Goal: Communication & Community: Answer question/provide support

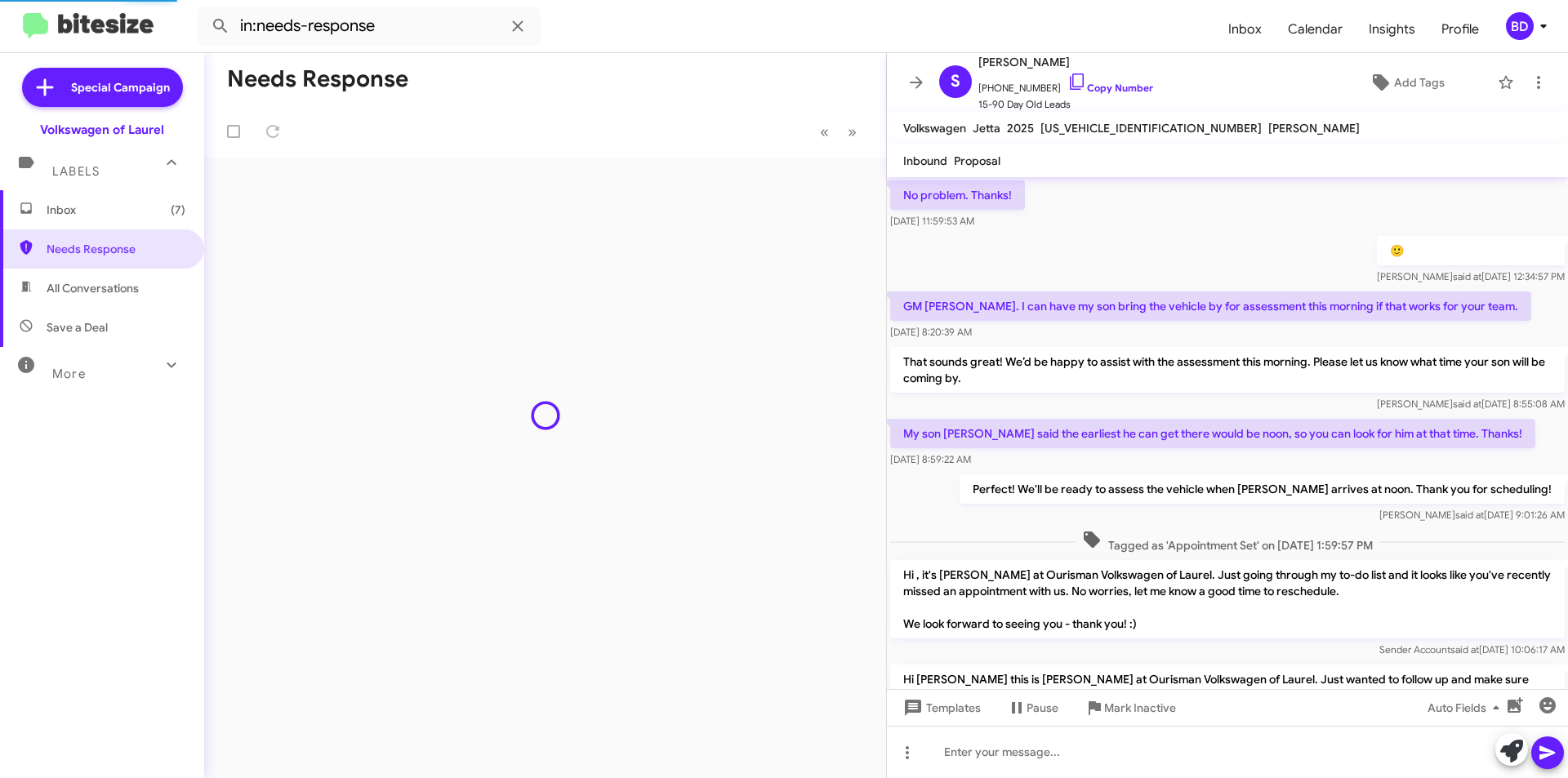
scroll to position [956, 0]
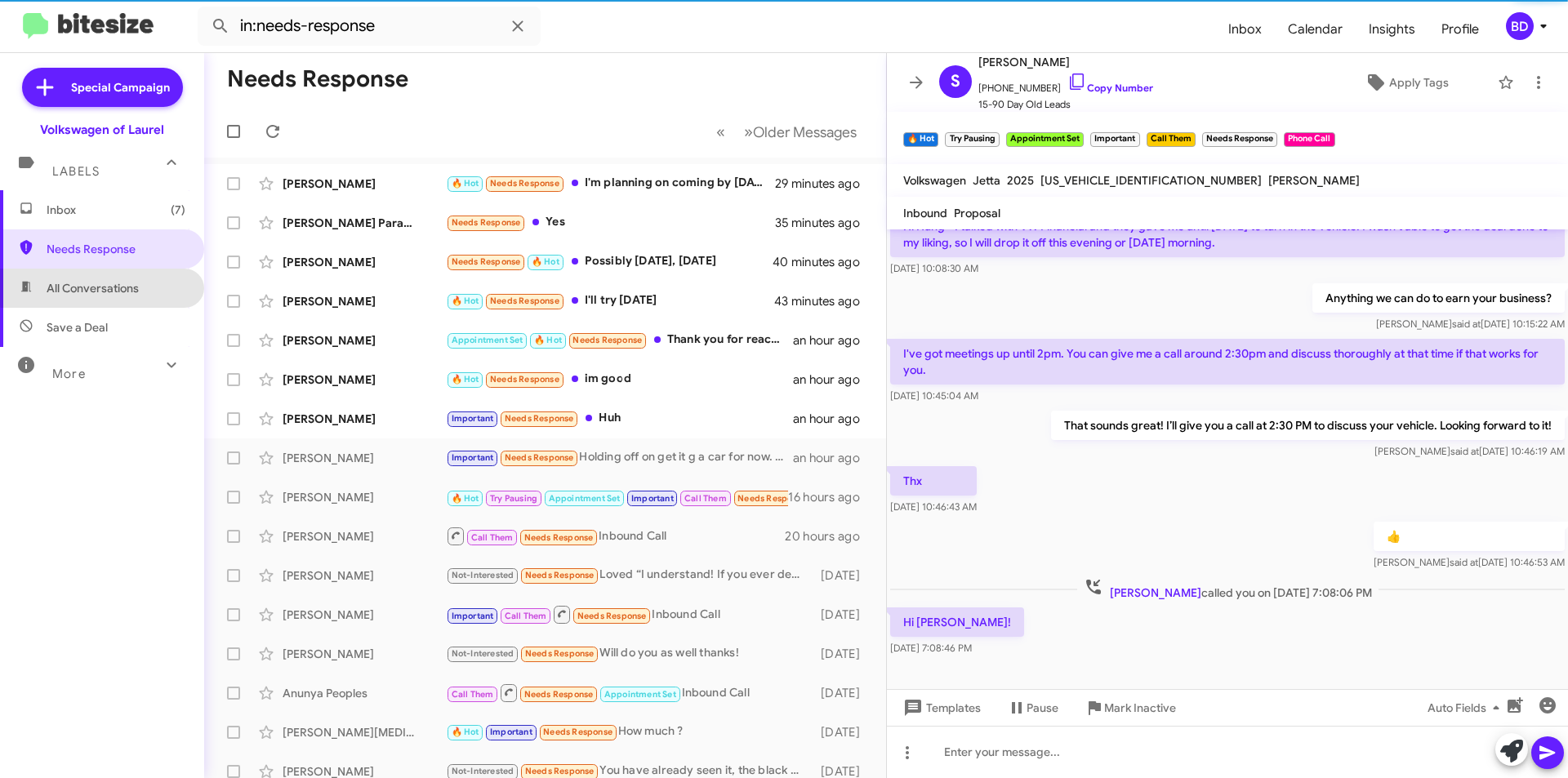
click at [111, 289] on span "All Conversations" at bounding box center [92, 289] width 92 height 17
type input "in:all-conversations"
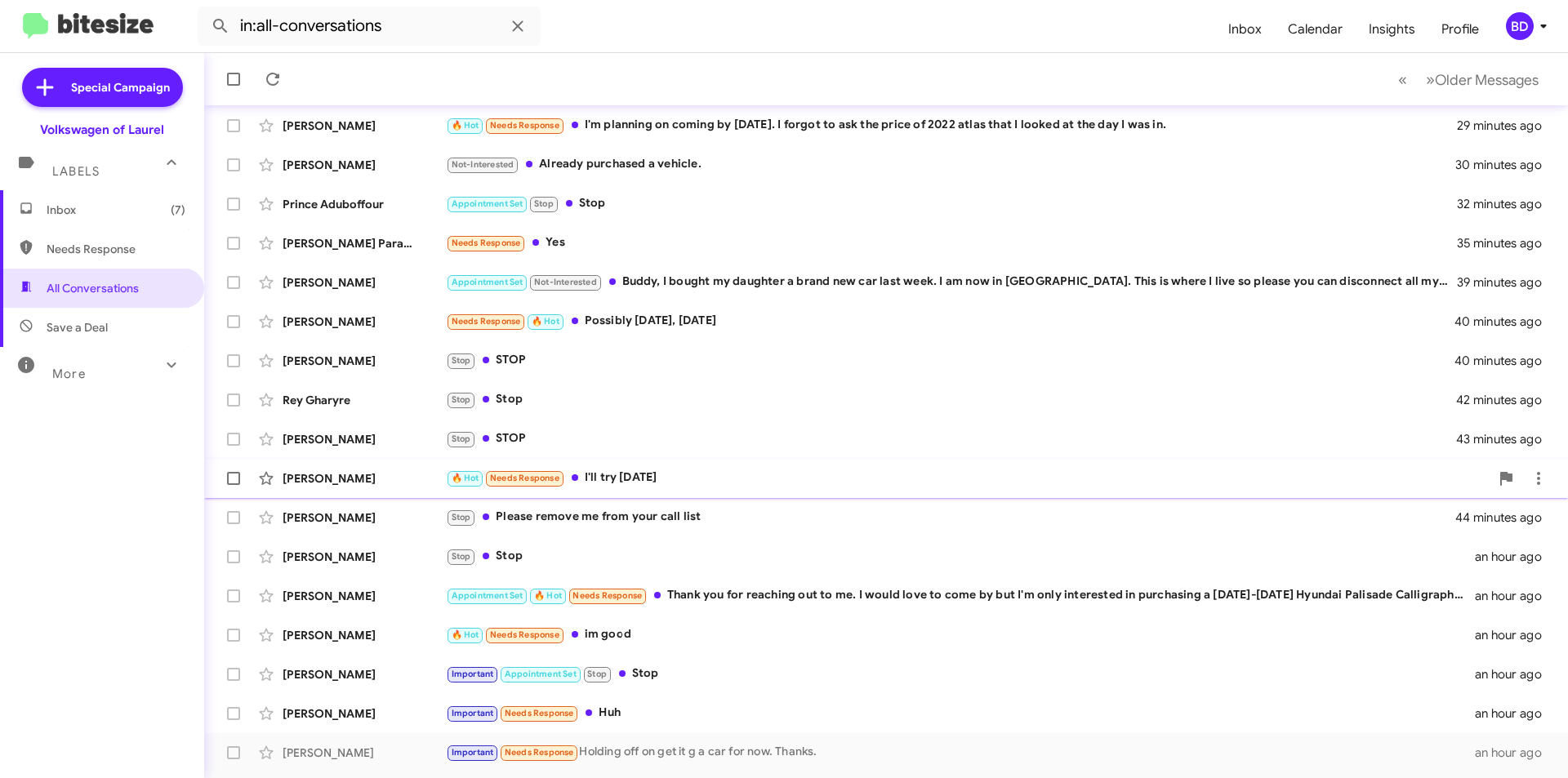
scroll to position [170, 0]
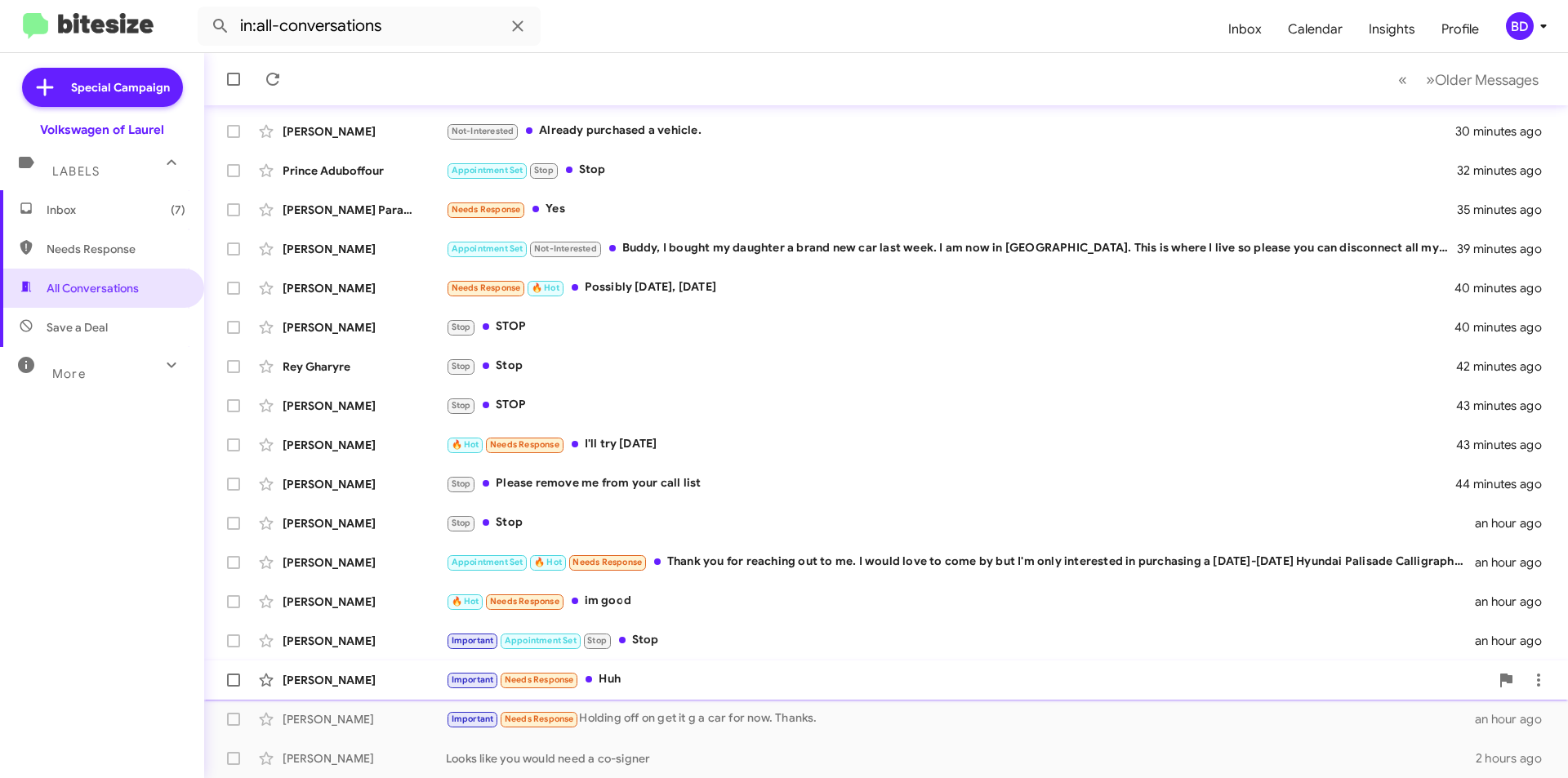
click at [679, 678] on div "Important Needs Response Huh" at bounding box center [968, 679] width 1043 height 18
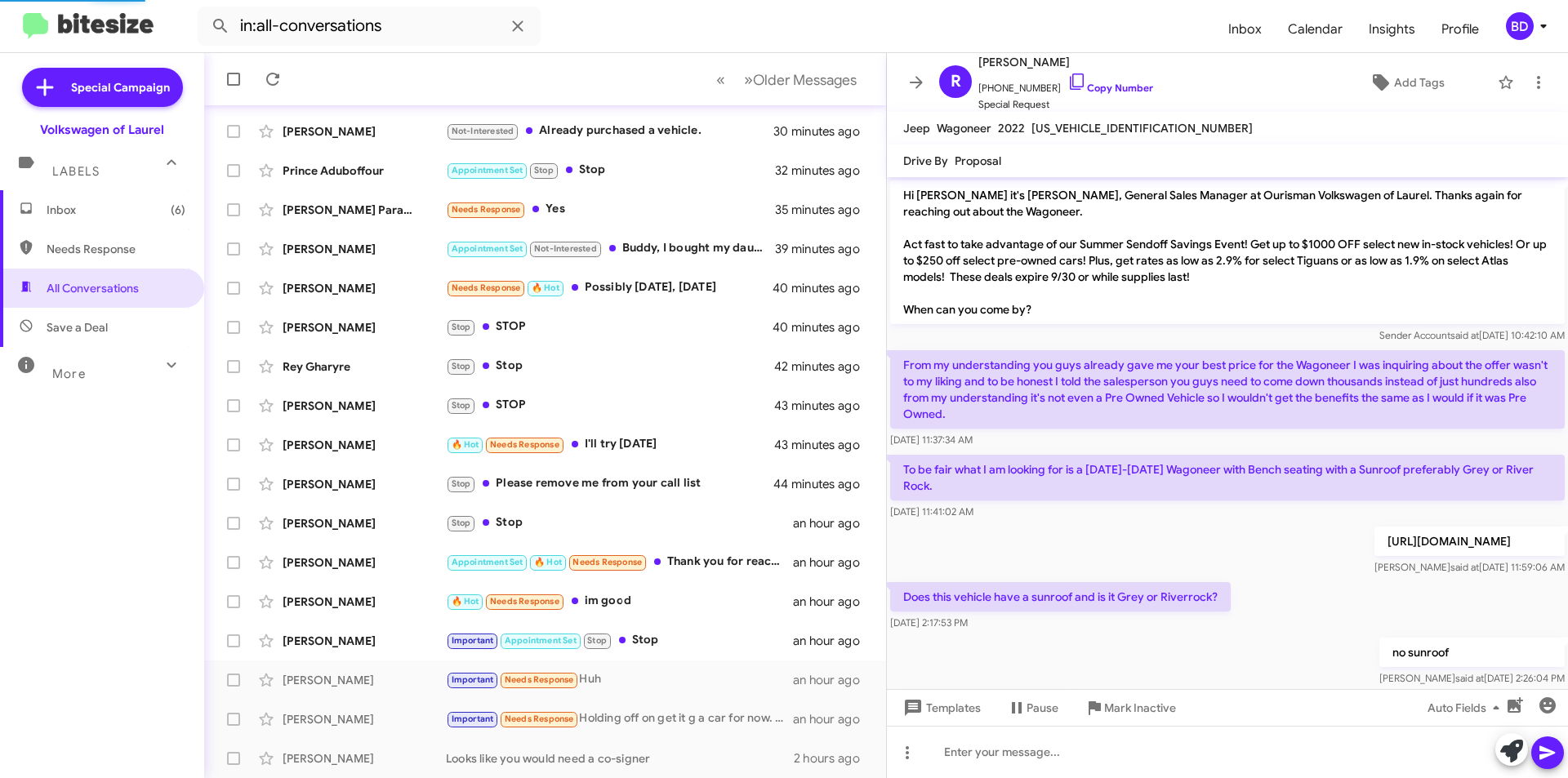
scroll to position [953, 0]
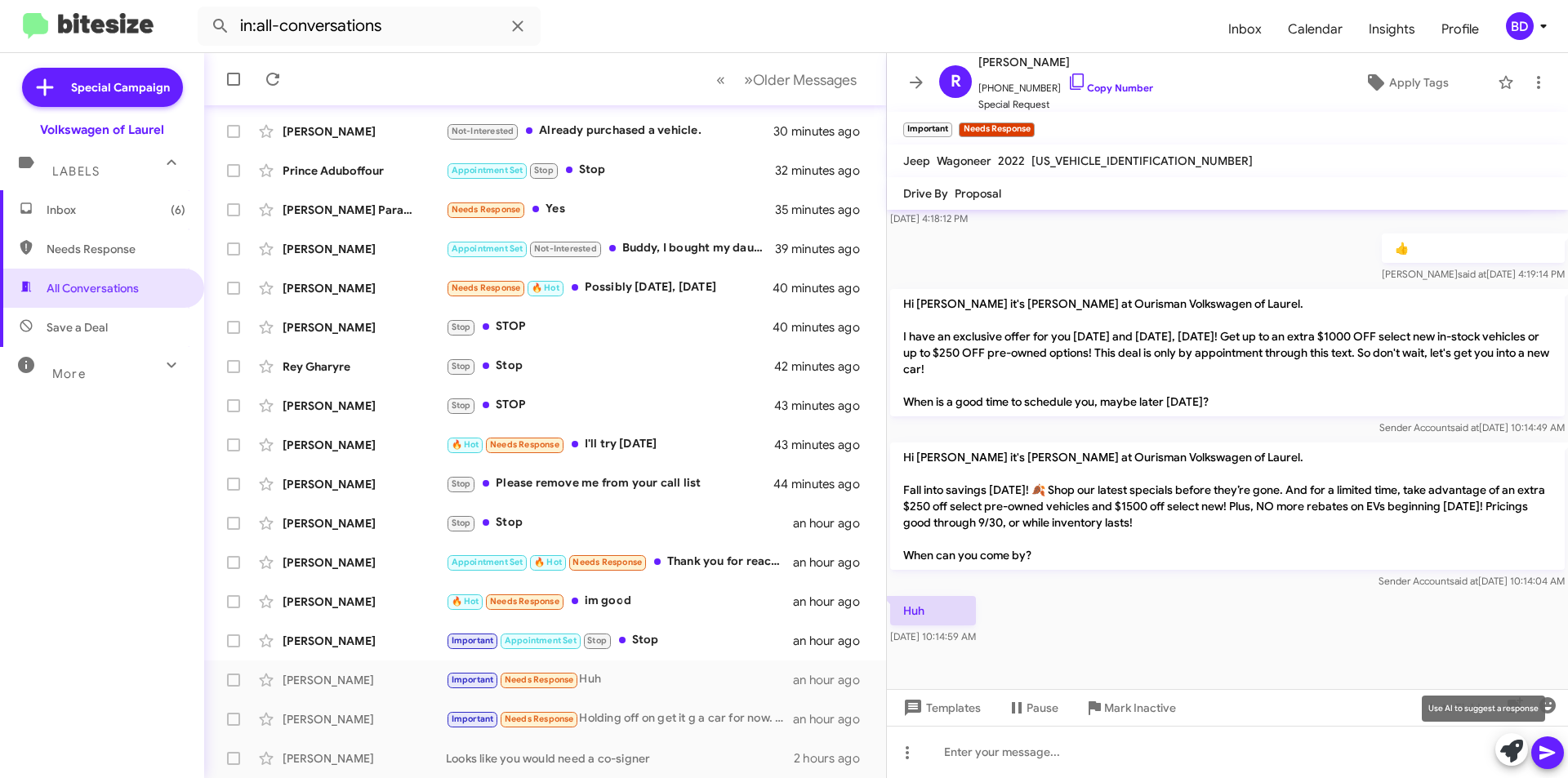
click at [1512, 748] on icon at bounding box center [1512, 751] width 23 height 23
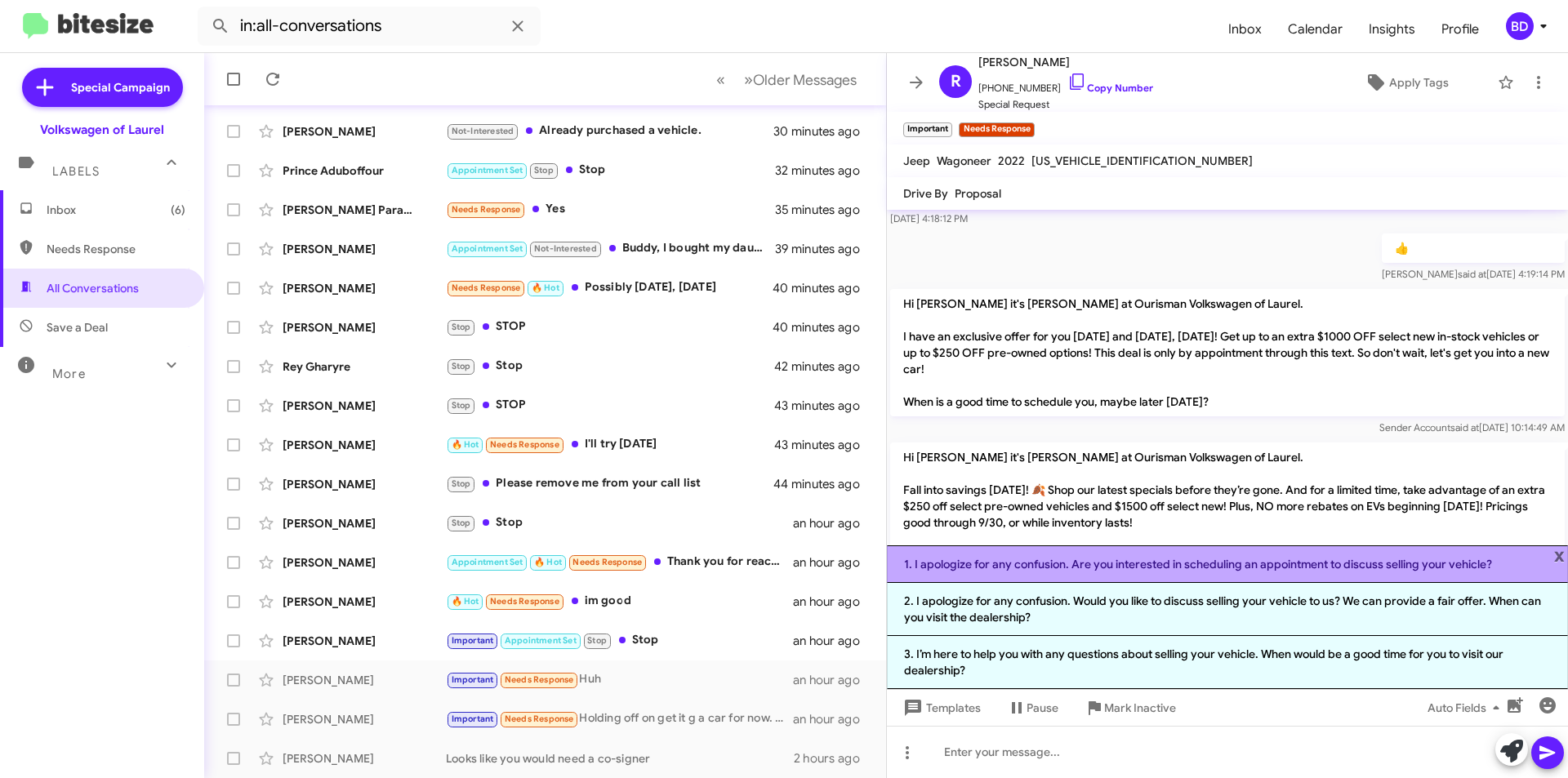
click at [1105, 570] on li "1. I apologize for any confusion. Are you interested in scheduling an appointme…" at bounding box center [1227, 564] width 681 height 38
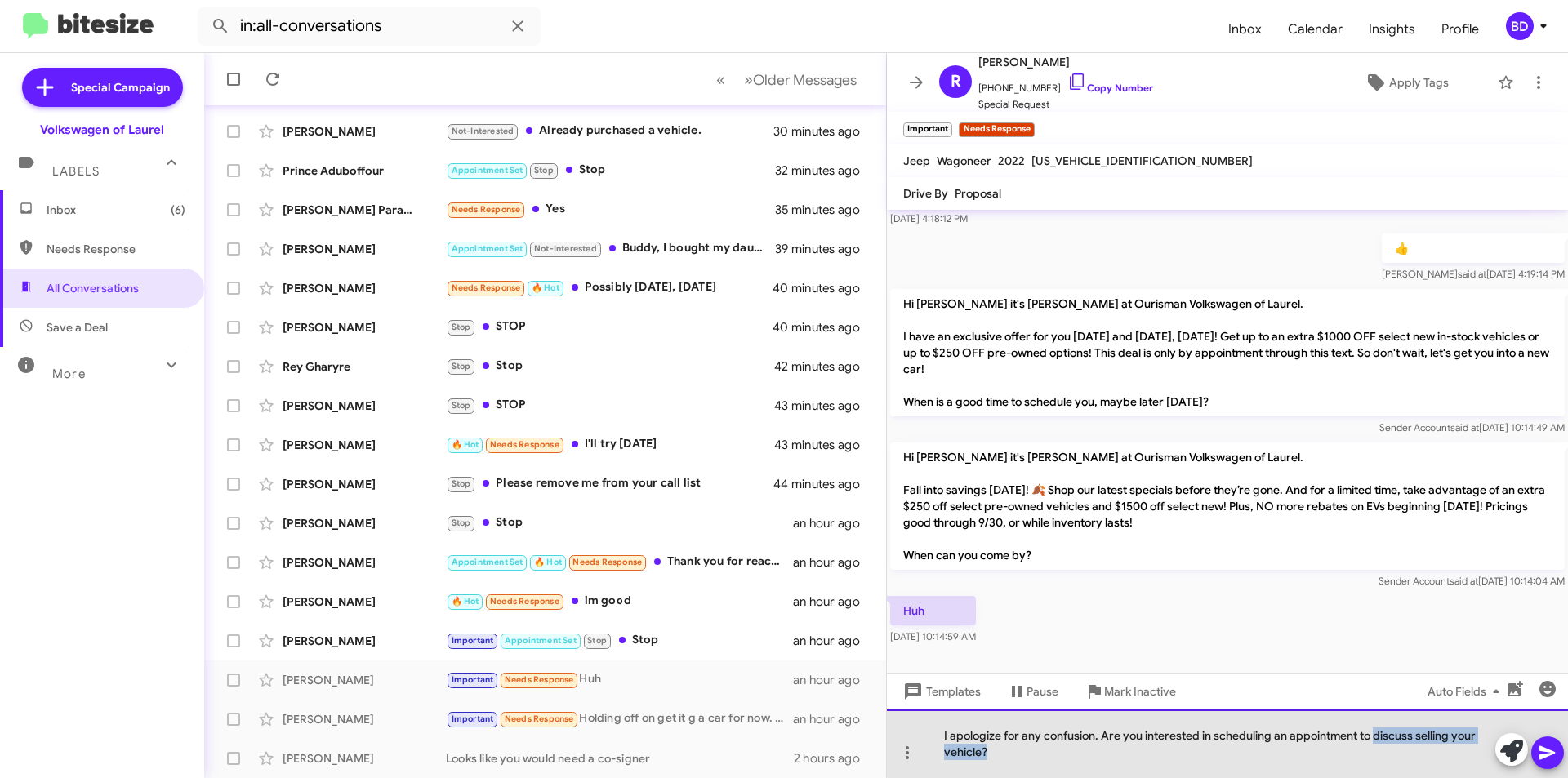
drag, startPoint x: 1376, startPoint y: 737, endPoint x: 1384, endPoint y: 747, distance: 12.8
click at [1384, 747] on div "I apologize for any confusion. Are you interested in scheduling an appointment …" at bounding box center [1227, 744] width 681 height 68
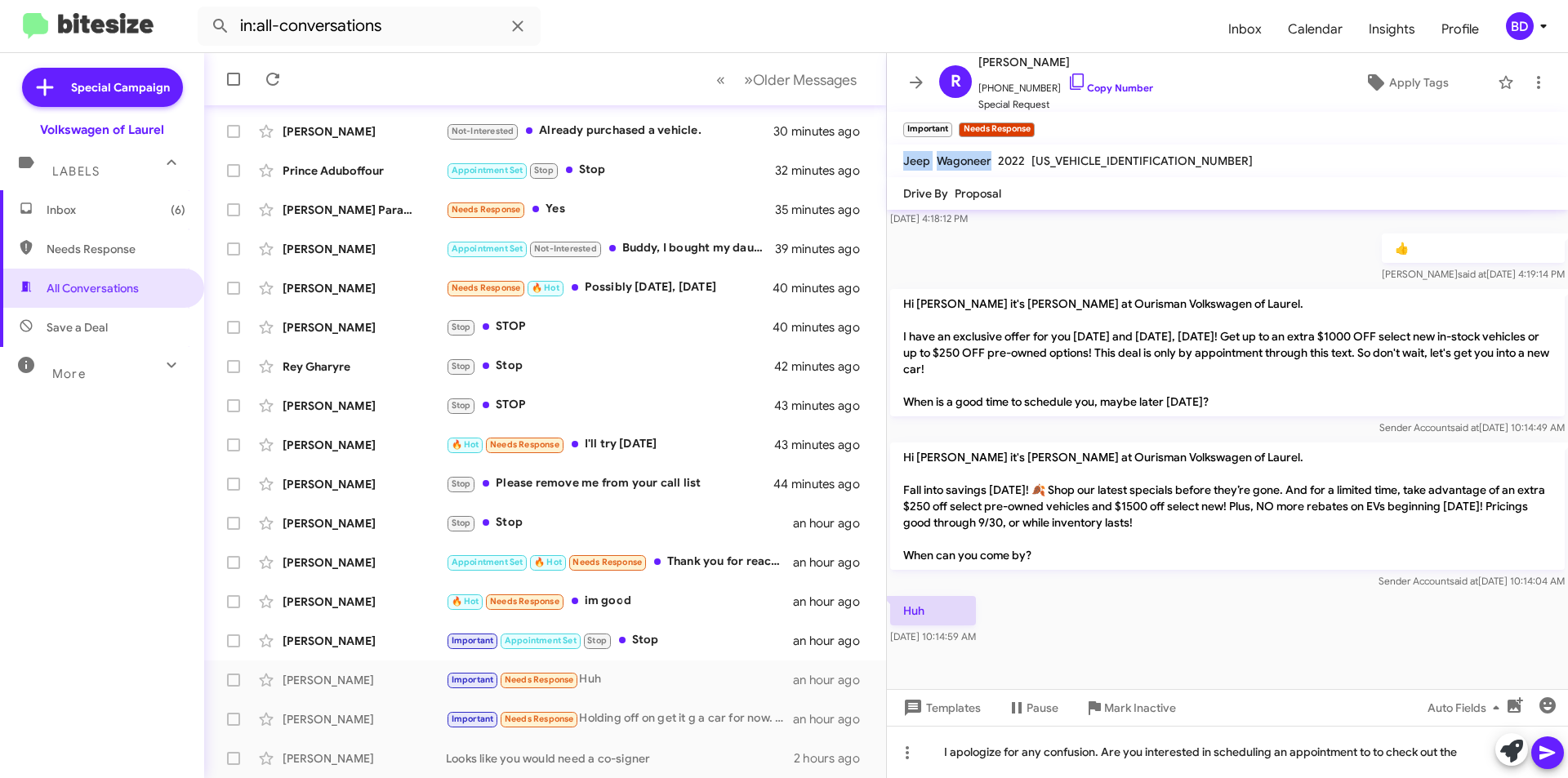
drag, startPoint x: 901, startPoint y: 159, endPoint x: 992, endPoint y: 159, distance: 91.0
click at [992, 159] on div "Jeep Wagoneer 2022 1C4SJVAT6NS212781" at bounding box center [1078, 160] width 356 height 19
copy div "Jeep Wagoneer"
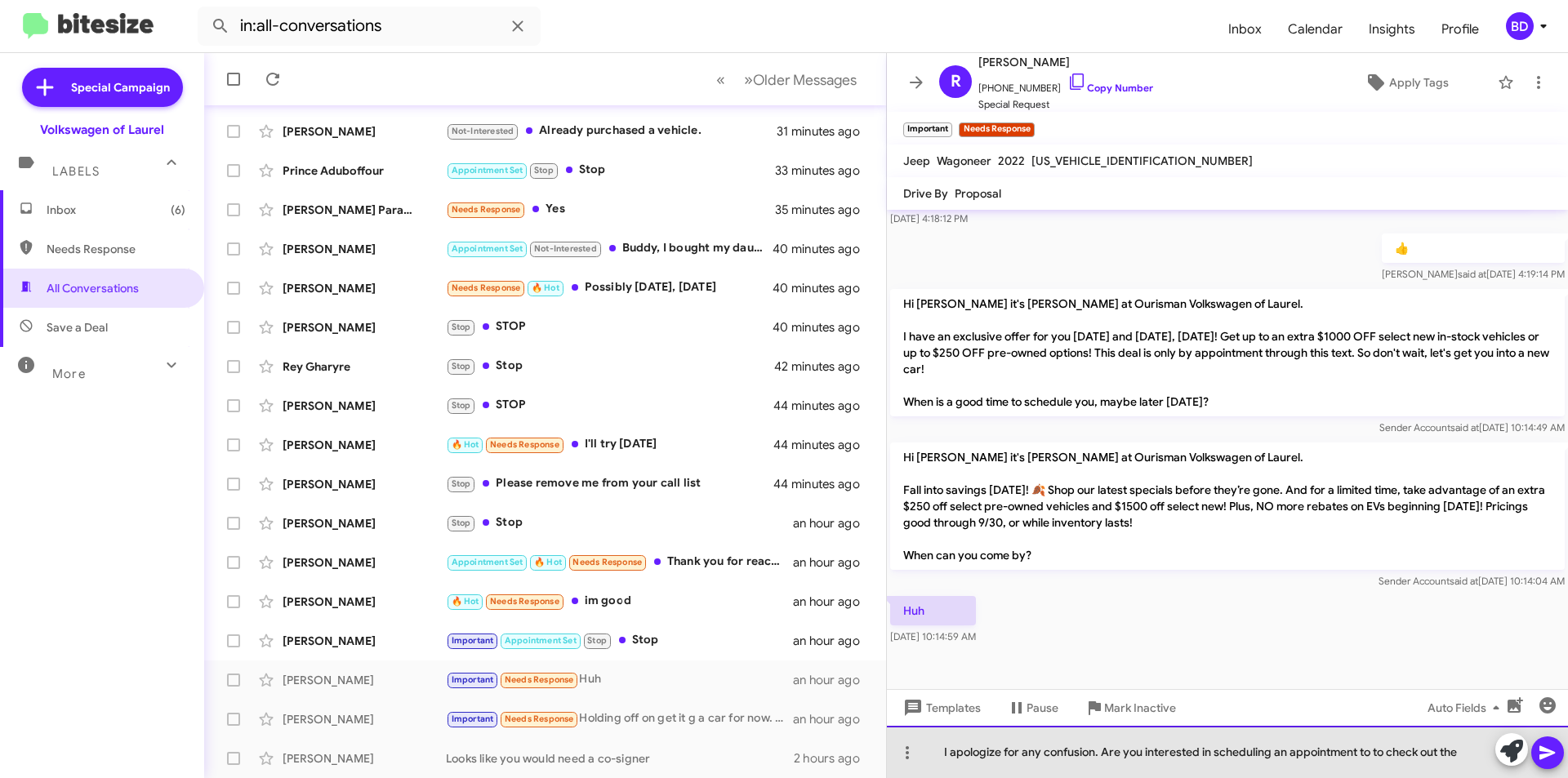
drag, startPoint x: 1470, startPoint y: 755, endPoint x: 1483, endPoint y: 753, distance: 13.2
click at [1472, 753] on div "I apologize for any confusion. Are you interested in scheduling an appointment …" at bounding box center [1227, 752] width 681 height 53
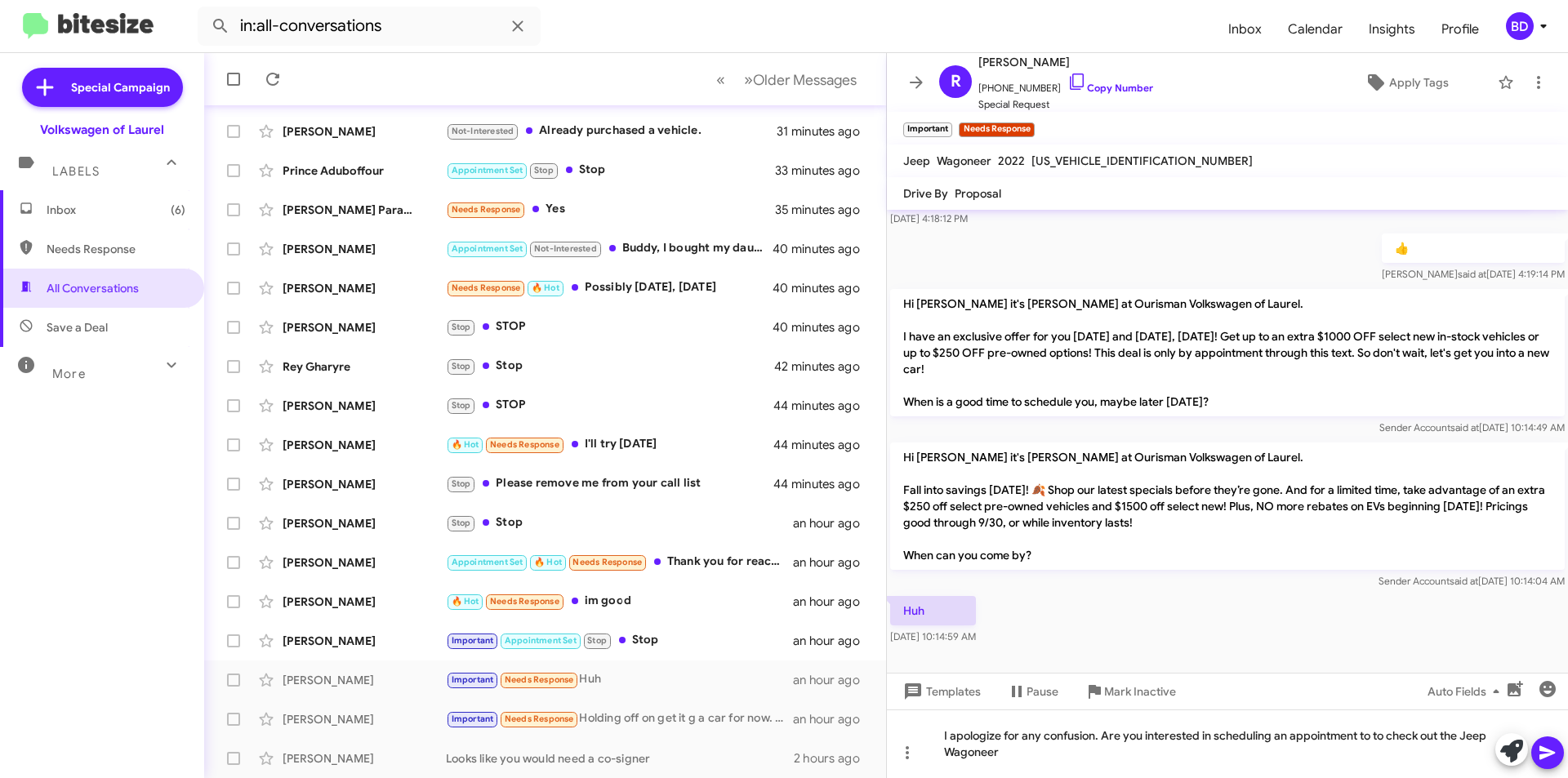
click at [1558, 751] on button at bounding box center [1547, 752] width 32 height 32
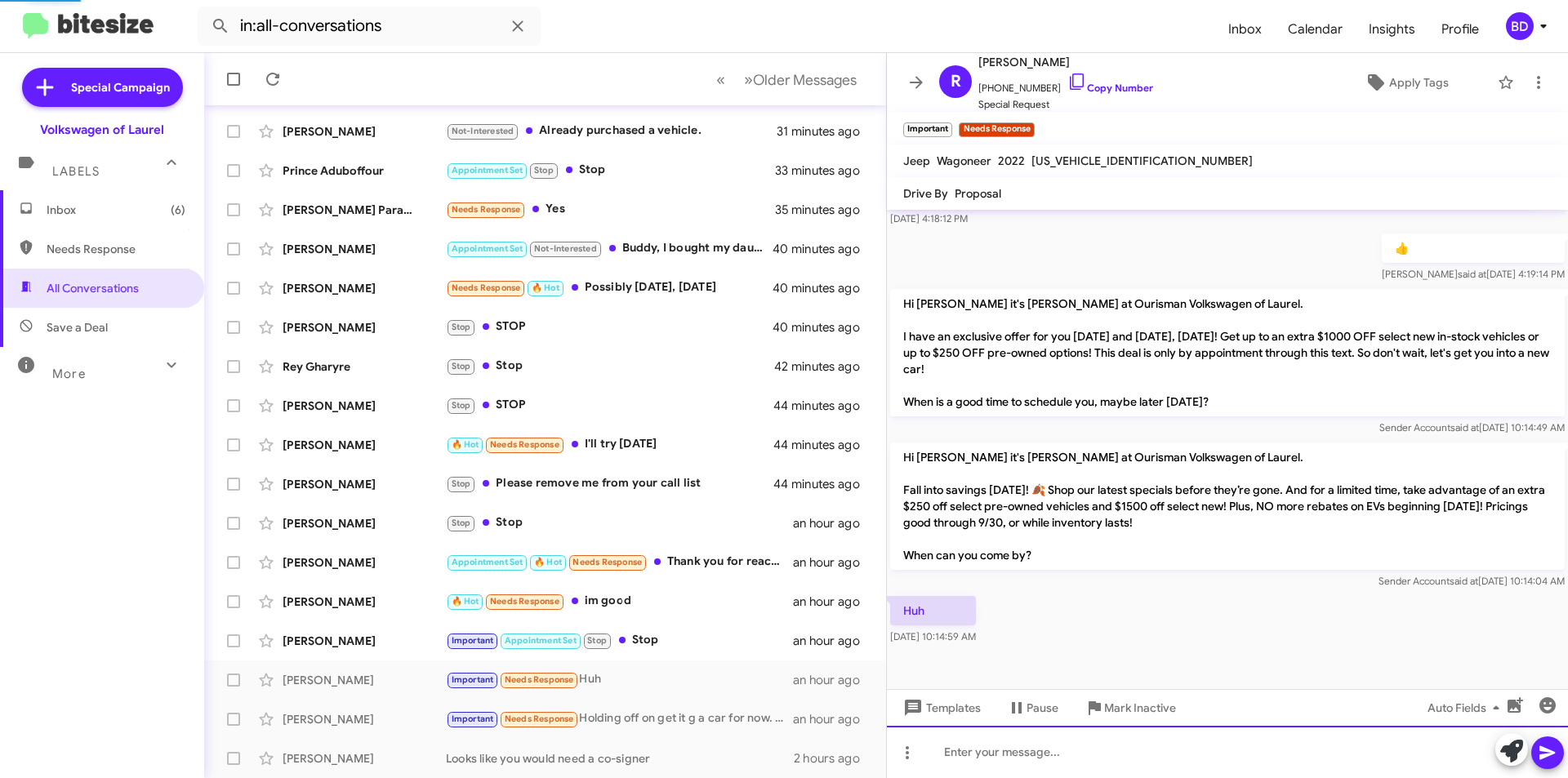
scroll to position [0, 0]
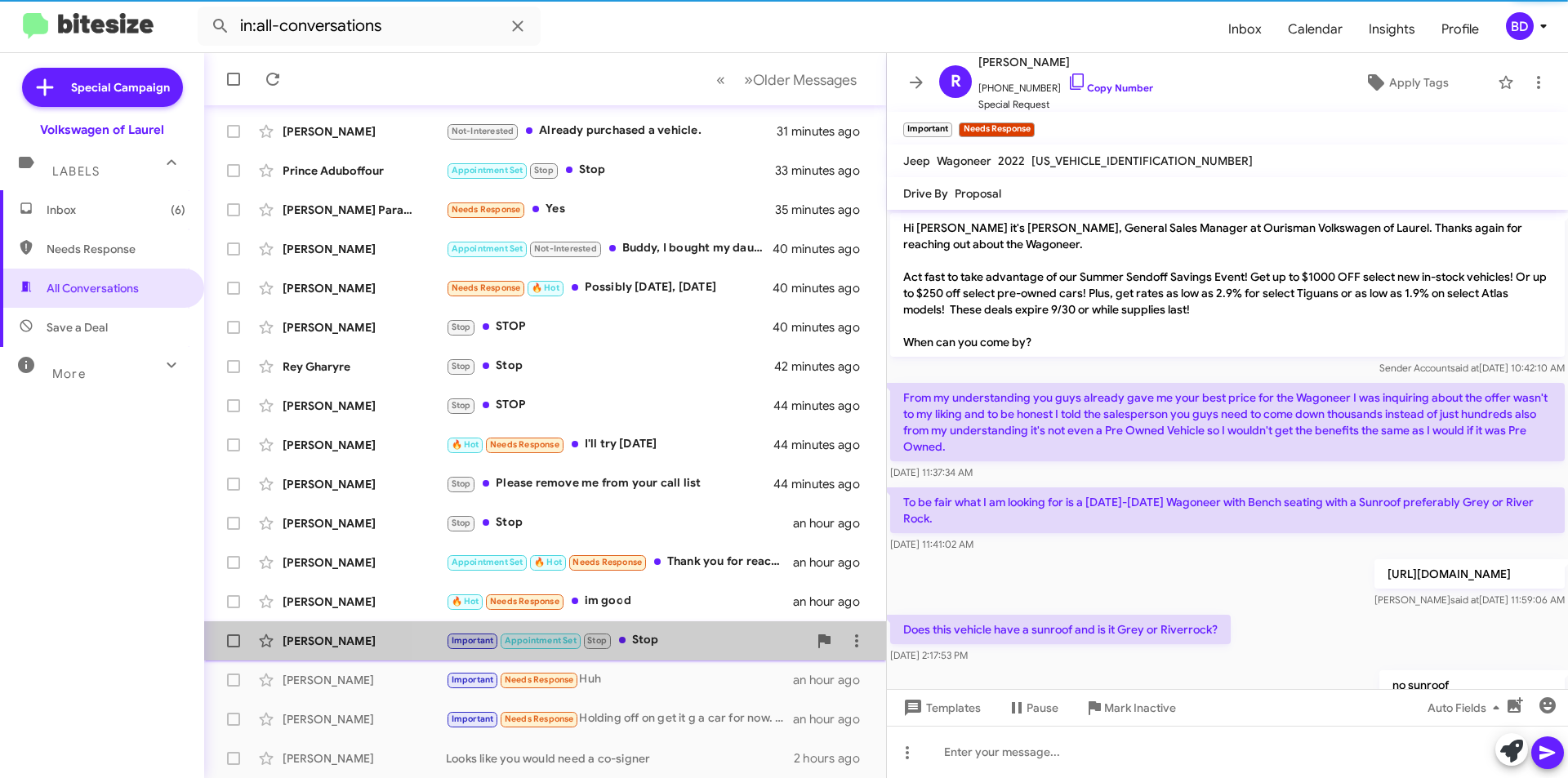
click at [654, 640] on div "Important Appointment Set Stop Stop" at bounding box center [627, 641] width 361 height 18
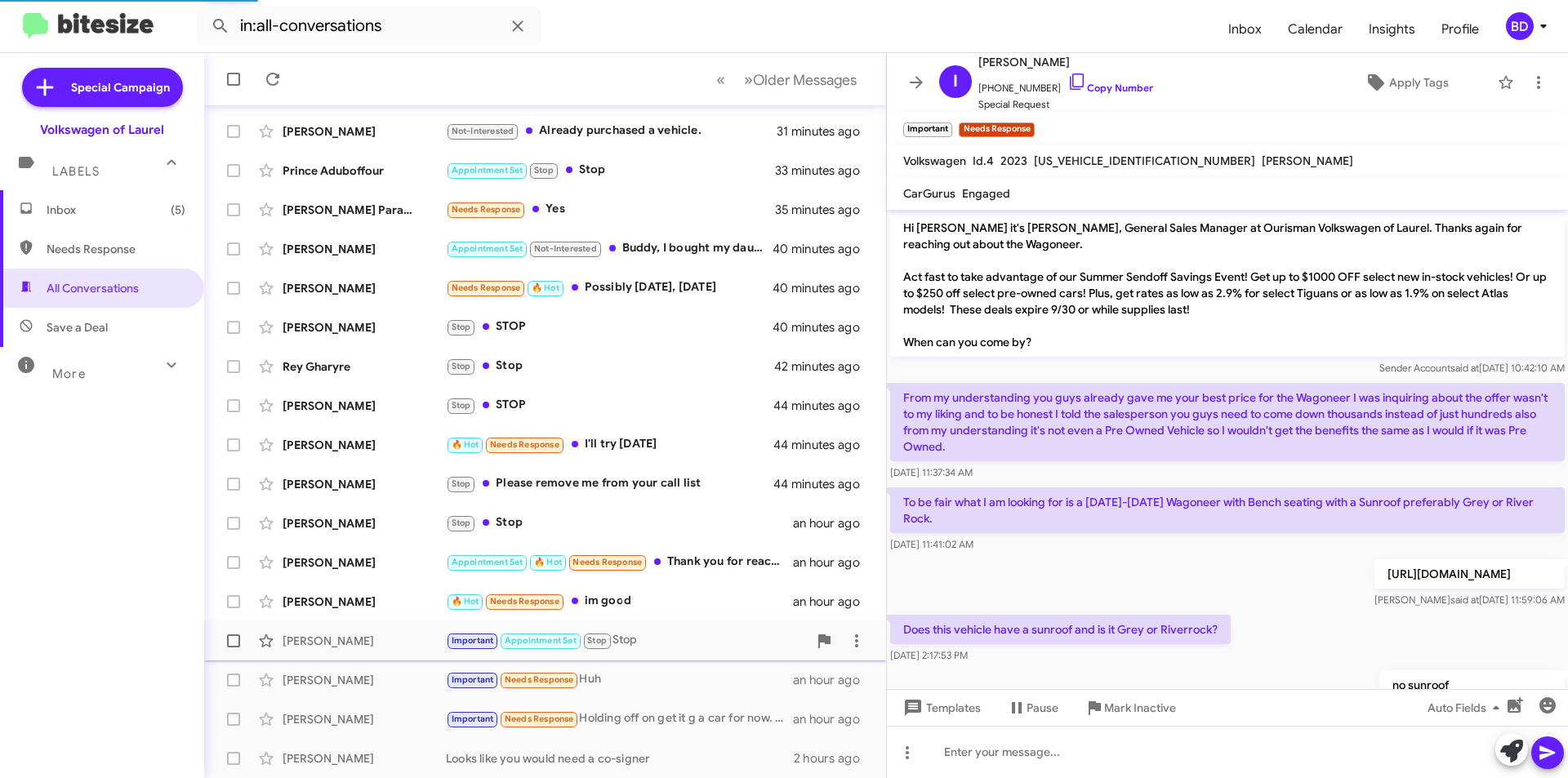
scroll to position [423, 0]
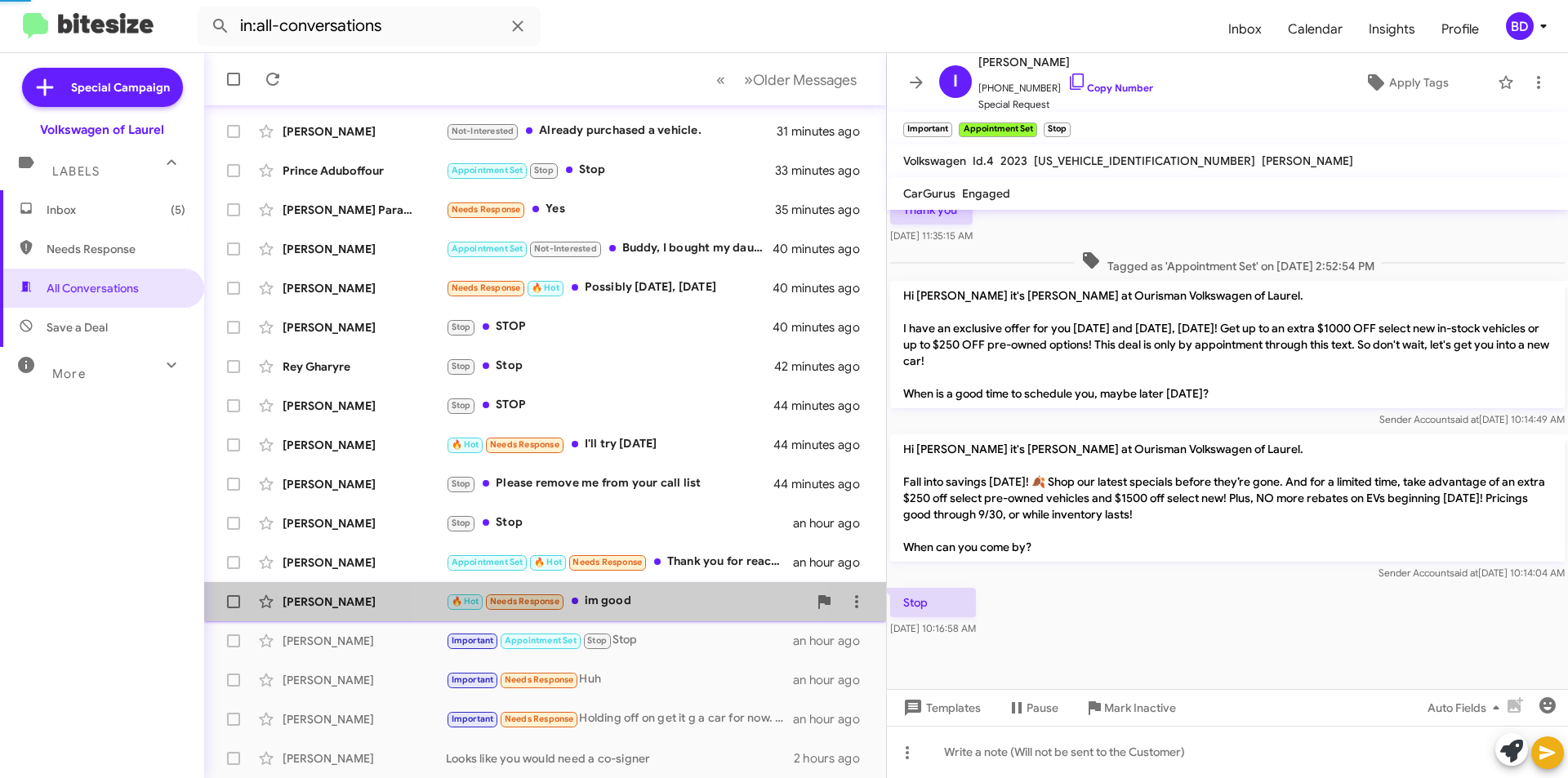
click at [627, 598] on div "🔥 Hot Needs Response im good" at bounding box center [627, 601] width 361 height 18
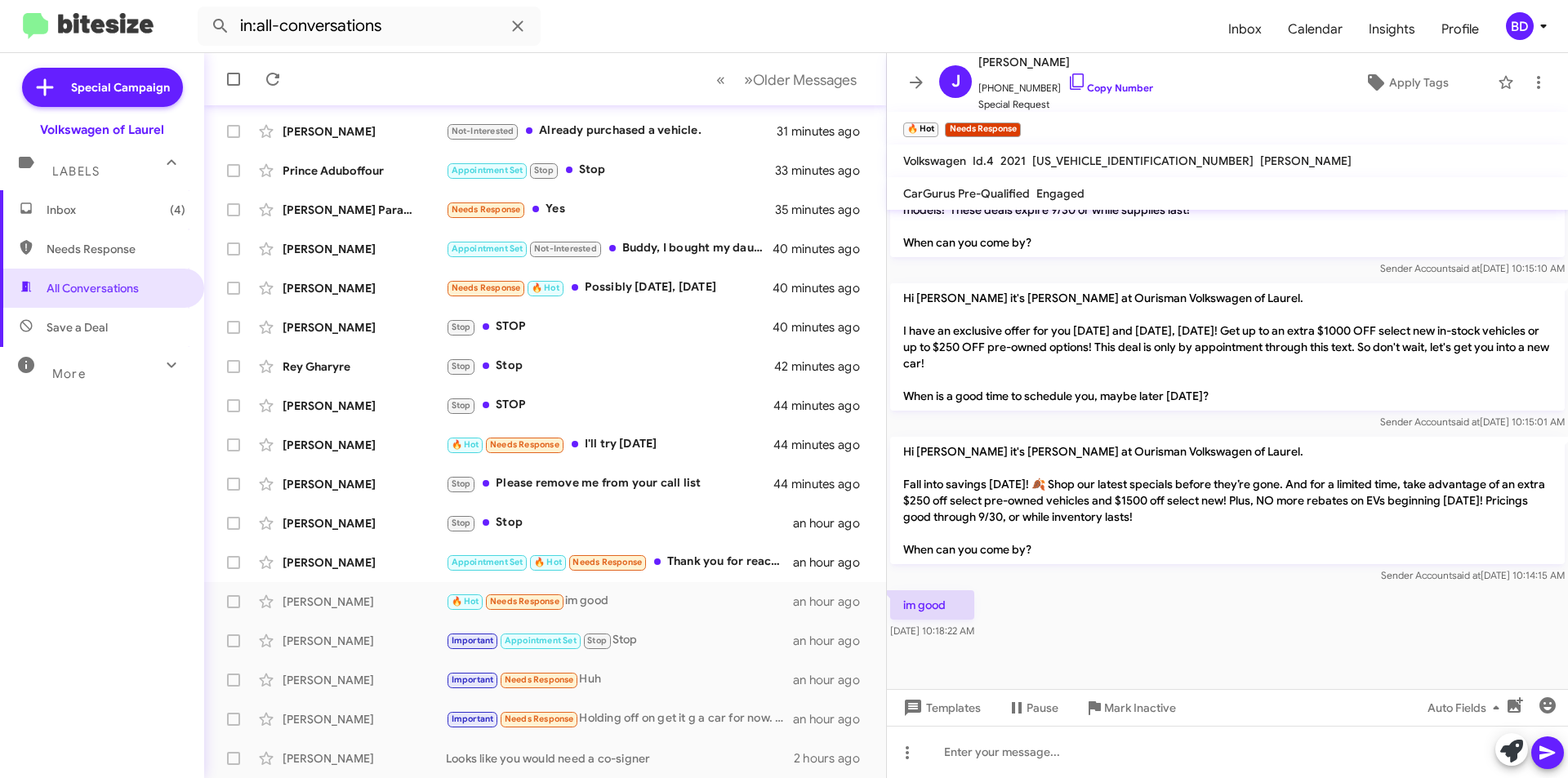
scroll to position [1851, 0]
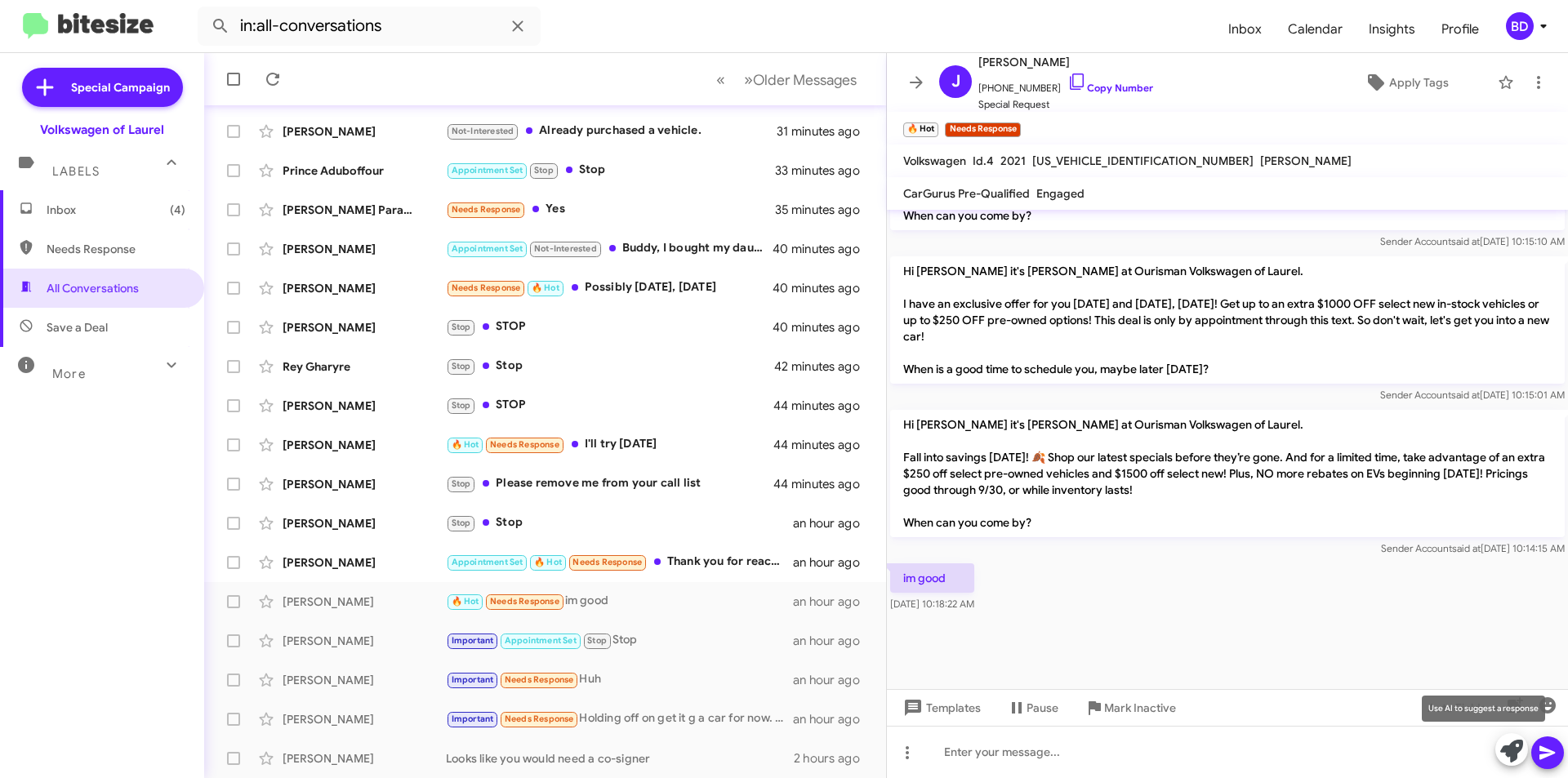
click at [1511, 741] on icon at bounding box center [1512, 751] width 23 height 23
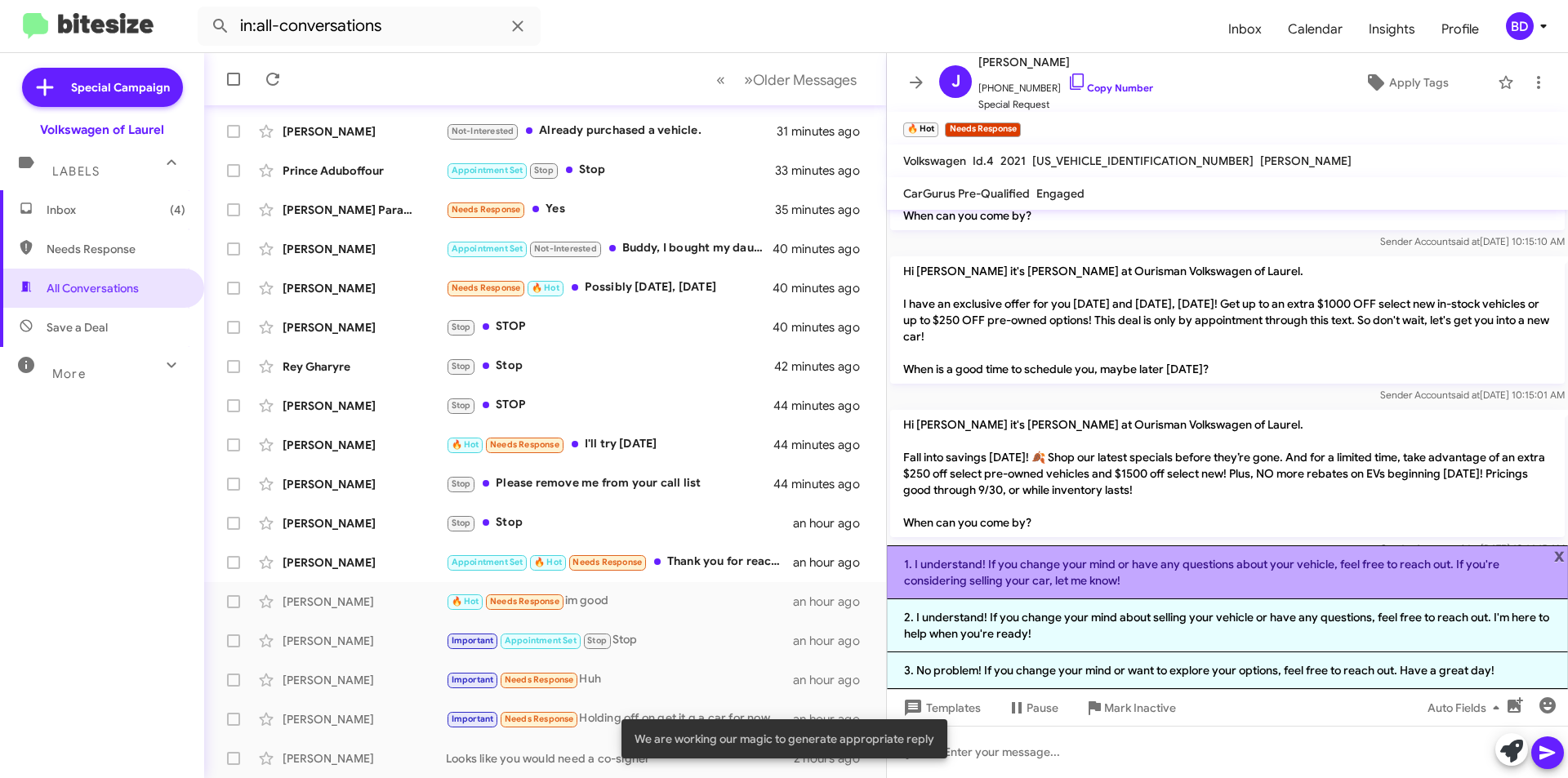
click at [1214, 574] on li "1. I understand! If you change your mind or have any questions about your vehic…" at bounding box center [1227, 572] width 681 height 53
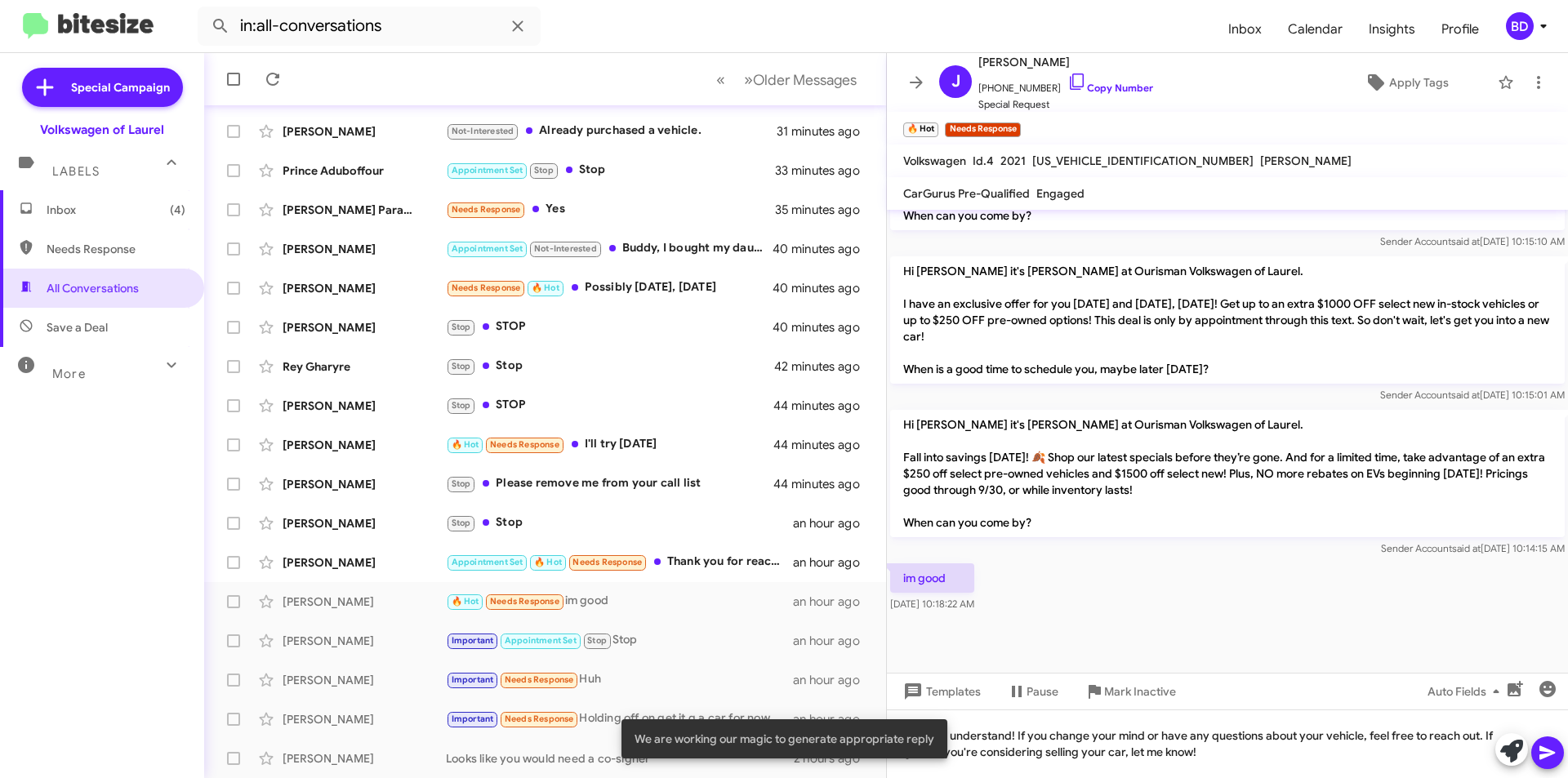
click at [1552, 757] on icon at bounding box center [1547, 752] width 19 height 19
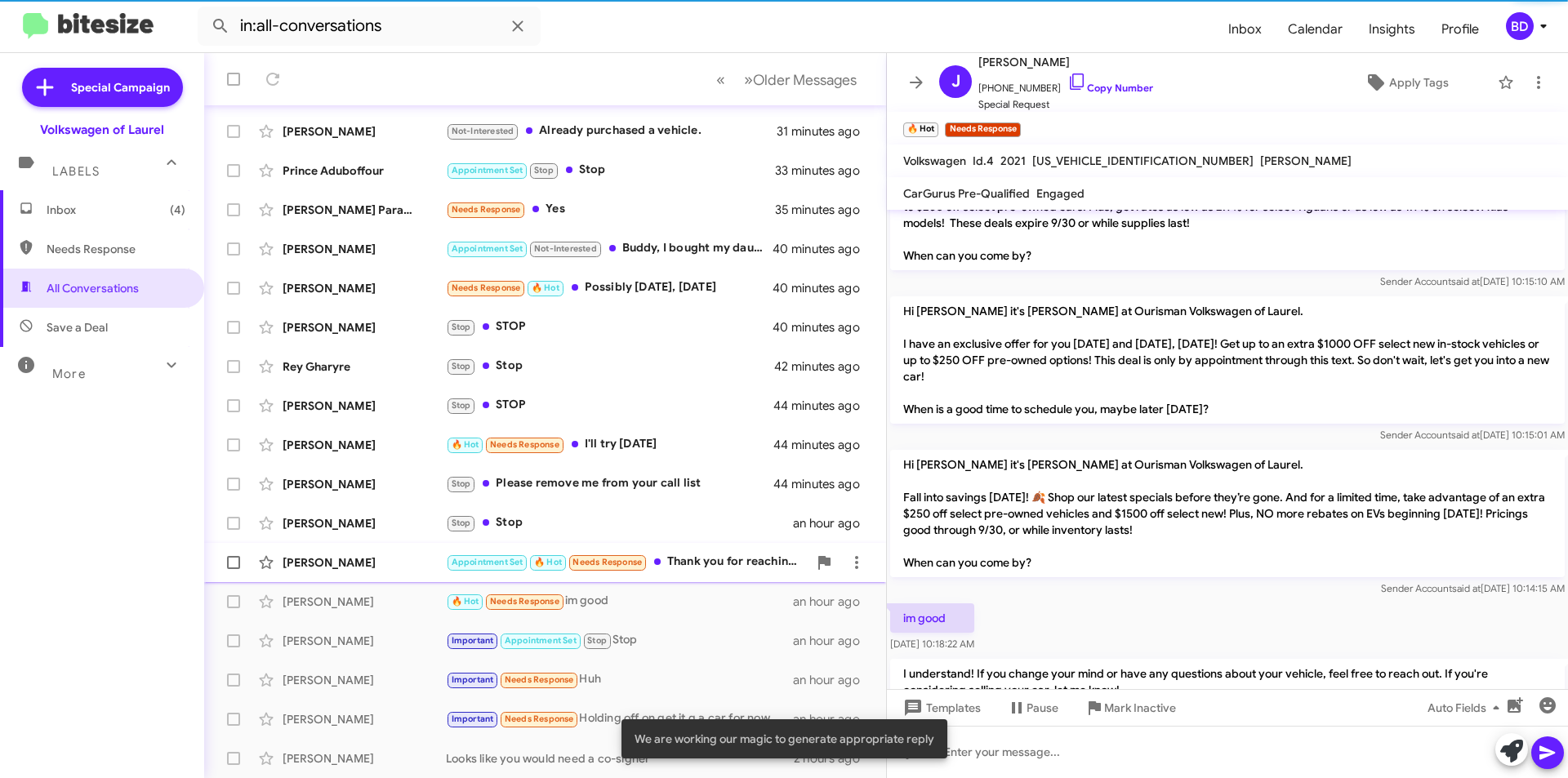
click at [694, 564] on div "Appointment Set 🔥 Hot Needs Response Thank you for reaching out to me. I would …" at bounding box center [627, 562] width 361 height 18
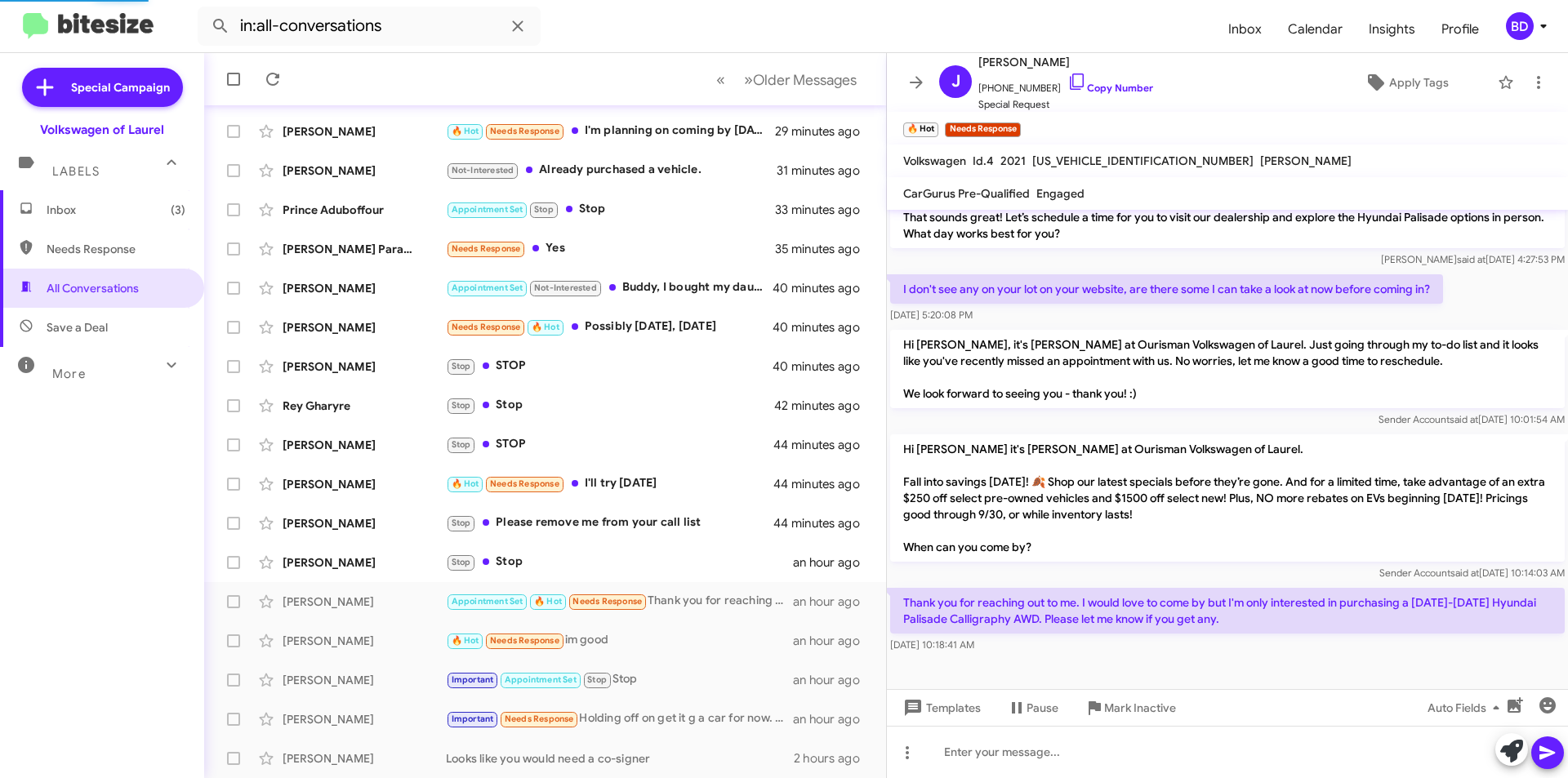
scroll to position [136, 0]
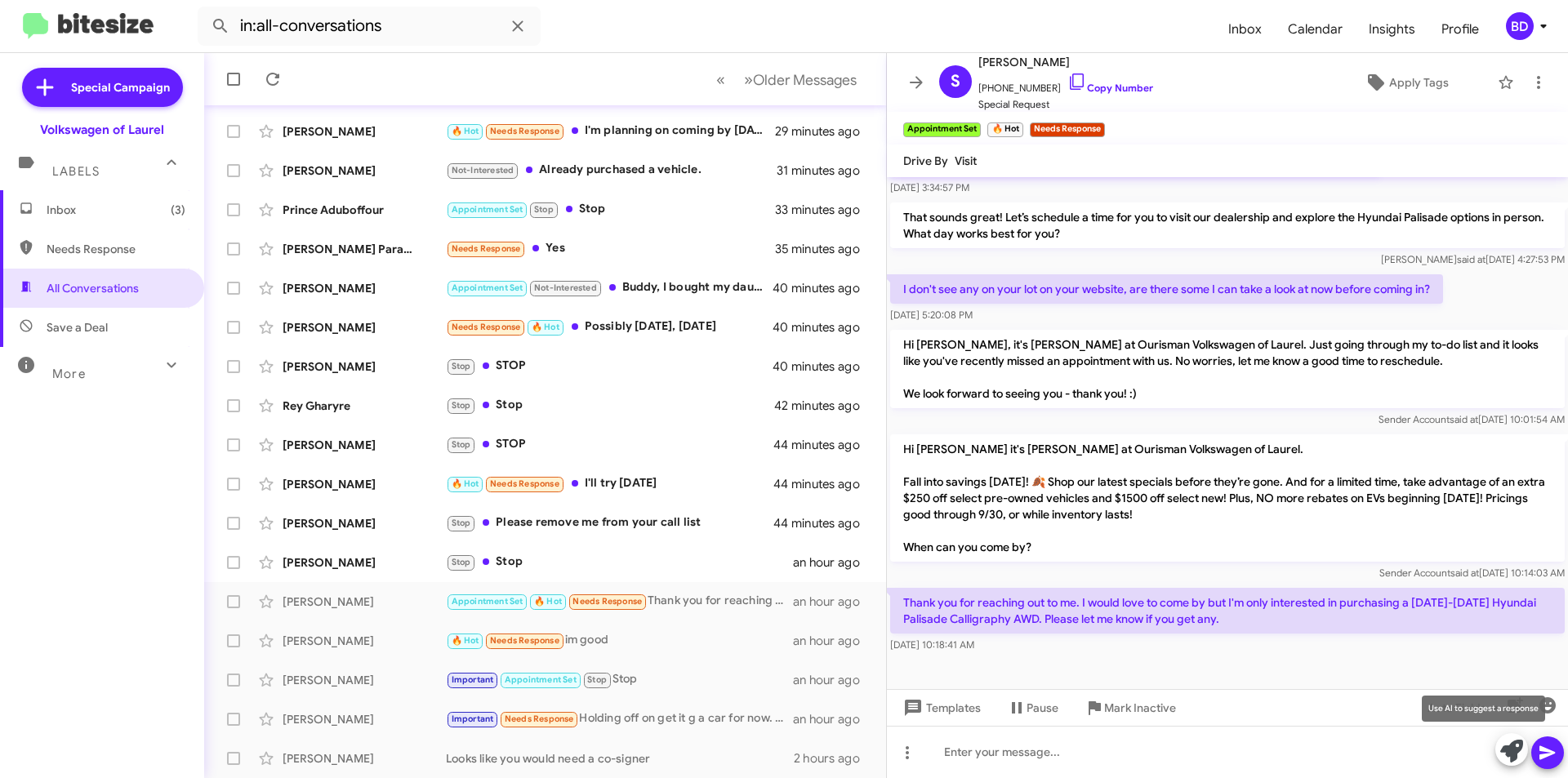
click at [1503, 751] on icon at bounding box center [1512, 751] width 23 height 23
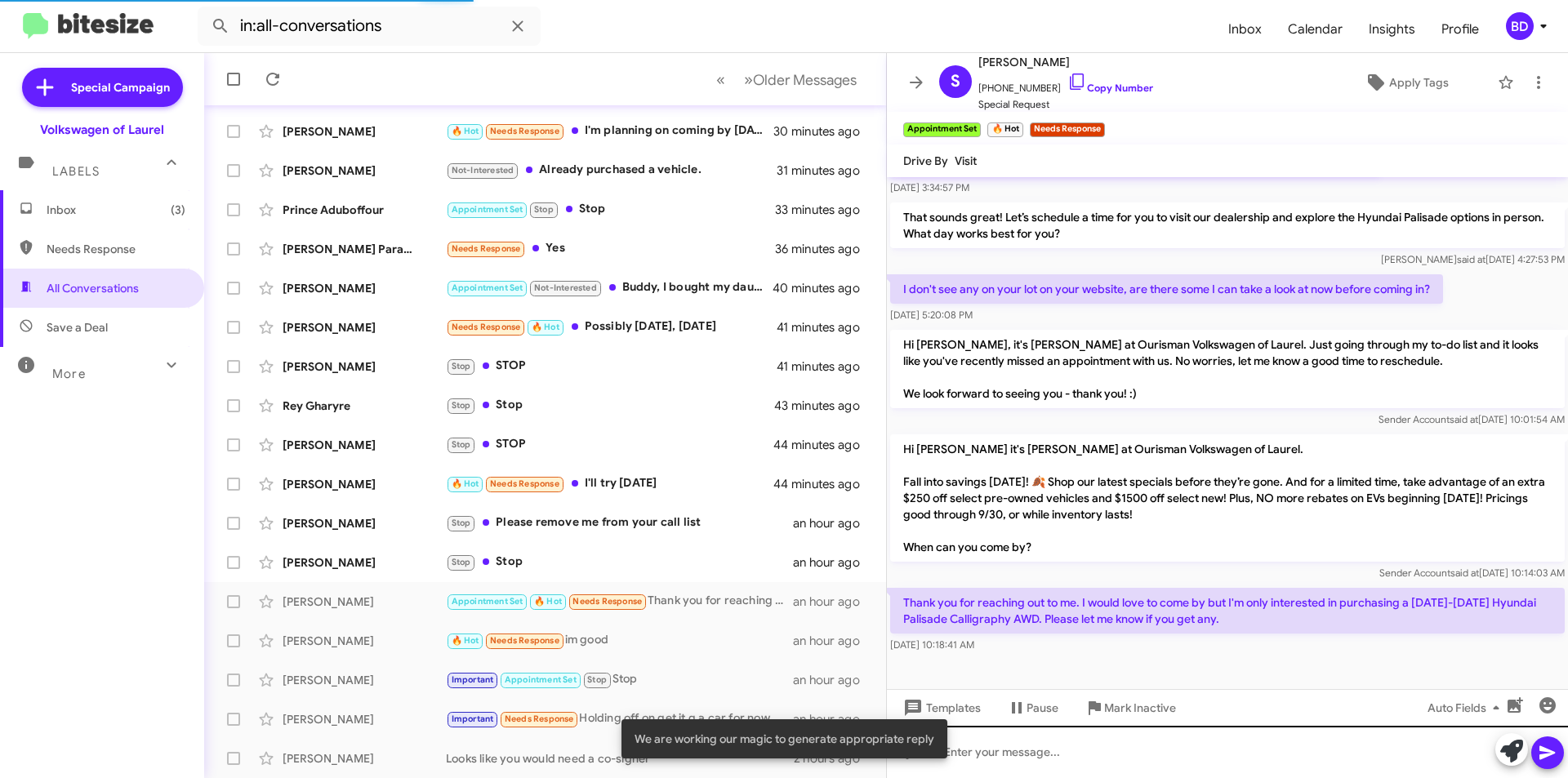
scroll to position [296, 0]
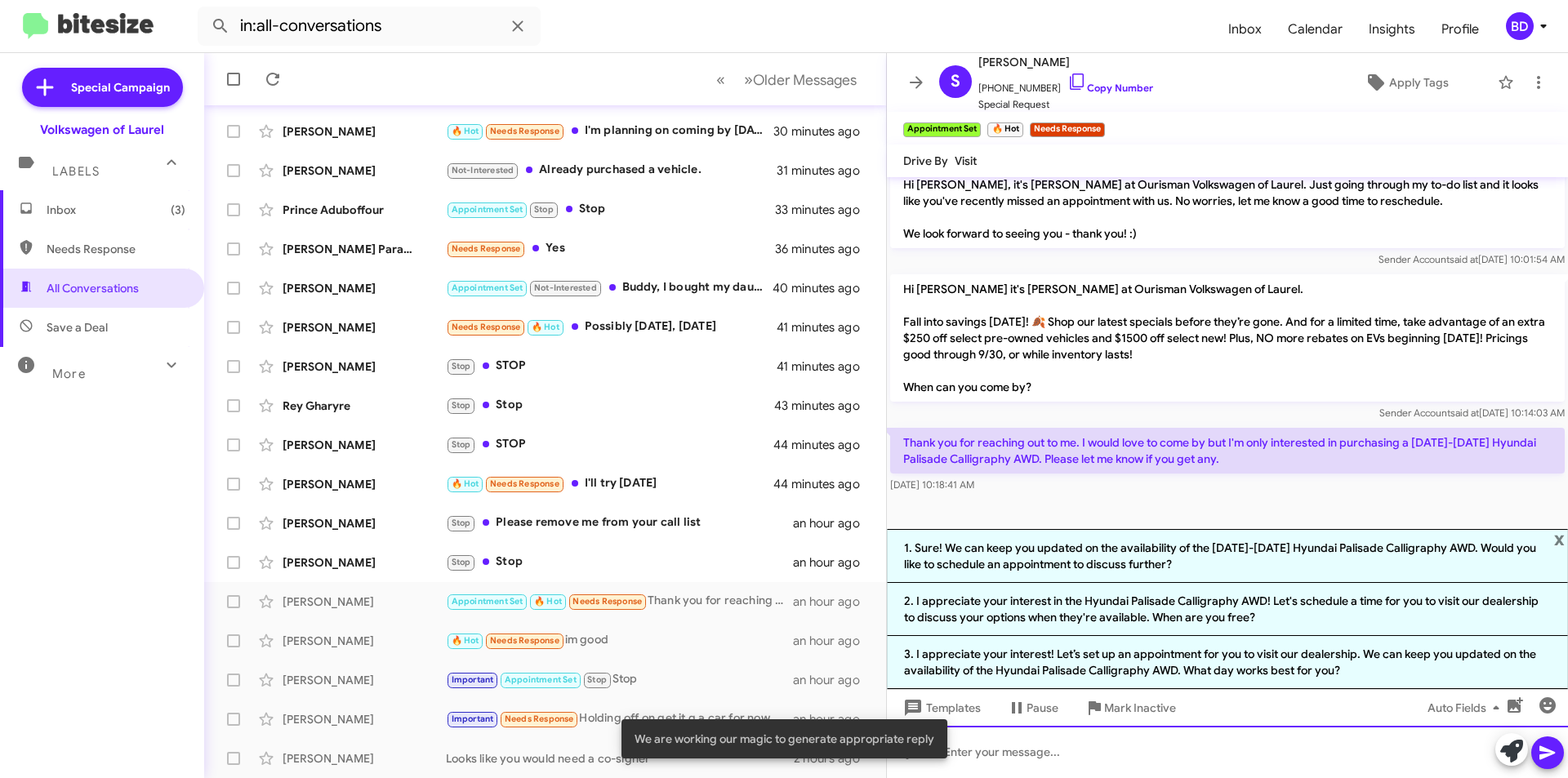
click at [1123, 741] on div at bounding box center [1227, 752] width 681 height 53
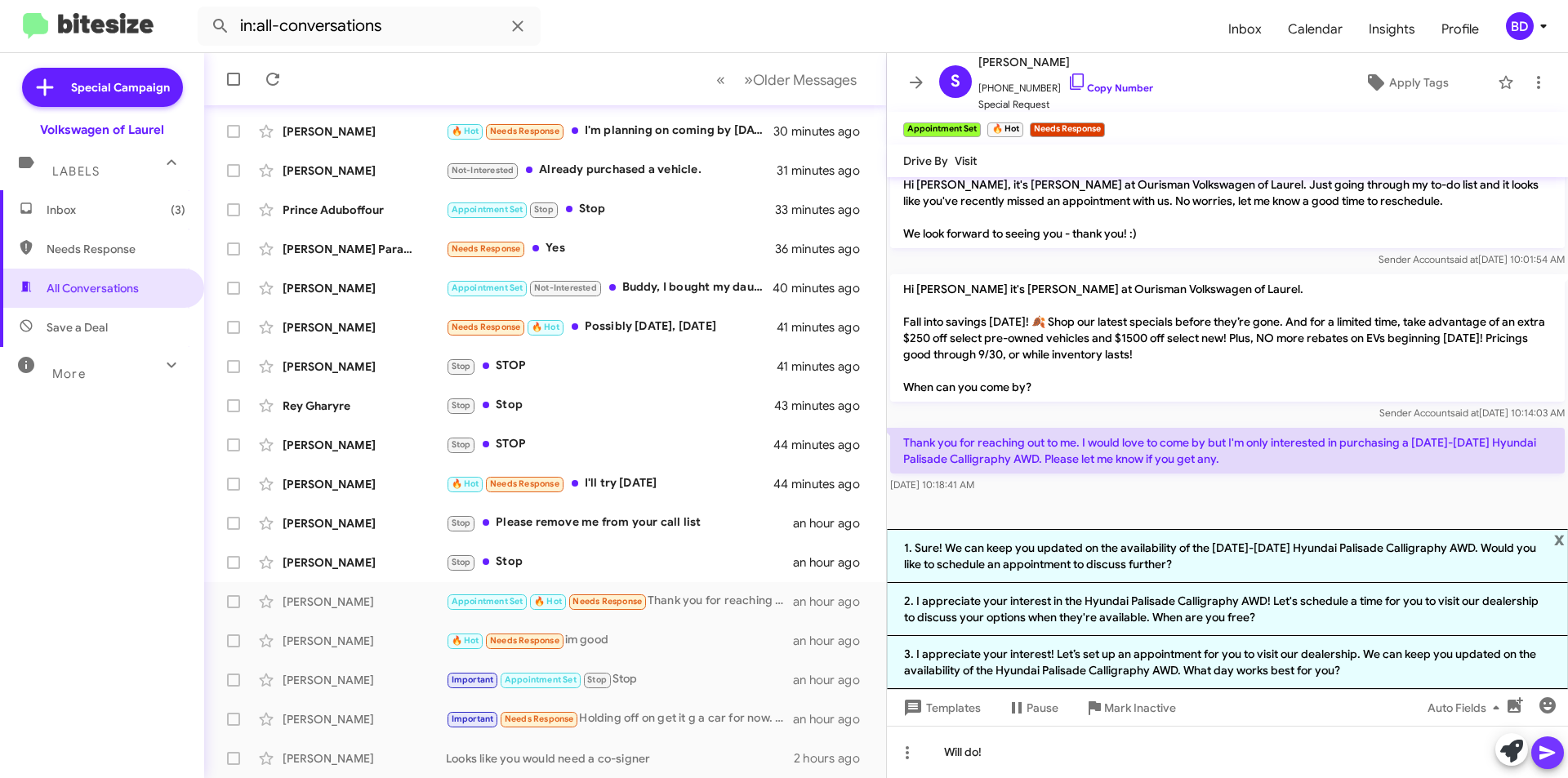
click at [1543, 750] on icon at bounding box center [1547, 753] width 16 height 14
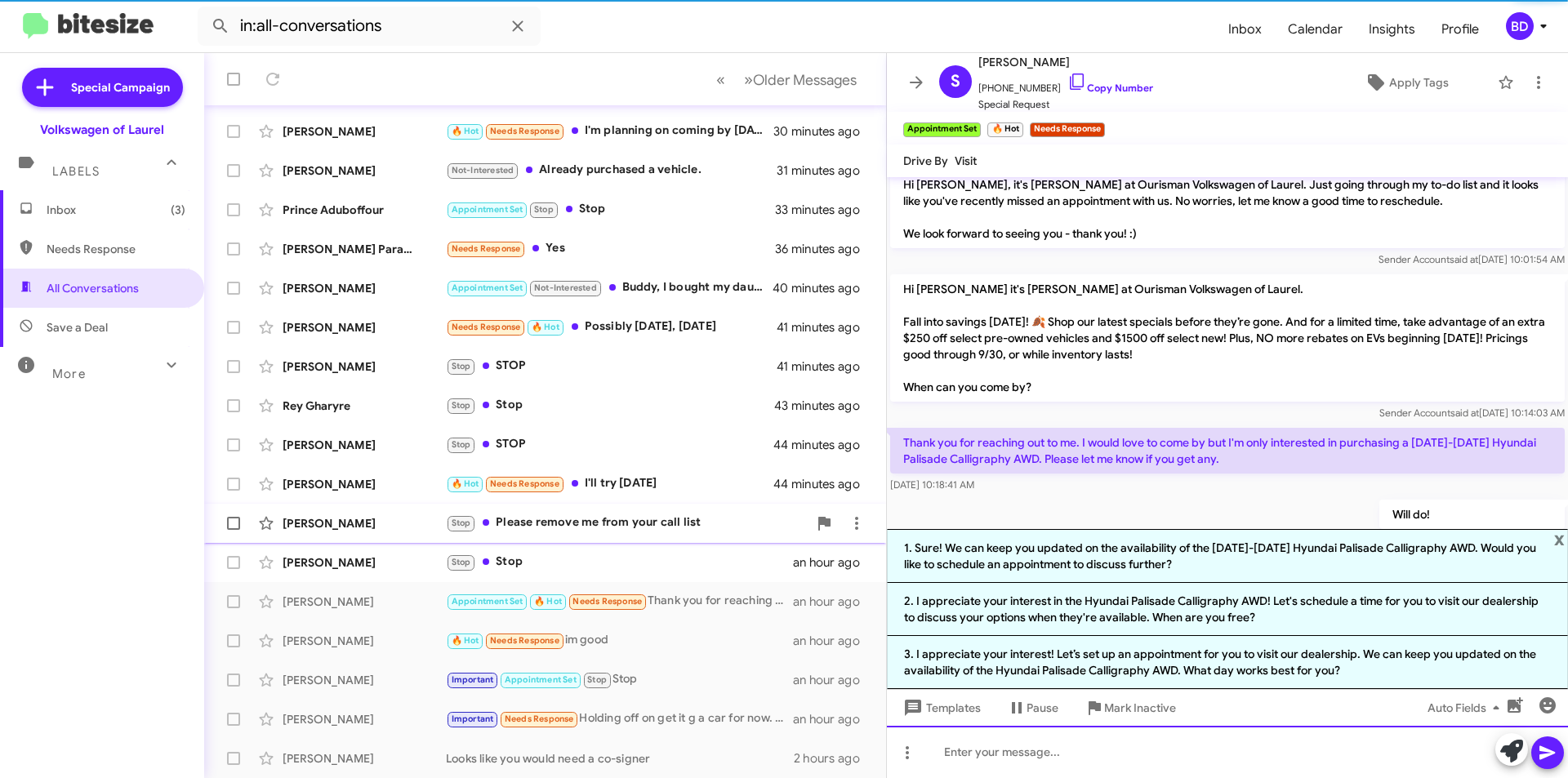
scroll to position [0, 0]
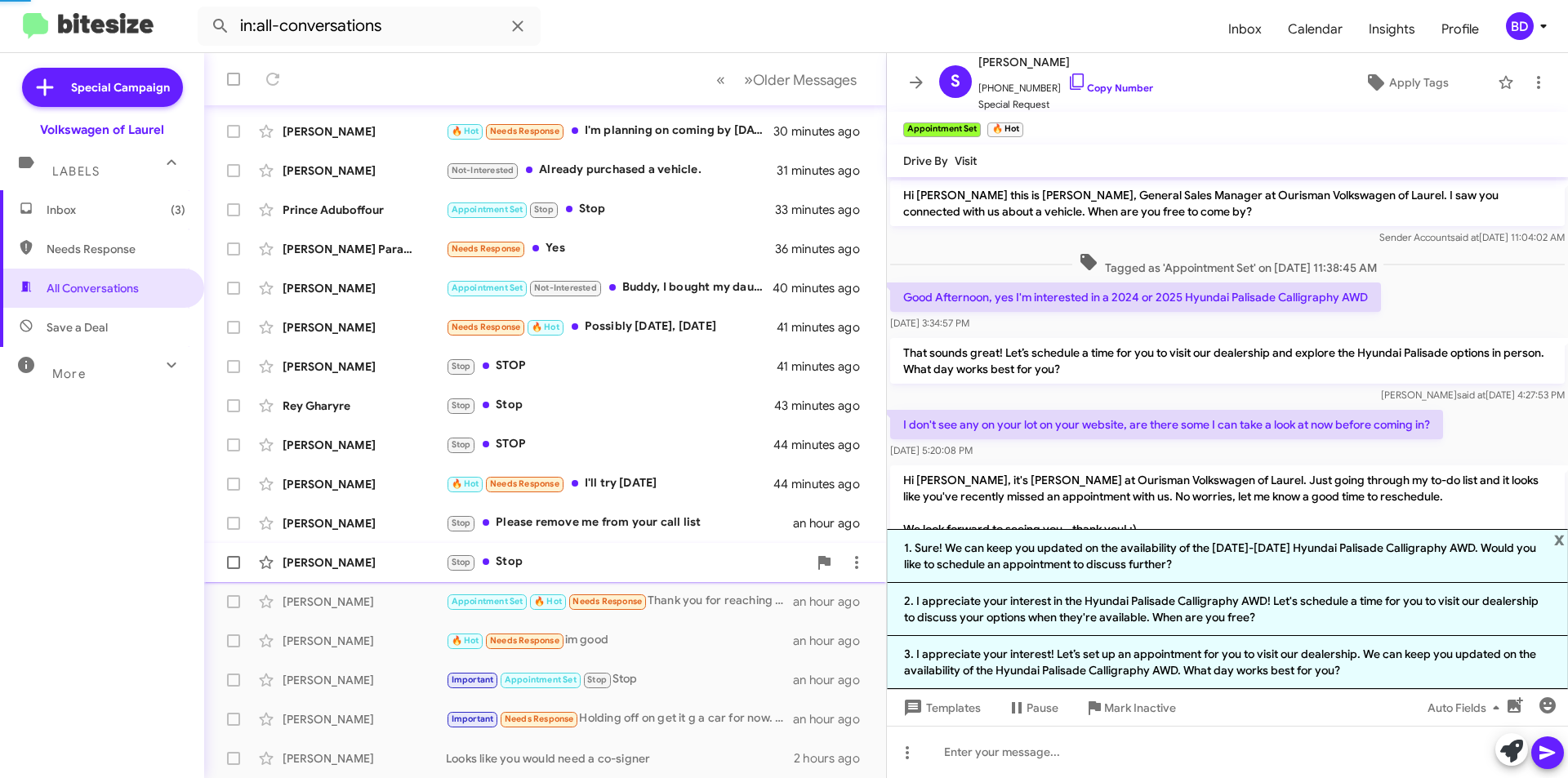
click at [612, 562] on div "Stop Stop" at bounding box center [627, 562] width 361 height 18
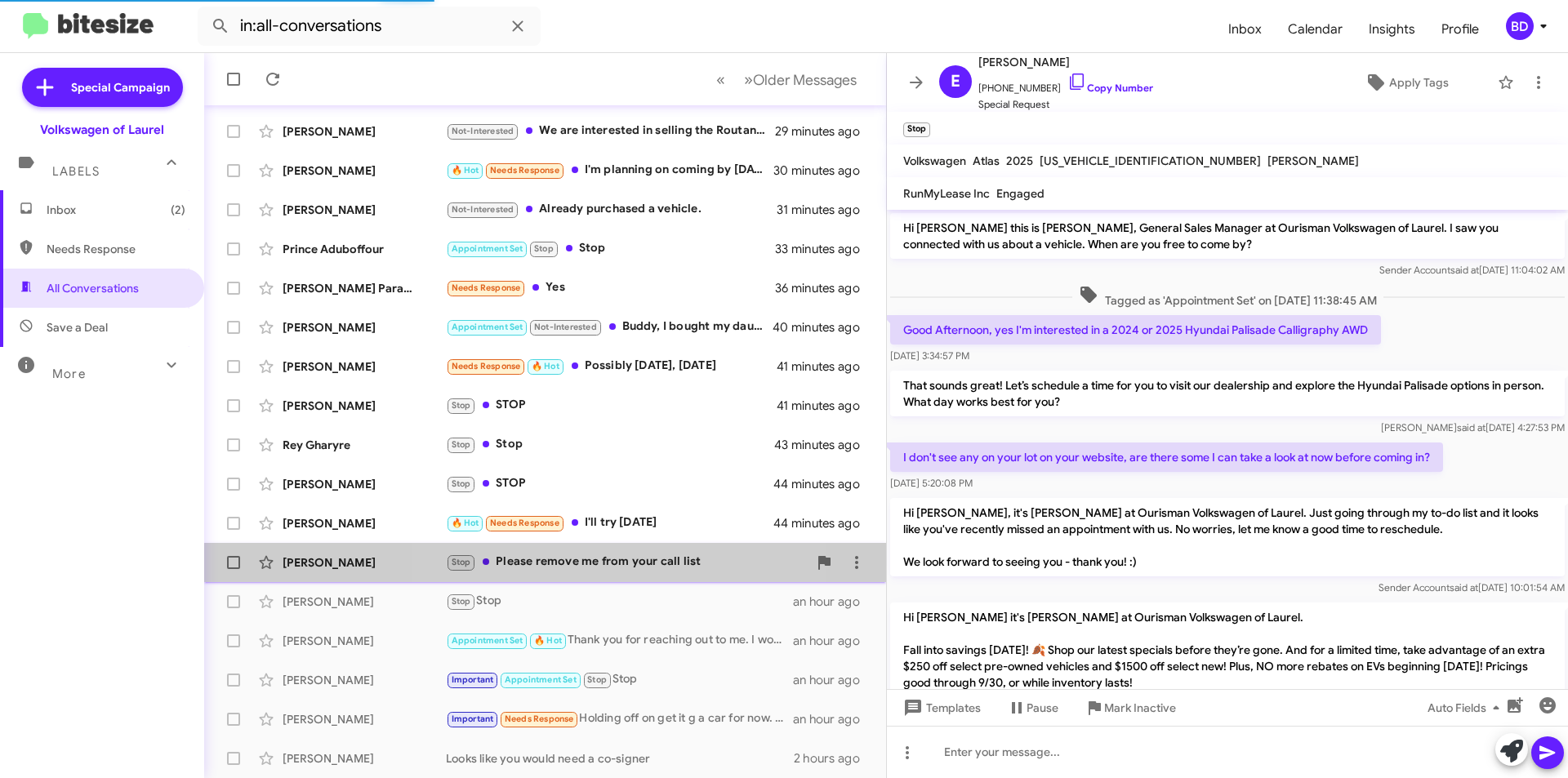
click at [619, 569] on div "Stop Please remove me from your call list" at bounding box center [627, 562] width 361 height 18
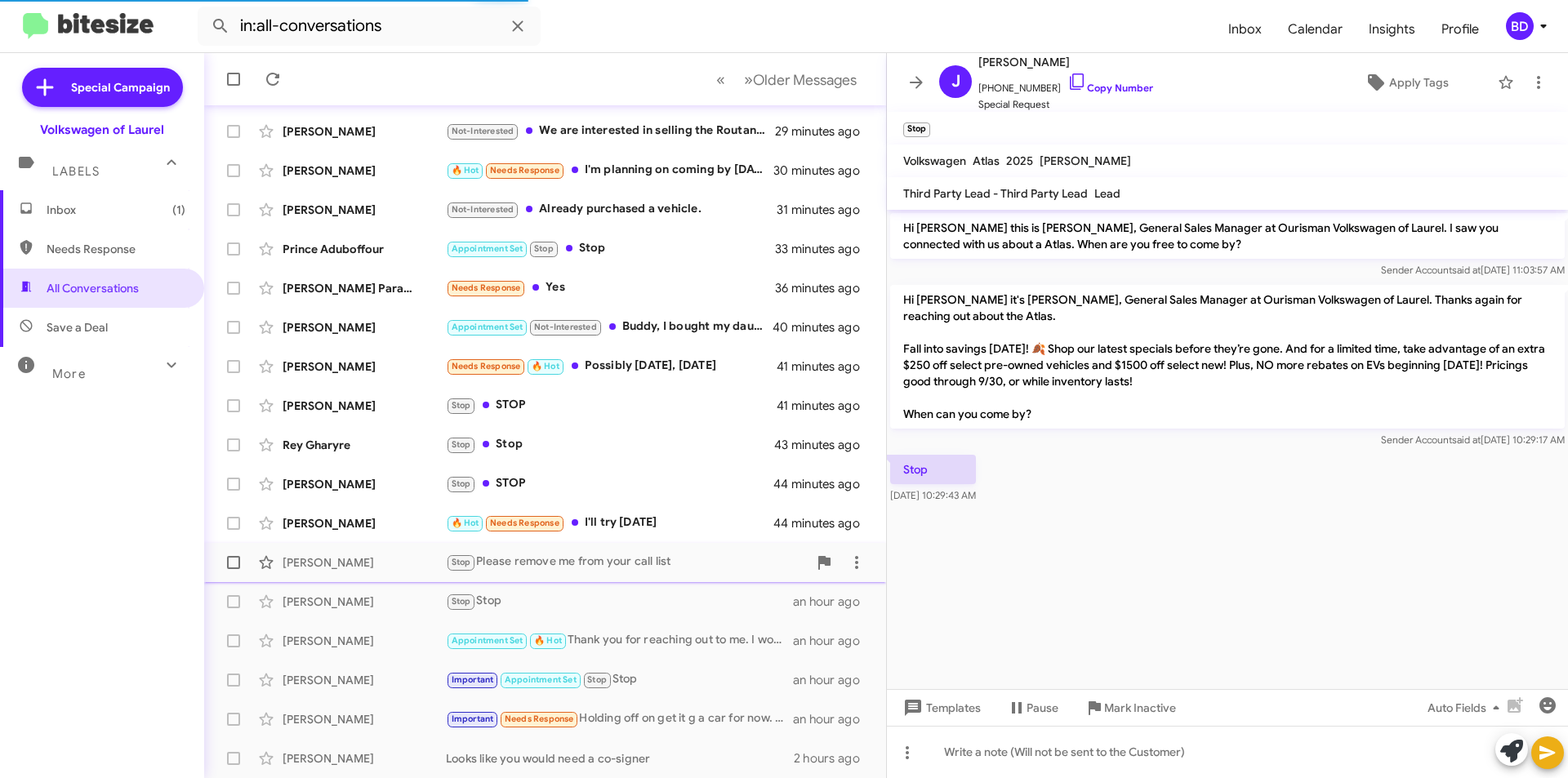
scroll to position [1336, 0]
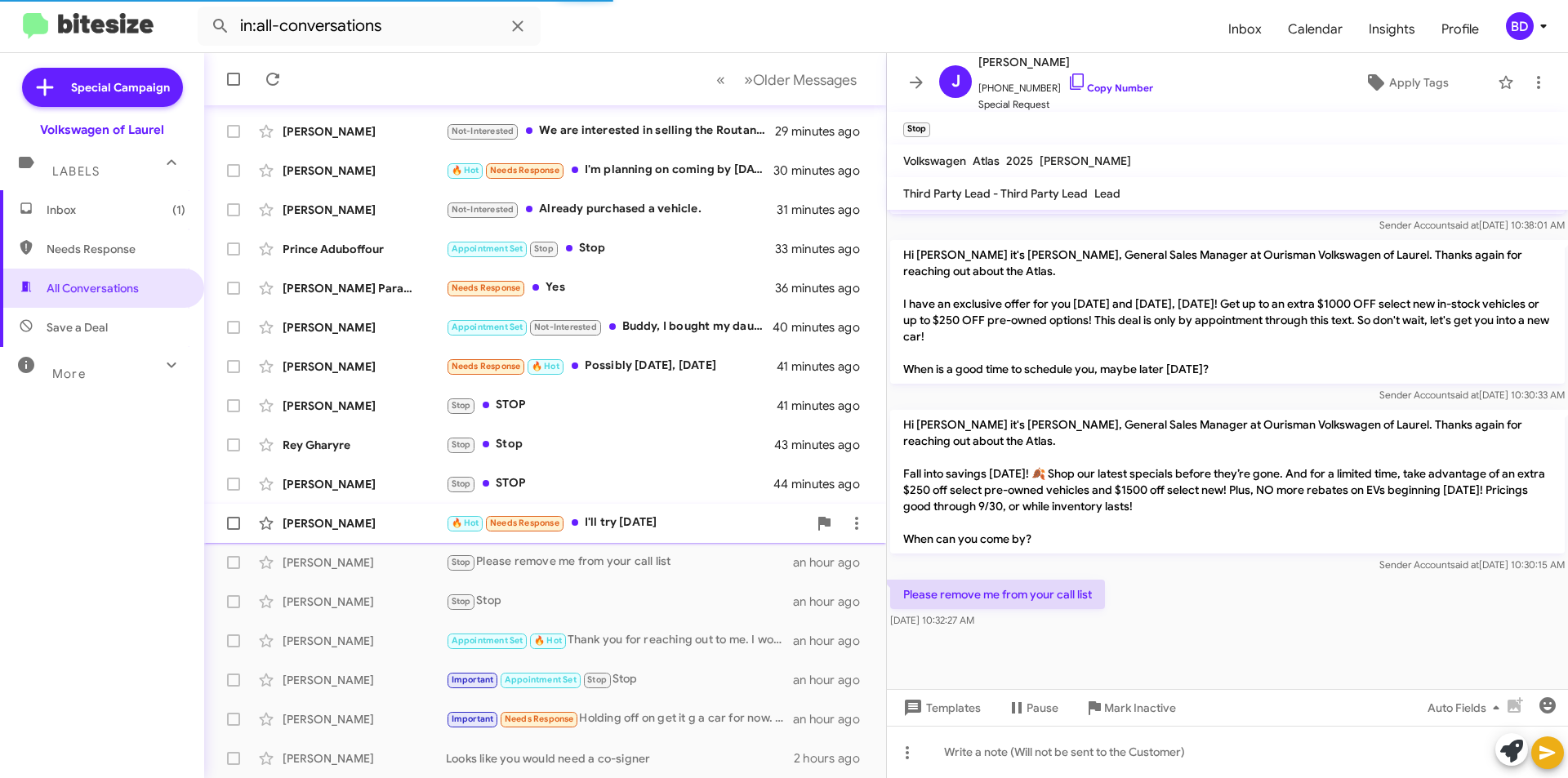
click at [650, 526] on div "🔥 Hot Needs Response I'll try Monday" at bounding box center [627, 523] width 361 height 18
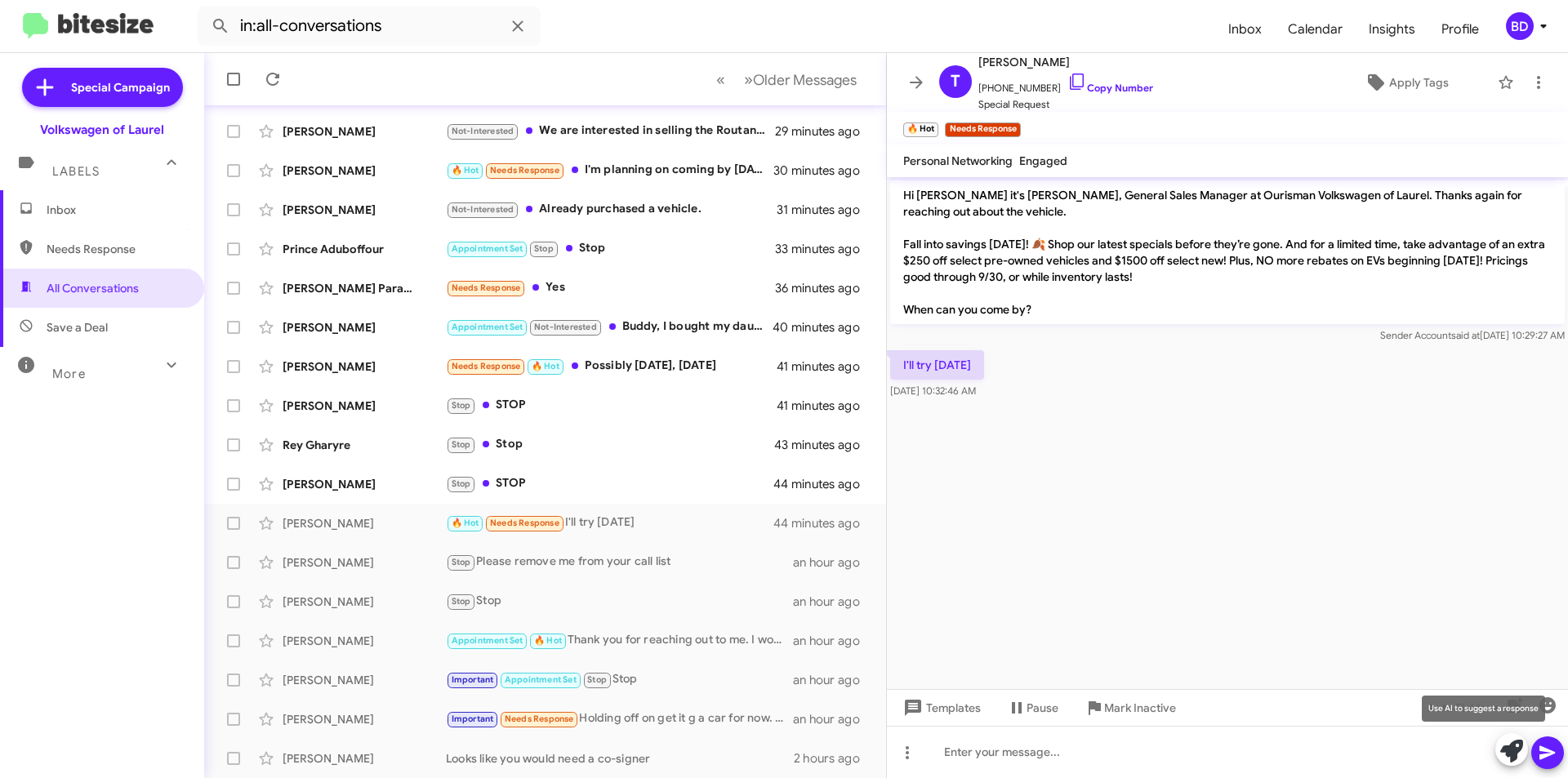
click at [1517, 754] on icon at bounding box center [1512, 751] width 23 height 23
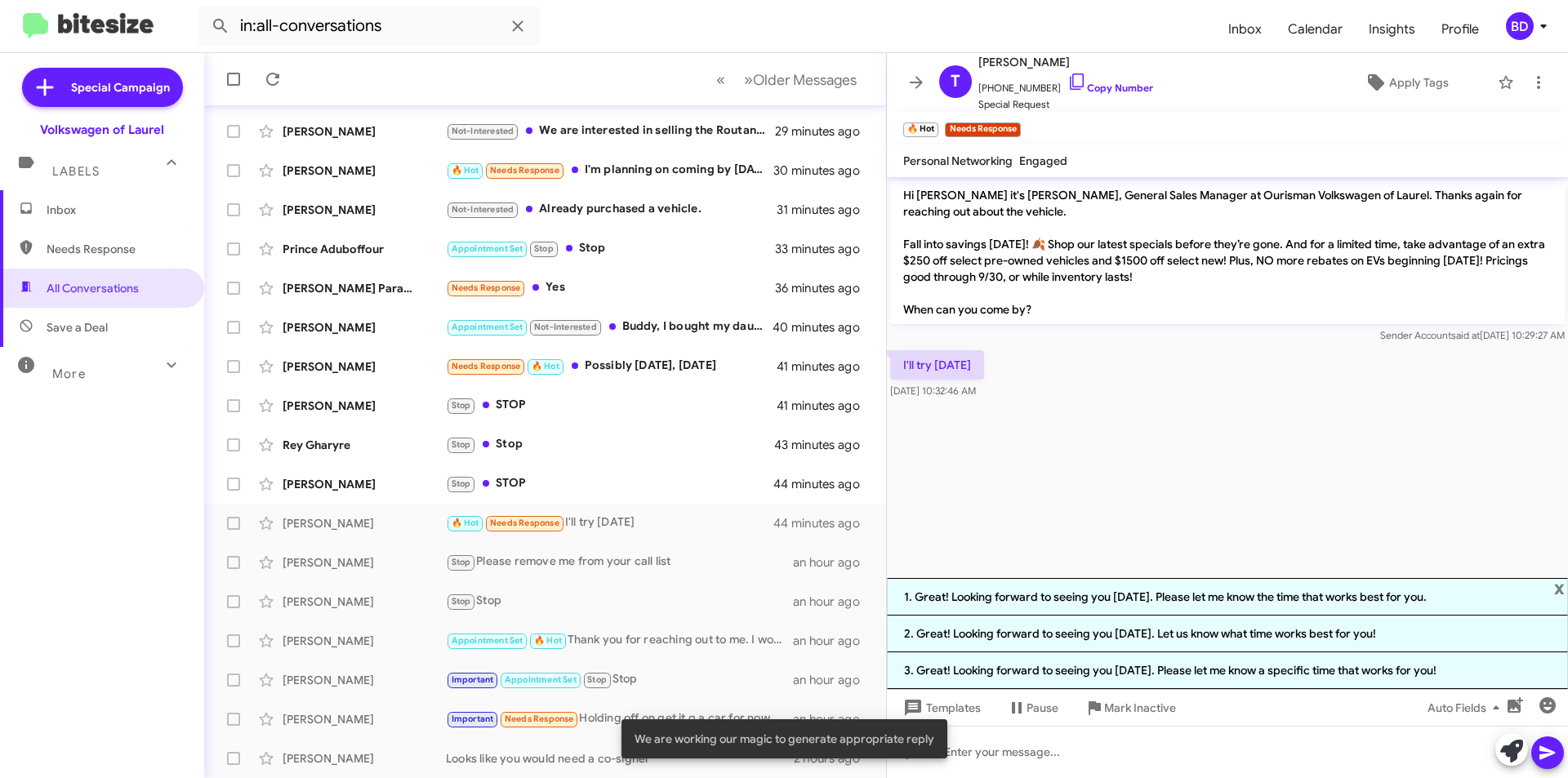
drag, startPoint x: 1138, startPoint y: 598, endPoint x: 1245, endPoint y: 600, distance: 107.0
click at [1138, 597] on li "1. Great! Looking forward to seeing you on Monday. Please let me know the time …" at bounding box center [1227, 596] width 681 height 38
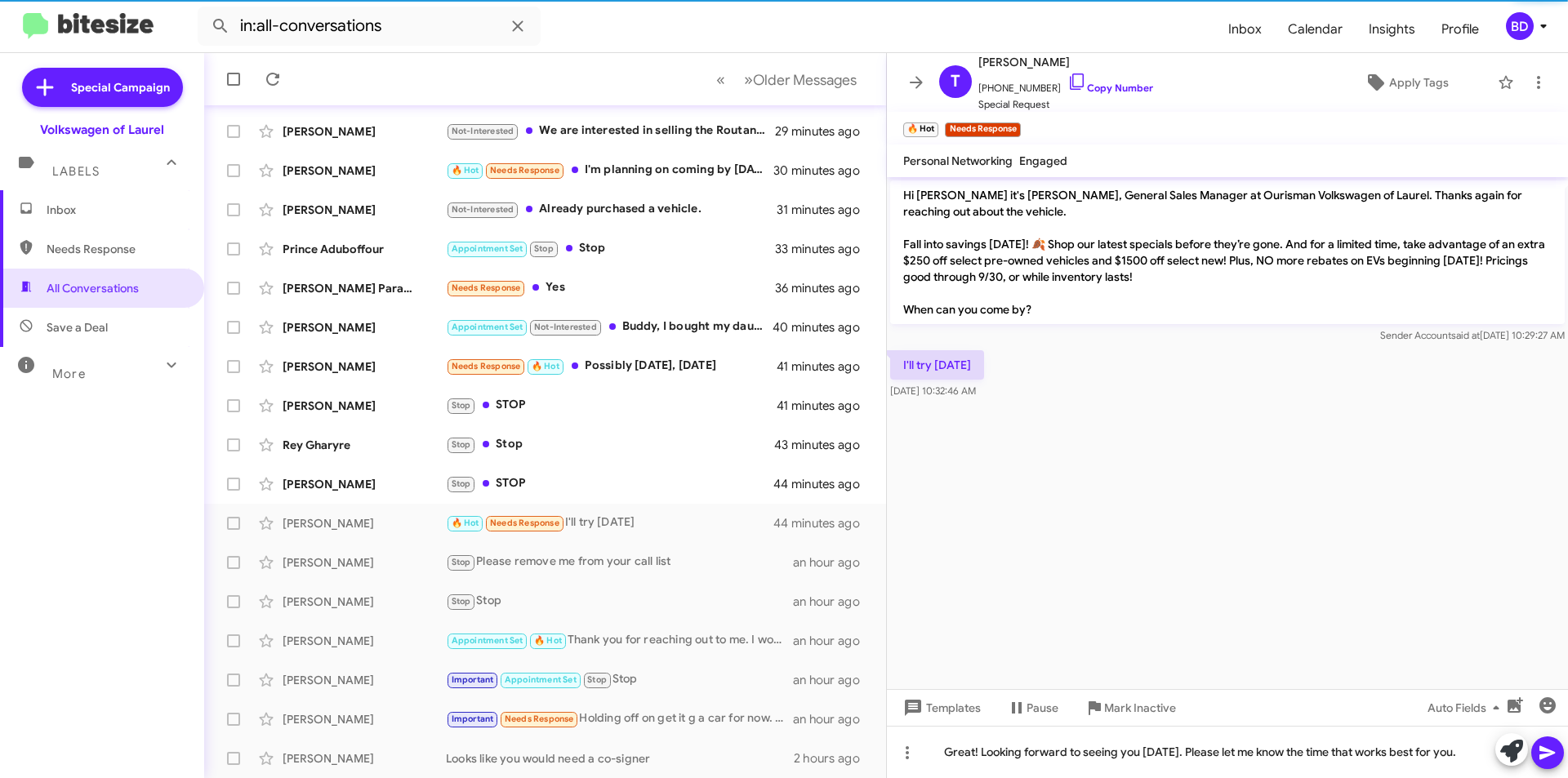
click at [1551, 762] on icon at bounding box center [1547, 752] width 19 height 19
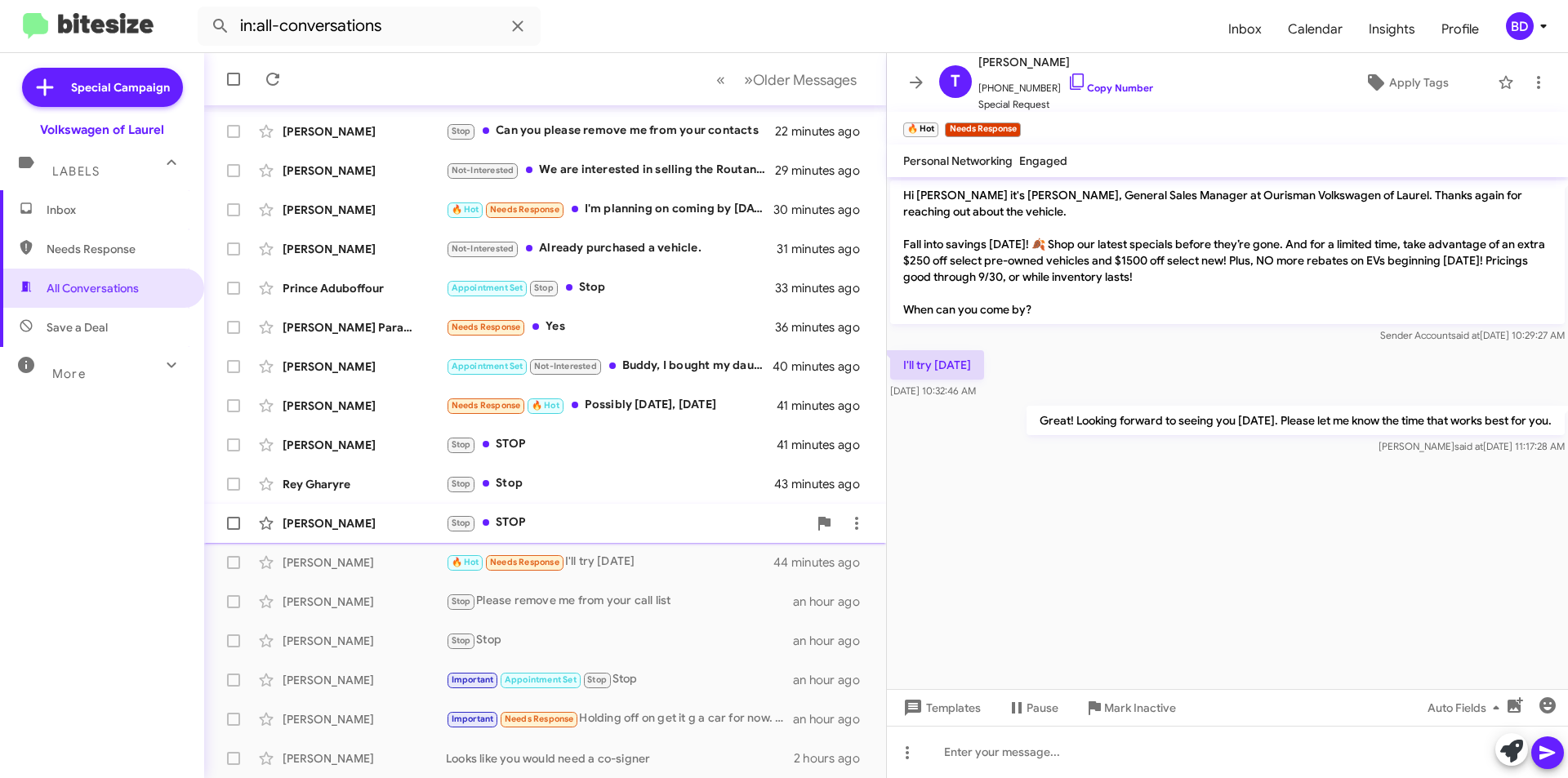
click at [562, 534] on div "Ahmad Staten Stop STOP 44 minutes ago" at bounding box center [545, 523] width 655 height 32
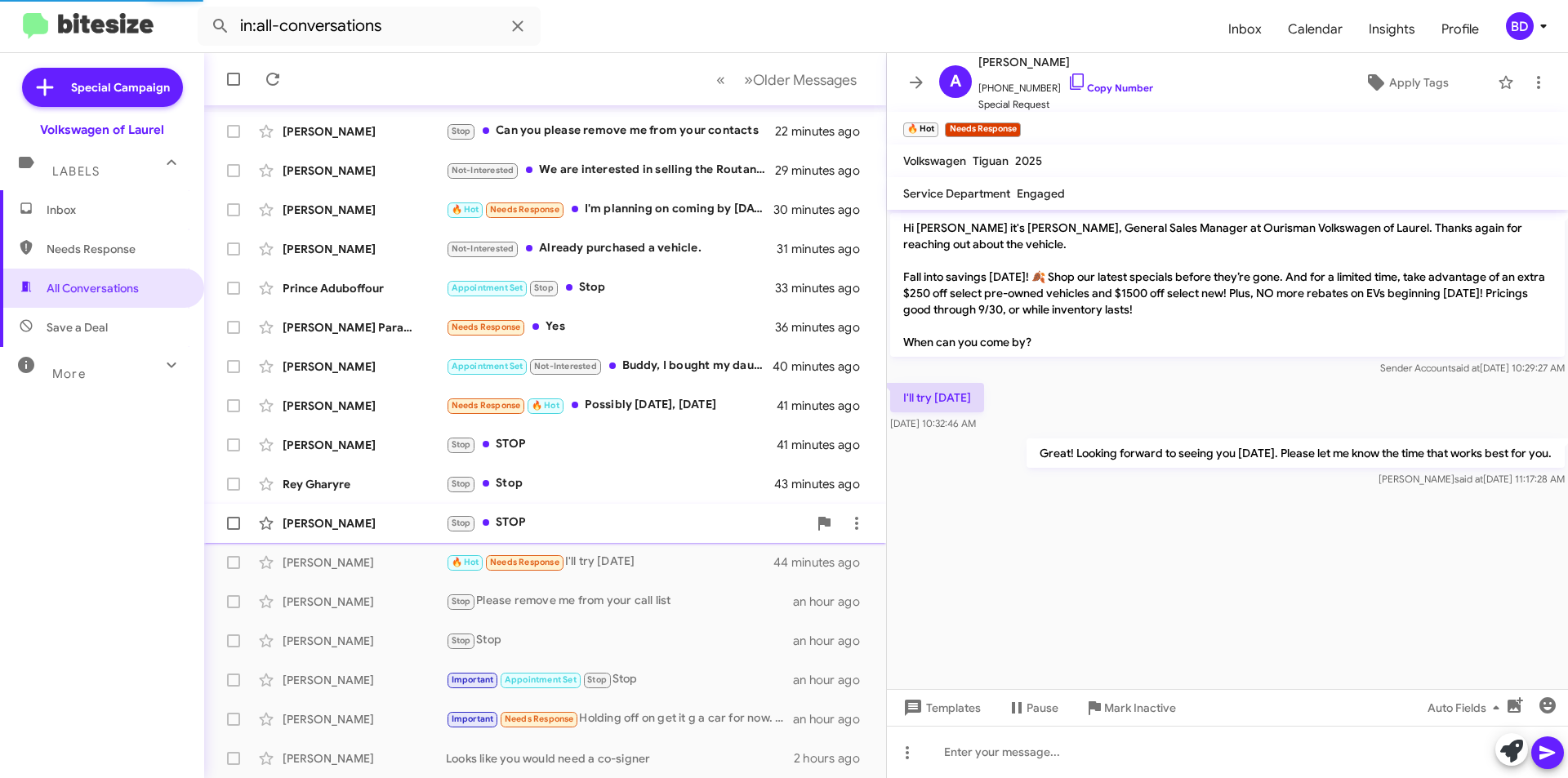
scroll to position [580, 0]
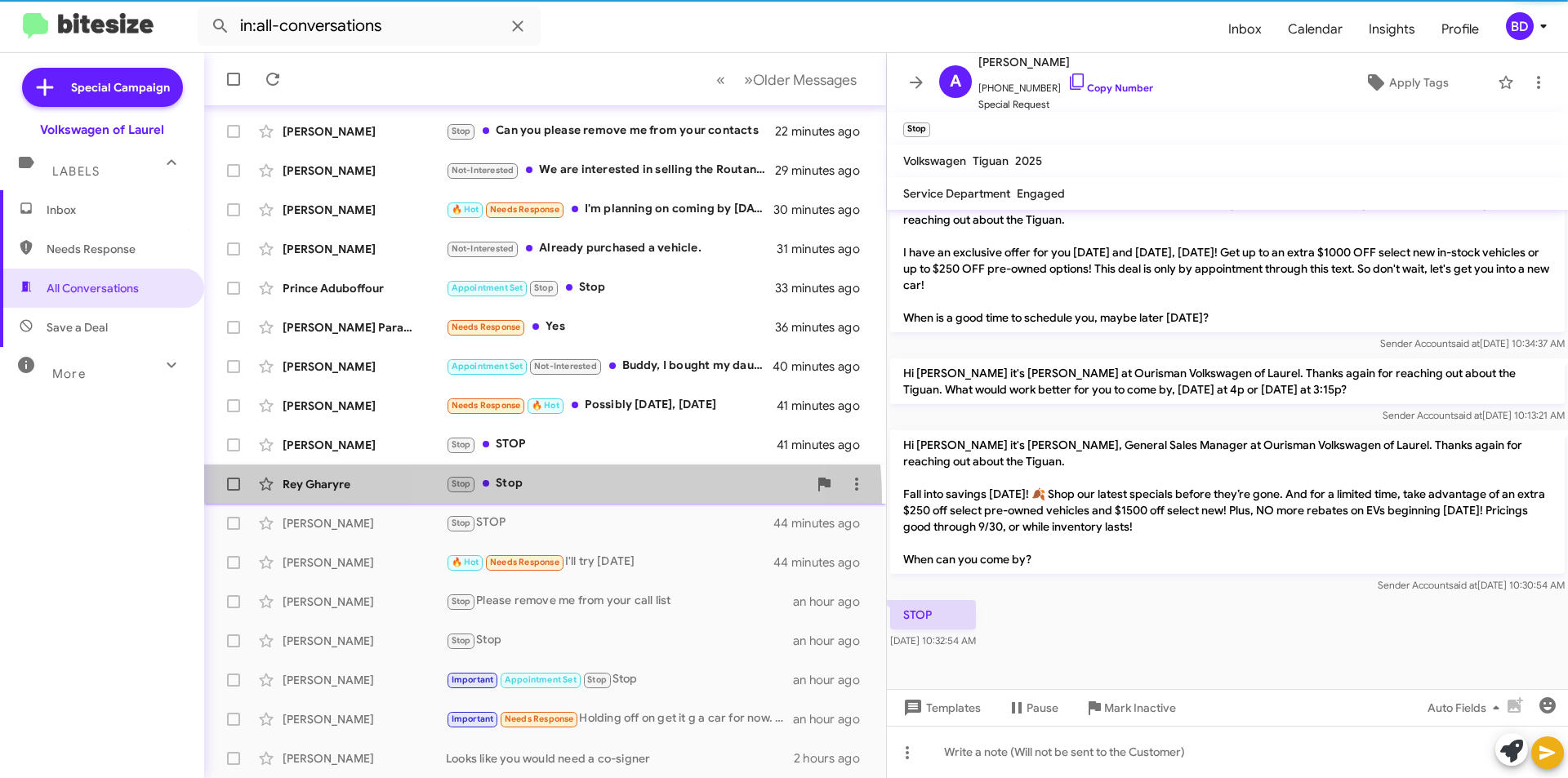
click at [542, 498] on div "Rey Gharyre Stop Stop 43 minutes ago" at bounding box center [545, 484] width 655 height 32
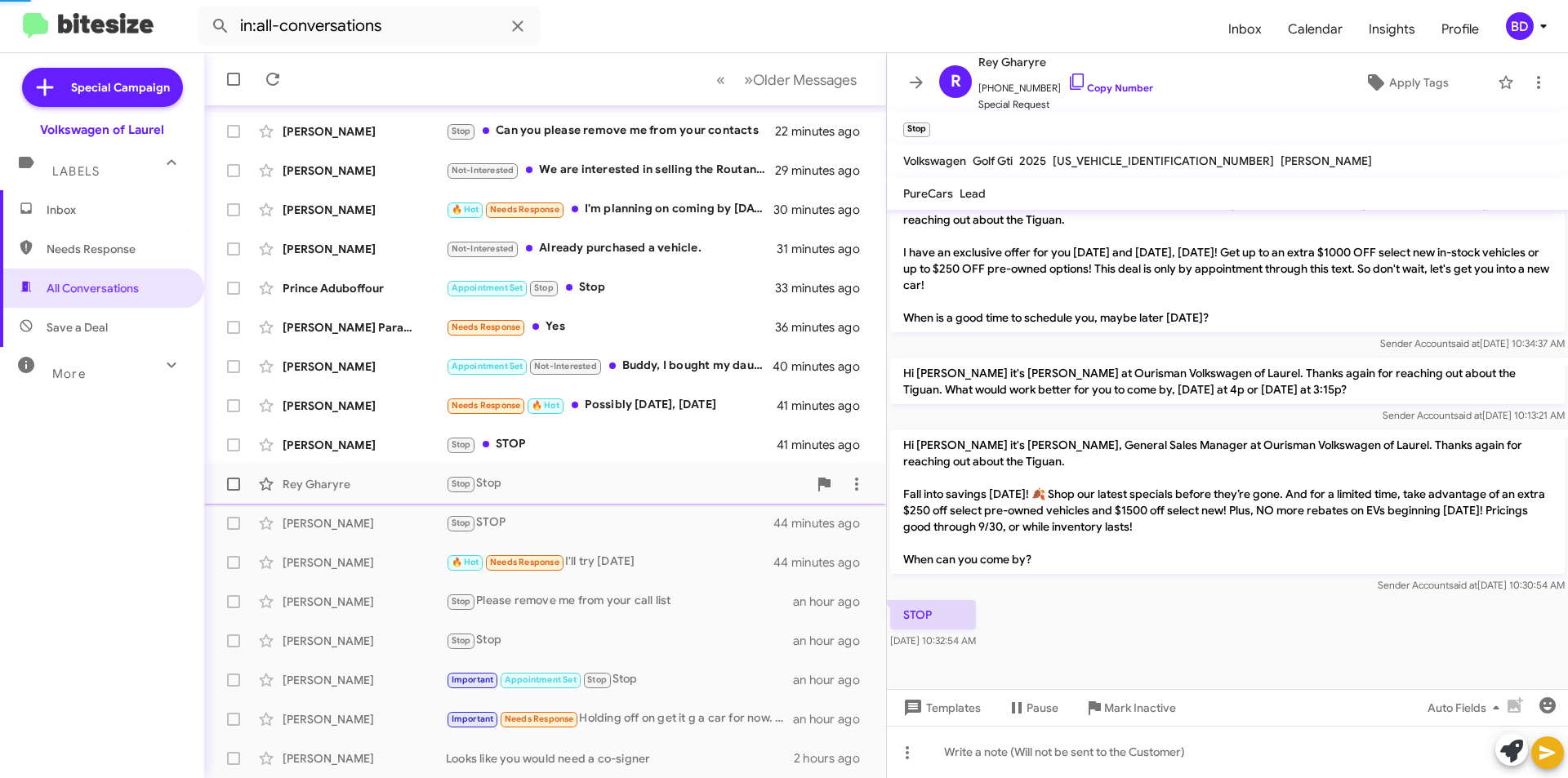
scroll to position [727, 0]
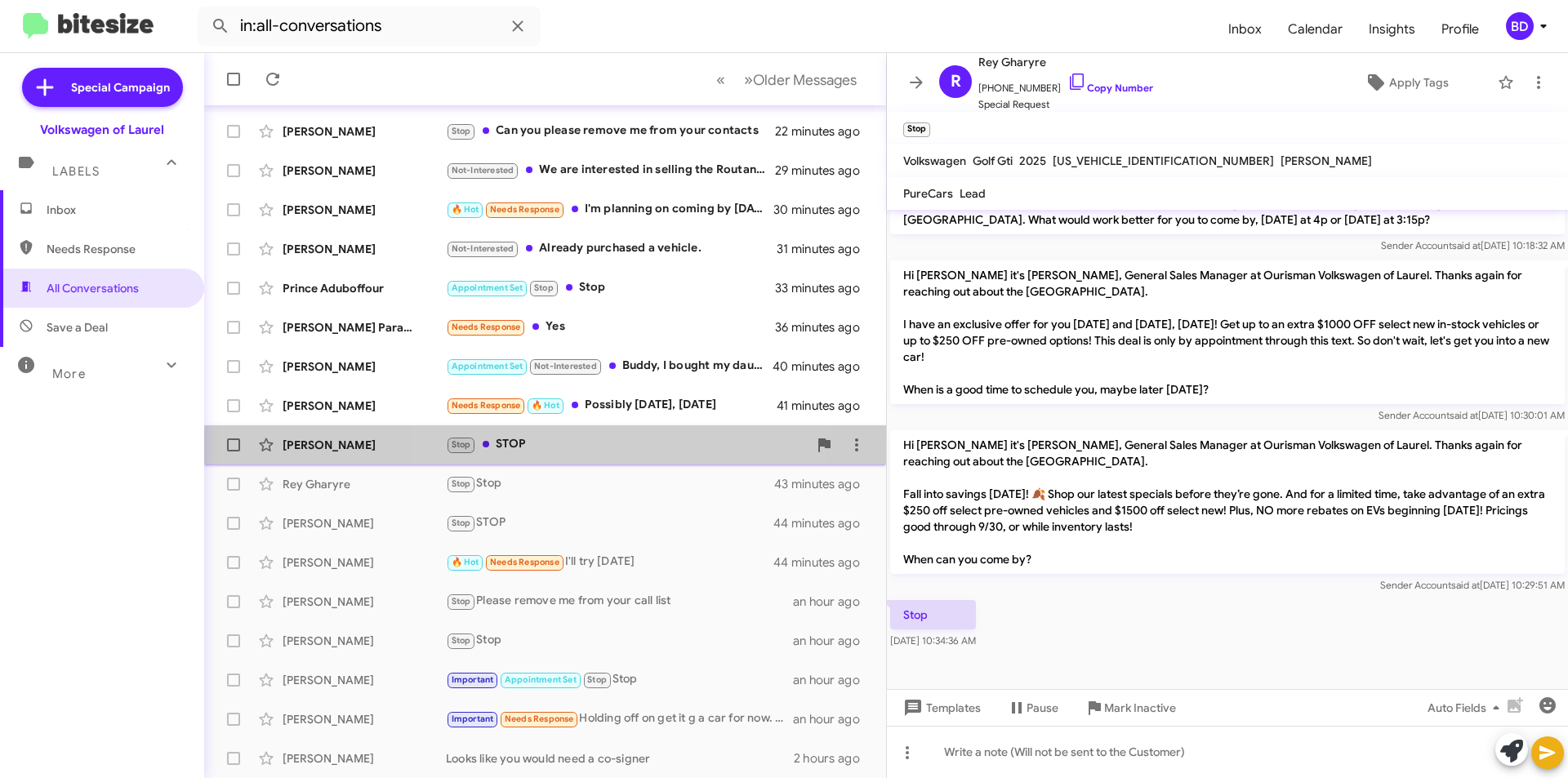
click at [554, 453] on div "Stop STOP" at bounding box center [627, 444] width 361 height 18
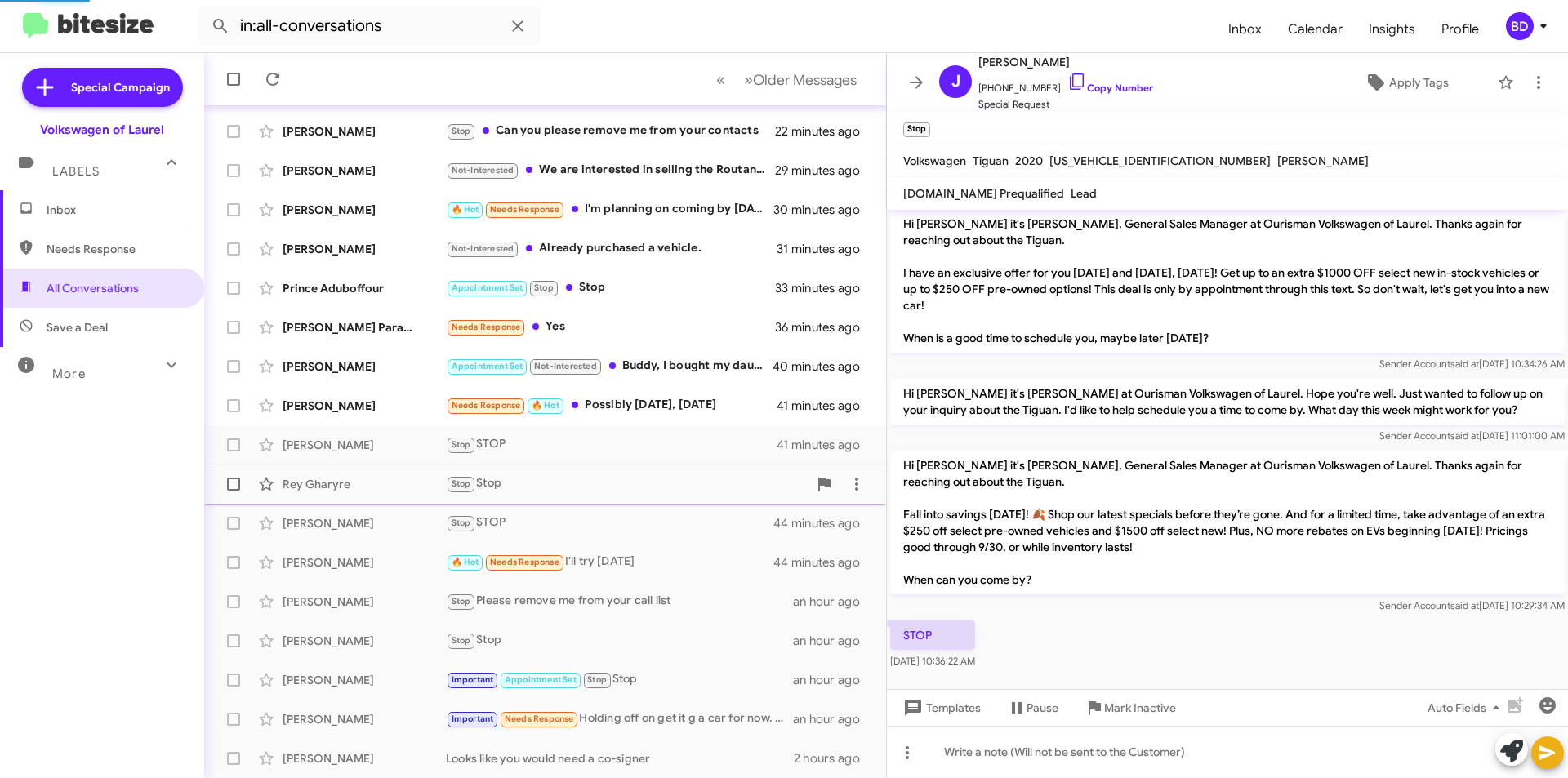
scroll to position [4, 0]
click at [649, 405] on div "Needs Response 🔥 Hot Possibly tomorrow, Saturday" at bounding box center [627, 406] width 361 height 18
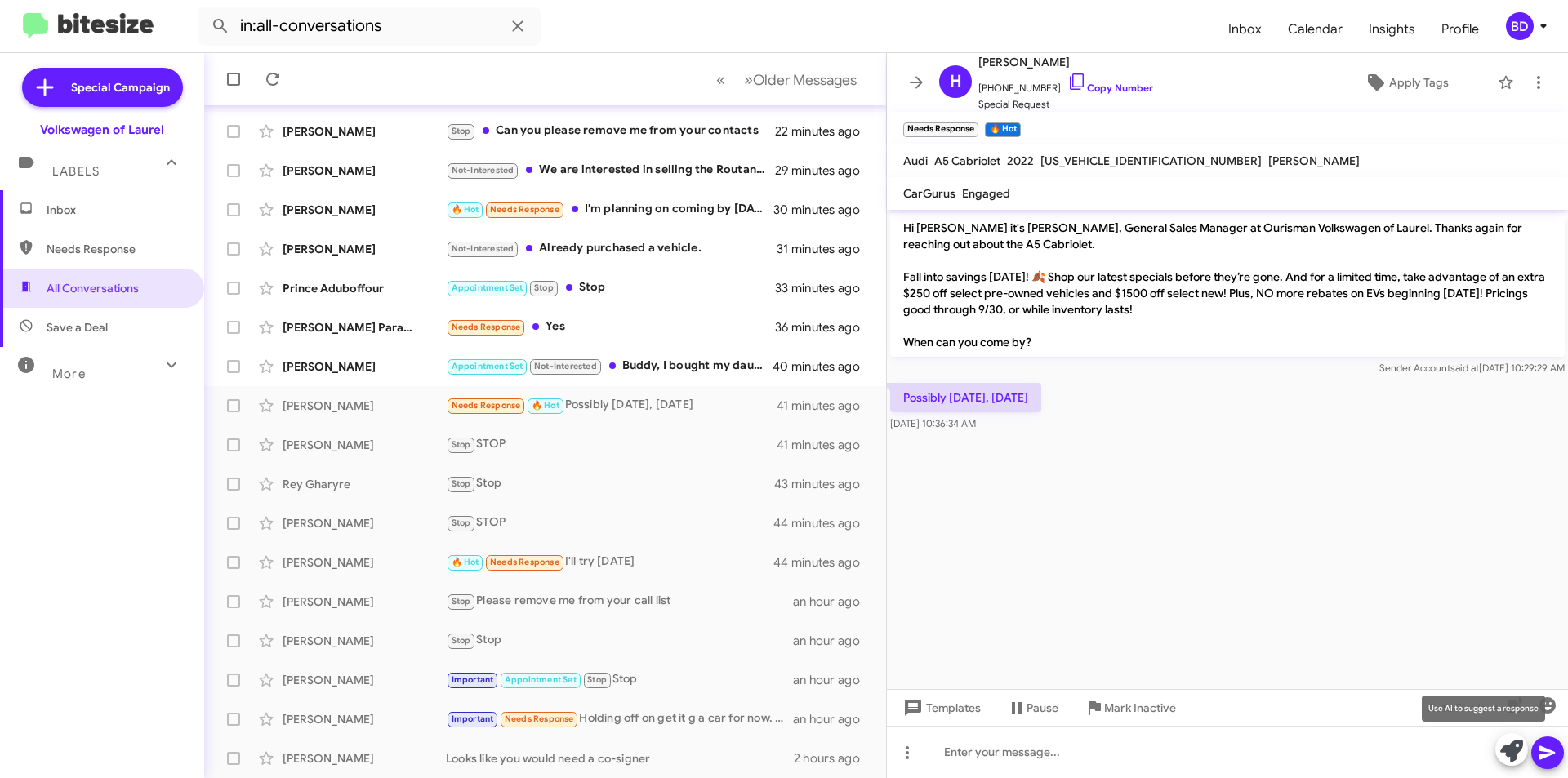
click at [1517, 745] on icon at bounding box center [1512, 751] width 23 height 23
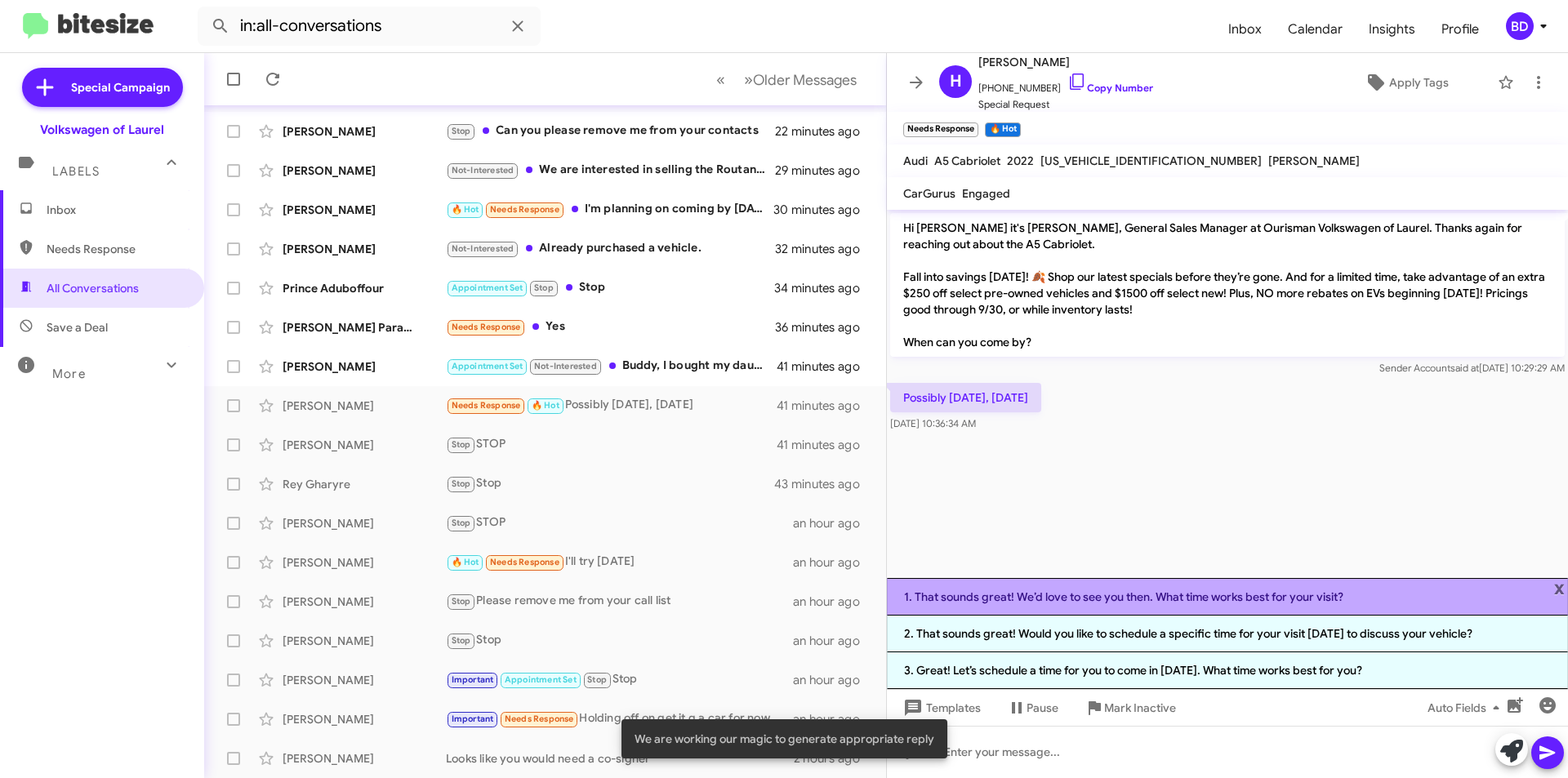
click at [1151, 600] on li "1. That sounds great! We’d love to see you then. What time works best for your …" at bounding box center [1227, 596] width 681 height 38
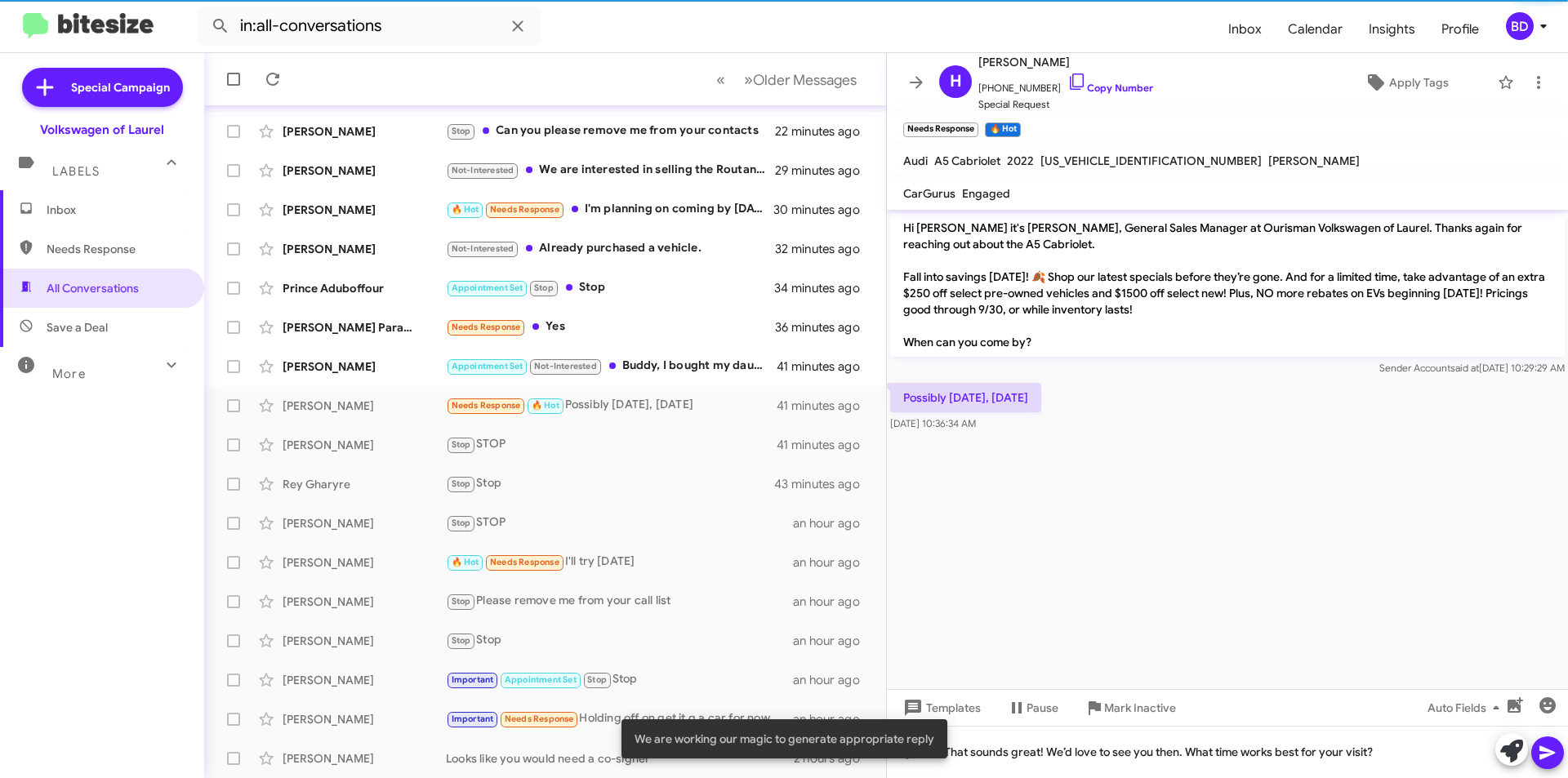
click at [1546, 753] on icon at bounding box center [1547, 752] width 19 height 19
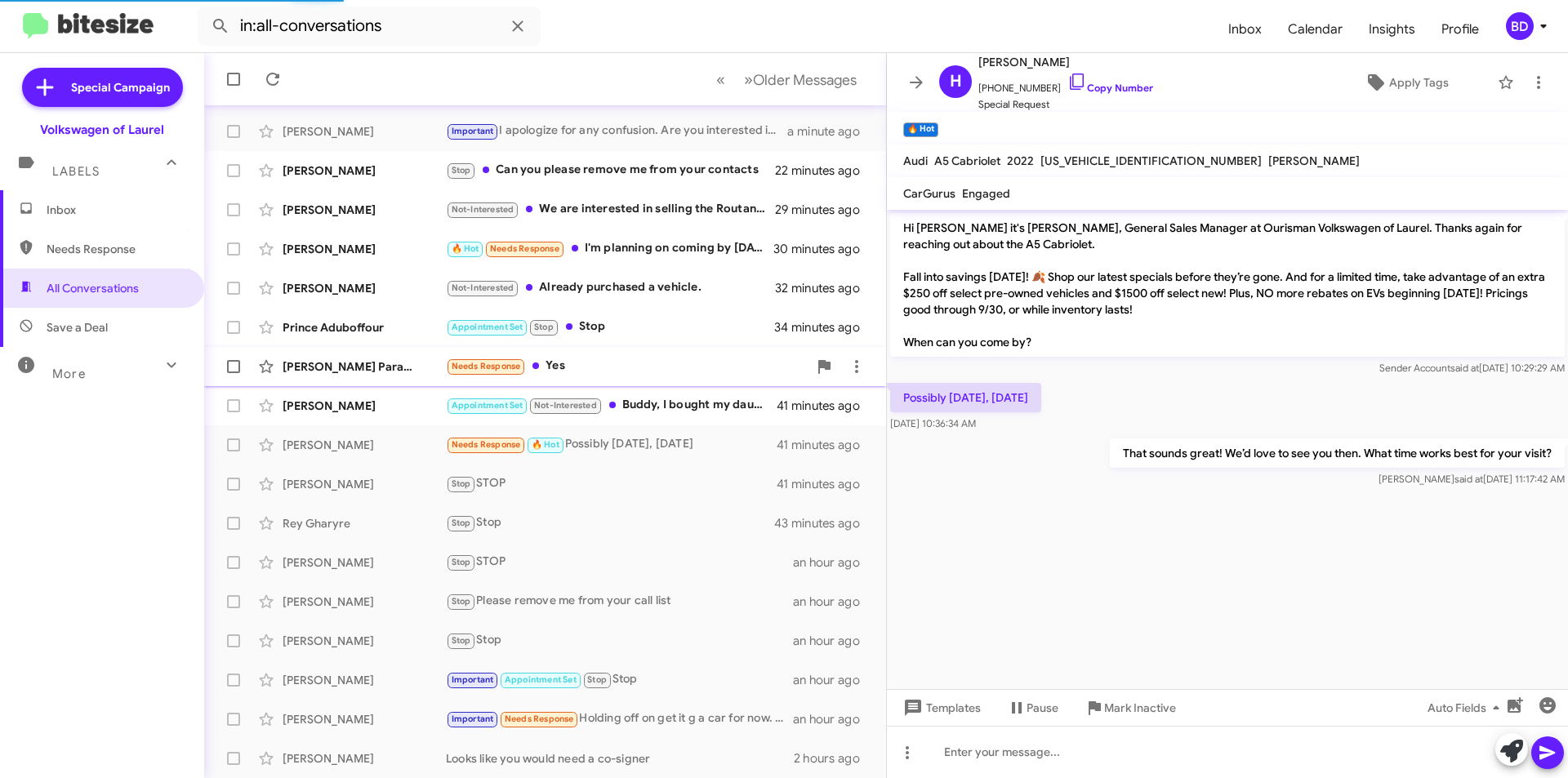
click at [674, 364] on div "Needs Response Yes" at bounding box center [627, 366] width 361 height 18
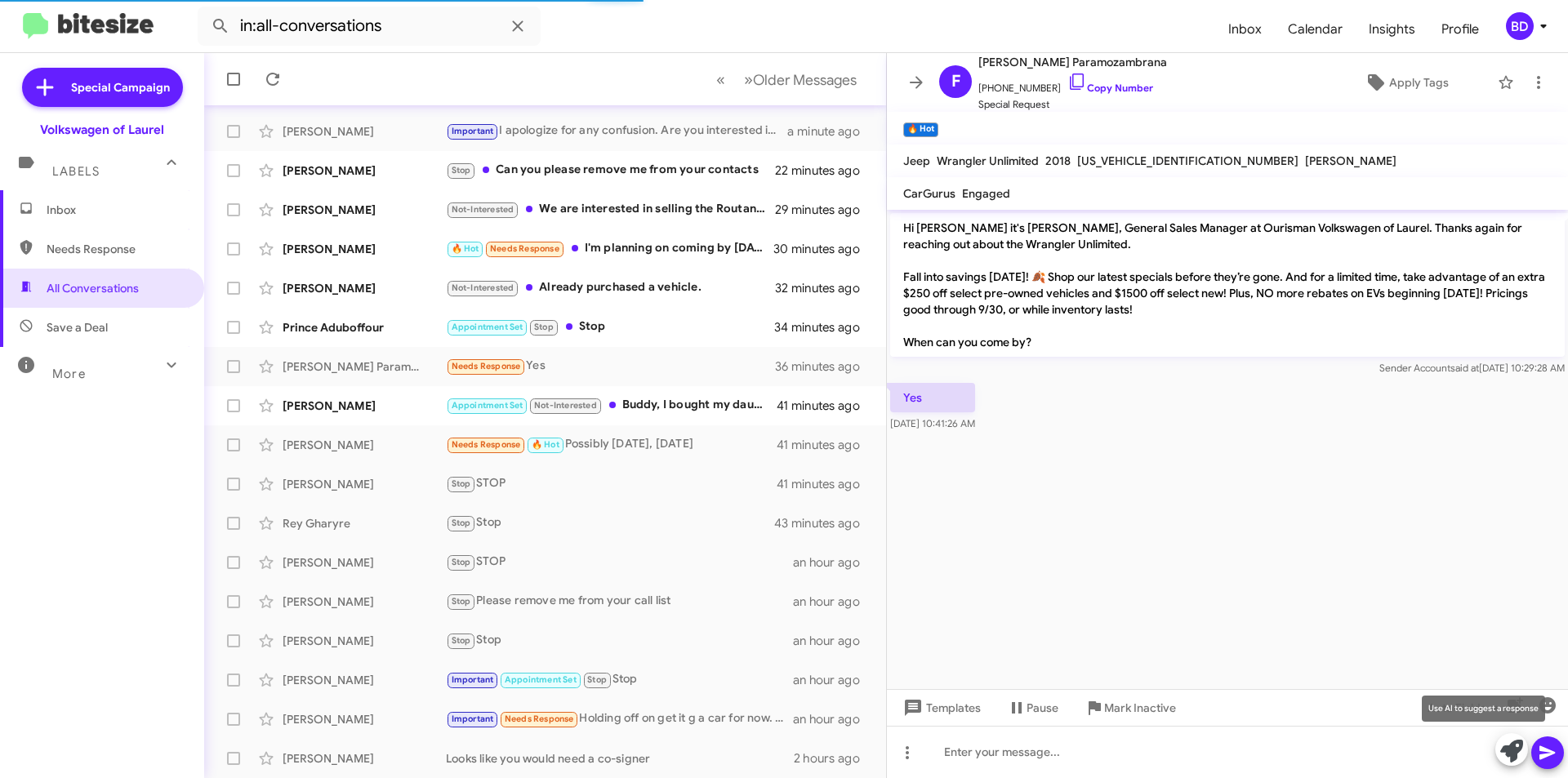
click at [1516, 759] on icon at bounding box center [1512, 751] width 23 height 23
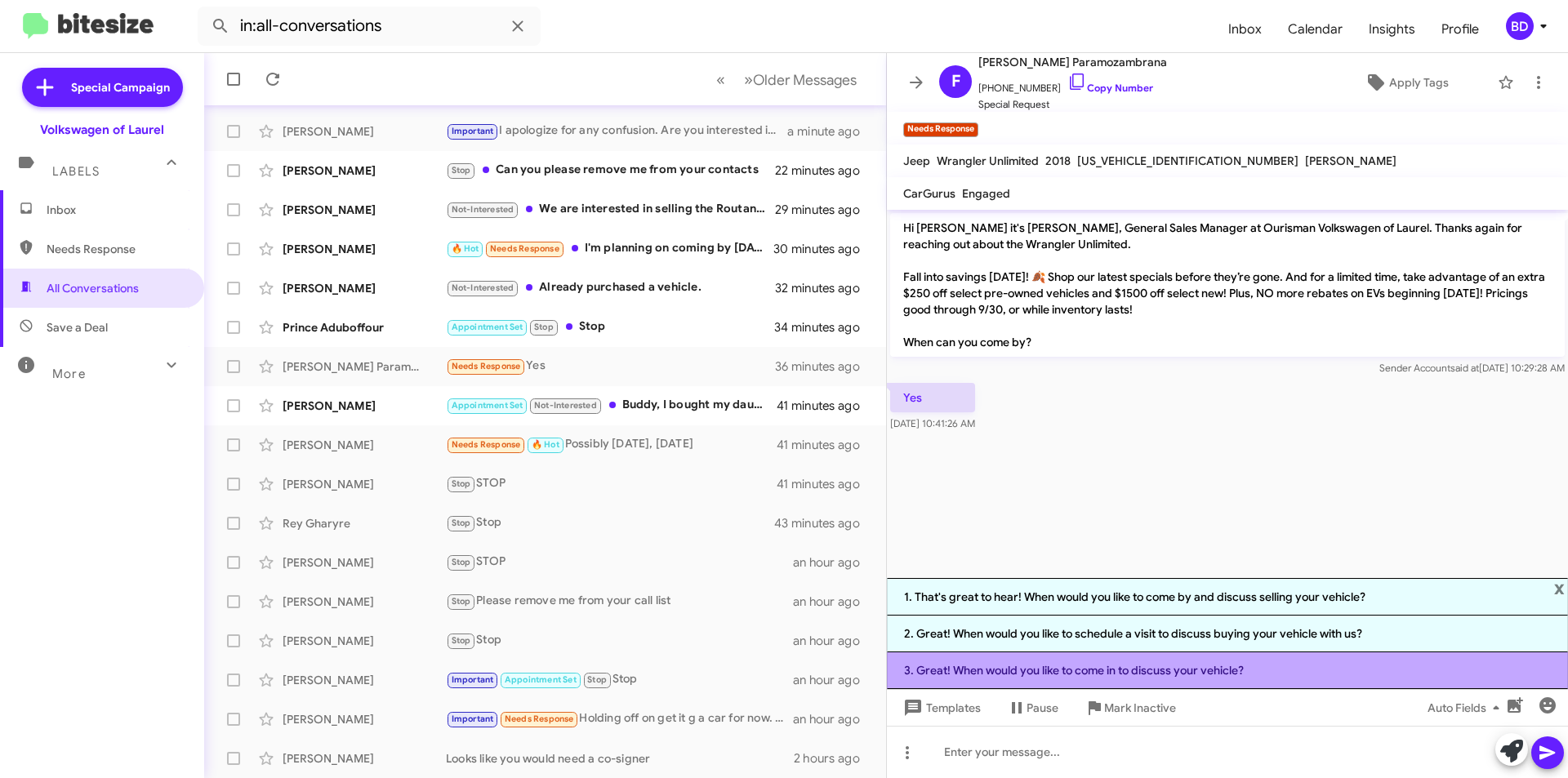
click at [1062, 675] on li "3. Great! When would you like to come in to discuss your vehicle?" at bounding box center [1227, 671] width 681 height 37
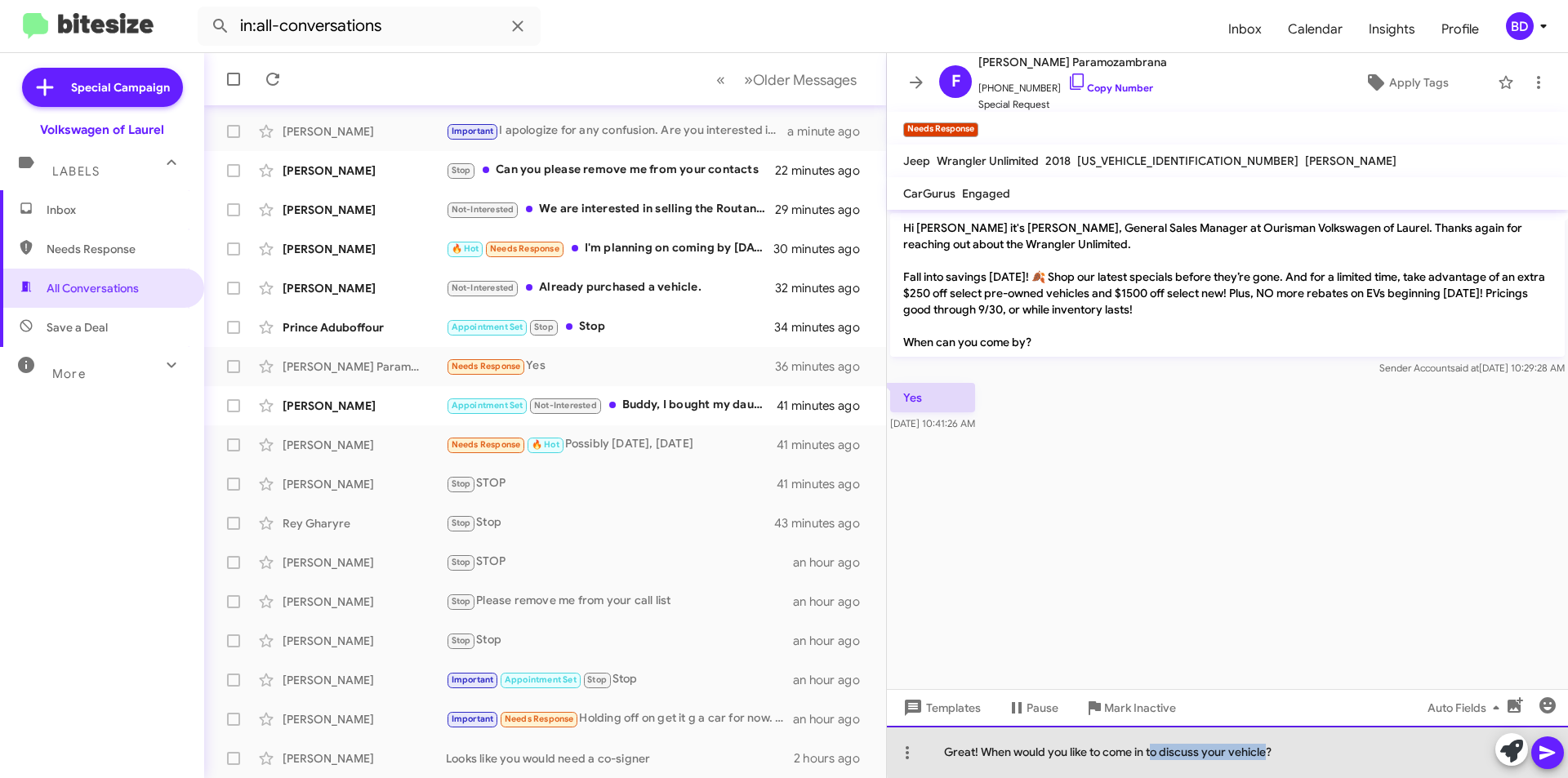
drag, startPoint x: 1271, startPoint y: 750, endPoint x: 1157, endPoint y: 744, distance: 114.2
click at [1157, 744] on div "Great! When would you like to come in to discuss your vehicle?" at bounding box center [1227, 752] width 681 height 53
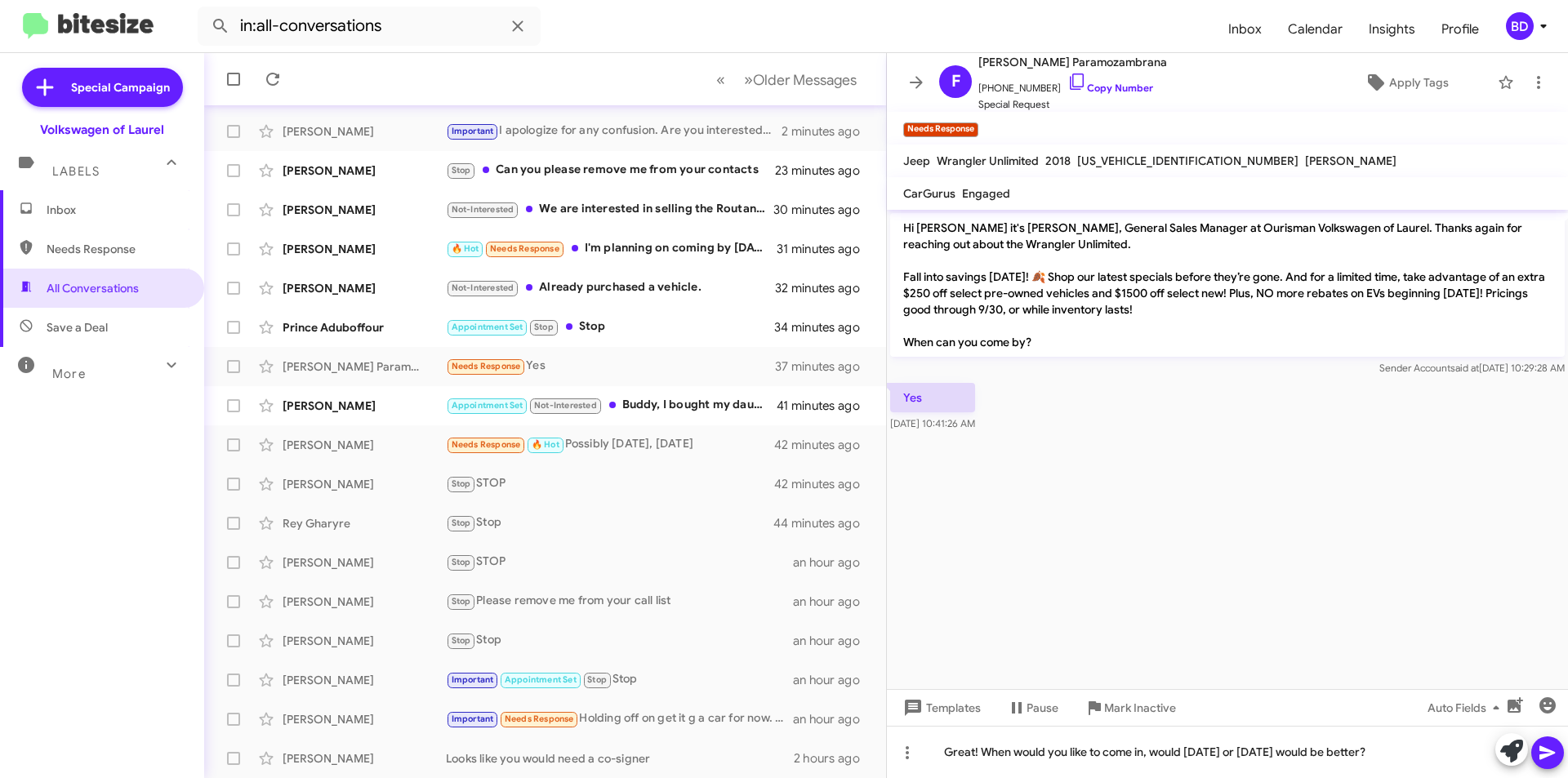
click at [1543, 754] on icon at bounding box center [1547, 752] width 19 height 19
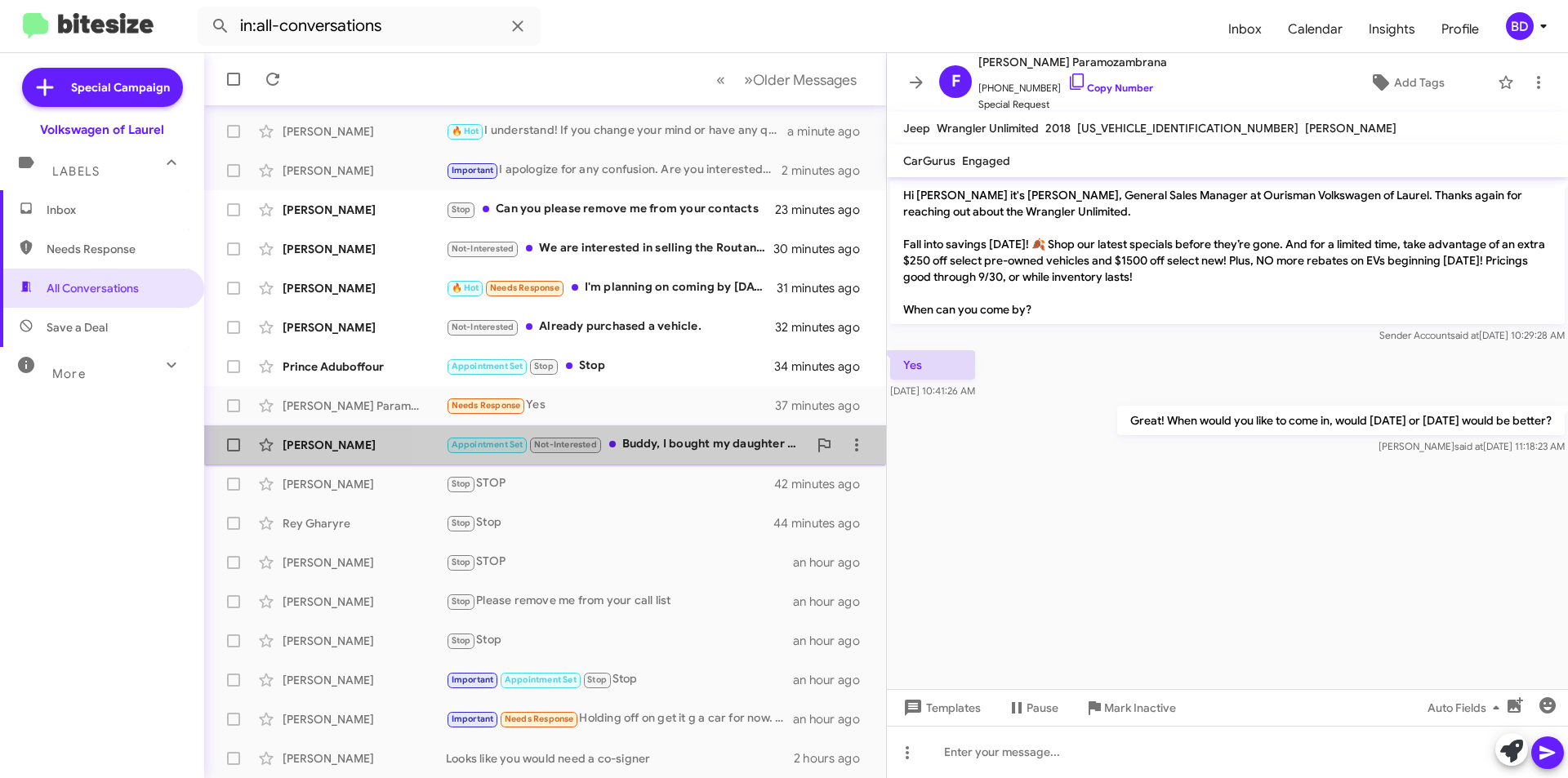
click at [697, 452] on div "Appointment Set Not-Interested Buddy, I bought my daughter a brand new car last…" at bounding box center [627, 444] width 361 height 18
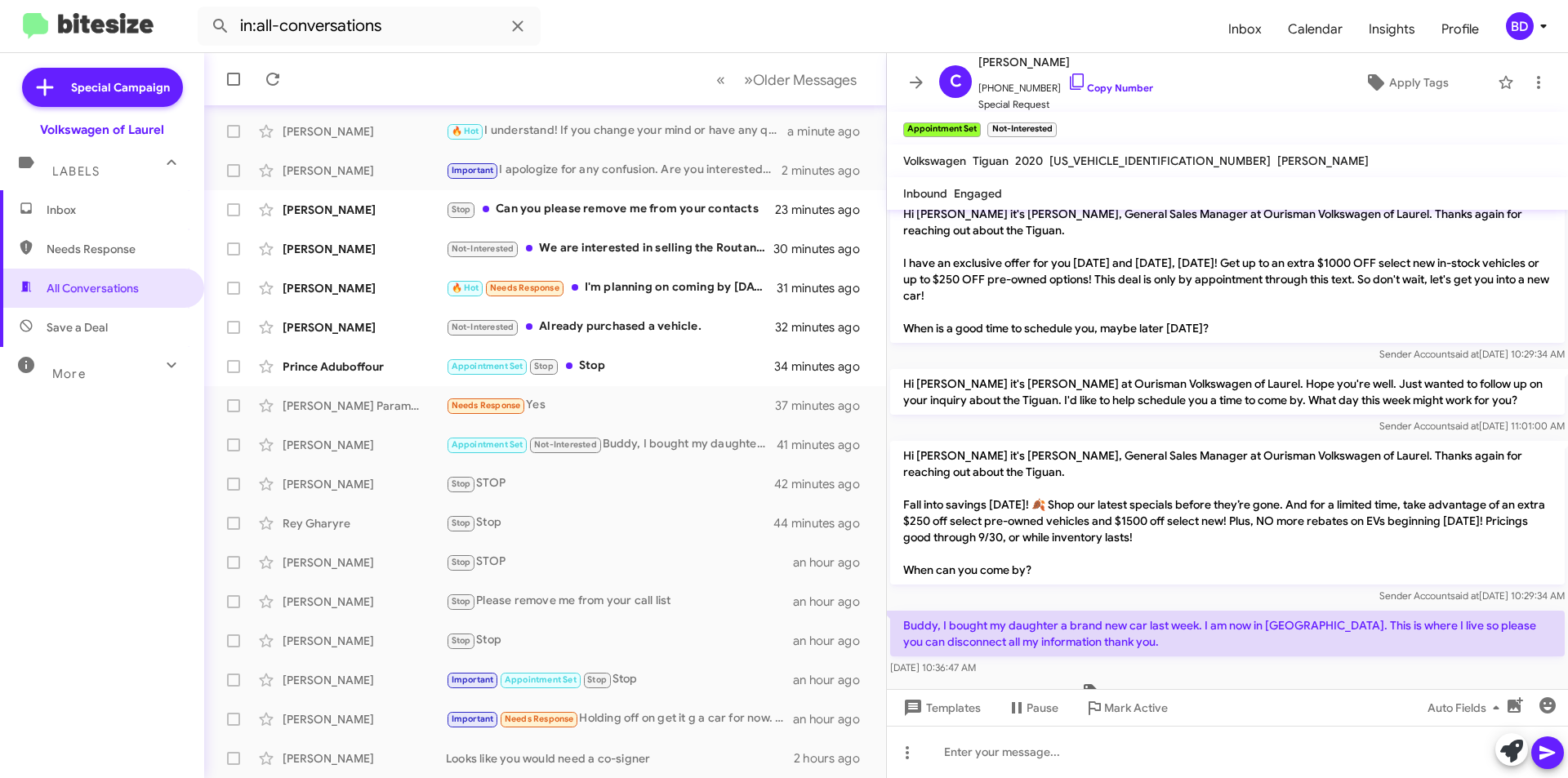
scroll to position [197, 0]
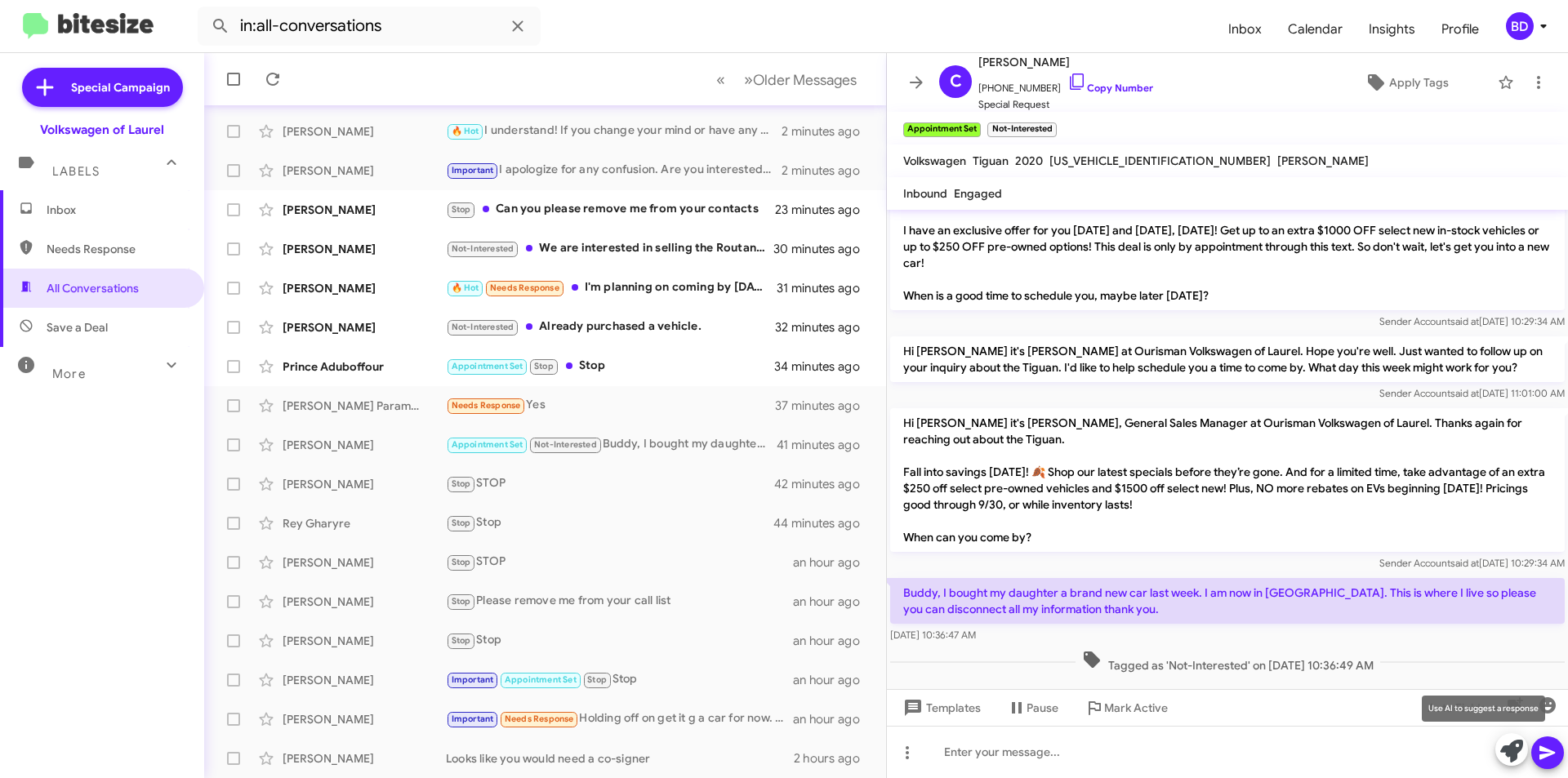
click at [1502, 751] on icon at bounding box center [1512, 751] width 23 height 23
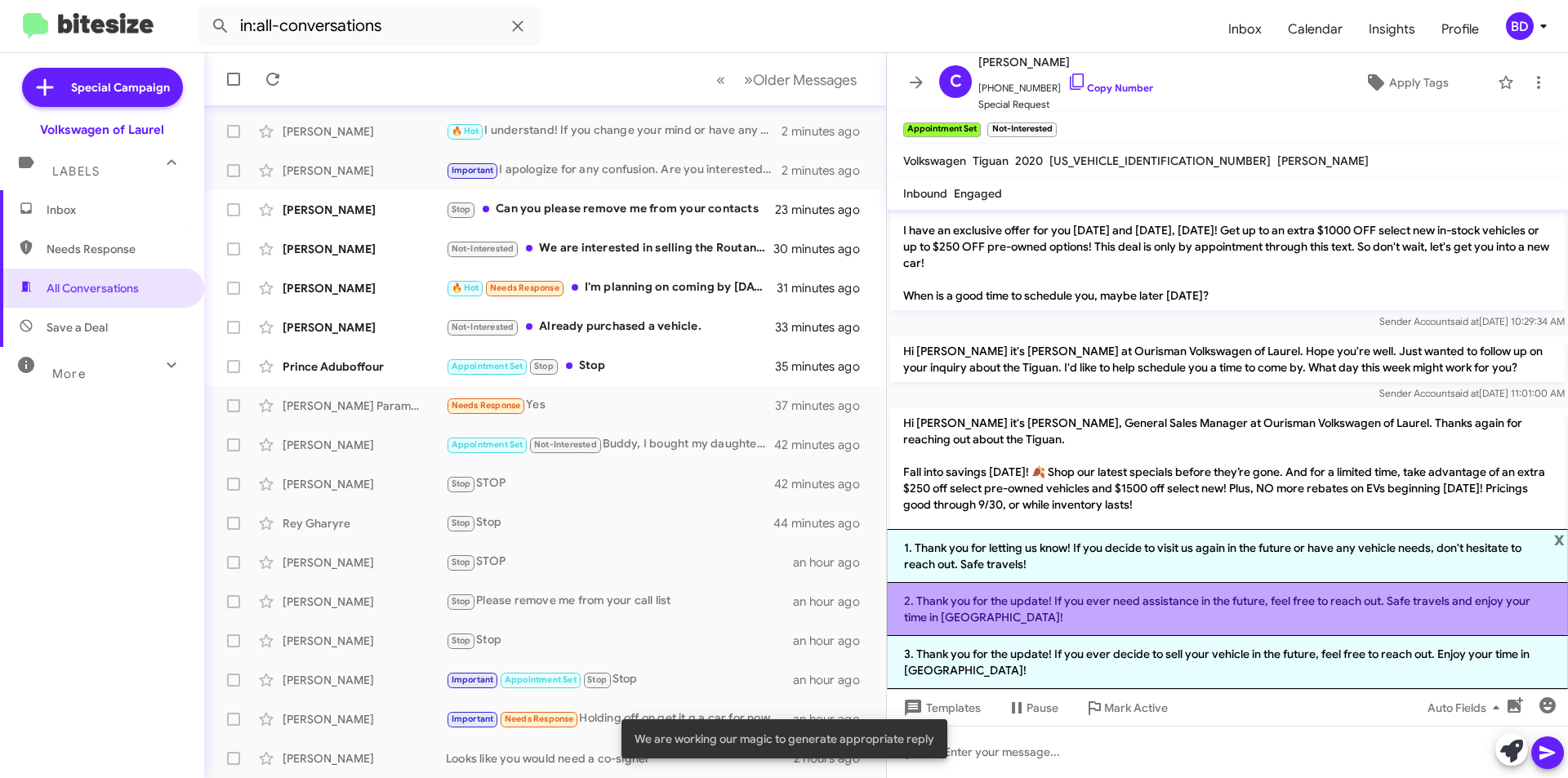
click at [1101, 622] on li "2. Thank you for the update! If you ever need assistance in the future, feel fr…" at bounding box center [1227, 610] width 681 height 53
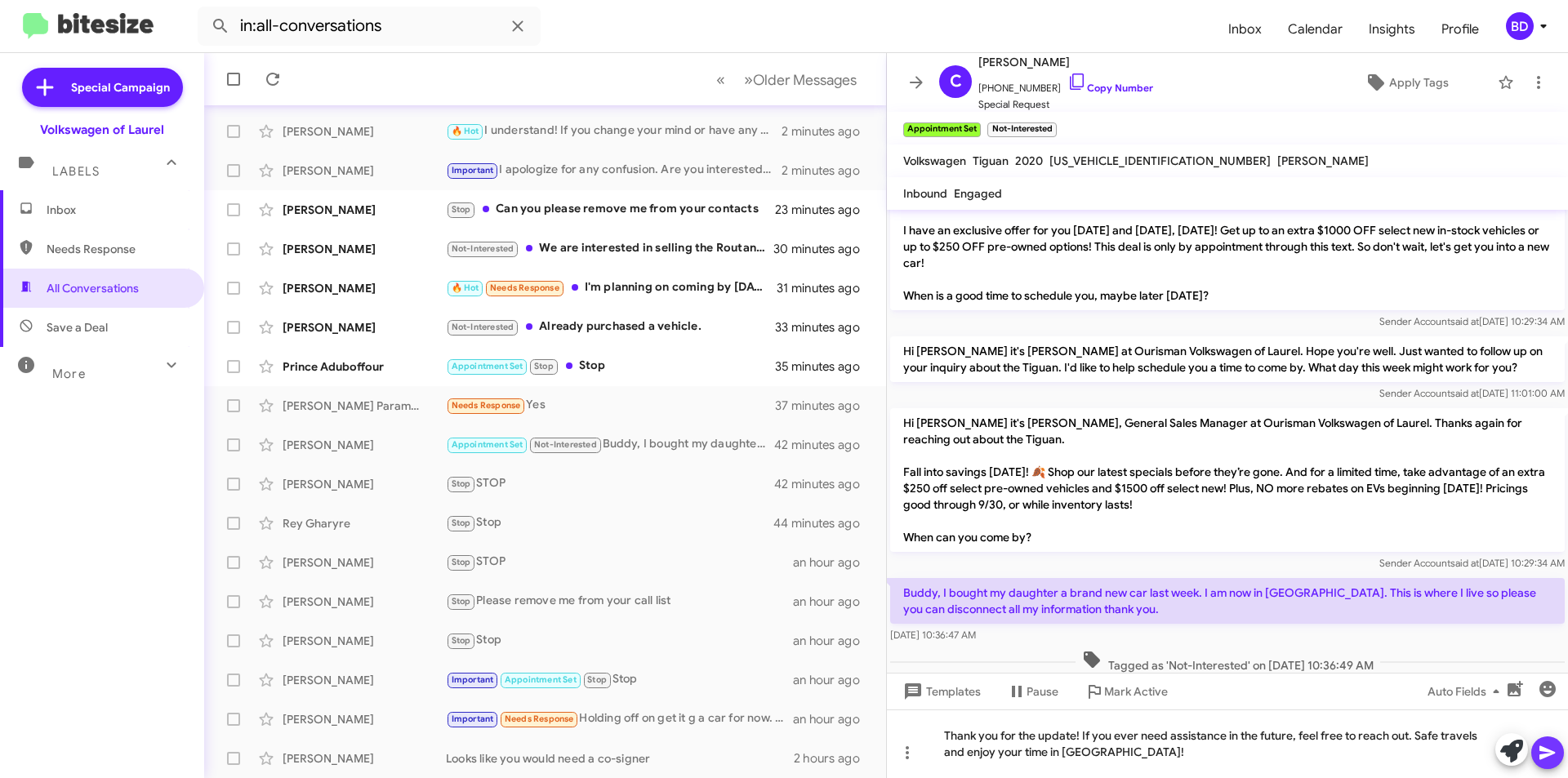
click at [1545, 753] on icon at bounding box center [1547, 752] width 19 height 19
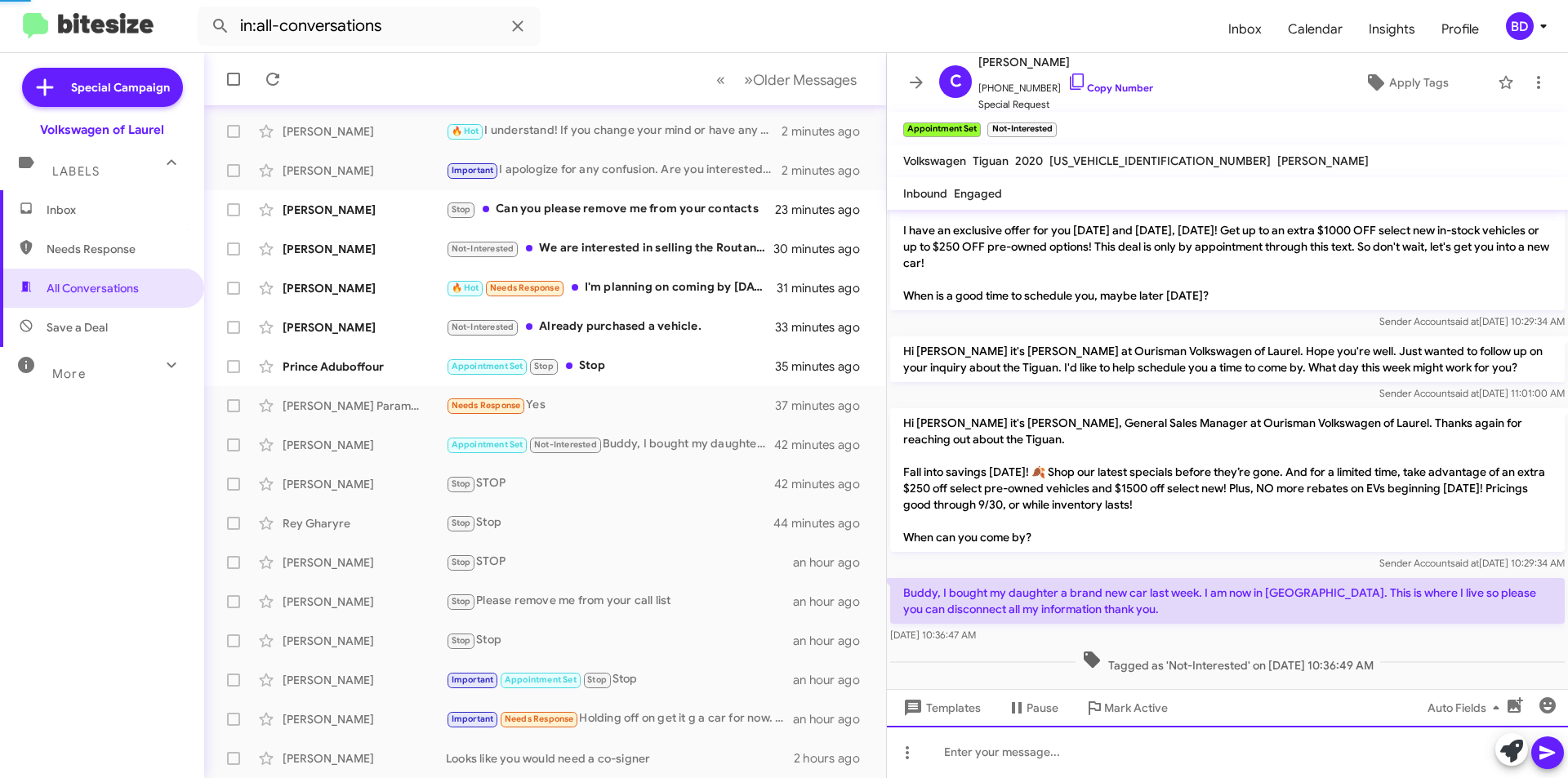
scroll to position [0, 0]
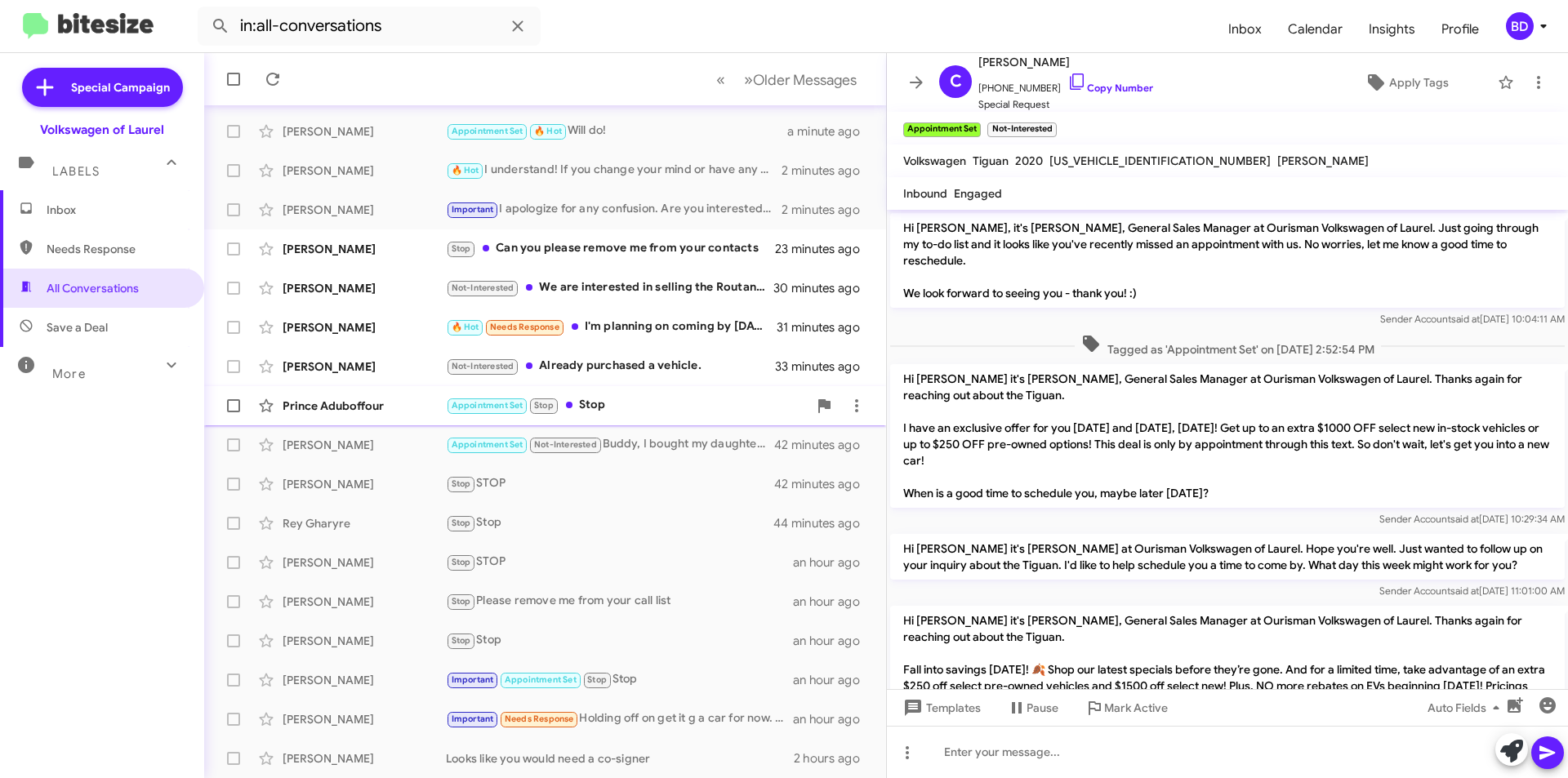
click at [644, 402] on div "Appointment Set Stop Stop" at bounding box center [627, 406] width 361 height 18
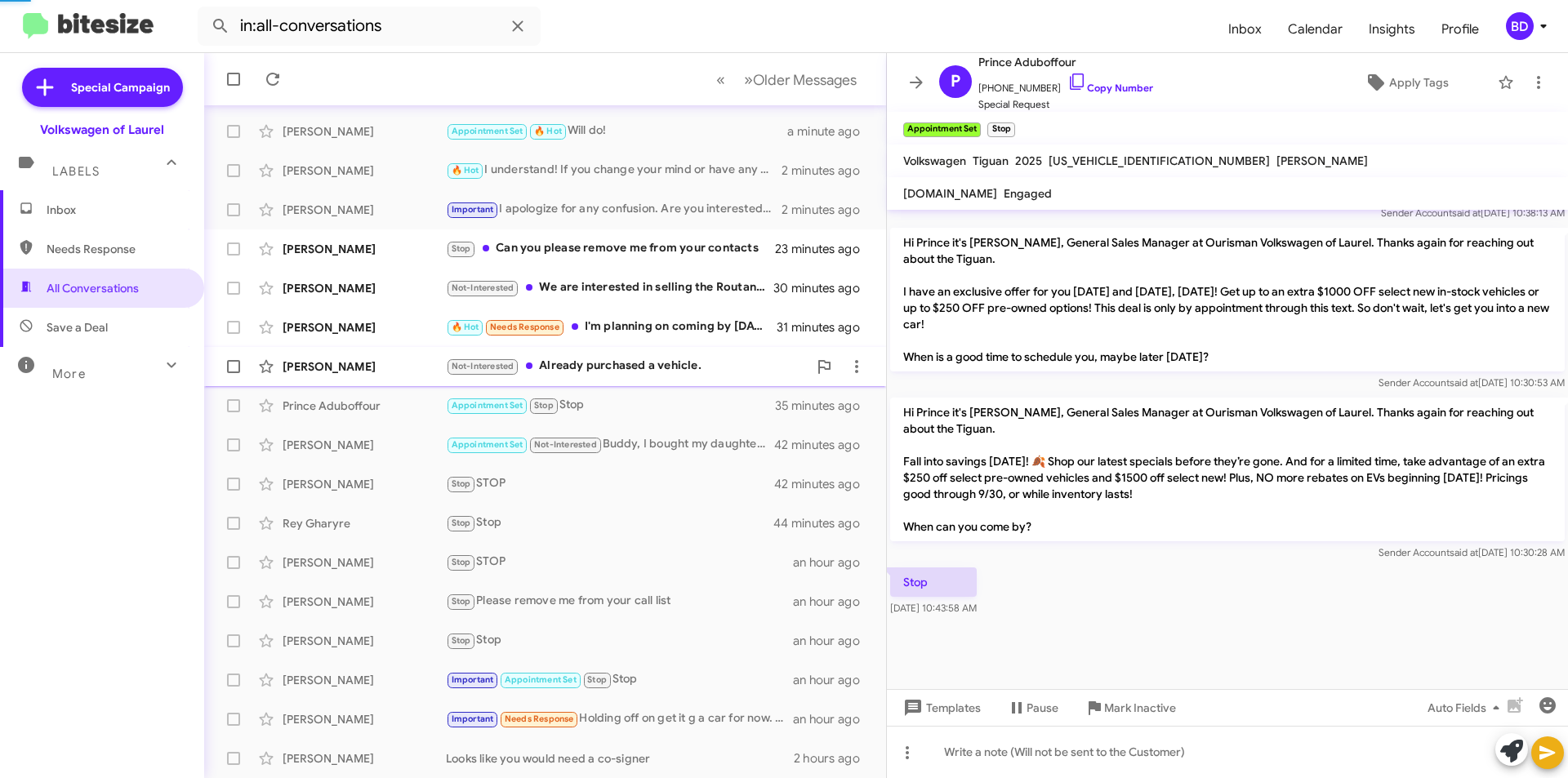
click at [605, 371] on div "Not-Interested Already purchased a vehicle." at bounding box center [627, 366] width 361 height 18
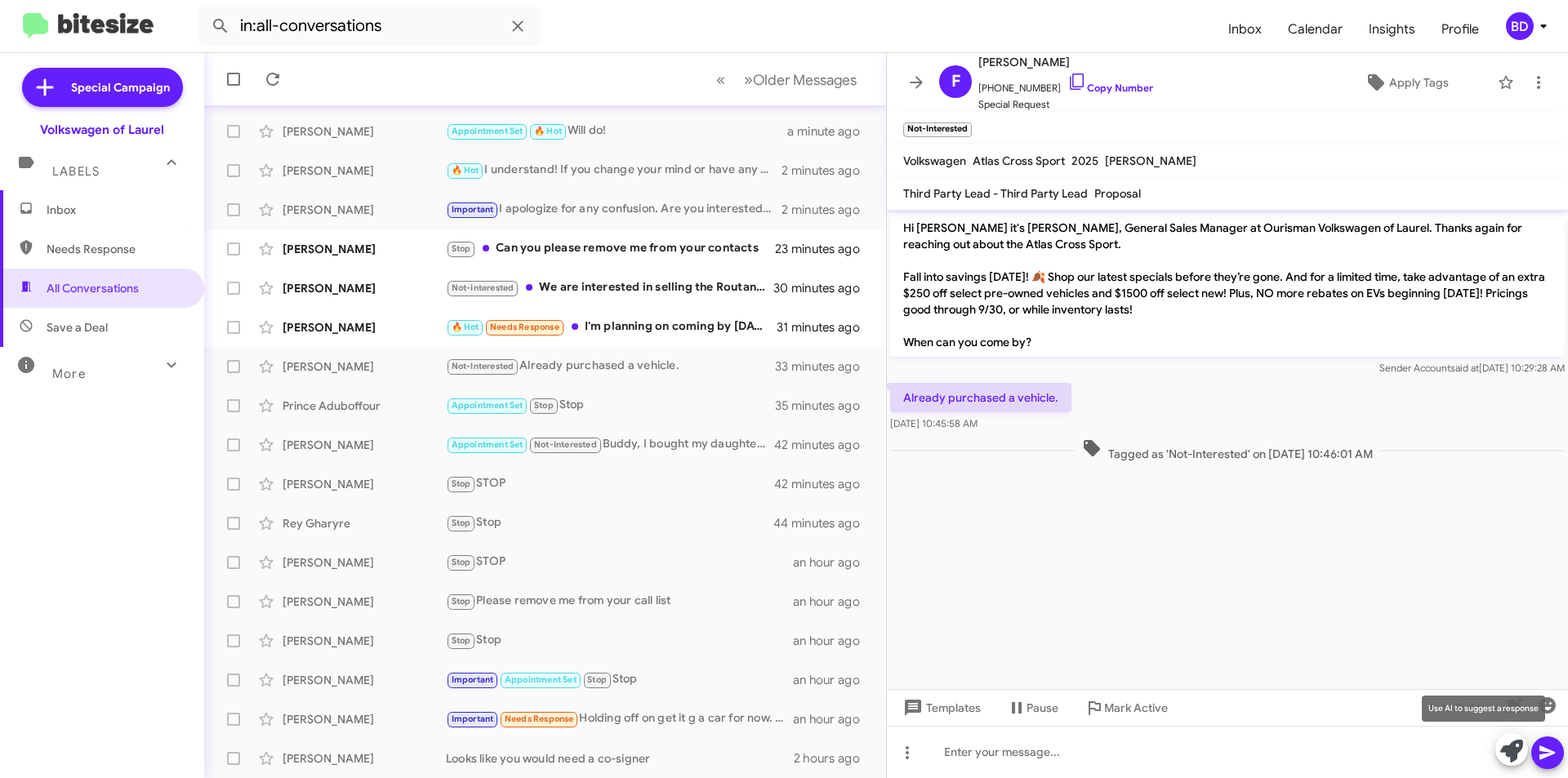
click at [1508, 748] on icon at bounding box center [1512, 751] width 23 height 23
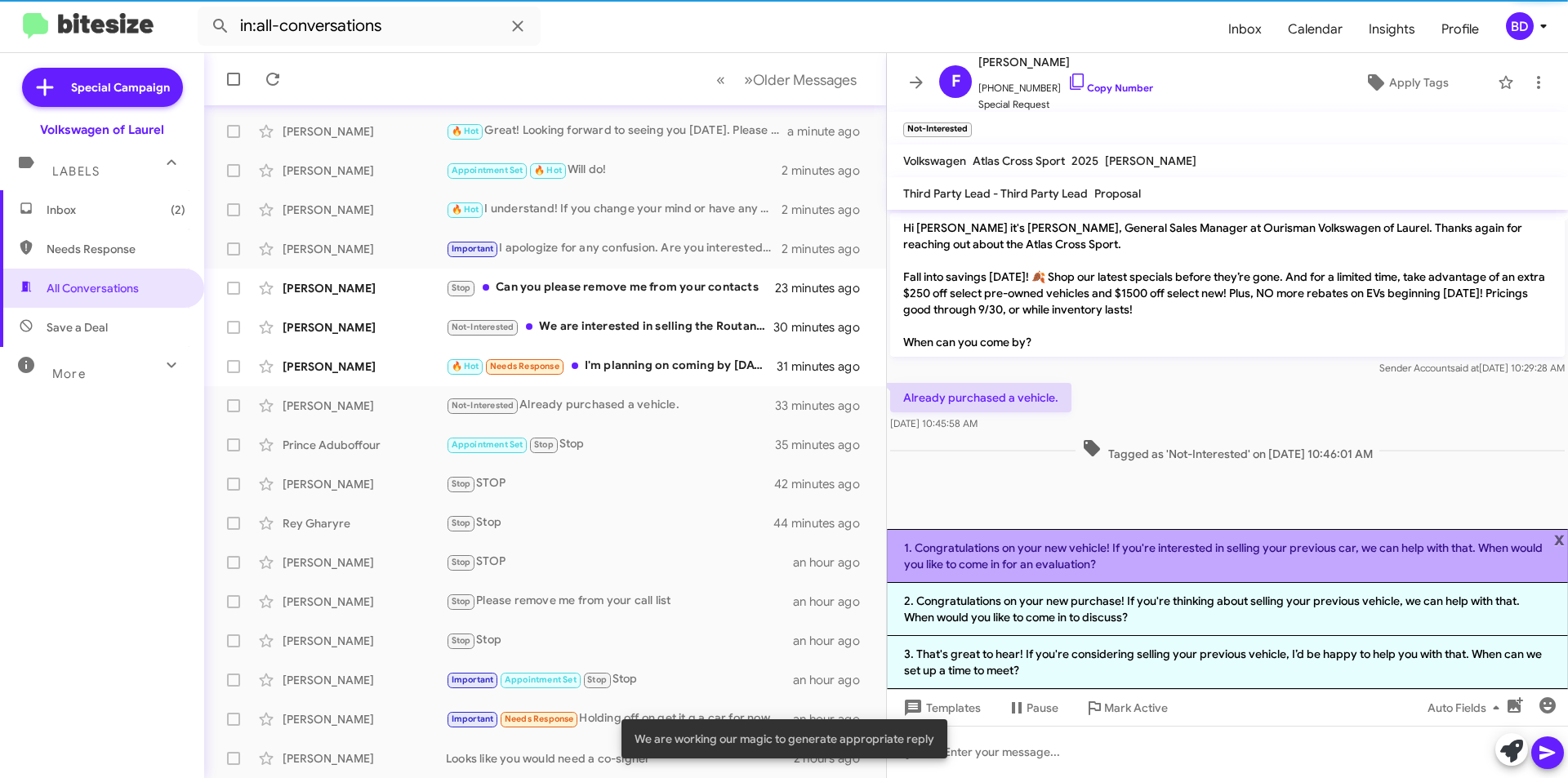
click at [1165, 556] on li "1. Congratulations on your new vehicle! If you're interested in selling your pr…" at bounding box center [1227, 556] width 681 height 53
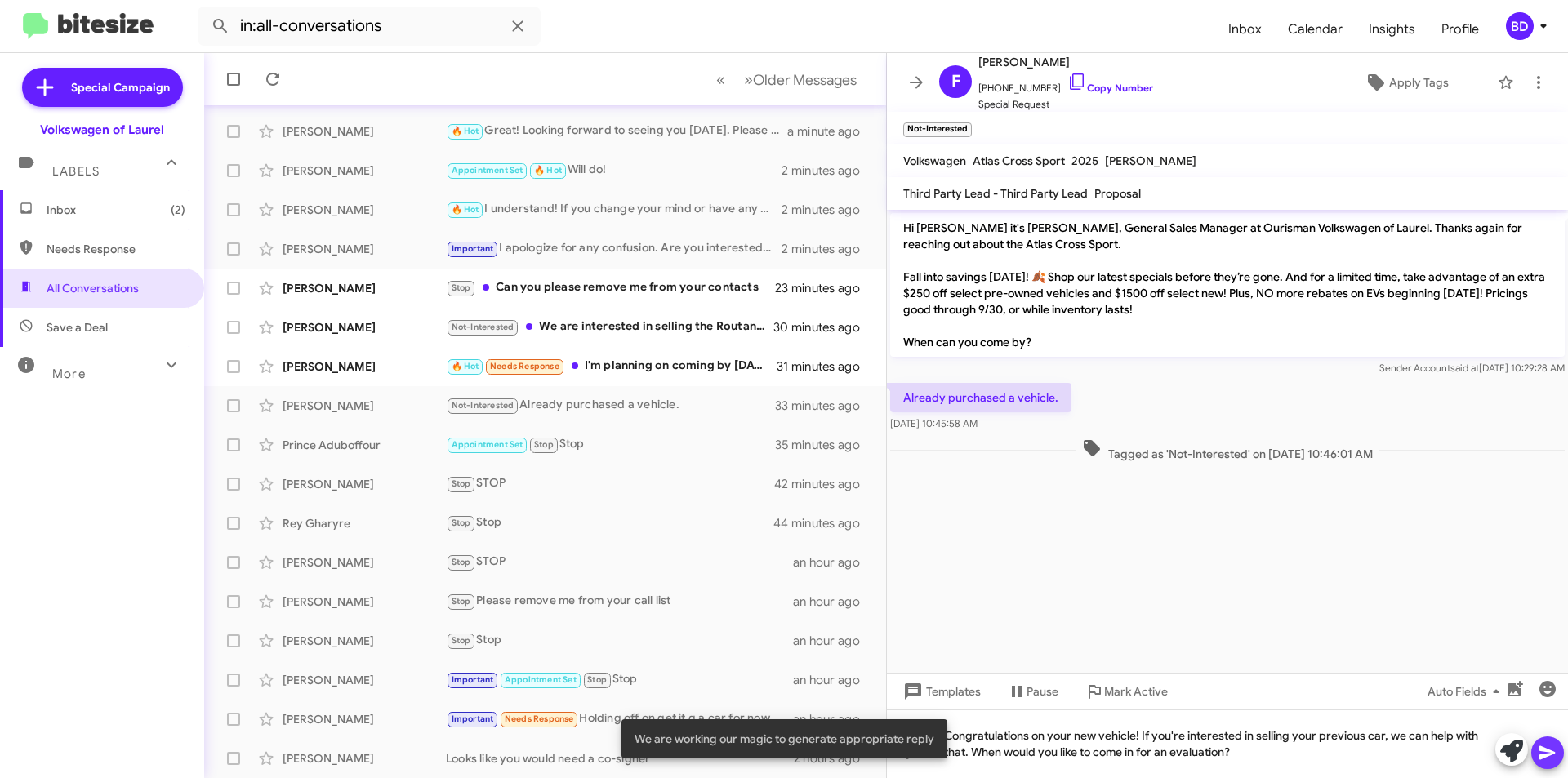
click at [1557, 761] on icon at bounding box center [1547, 752] width 19 height 19
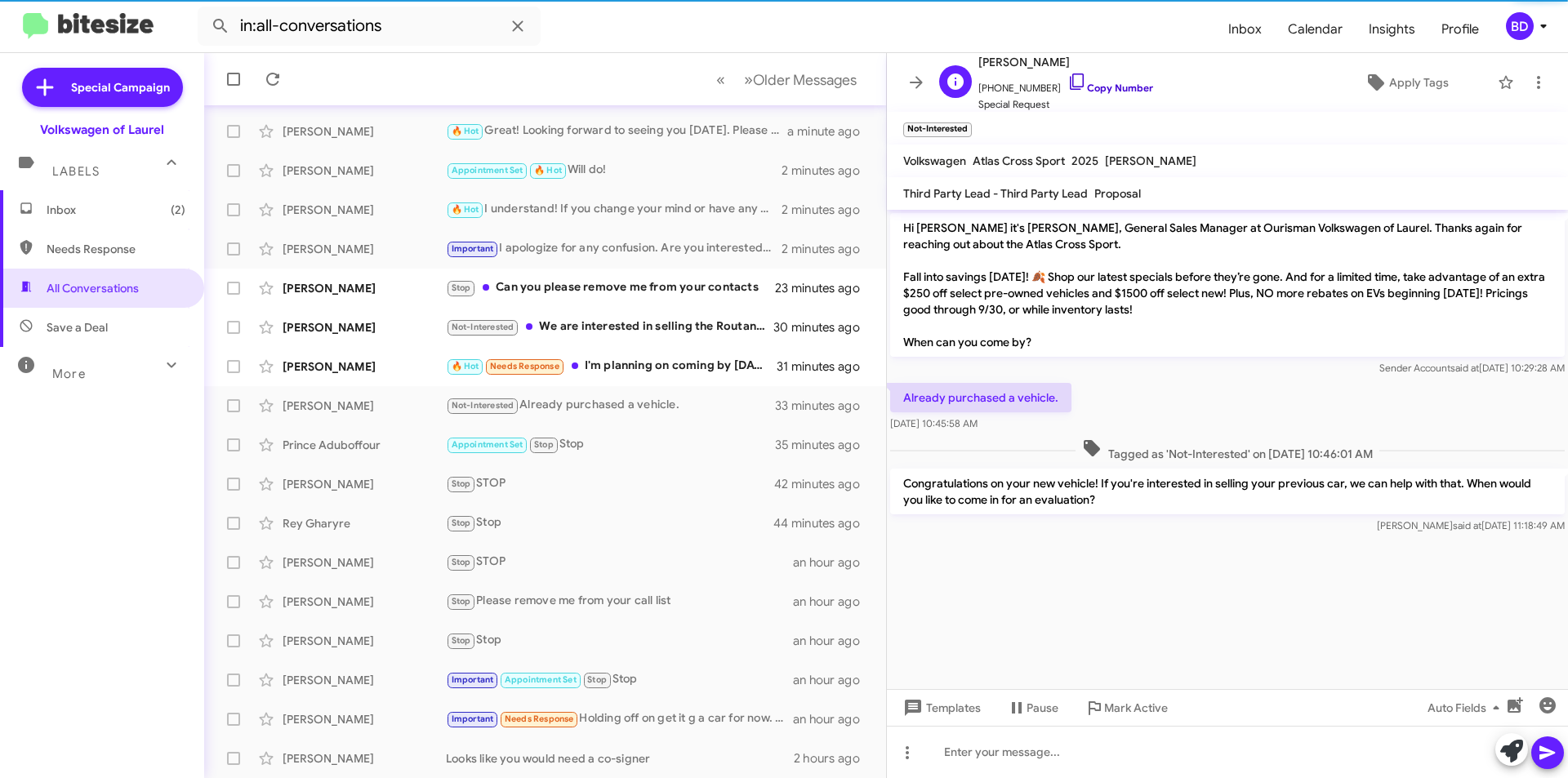
drag, startPoint x: 1114, startPoint y: 93, endPoint x: 1099, endPoint y: 102, distance: 17.5
click at [1114, 92] on link "Copy Number" at bounding box center [1110, 88] width 86 height 12
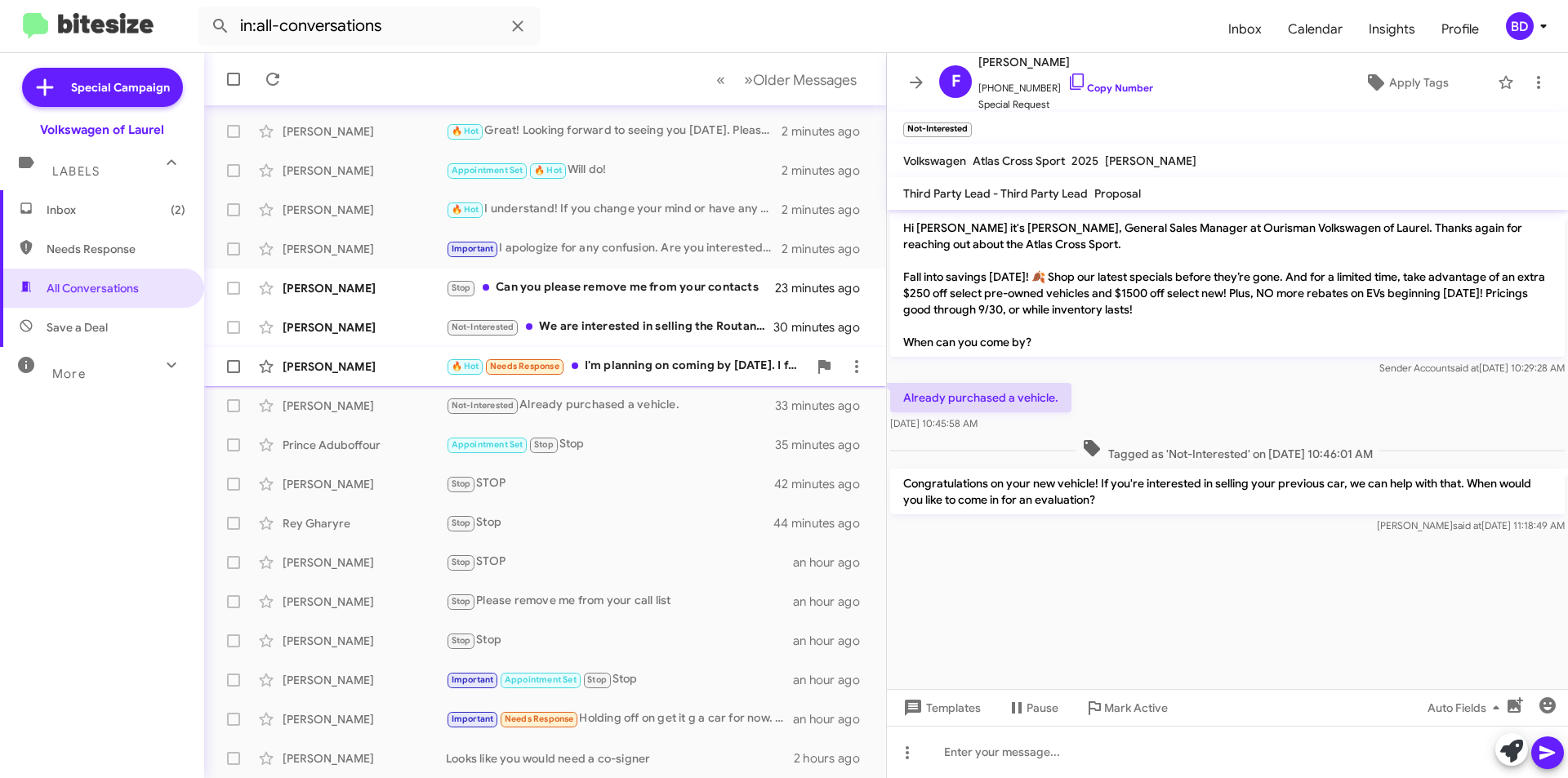
click at [655, 370] on div "🔥 Hot Needs Response I'm planning on coming by tomorrow. I forgot to ask the pr…" at bounding box center [627, 366] width 361 height 18
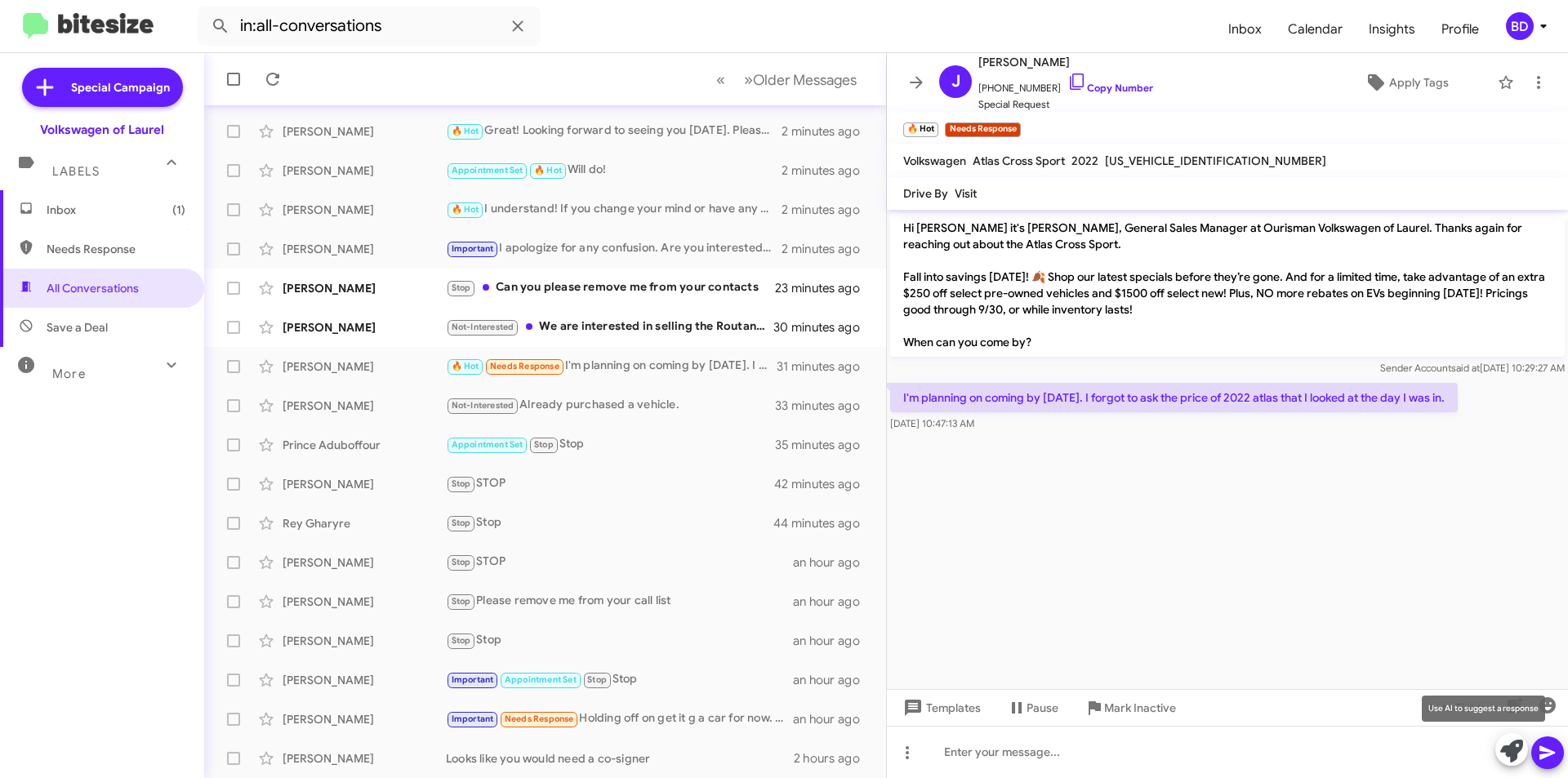
click at [1515, 753] on icon at bounding box center [1512, 751] width 23 height 23
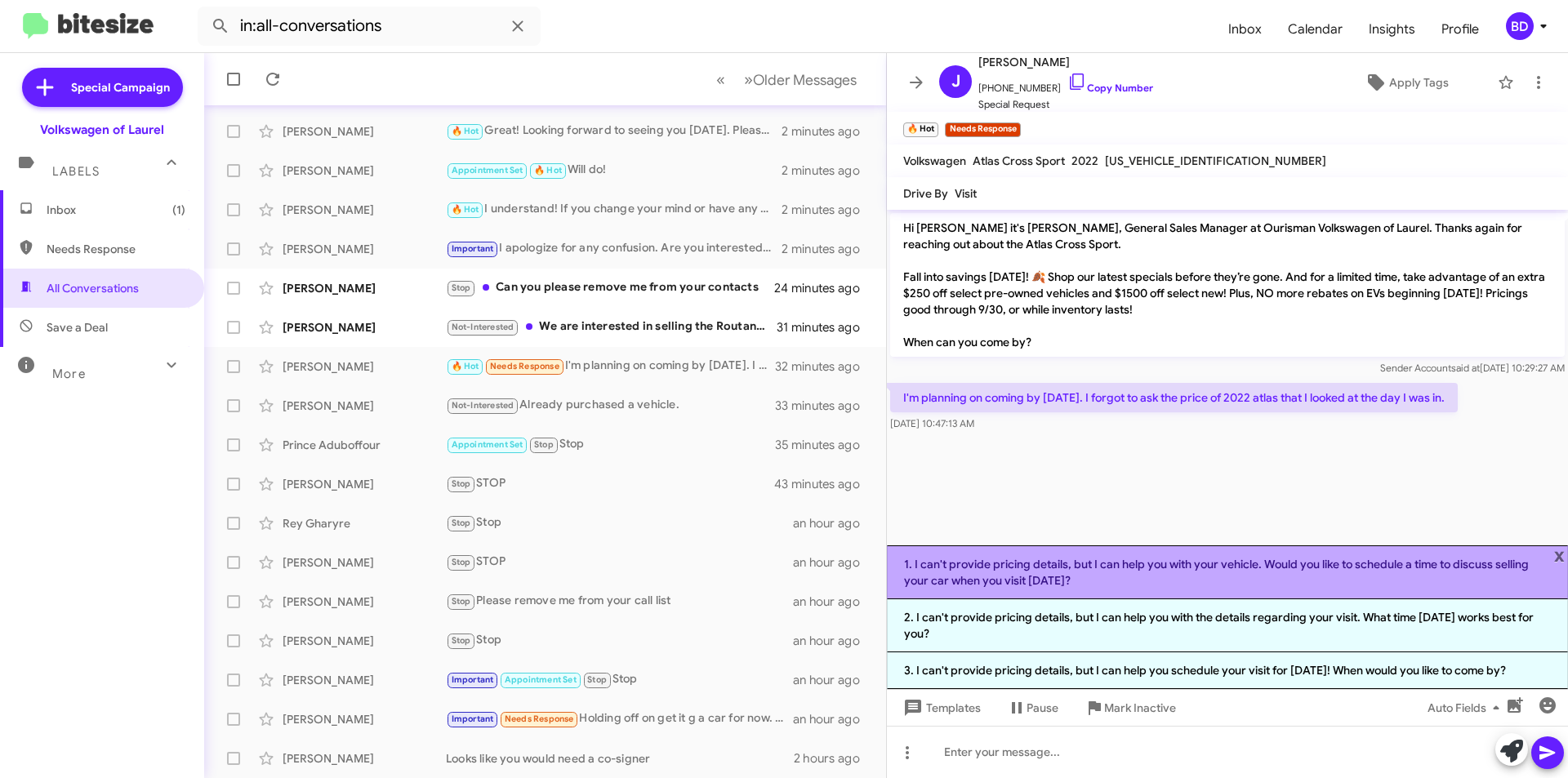
click at [1046, 575] on li "1. I can't provide pricing details, but I can help you with your vehicle. Would…" at bounding box center [1227, 572] width 681 height 53
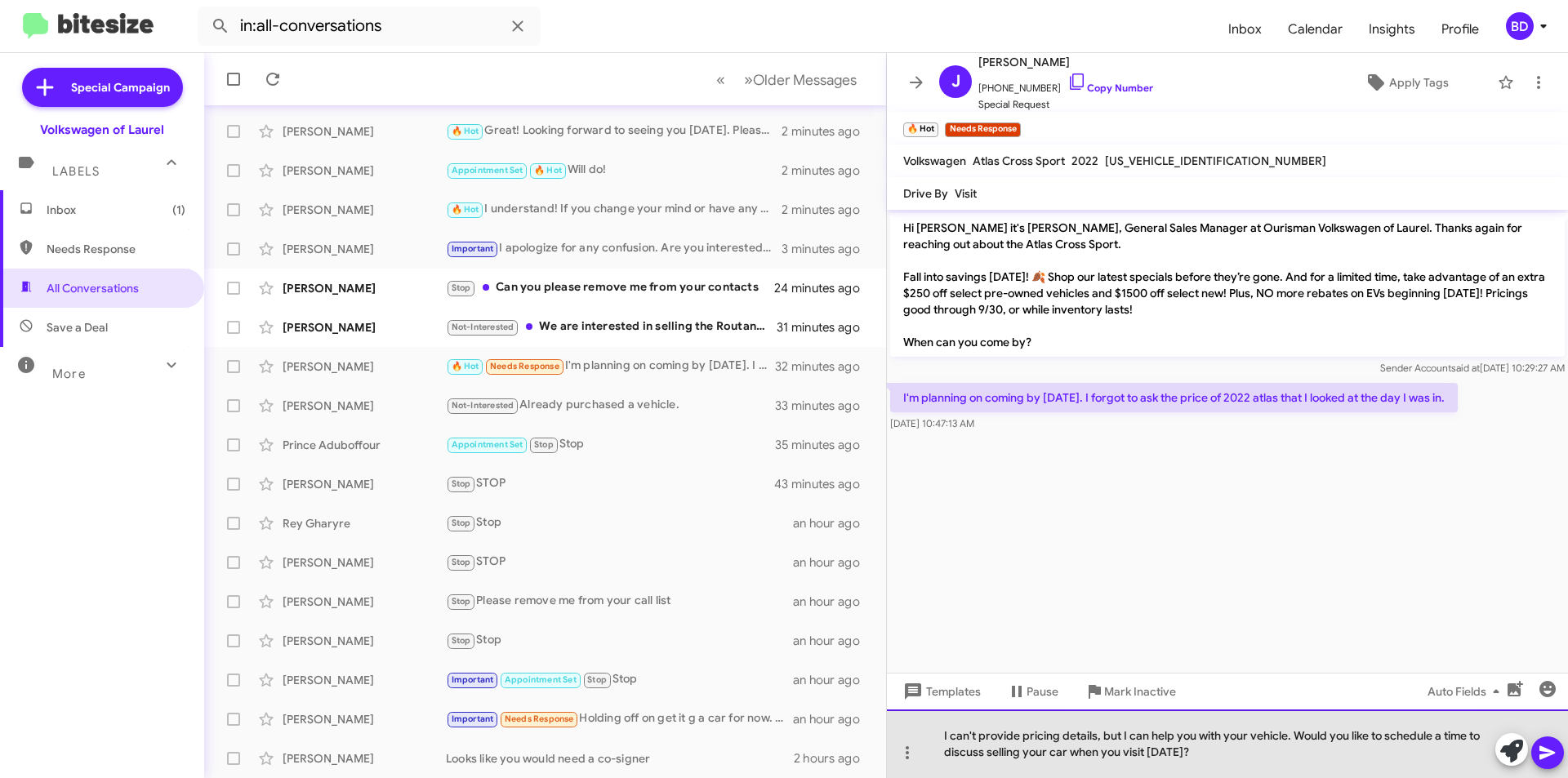
drag, startPoint x: 1211, startPoint y: 748, endPoint x: 922, endPoint y: 730, distance: 289.6
click at [922, 730] on div "I can't provide pricing details, but I can help you with your vehicle. Would yo…" at bounding box center [1227, 744] width 681 height 68
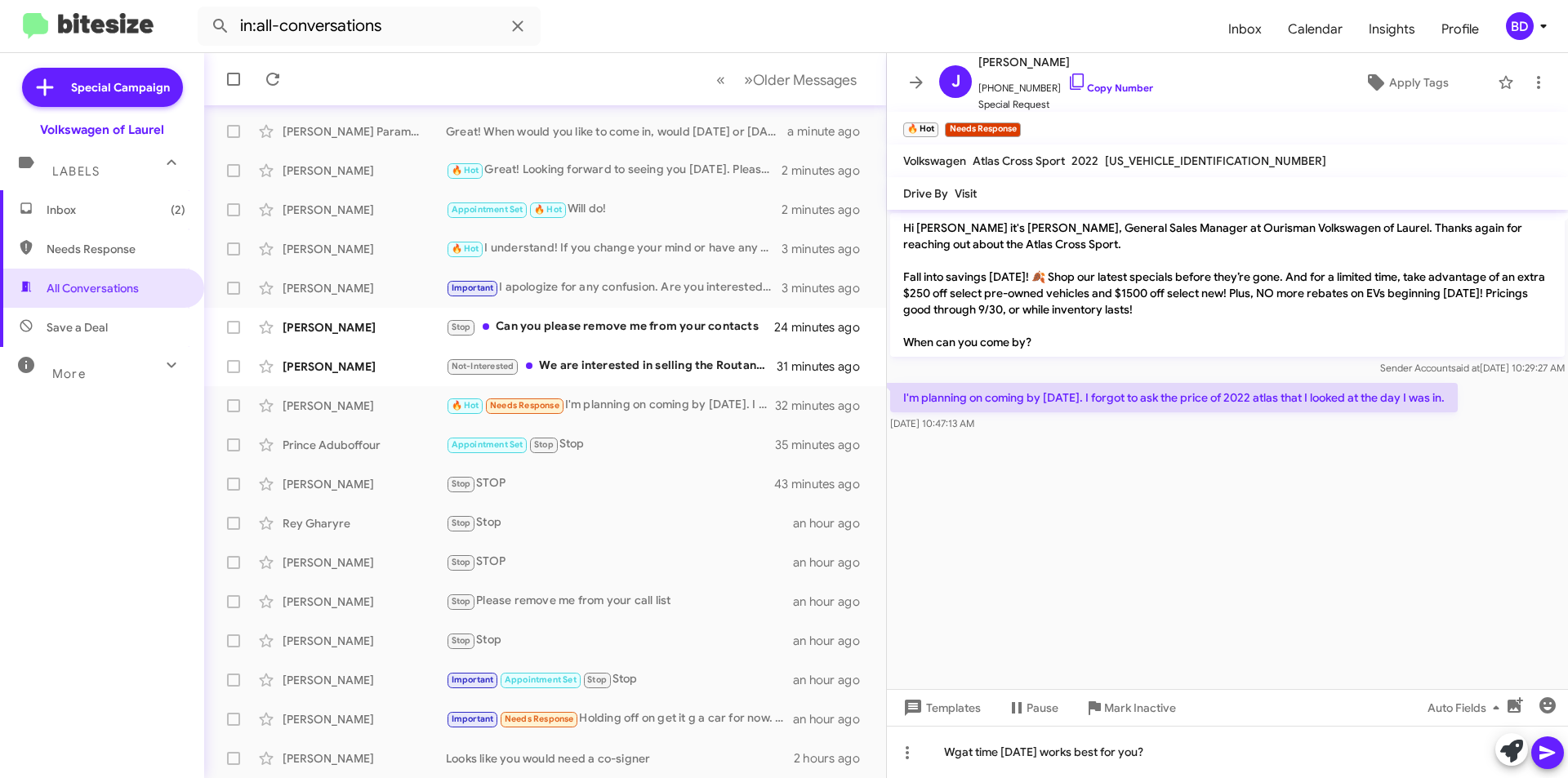
click at [1549, 748] on icon at bounding box center [1547, 752] width 19 height 19
click at [1540, 760] on icon at bounding box center [1547, 753] width 16 height 14
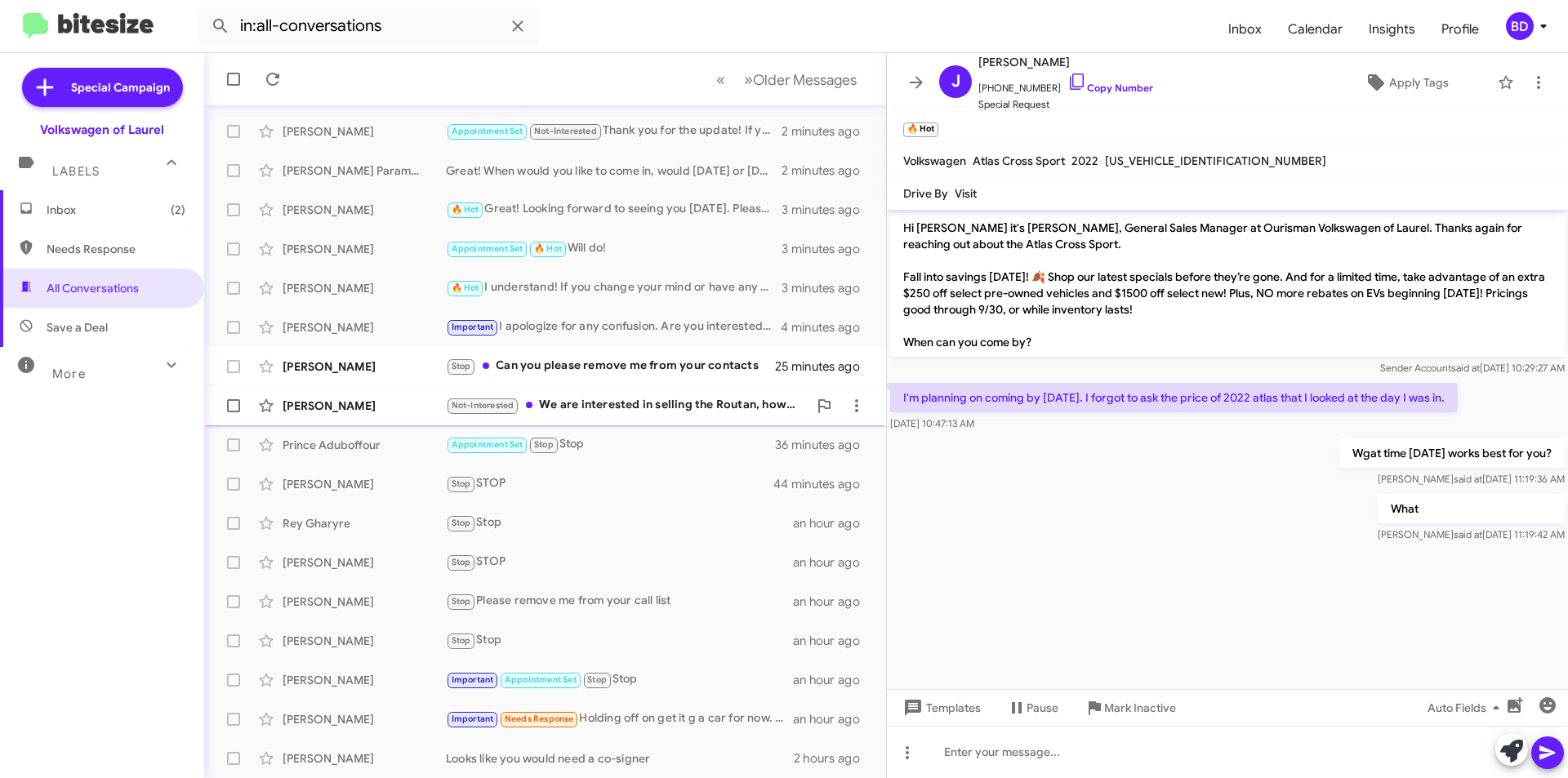
click at [621, 403] on div "Not-Interested We are interested in selling the Routan, however we are not in t…" at bounding box center [627, 406] width 361 height 18
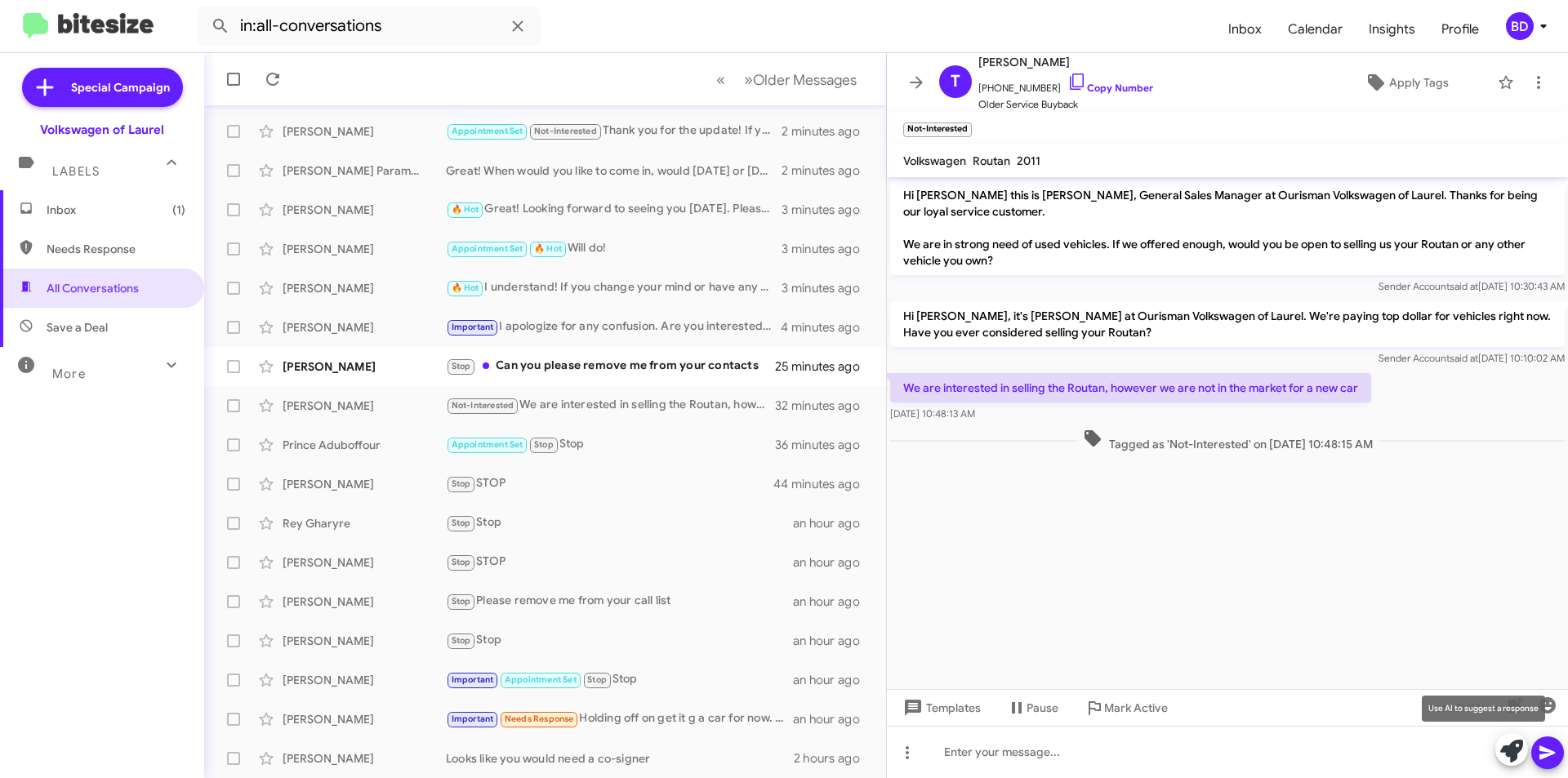
click at [1505, 751] on icon at bounding box center [1512, 751] width 23 height 23
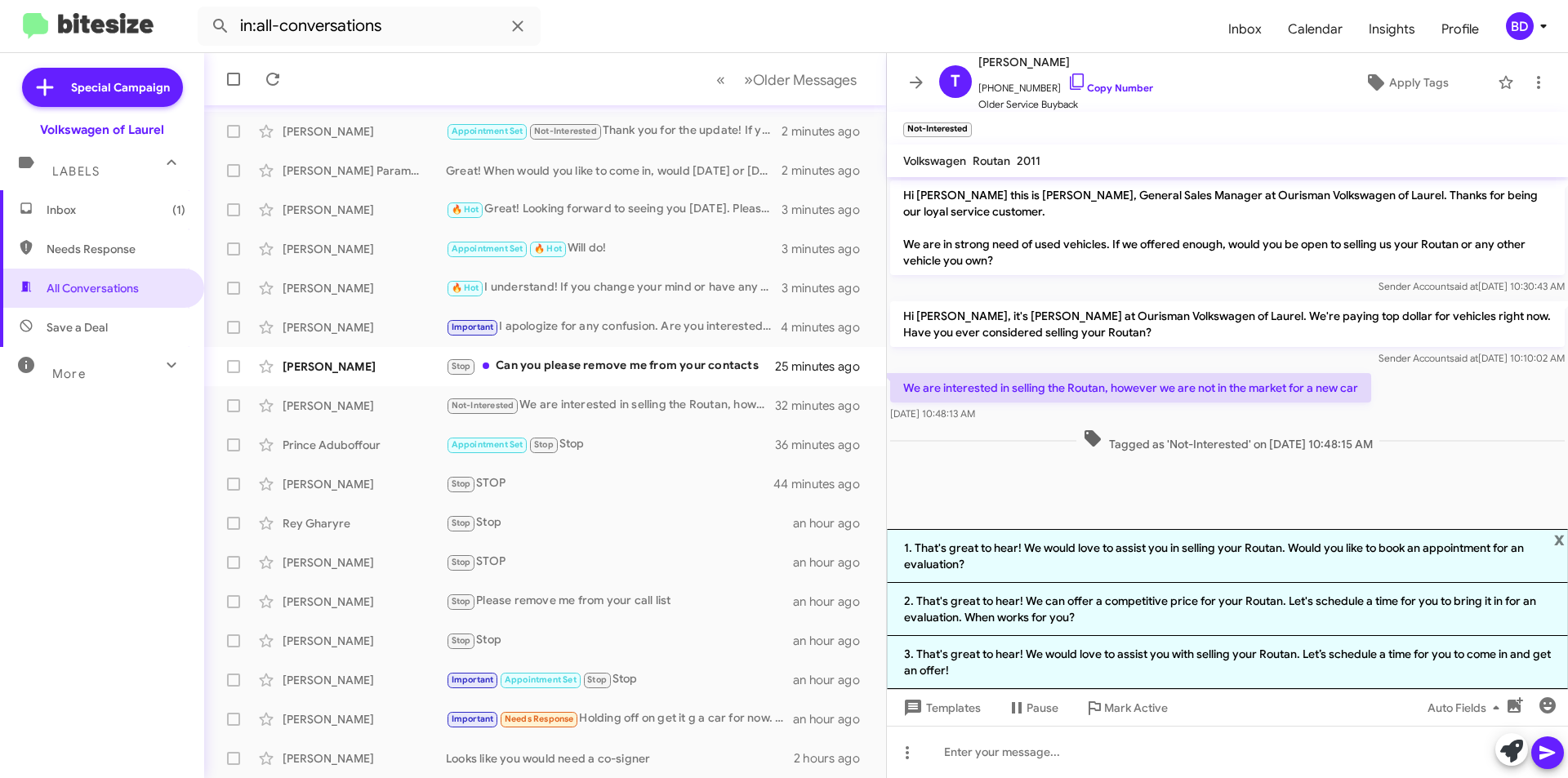
click at [1132, 553] on li "1. That's great to hear! We would love to assist you in selling your Routan. Wo…" at bounding box center [1227, 556] width 681 height 53
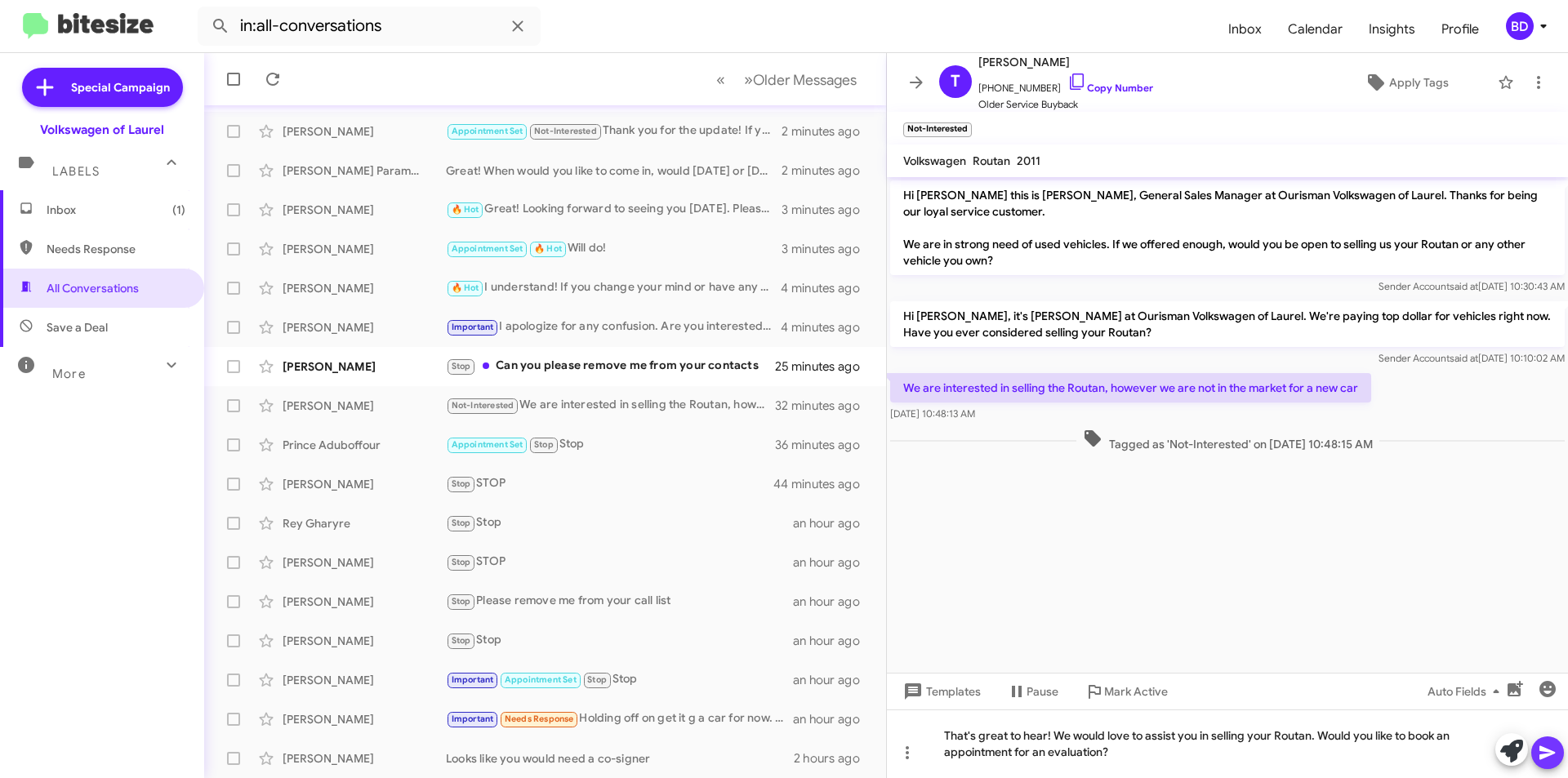
click at [1548, 747] on icon at bounding box center [1547, 752] width 19 height 19
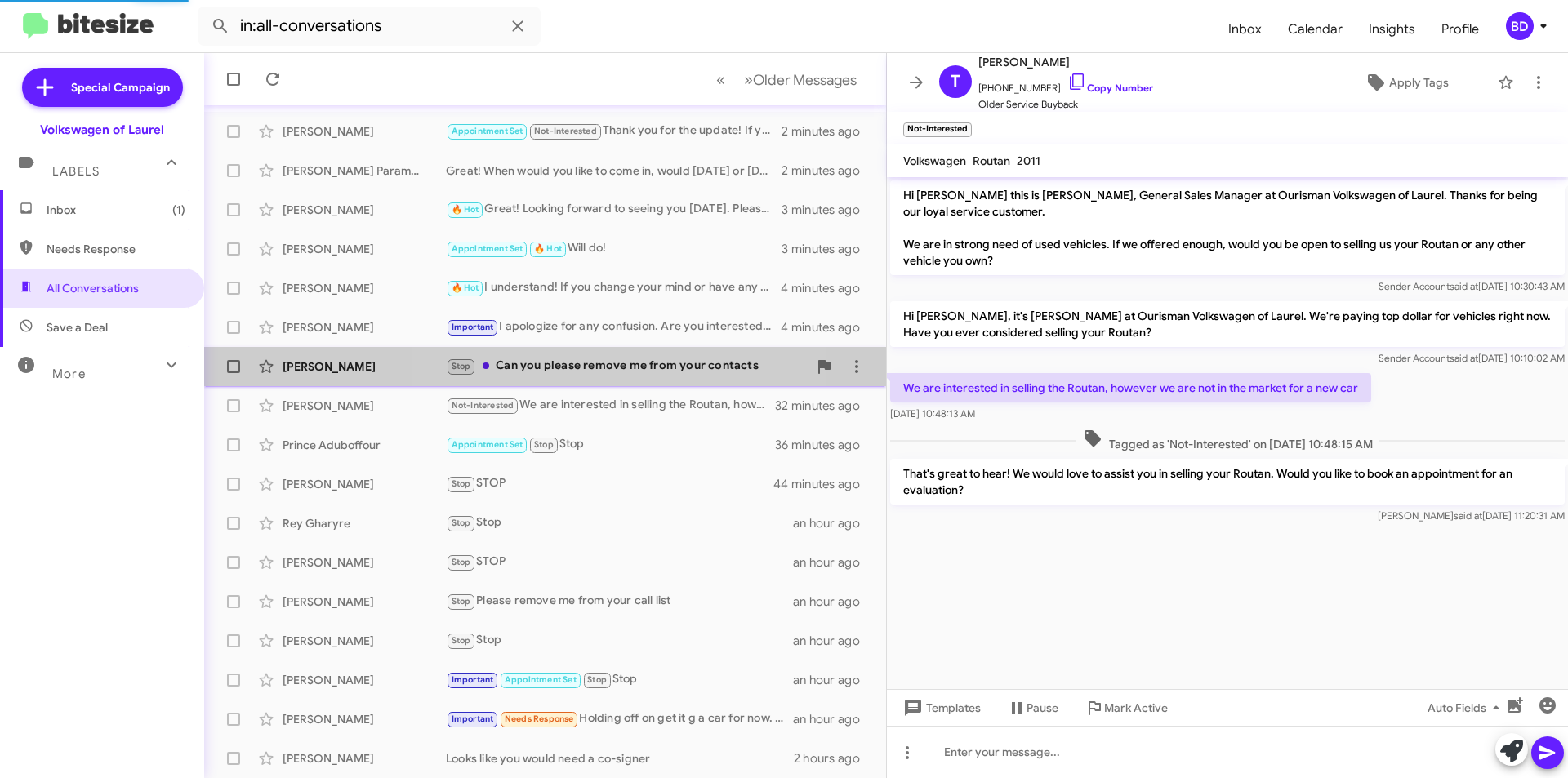
click at [628, 360] on div "Stop Can you please remove me from your contacts" at bounding box center [627, 366] width 361 height 18
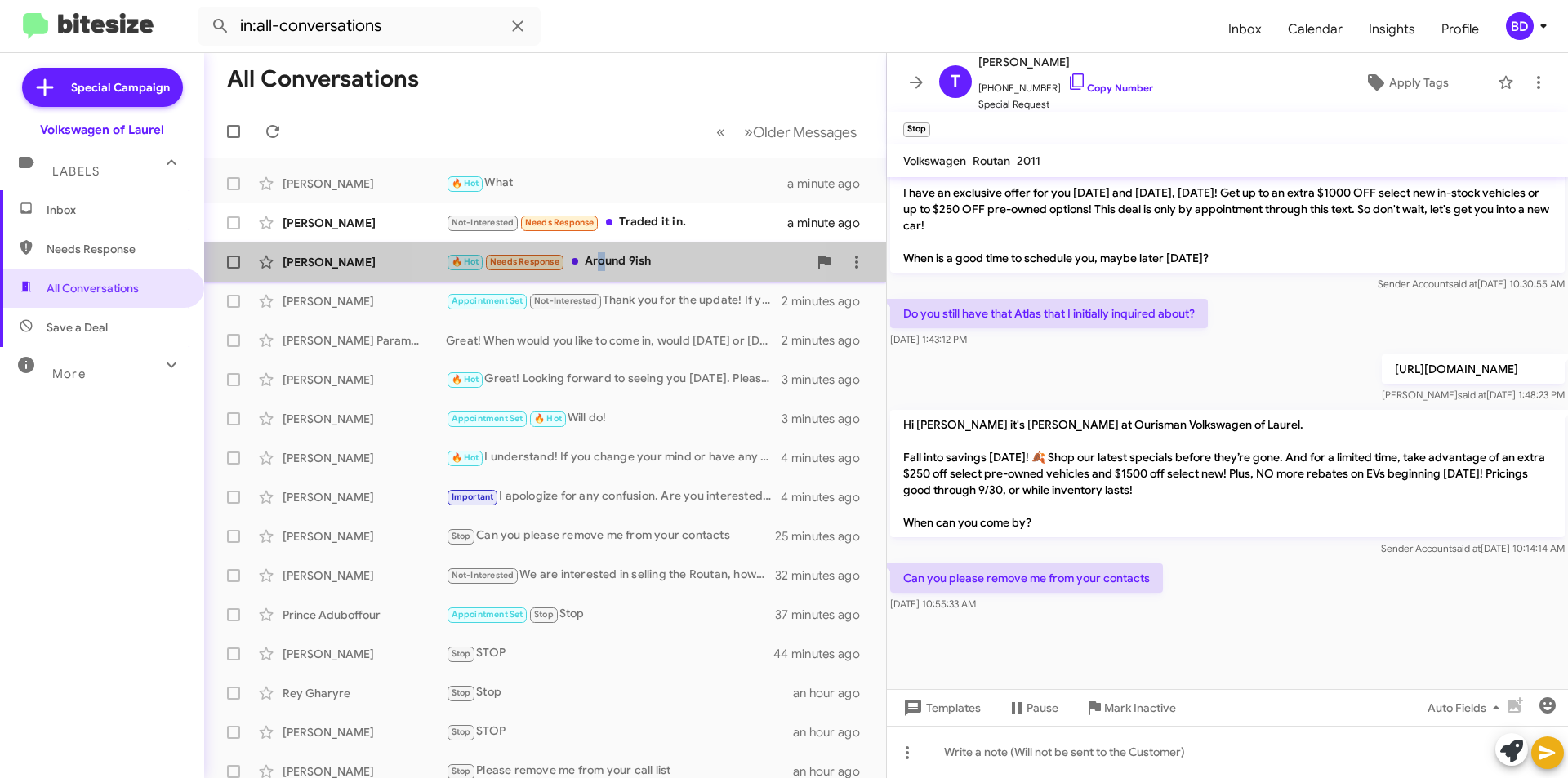
click at [598, 261] on div "🔥 Hot Needs Response Around 9ish" at bounding box center [627, 262] width 361 height 18
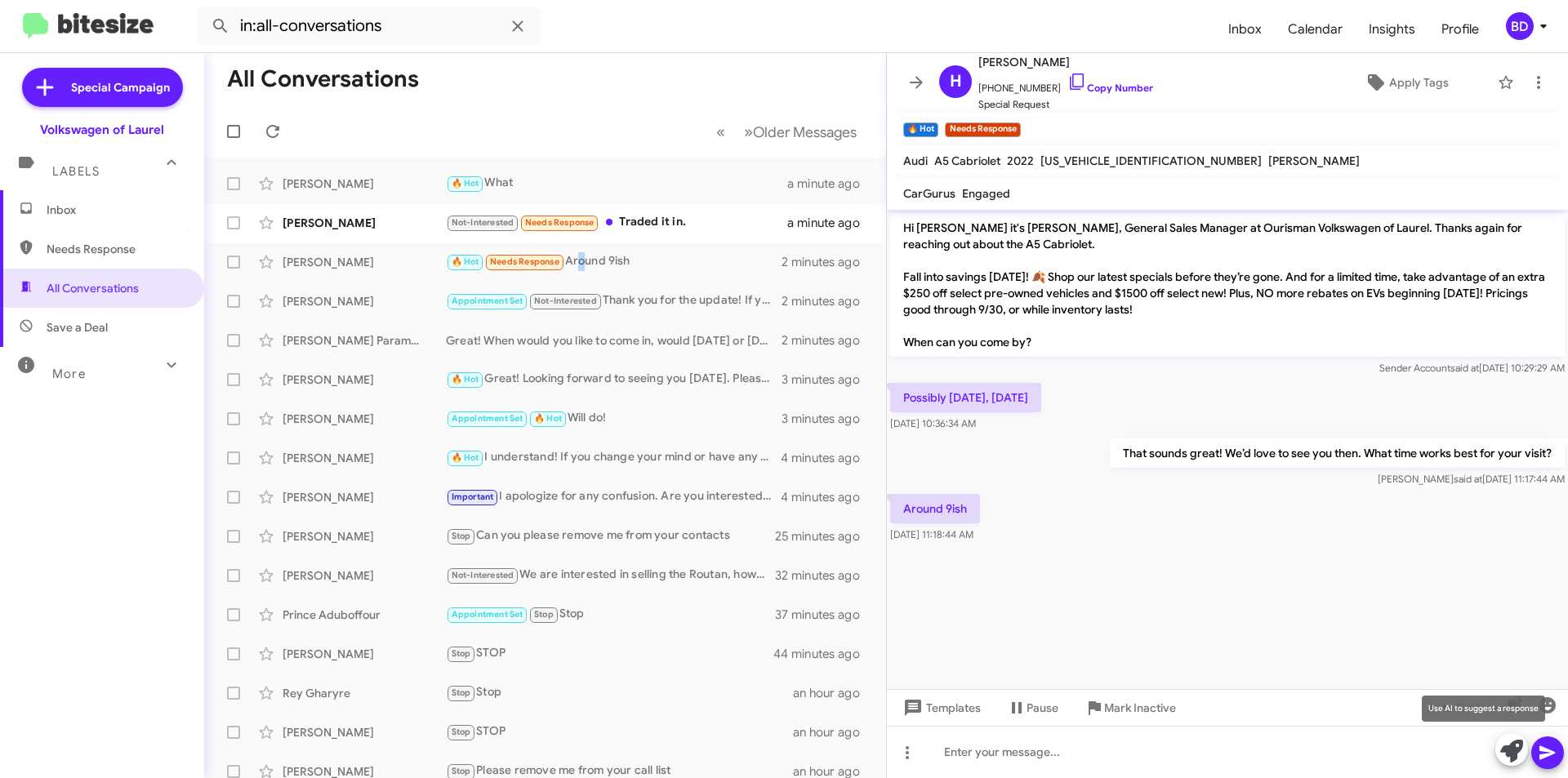
click at [1505, 754] on icon at bounding box center [1512, 751] width 23 height 23
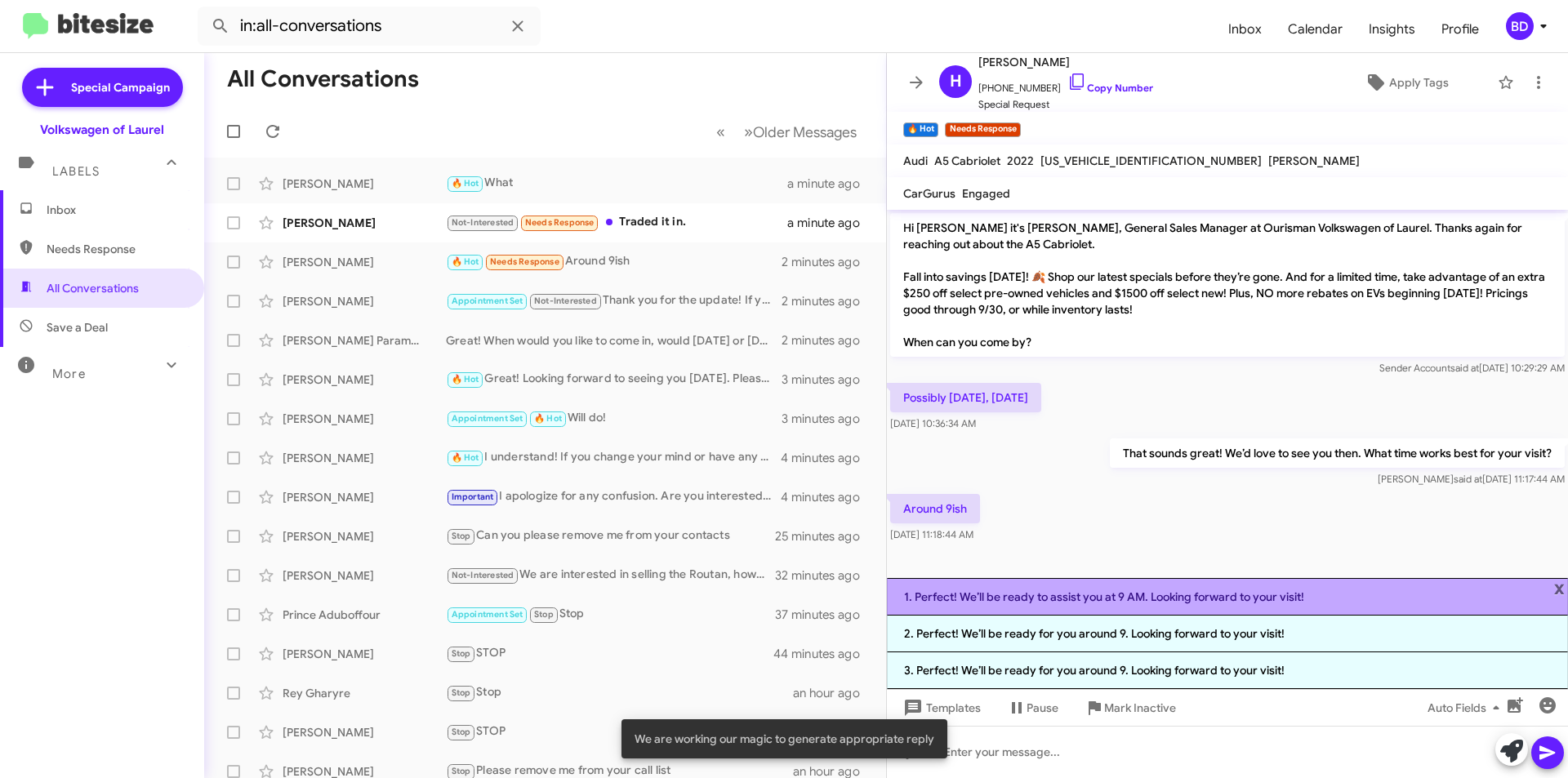
click at [1135, 595] on li "1. Perfect! We’ll be ready to assist you at 9 AM. Looking forward to your visit!" at bounding box center [1227, 596] width 681 height 38
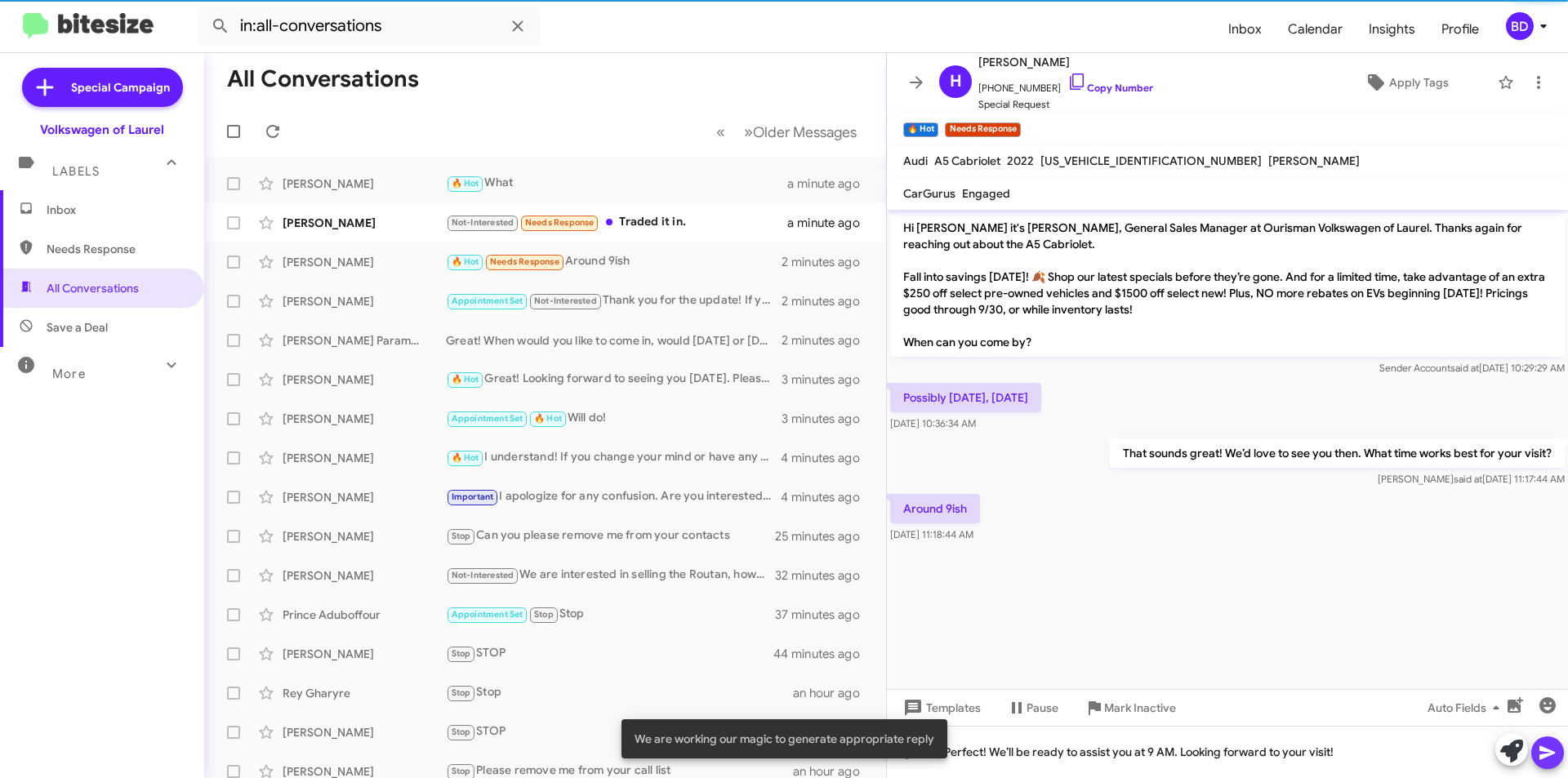
click at [1554, 749] on icon at bounding box center [1547, 752] width 19 height 19
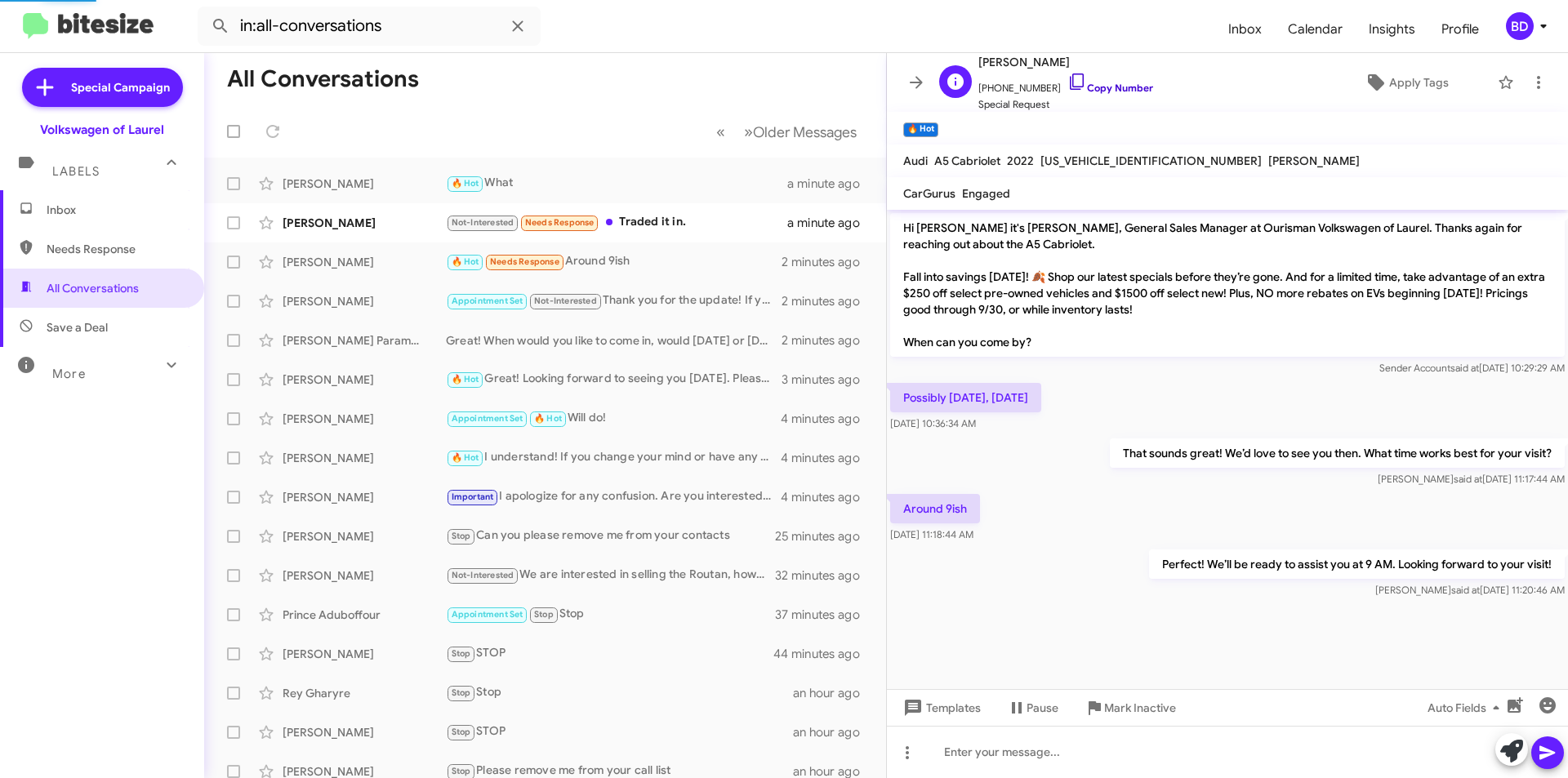
click at [1126, 88] on link "Copy Number" at bounding box center [1110, 88] width 86 height 12
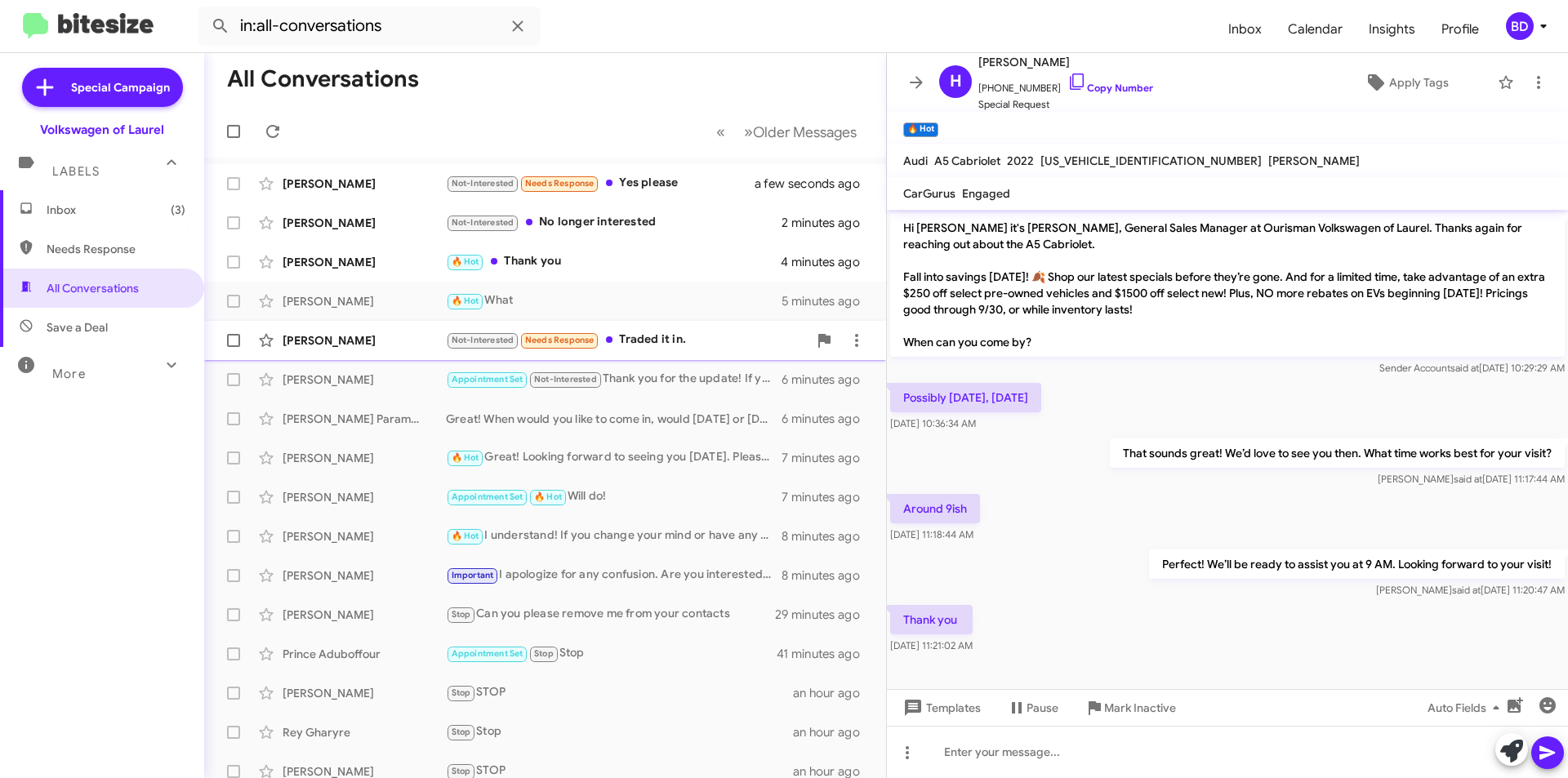
click at [673, 342] on div "Not-Interested Needs Response Traded it in." at bounding box center [627, 340] width 361 height 18
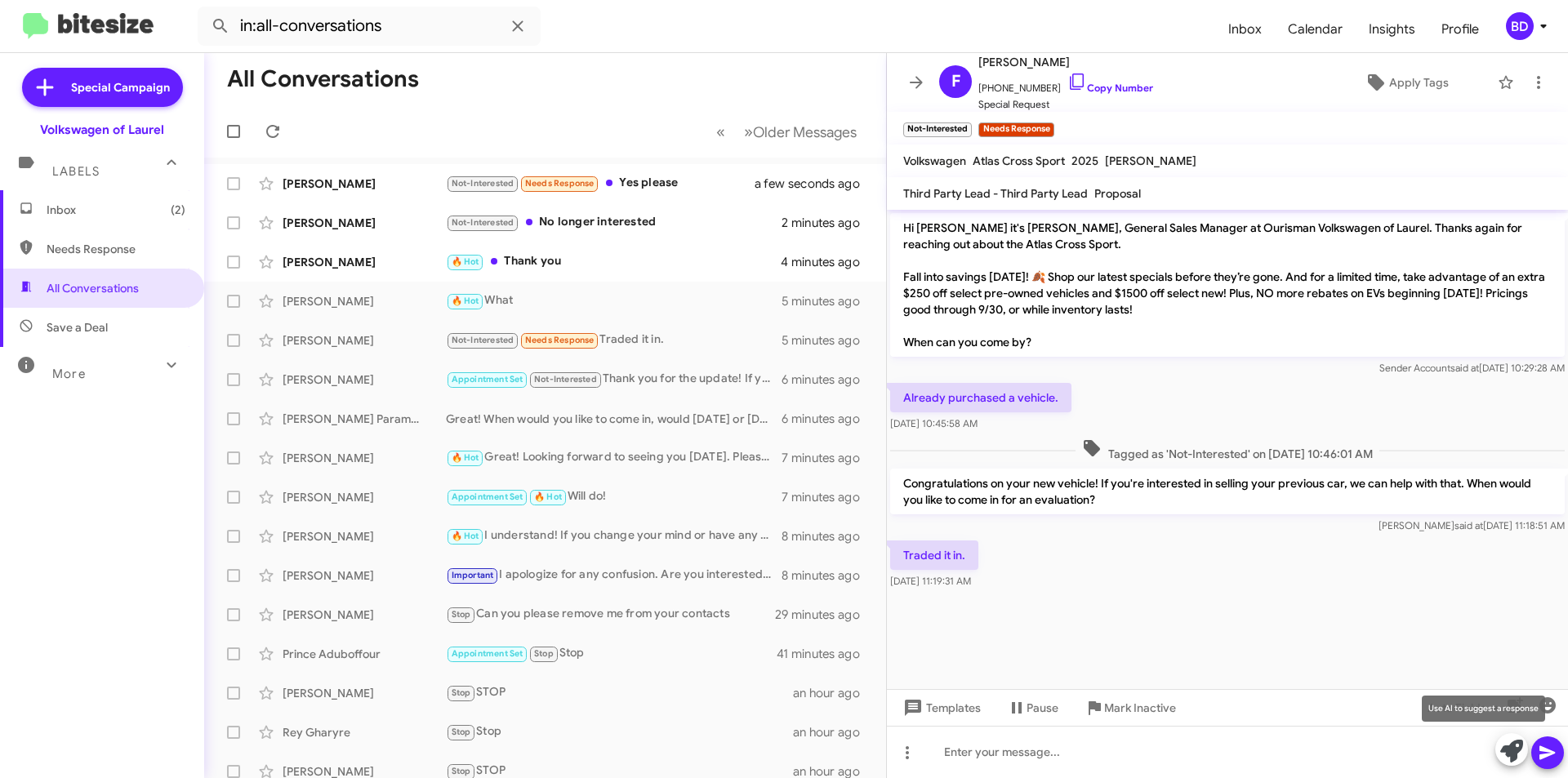
click at [1515, 751] on icon at bounding box center [1512, 751] width 23 height 23
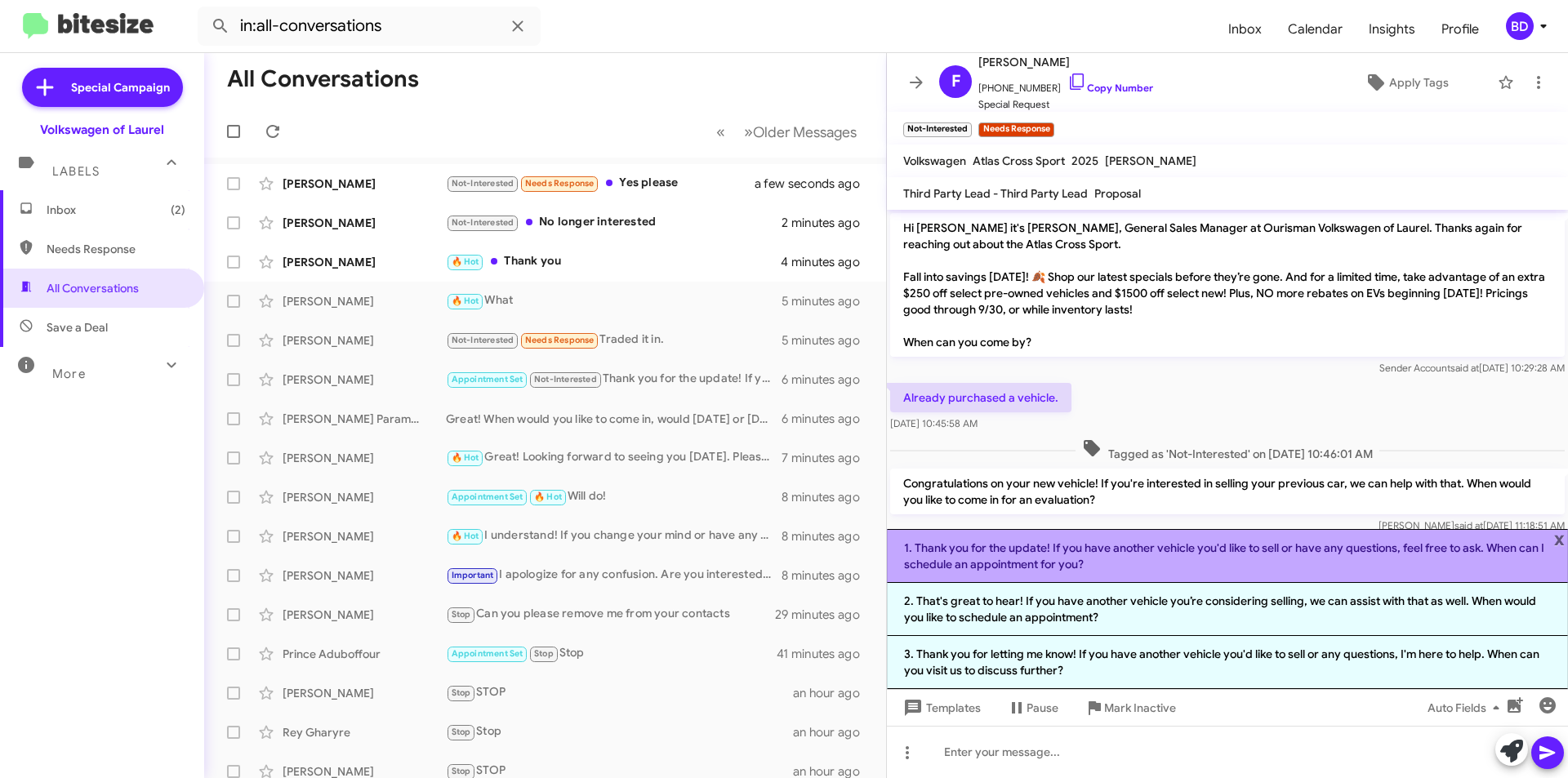
click at [1097, 561] on li "1. Thank you for the update! If you have another vehicle you'd like to sell or …" at bounding box center [1227, 556] width 681 height 53
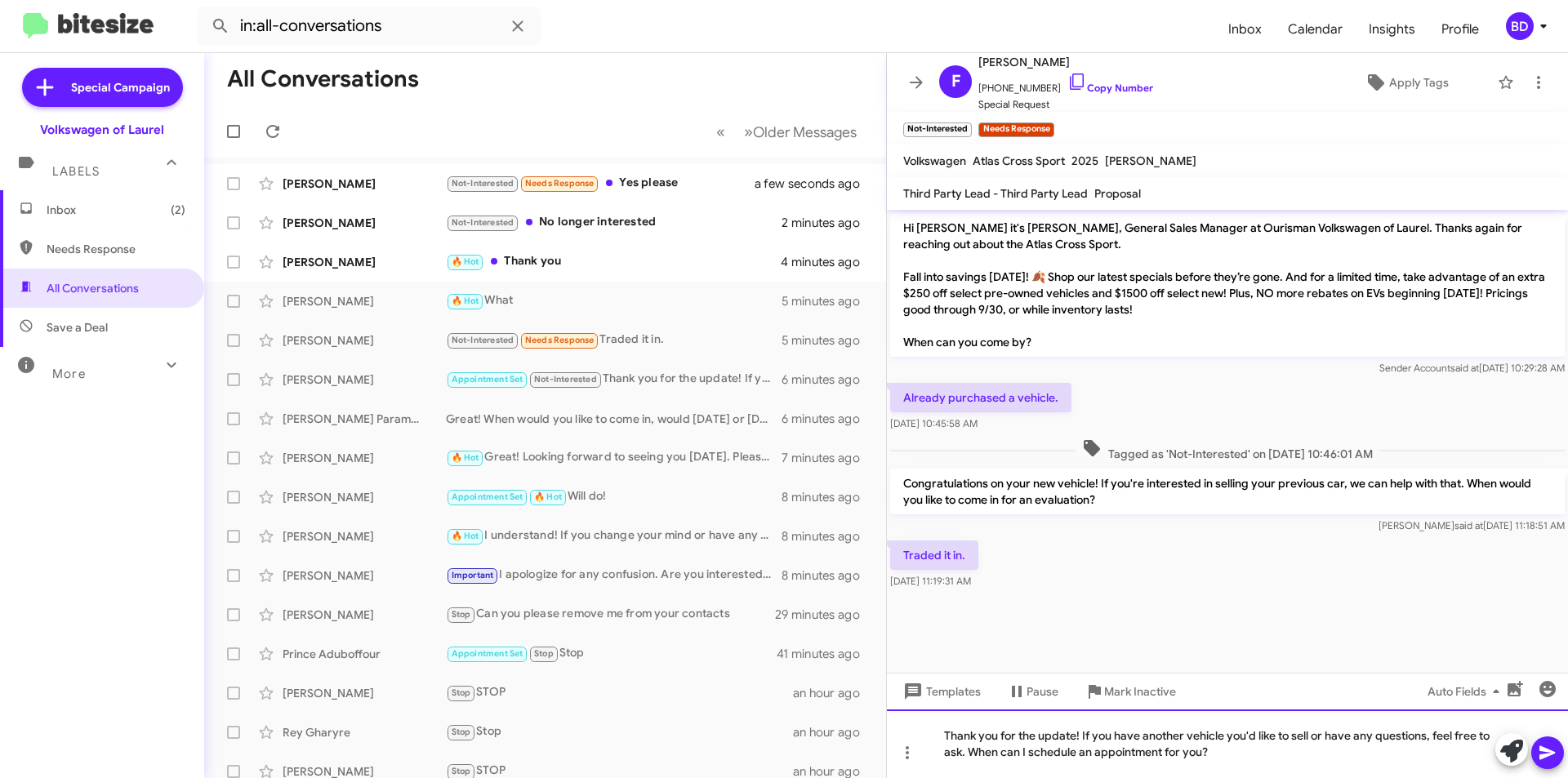
drag, startPoint x: 1081, startPoint y: 732, endPoint x: 1263, endPoint y: 761, distance: 184.3
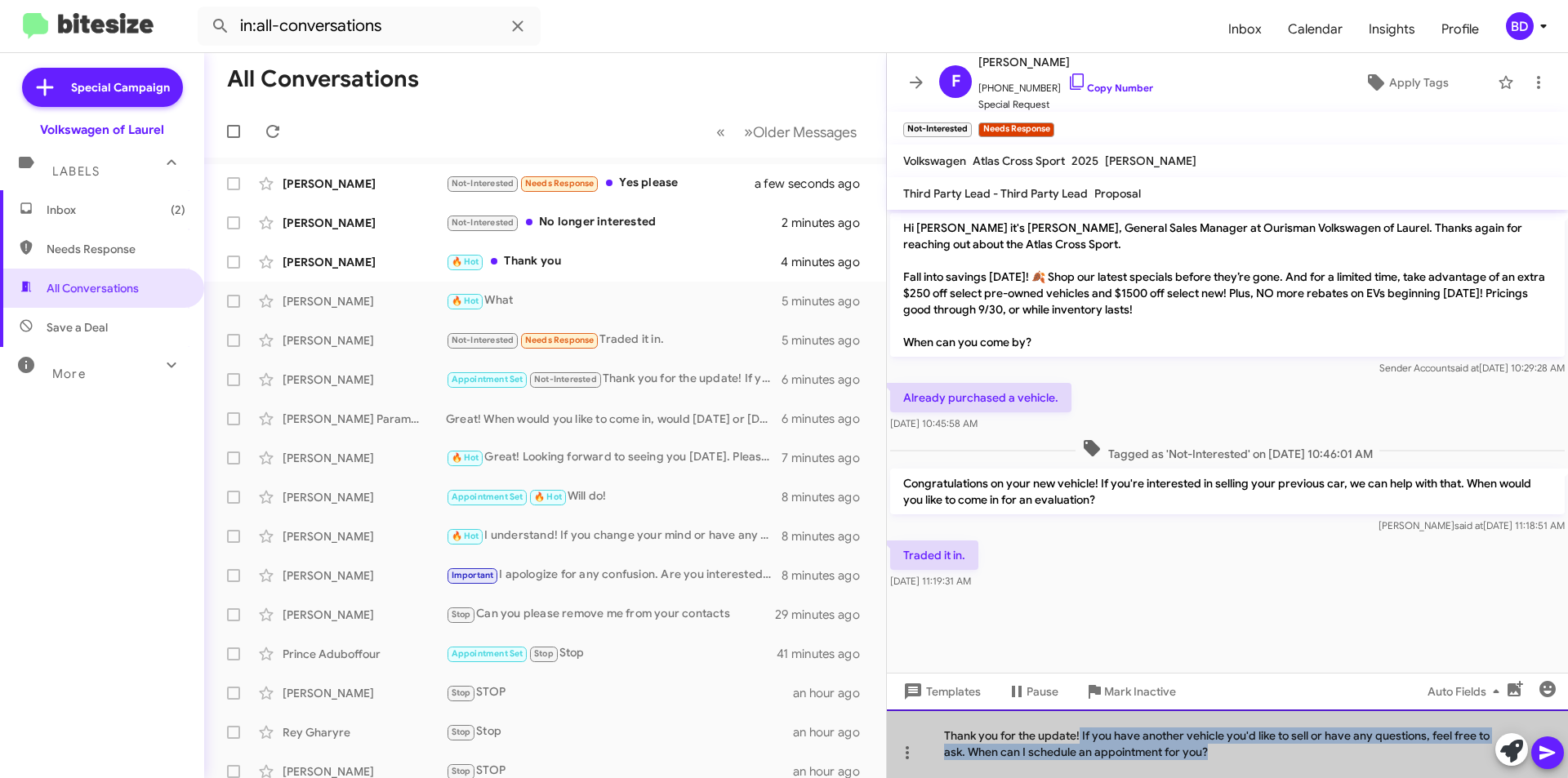
drag, startPoint x: 1079, startPoint y: 736, endPoint x: 1312, endPoint y: 773, distance: 235.9
click at [1312, 774] on div "Thank you for the update! If you have another vehicle you'd like to sell or hav…" at bounding box center [1227, 744] width 681 height 68
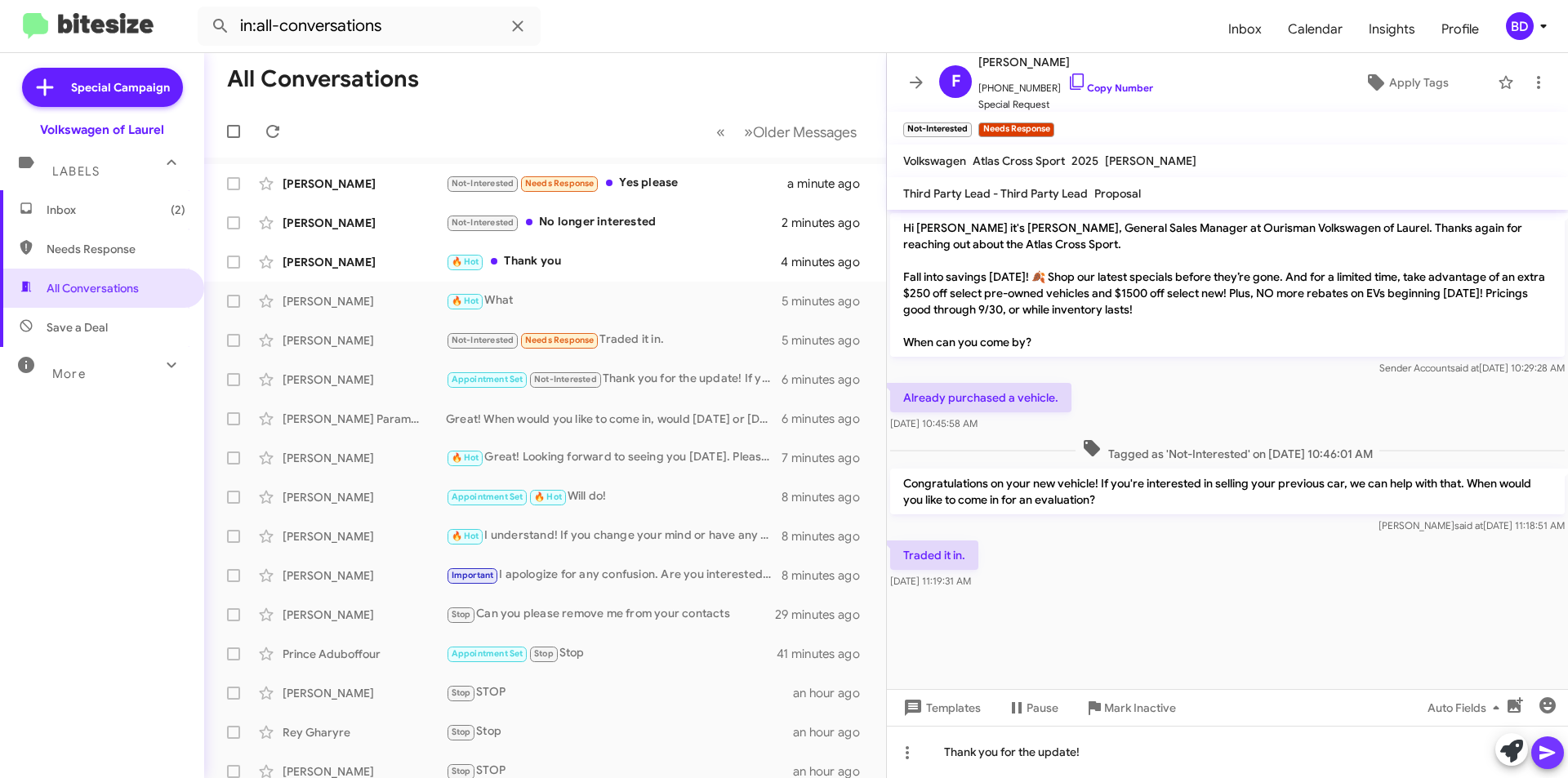
drag, startPoint x: 1556, startPoint y: 751, endPoint x: 1515, endPoint y: 746, distance: 41.3
click at [1554, 751] on icon at bounding box center [1547, 752] width 19 height 19
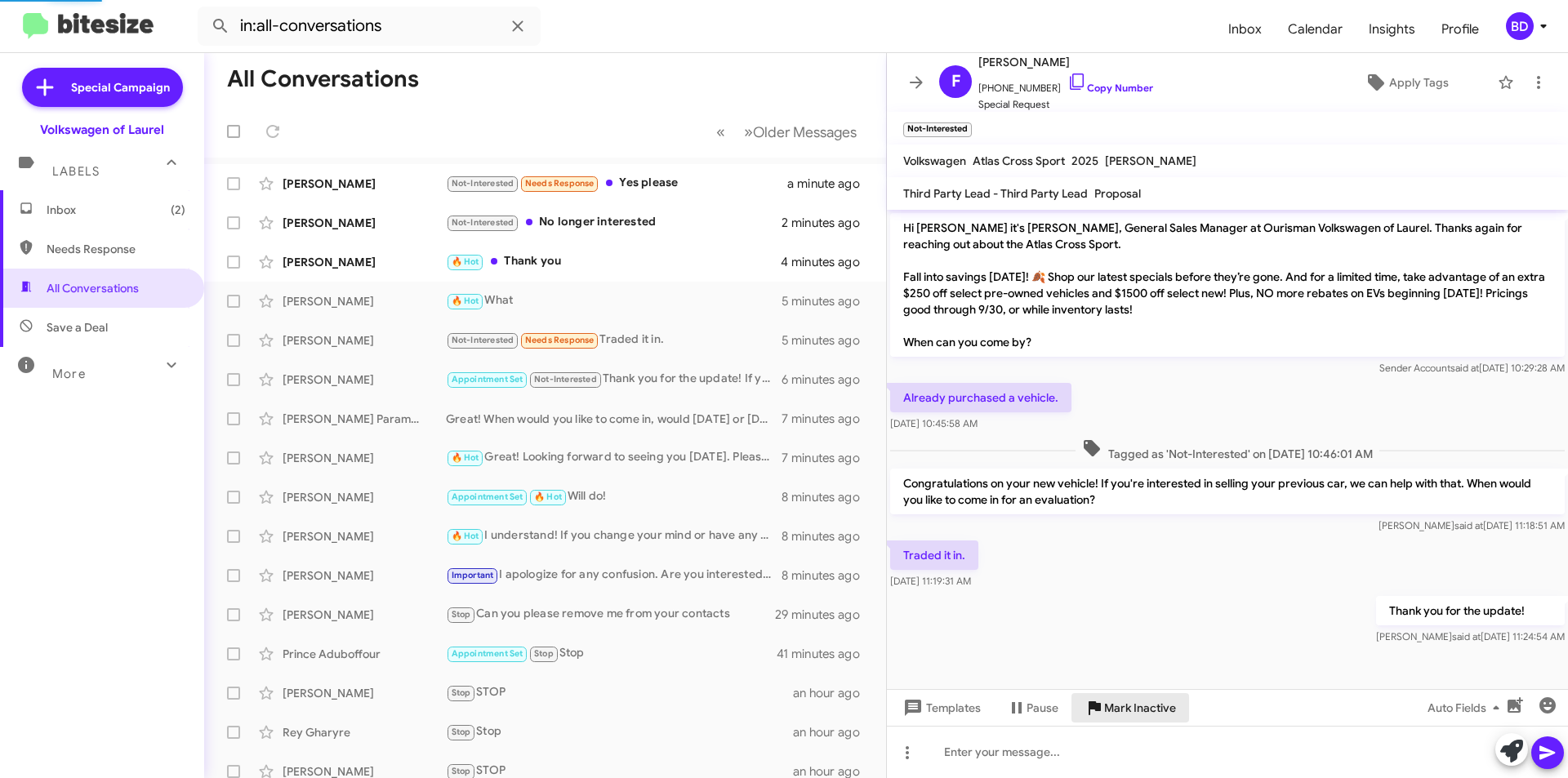
click at [1138, 715] on span "Mark Inactive" at bounding box center [1140, 708] width 72 height 29
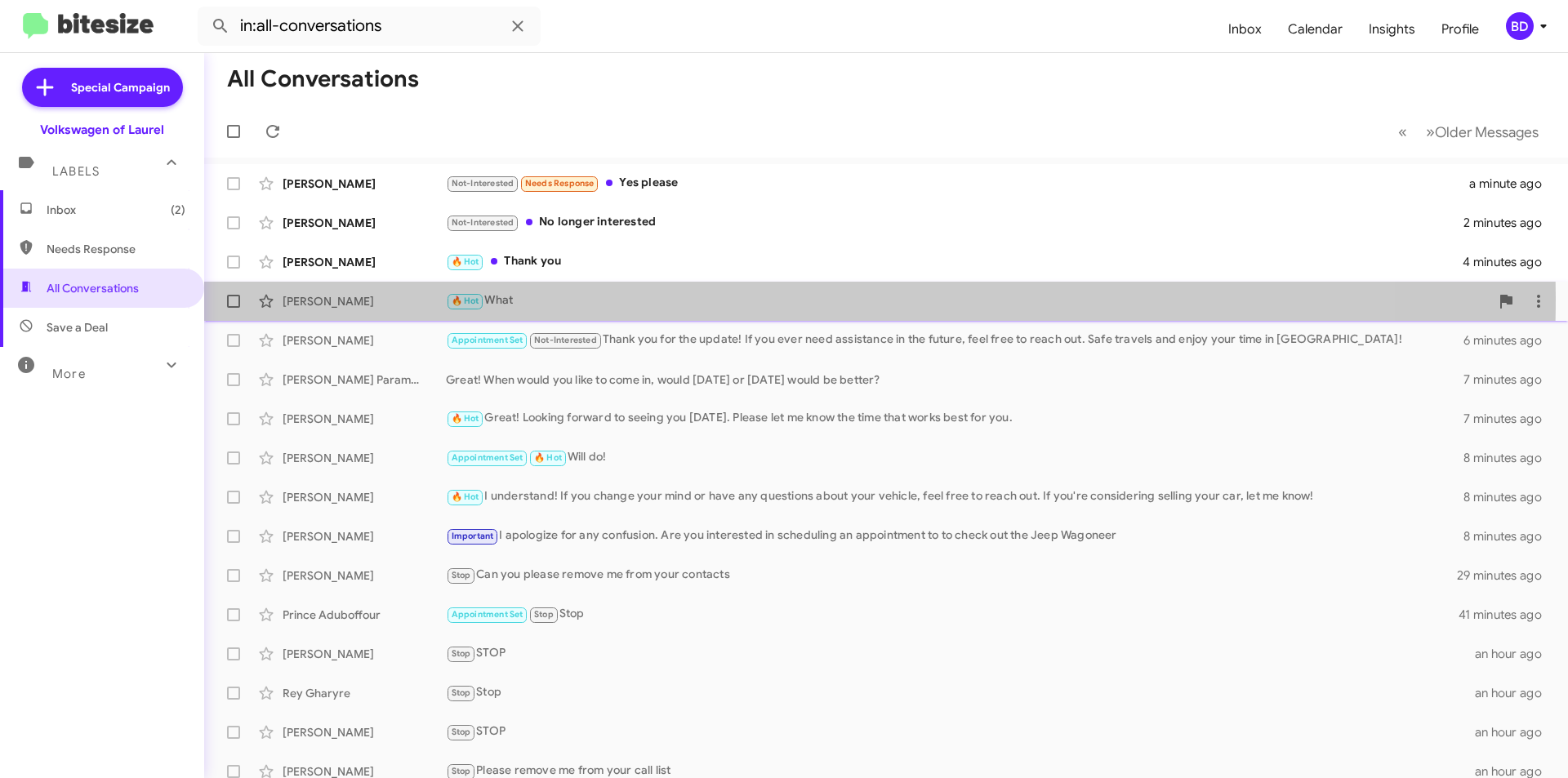
click at [541, 298] on div "🔥 Hot What" at bounding box center [968, 301] width 1043 height 18
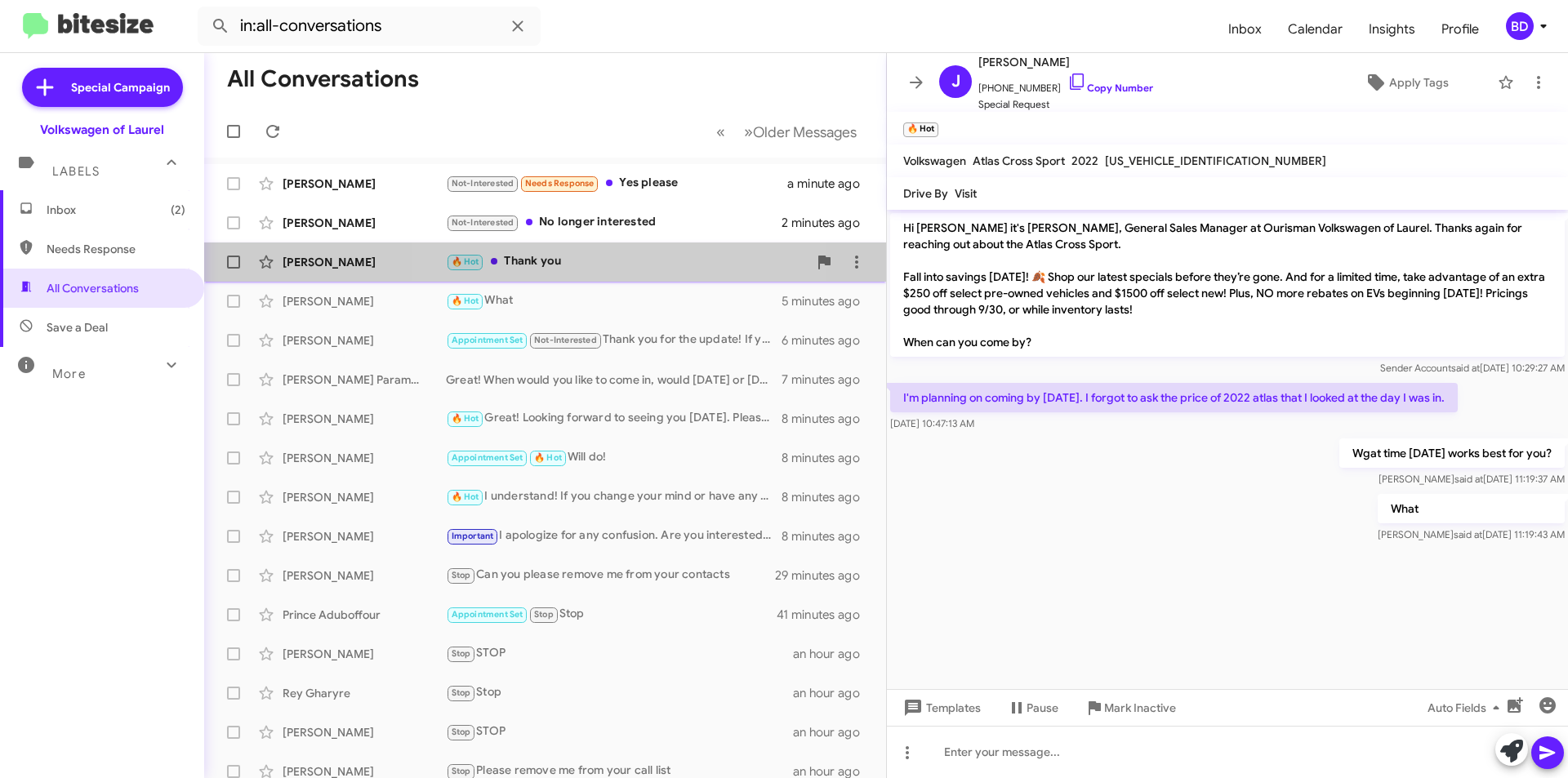
click at [594, 266] on div "🔥 Hot Thank you" at bounding box center [627, 262] width 361 height 18
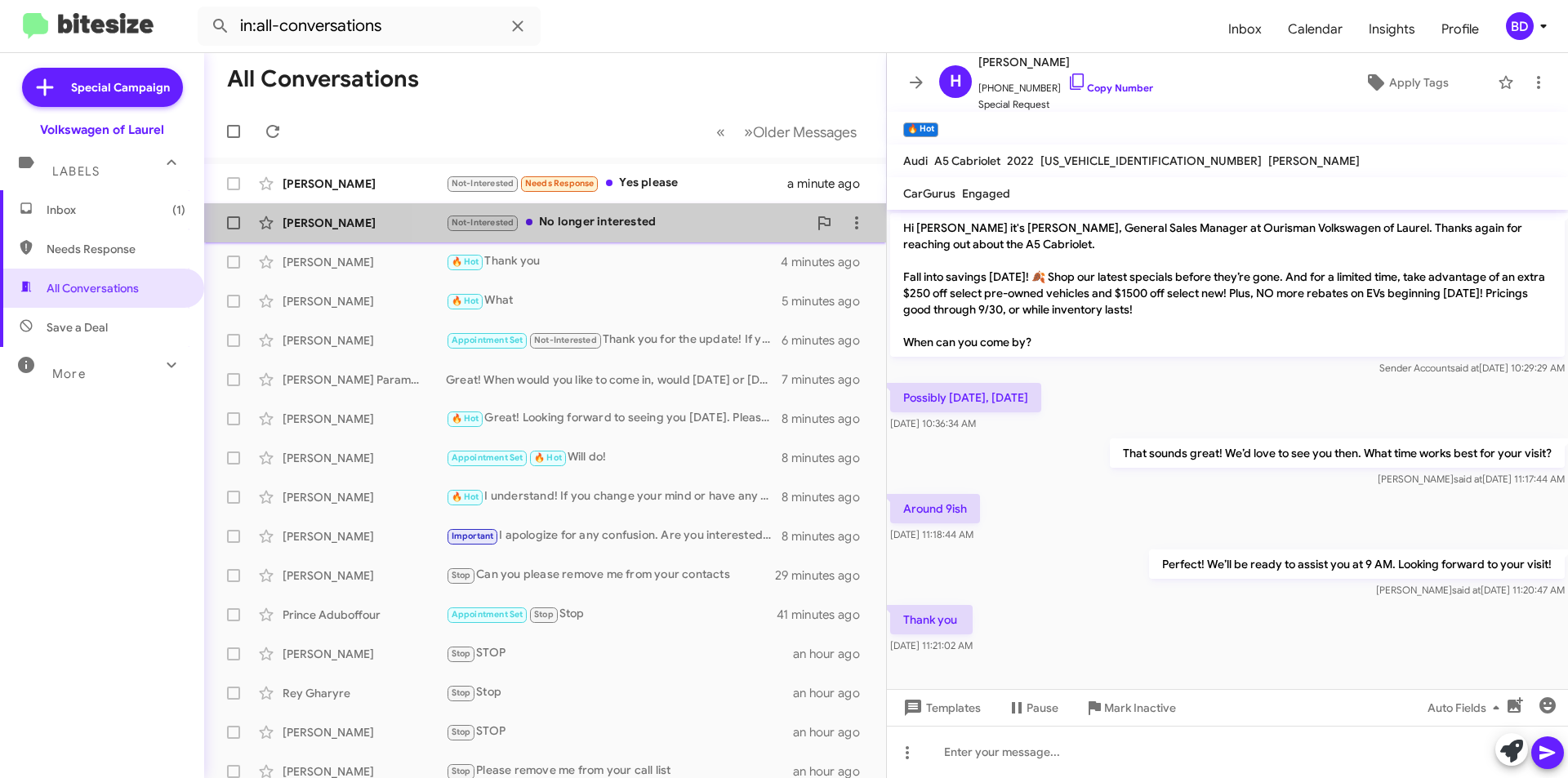
click at [663, 224] on div "Not-Interested No longer interested" at bounding box center [627, 222] width 361 height 18
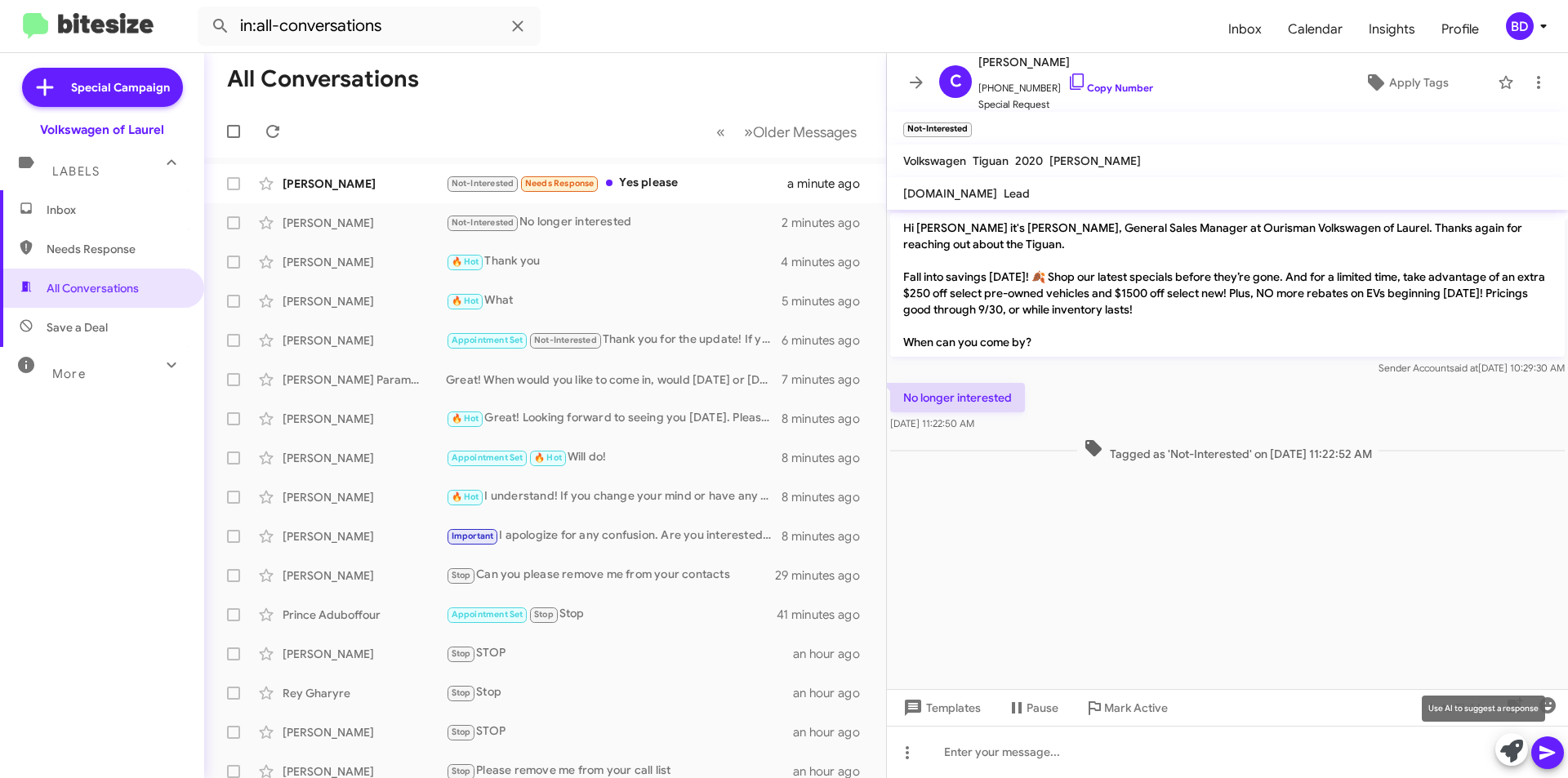
click at [1519, 751] on icon at bounding box center [1512, 751] width 23 height 23
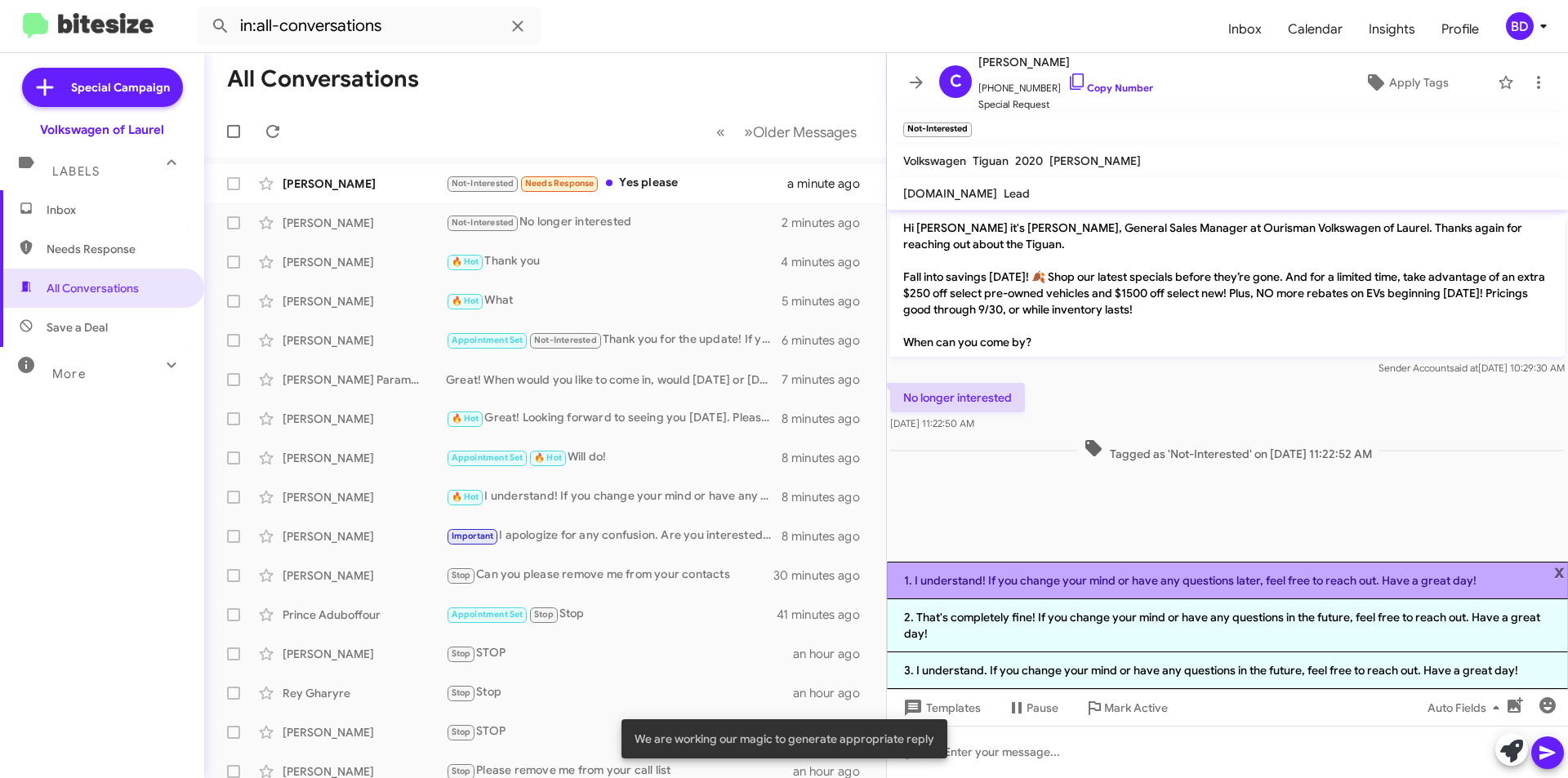
click at [1046, 584] on li "1. I understand! If you change your mind or have any questions later, feel free…" at bounding box center [1227, 581] width 681 height 38
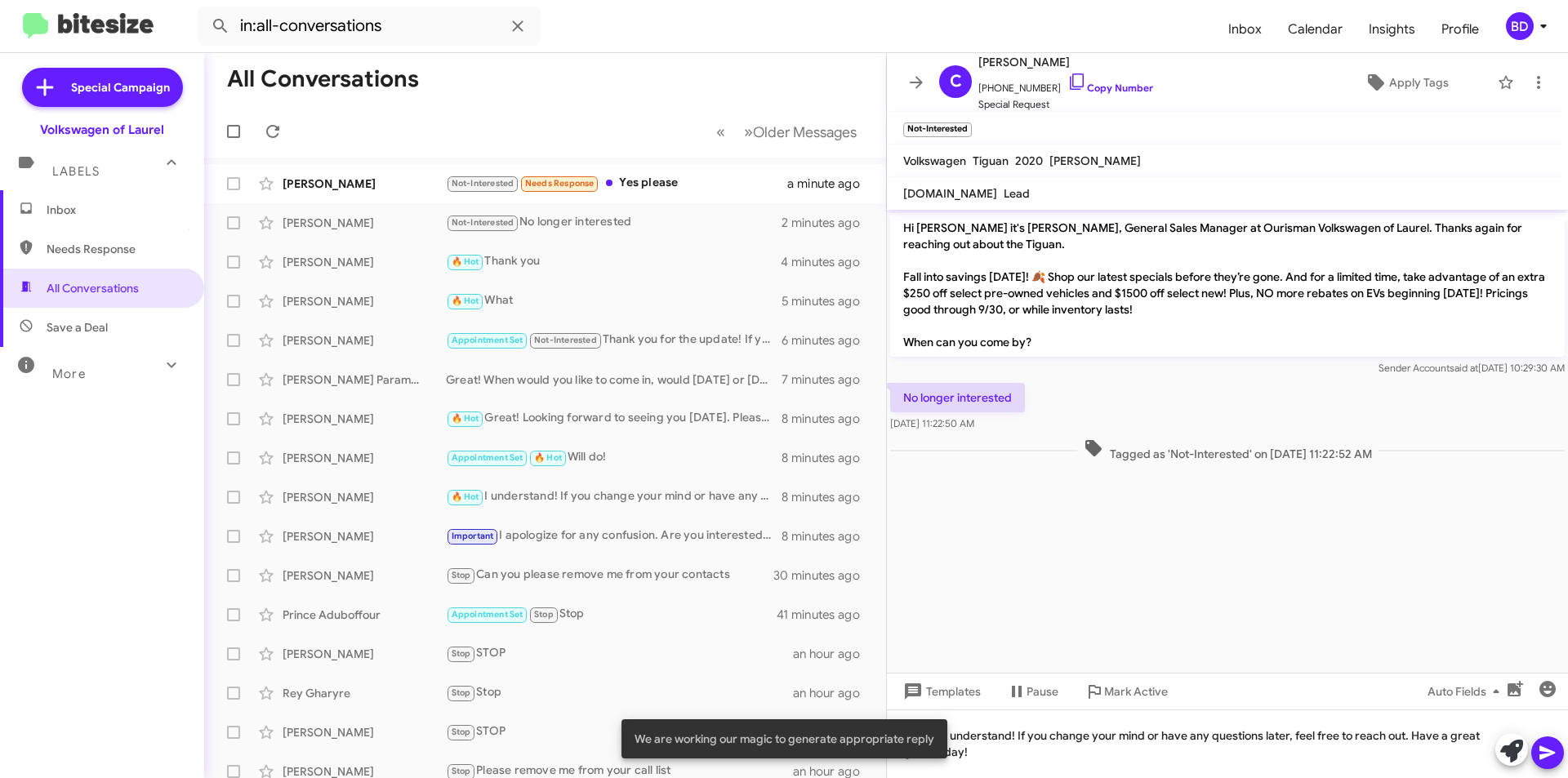
click at [1548, 758] on icon at bounding box center [1547, 752] width 19 height 19
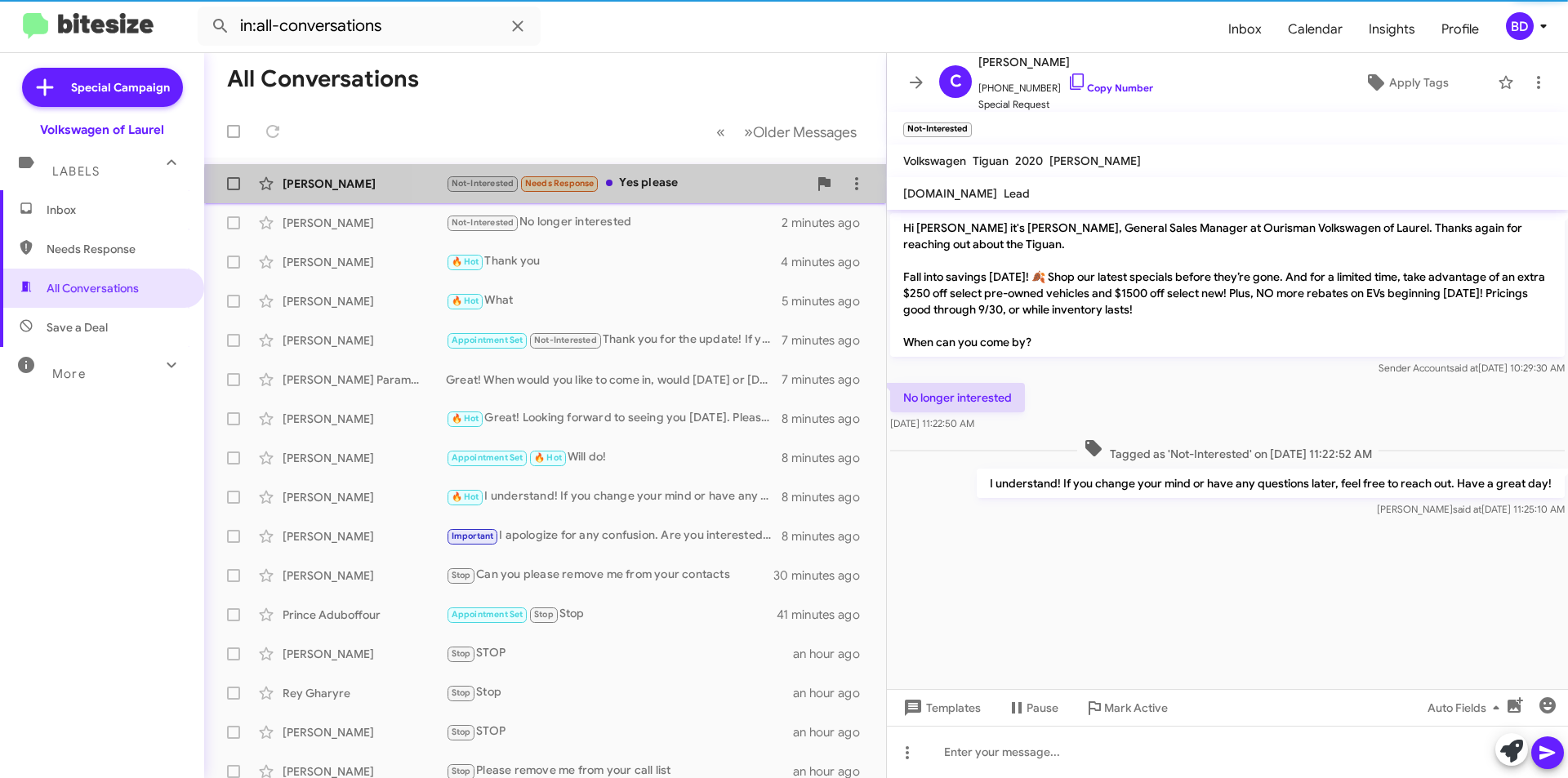
click at [700, 195] on div "Terry Zielinski Not-Interested Needs Response Yes please a minute ago" at bounding box center [545, 183] width 655 height 32
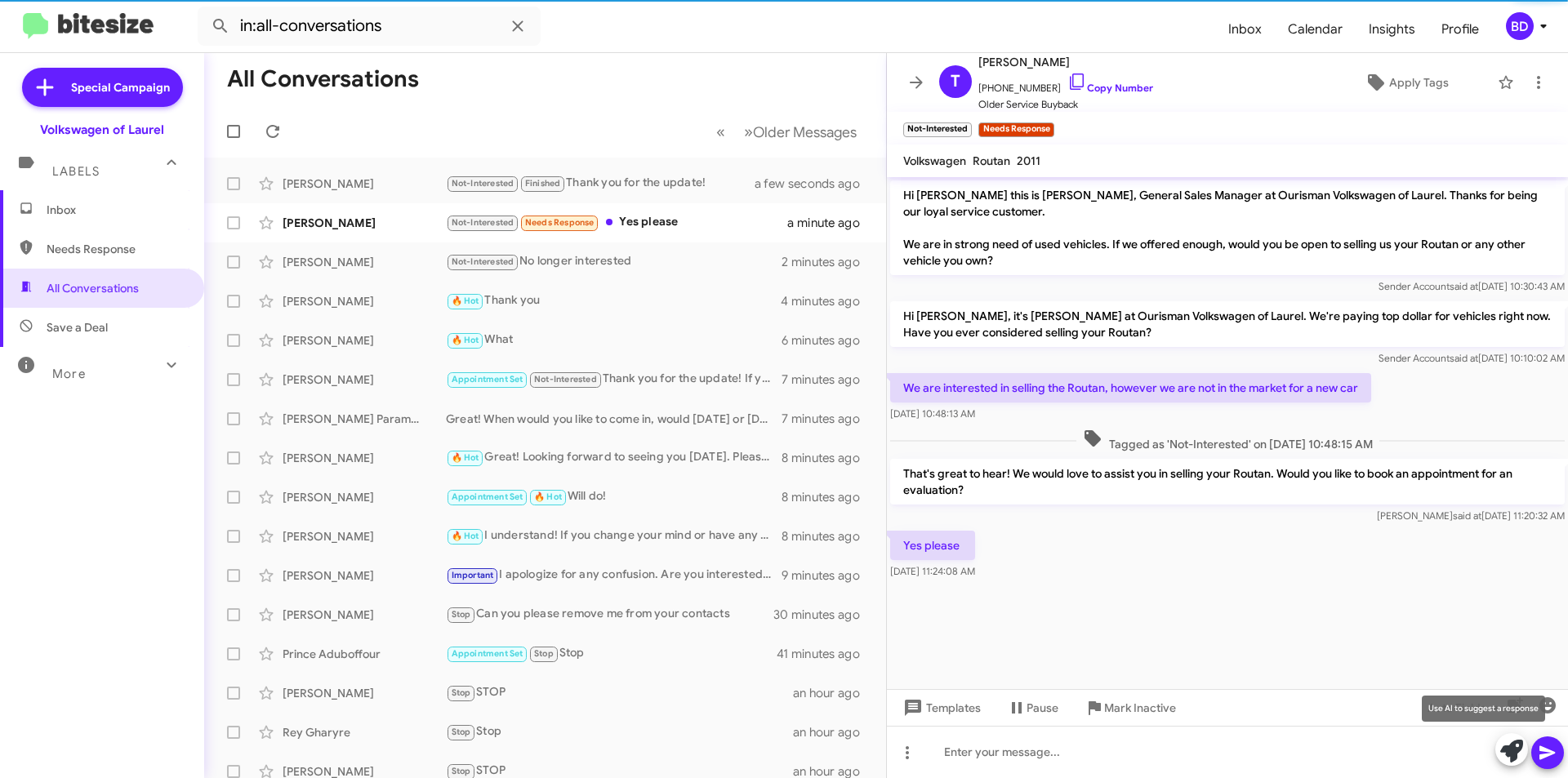
click at [1510, 754] on icon at bounding box center [1512, 751] width 23 height 23
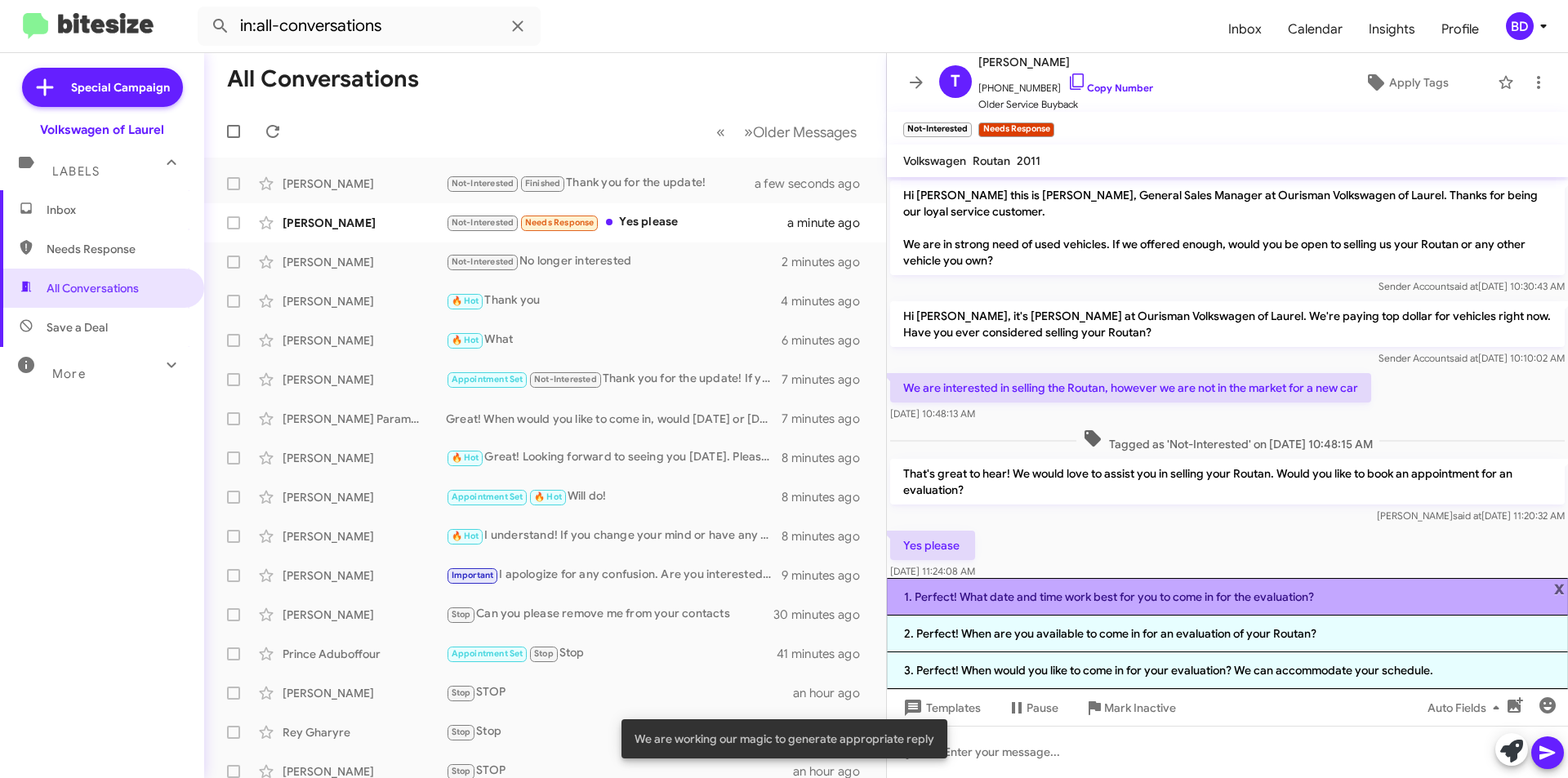
click at [1218, 595] on li "1. Perfect! What date and time work best for you to come in for the evaluation?" at bounding box center [1227, 596] width 681 height 38
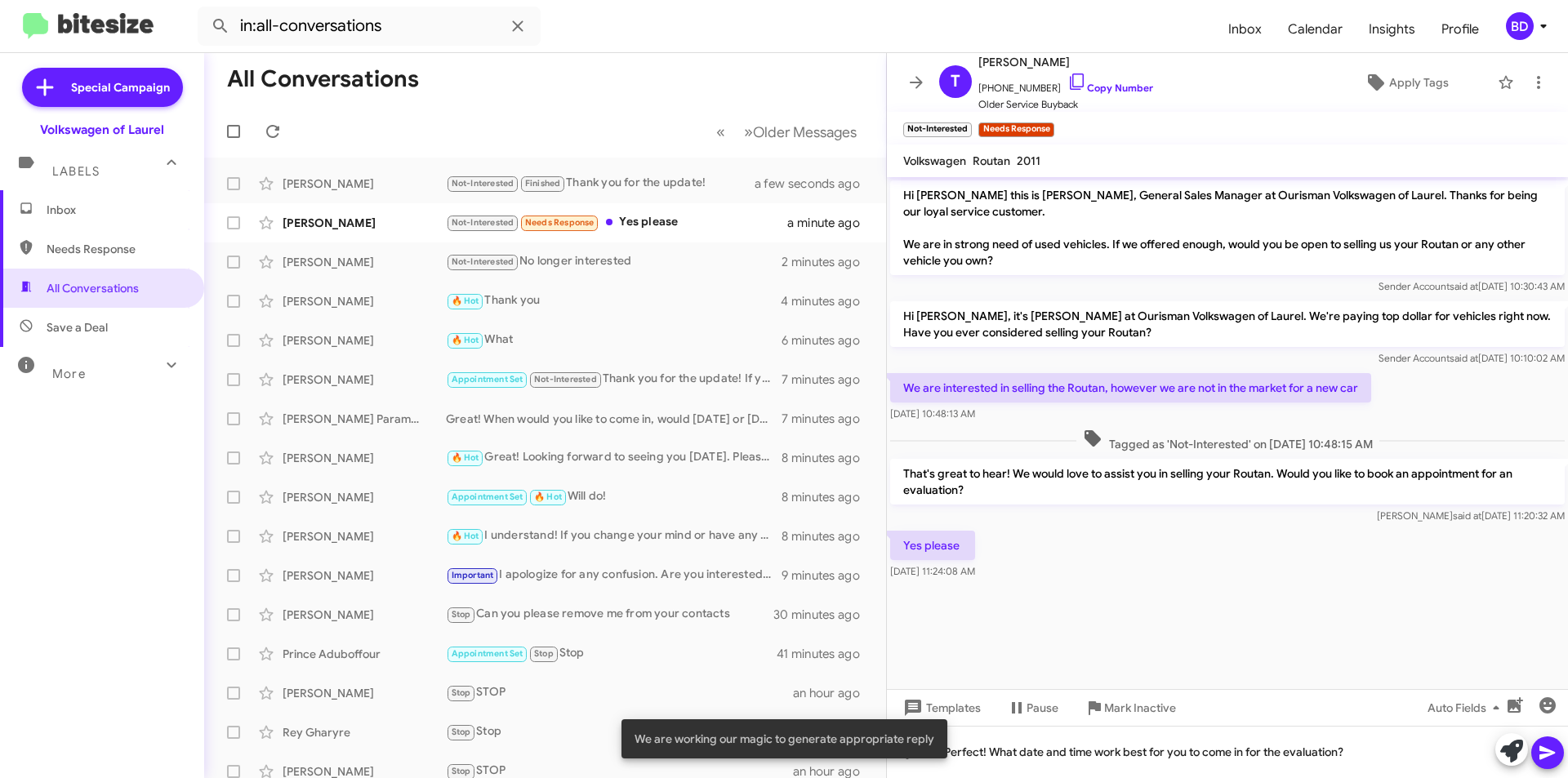
click at [1547, 749] on icon at bounding box center [1547, 752] width 19 height 19
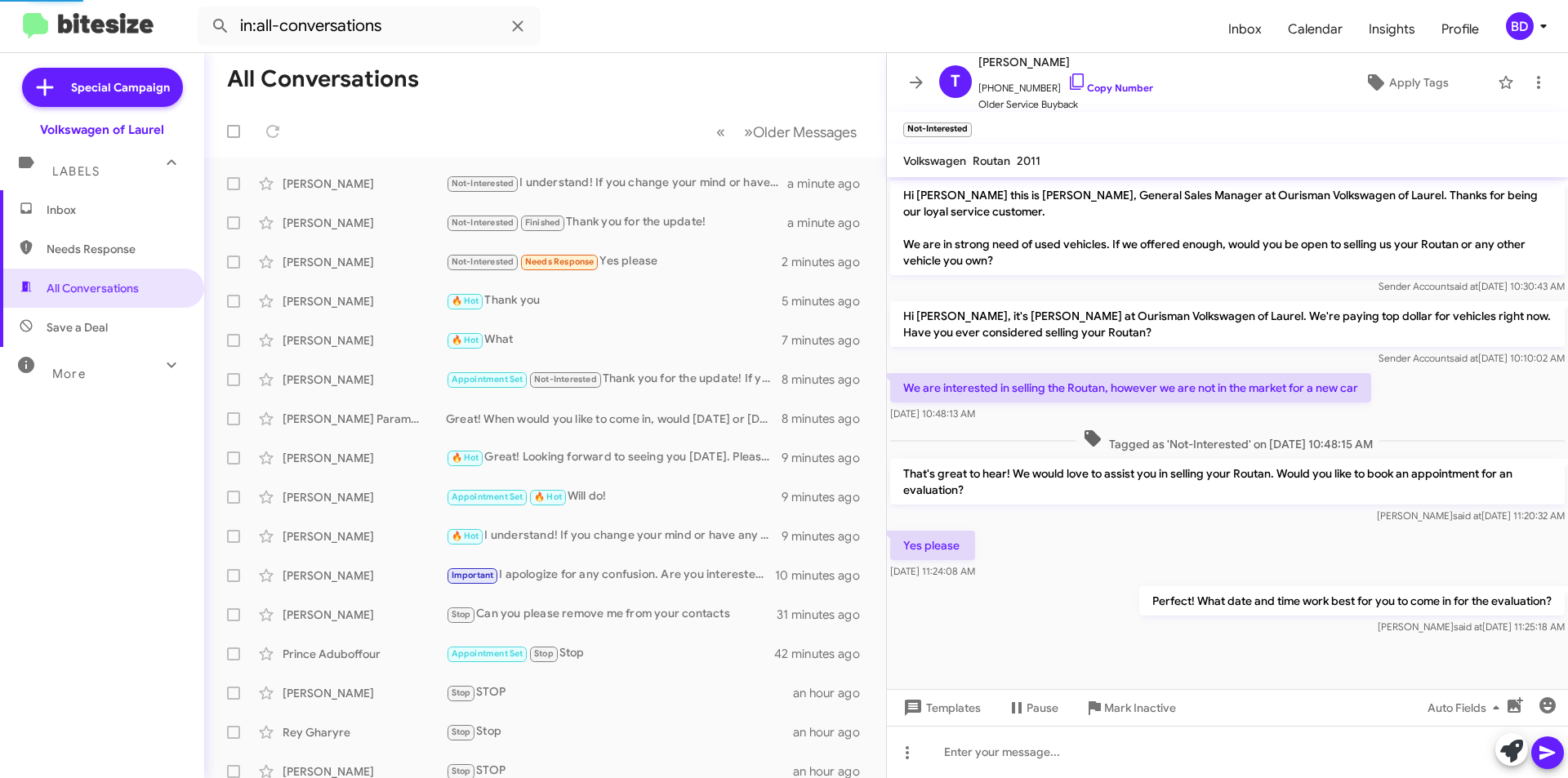
scroll to position [38, 0]
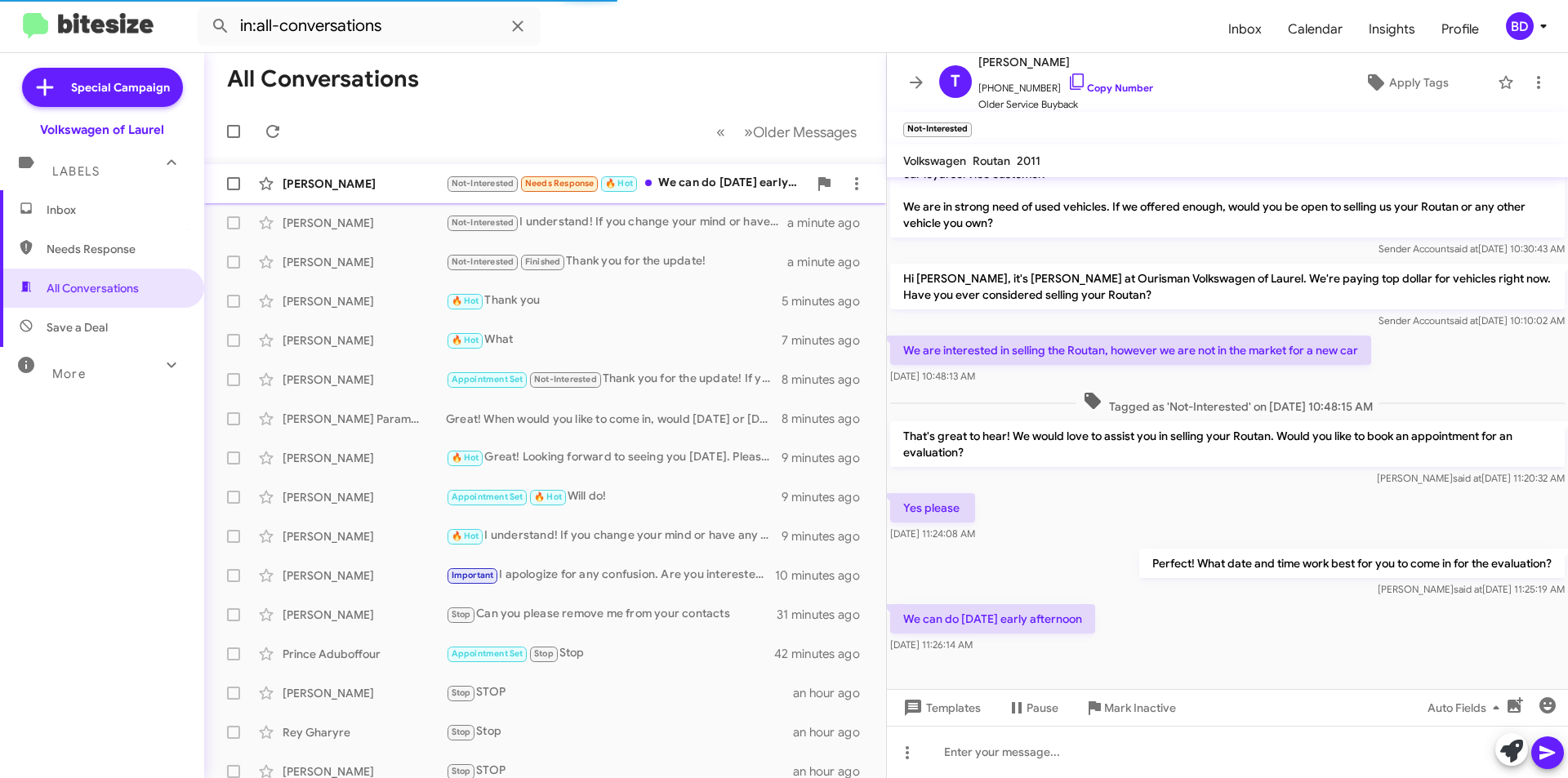
click at [692, 185] on div "Not-Interested Needs Response 🔥 Hot We can do Monday early afternoon" at bounding box center [627, 183] width 361 height 18
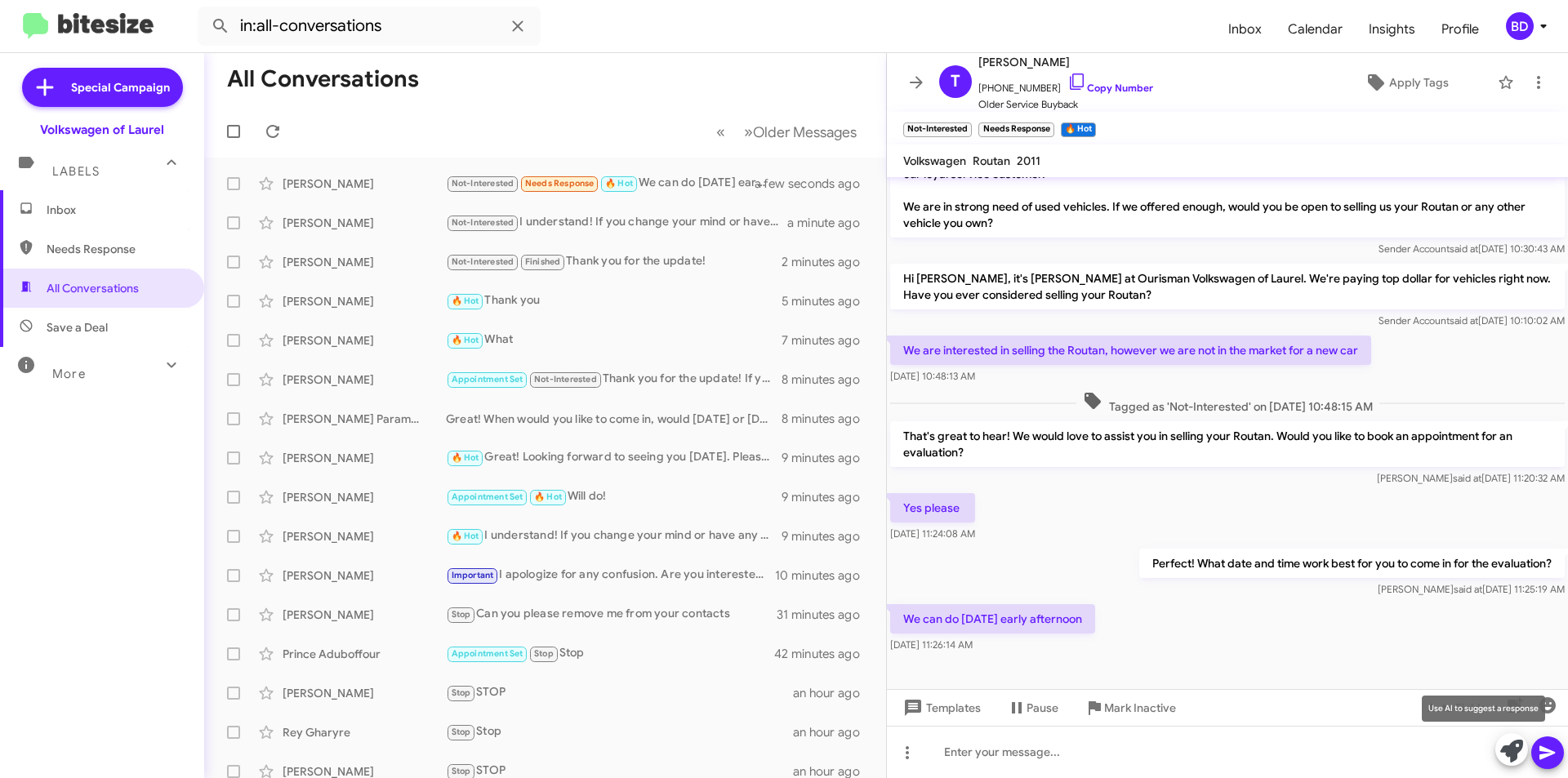
click at [1511, 749] on icon at bounding box center [1512, 751] width 23 height 23
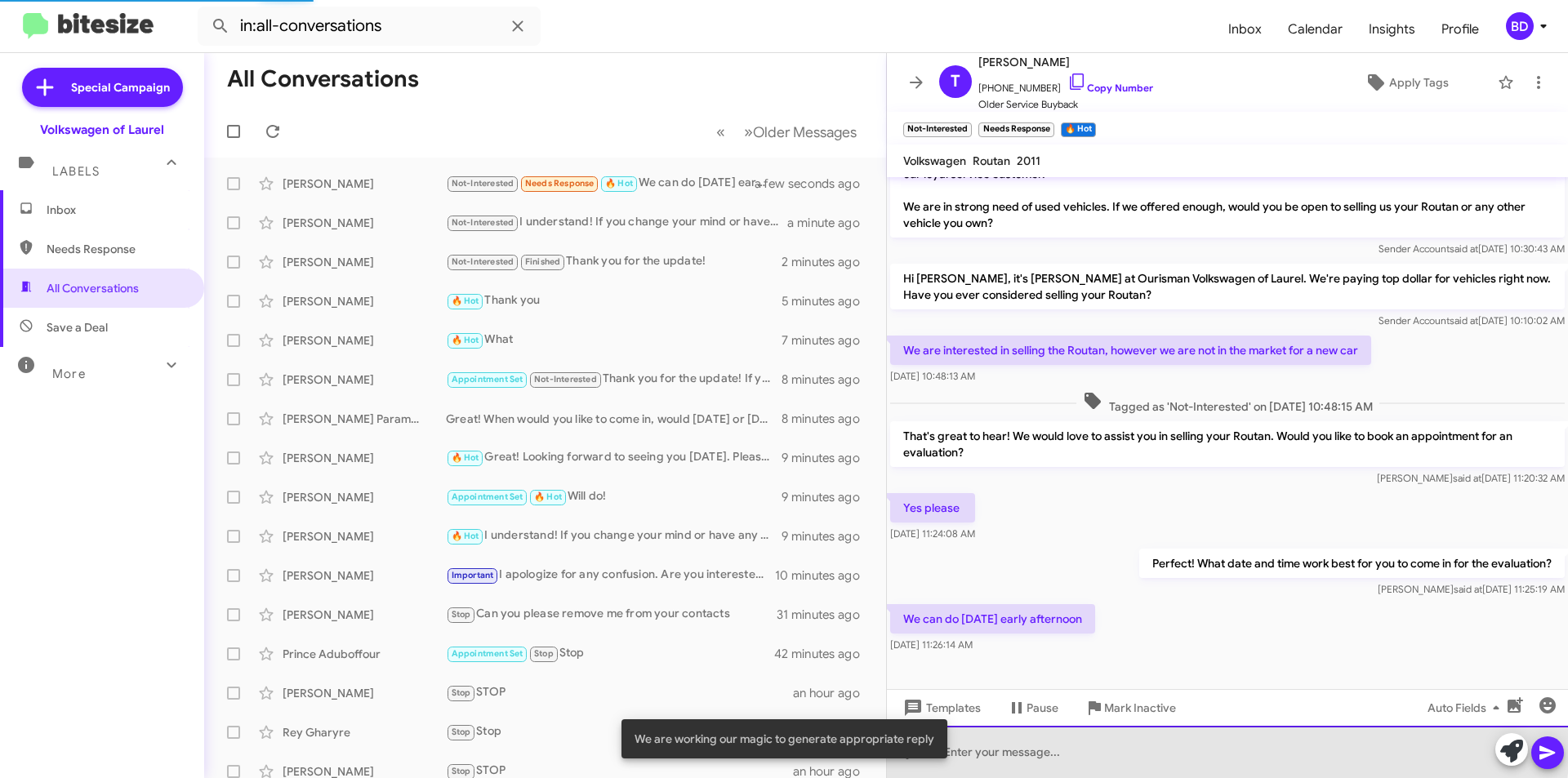
click at [1044, 745] on div at bounding box center [1227, 752] width 681 height 53
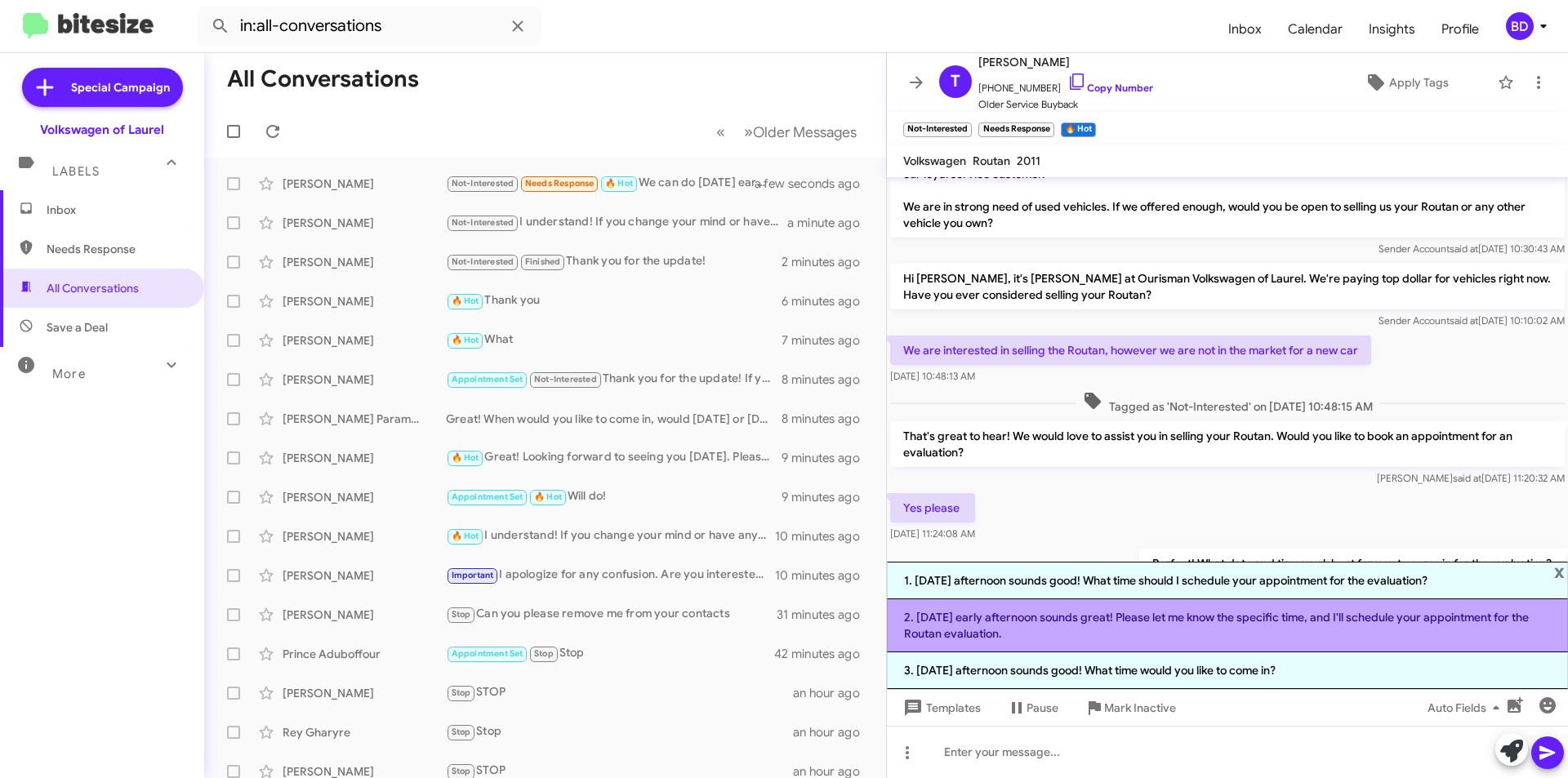
click at [1143, 629] on li "2. Monday early afternoon sounds great! Please let me know the specific time, a…" at bounding box center [1227, 626] width 681 height 53
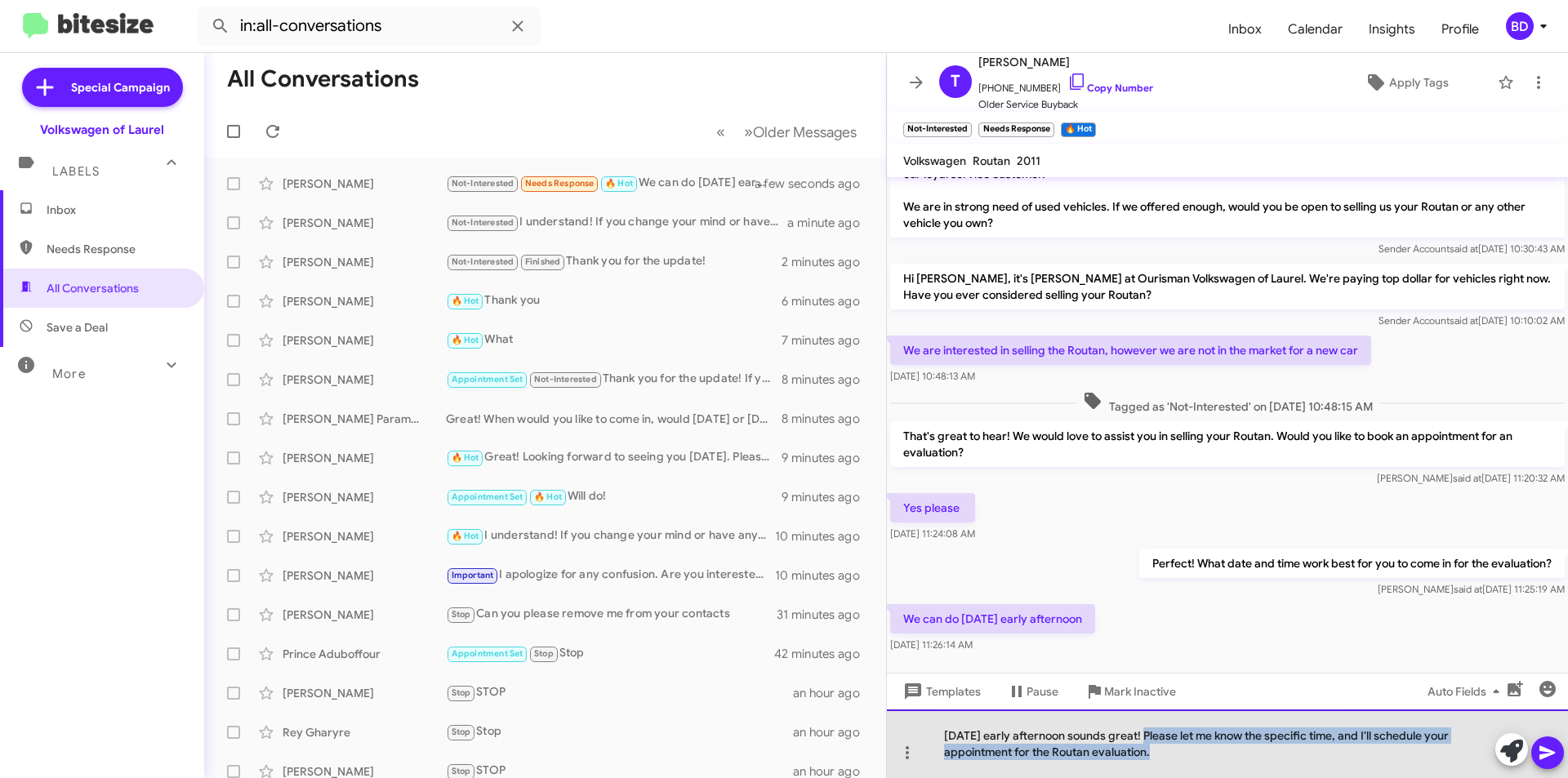
drag, startPoint x: 1152, startPoint y: 736, endPoint x: 1175, endPoint y: 759, distance: 32.5
click at [1175, 759] on div "Monday early afternoon sounds great! Please let me know the specific time, and …" at bounding box center [1227, 744] width 681 height 68
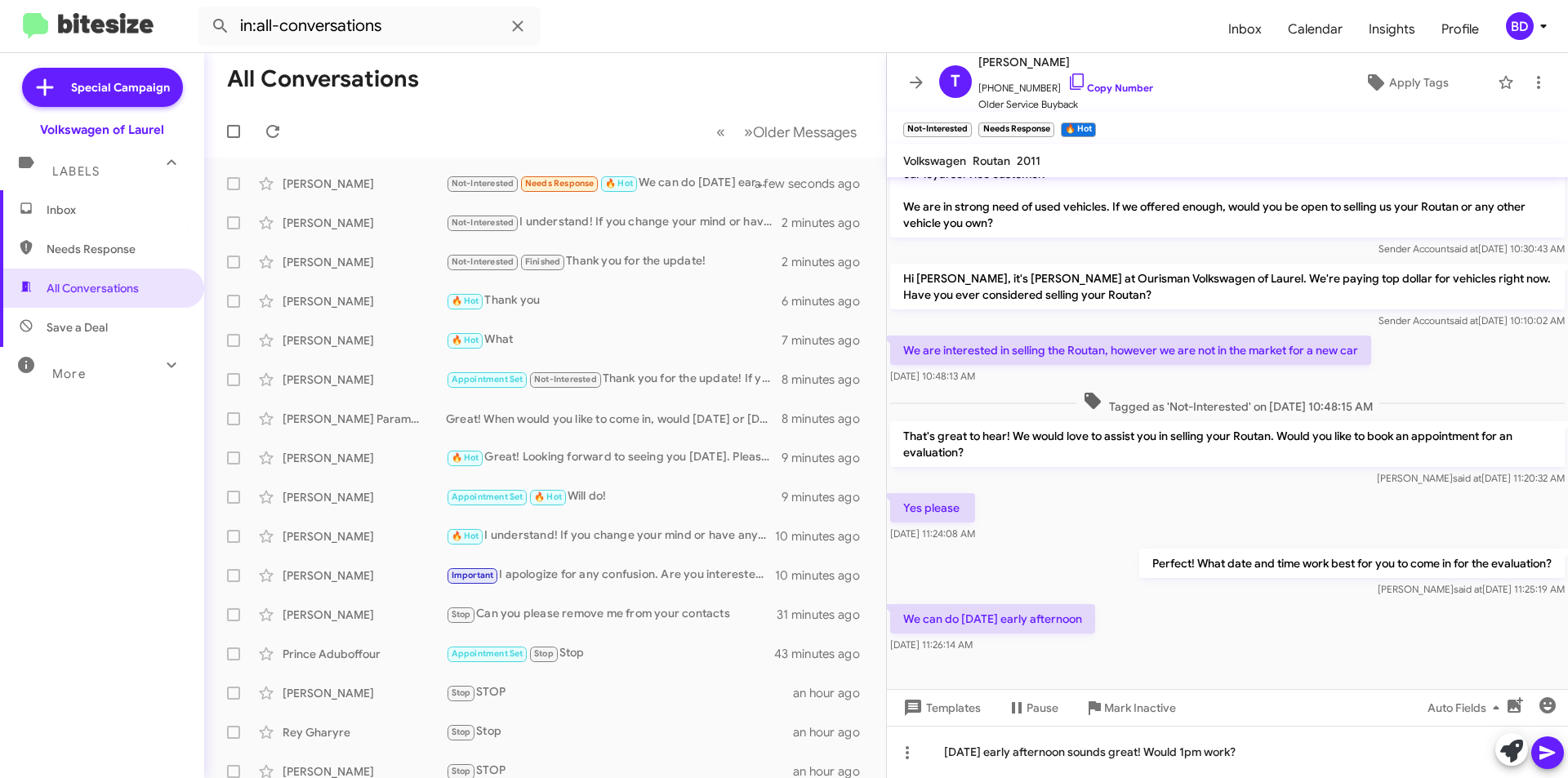
click at [1545, 750] on icon at bounding box center [1547, 753] width 16 height 14
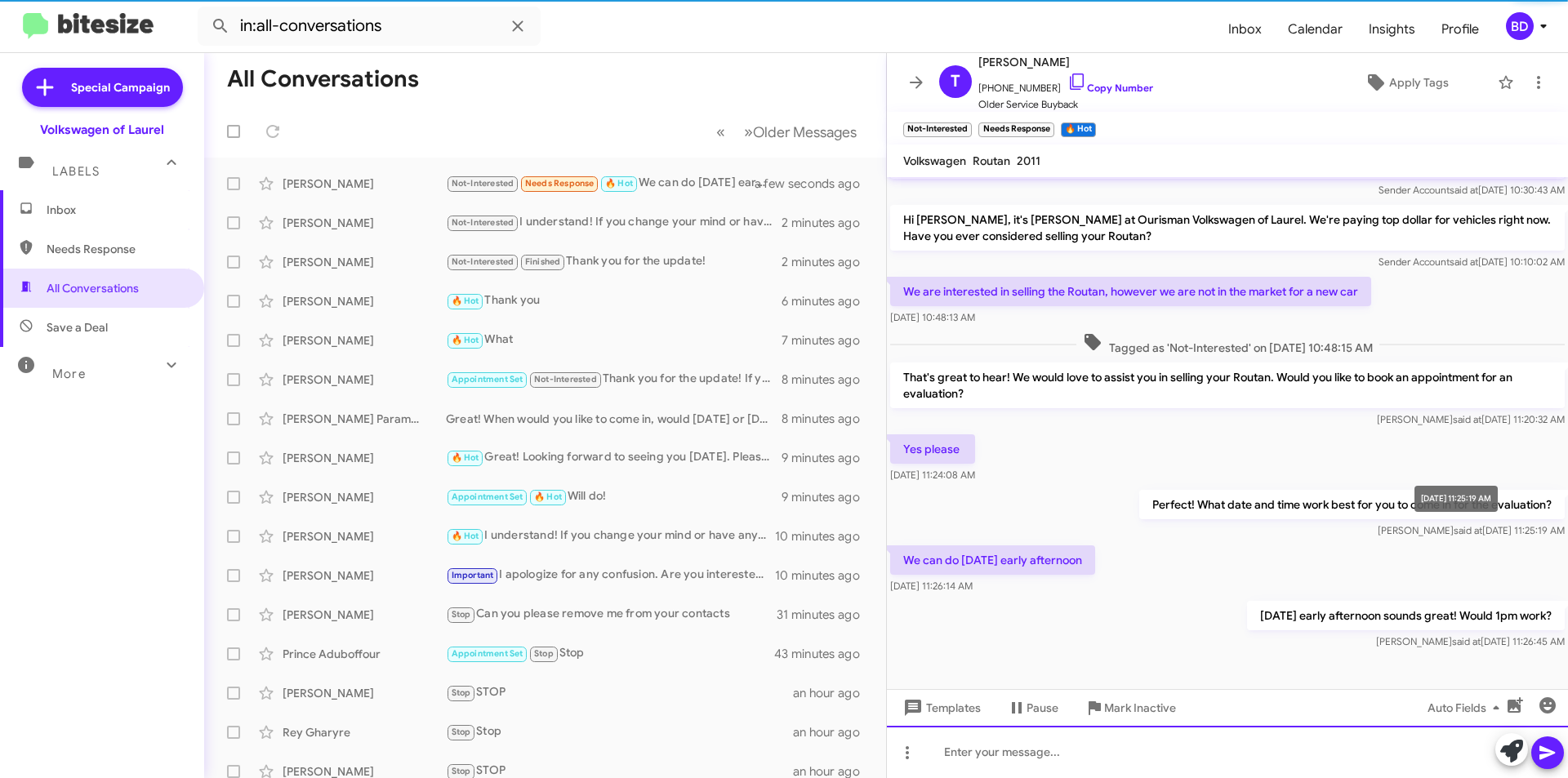
scroll to position [97, 0]
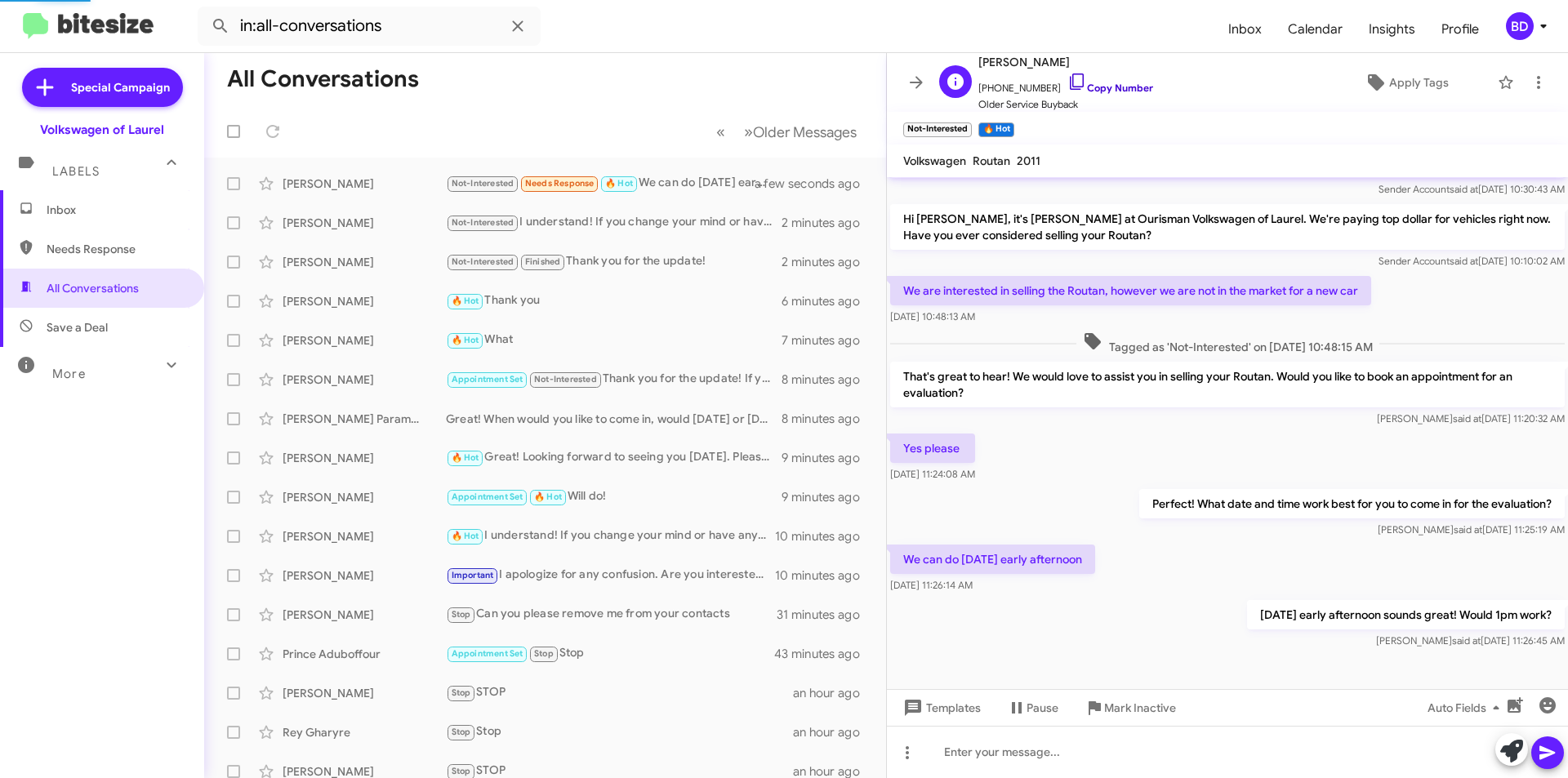
click at [1118, 89] on link "Copy Number" at bounding box center [1110, 88] width 86 height 12
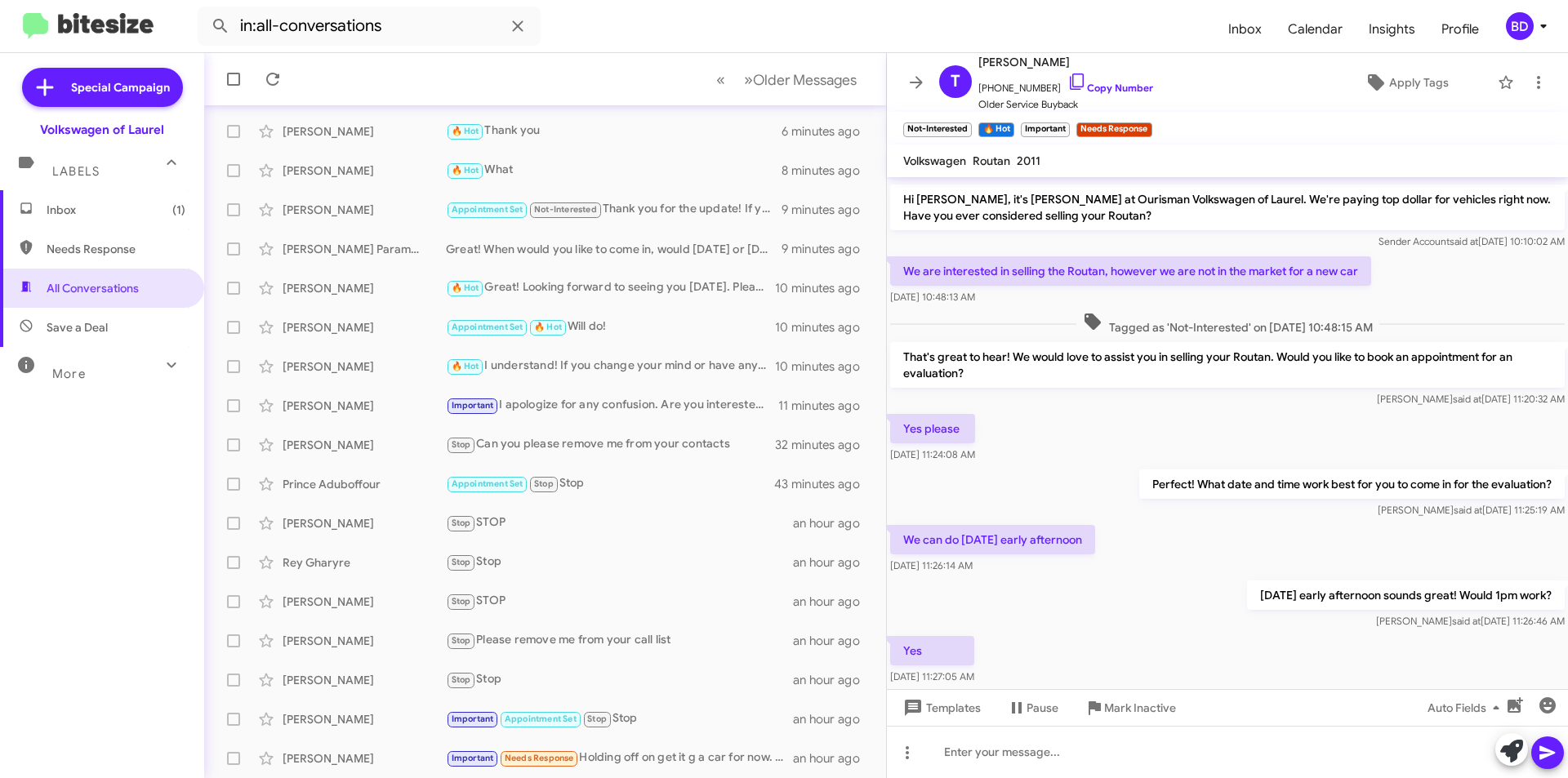
scroll to position [157, 0]
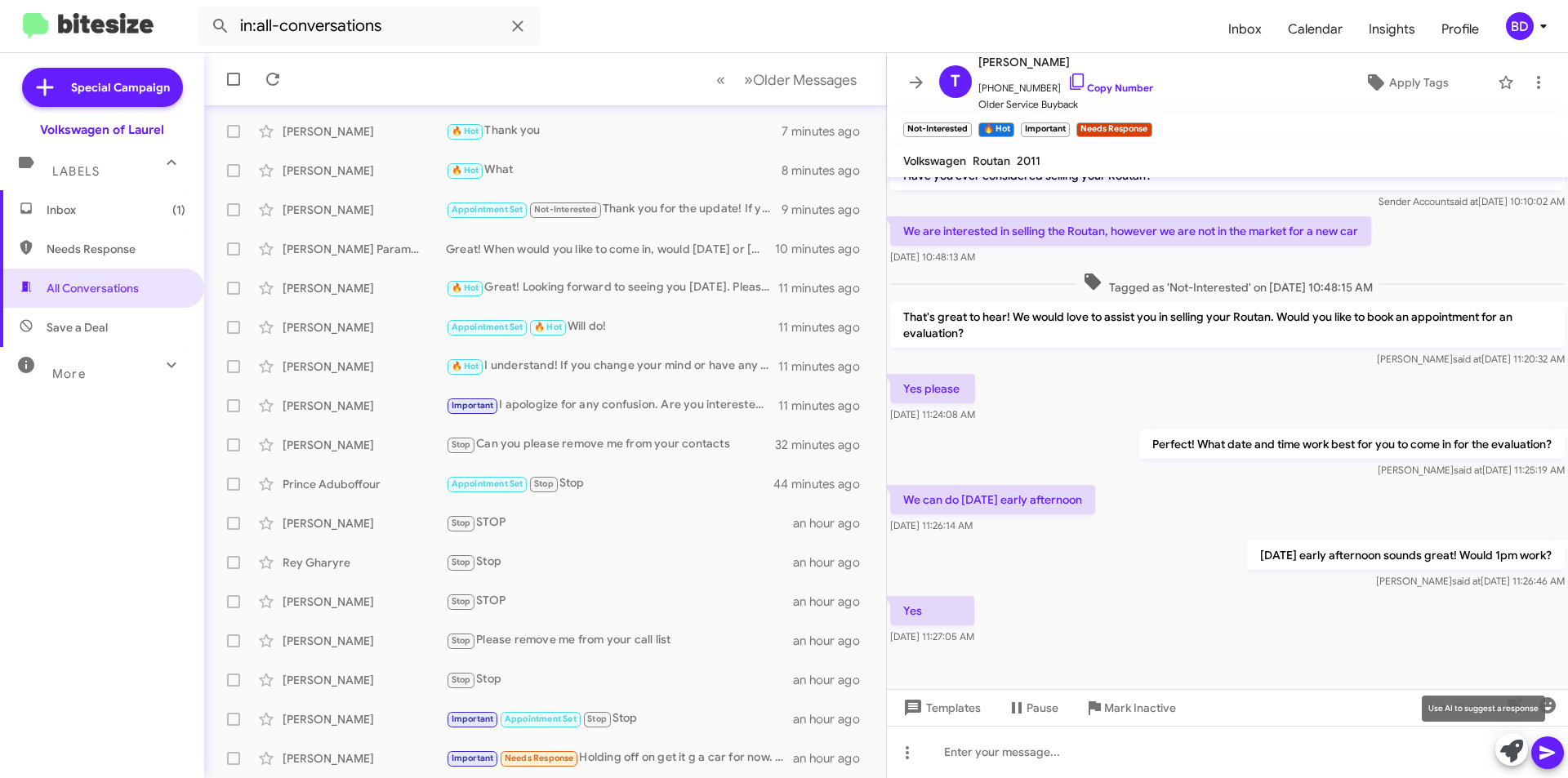
click at [1509, 749] on icon at bounding box center [1512, 751] width 23 height 23
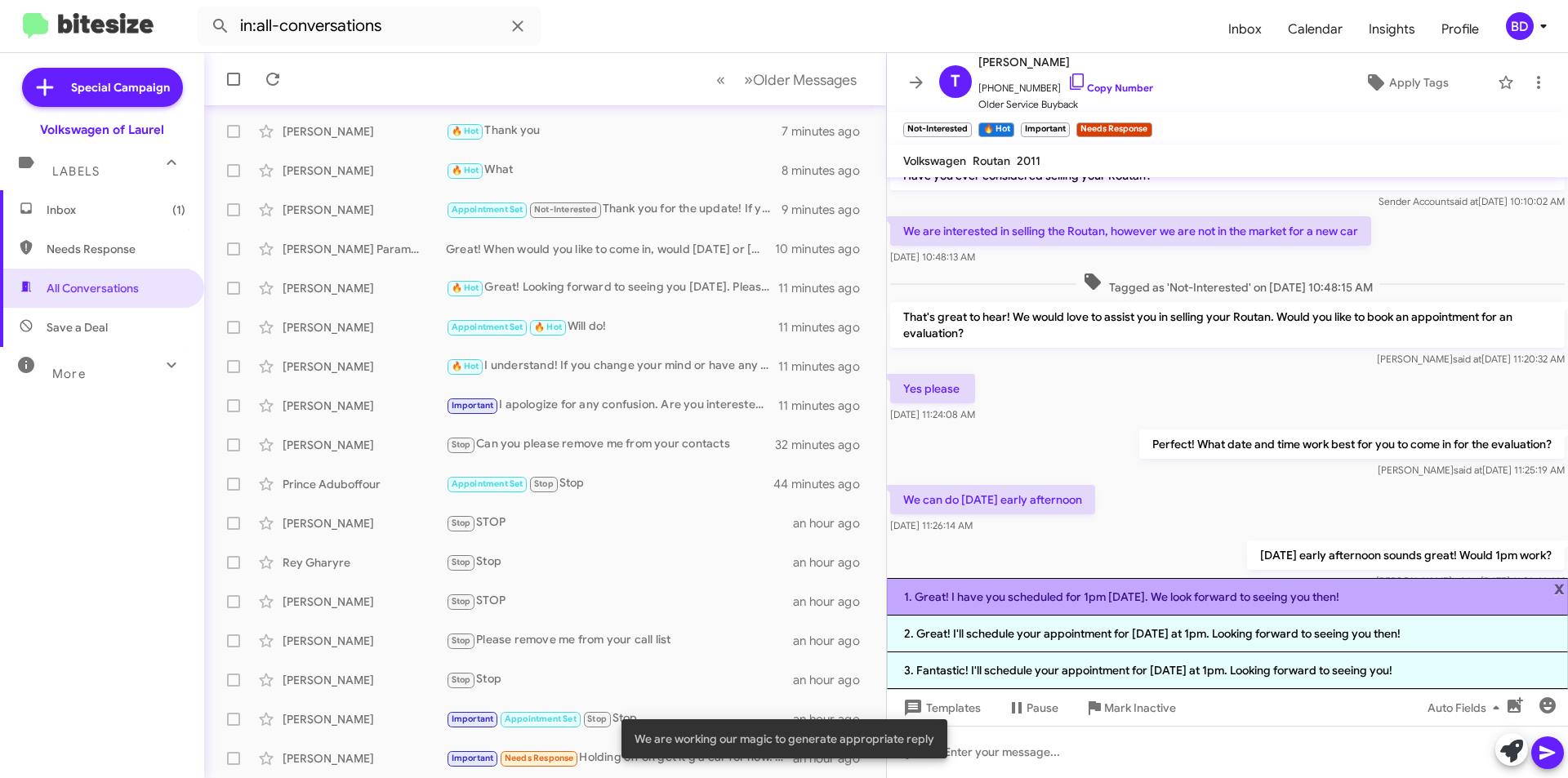
click at [1131, 596] on li "1. Great! I have you scheduled for 1pm on Monday. We look forward to seeing you…" at bounding box center [1227, 596] width 681 height 38
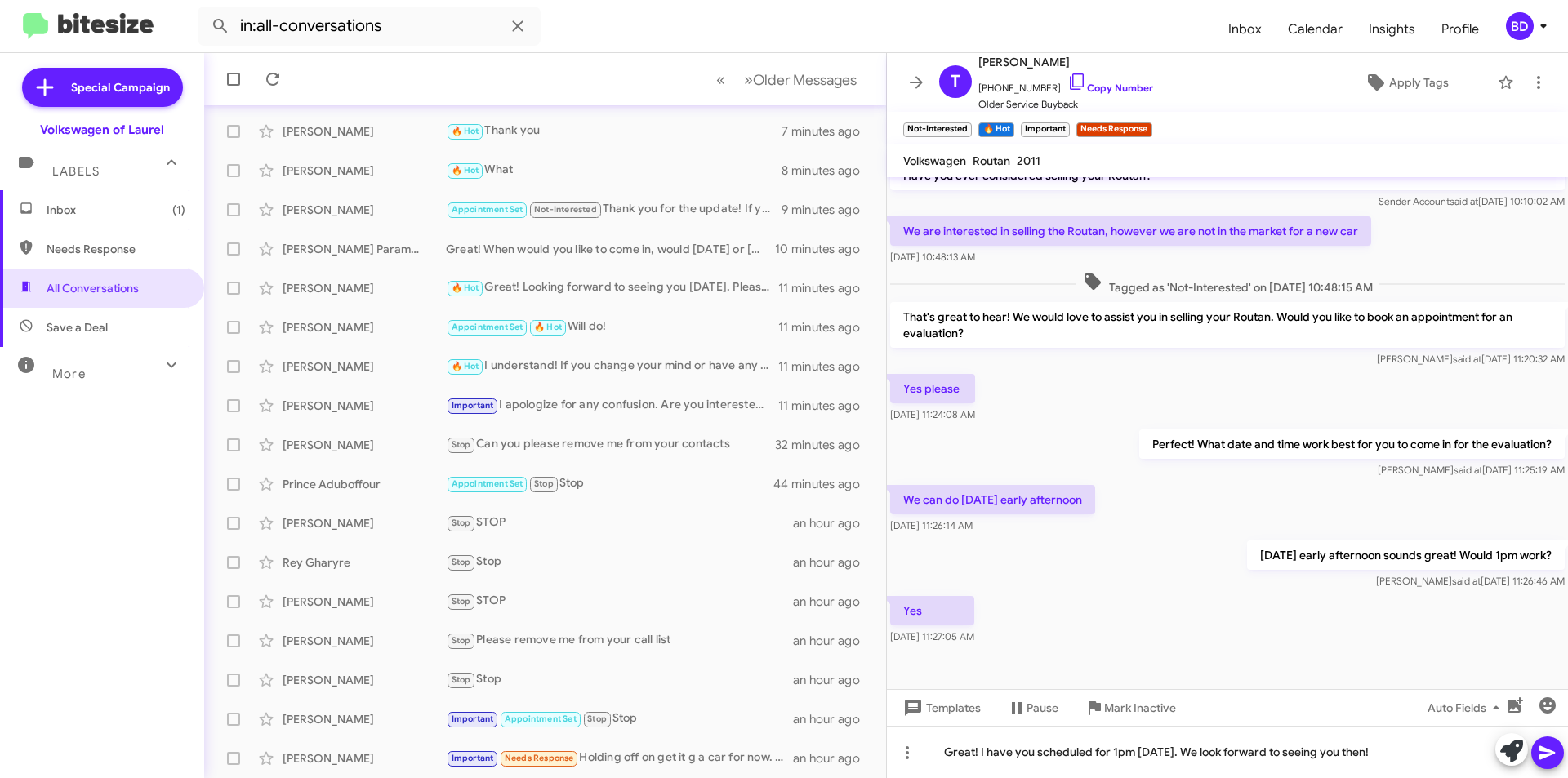
click at [1552, 753] on icon at bounding box center [1547, 753] width 16 height 14
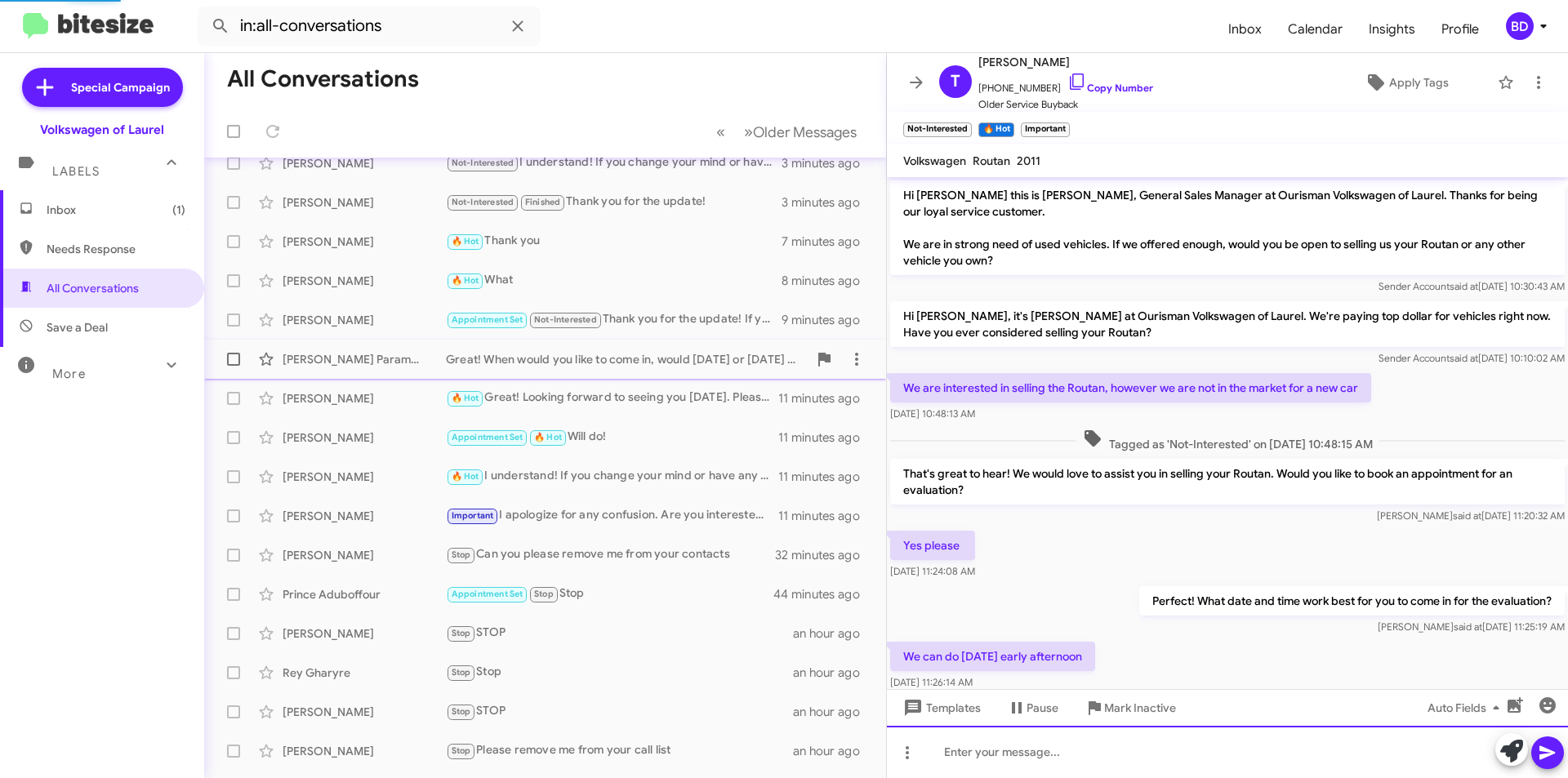
scroll to position [0, 0]
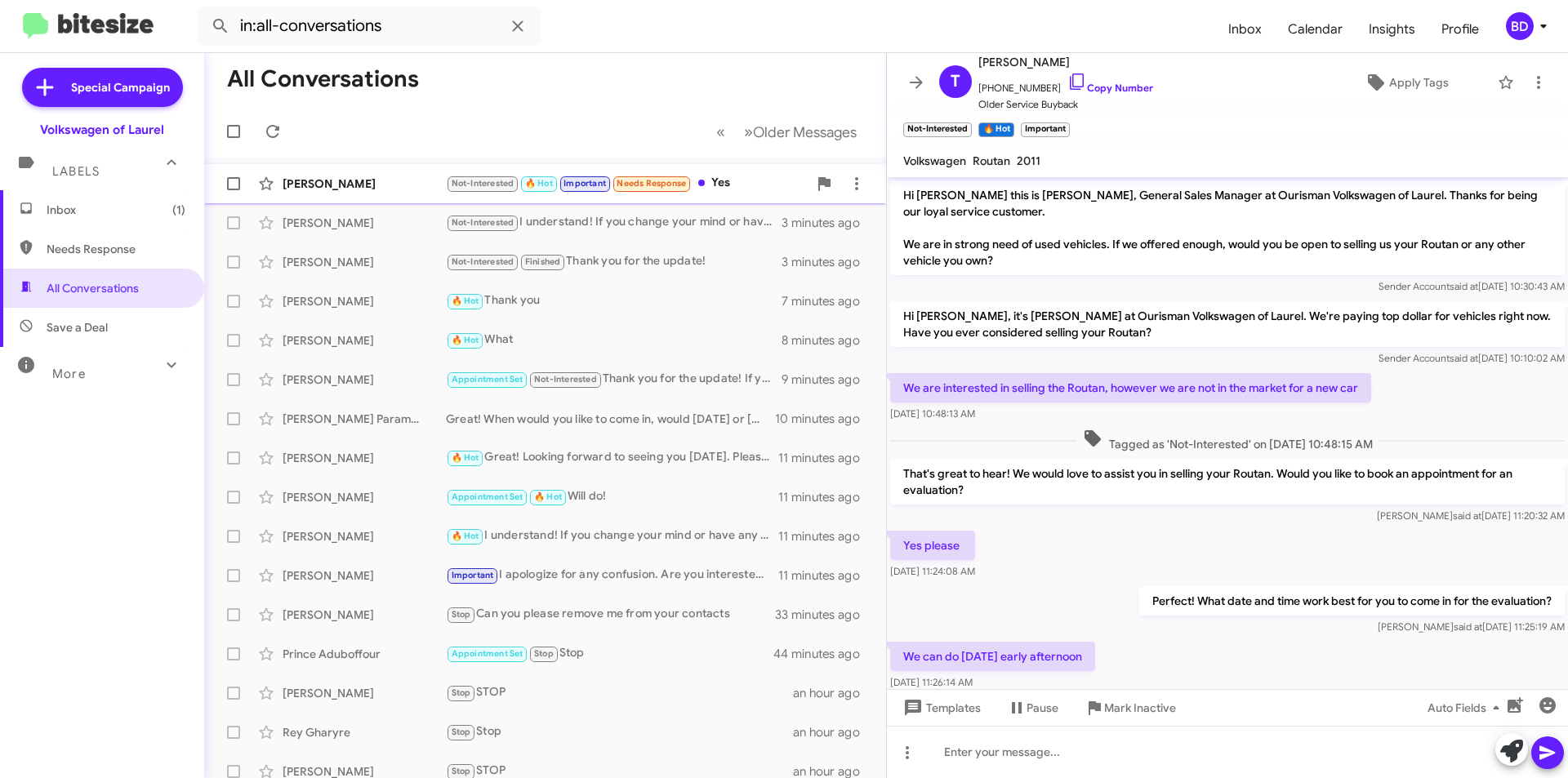
click at [732, 182] on div "Not-Interested 🔥 Hot Important Needs Response Yes" at bounding box center [627, 183] width 361 height 18
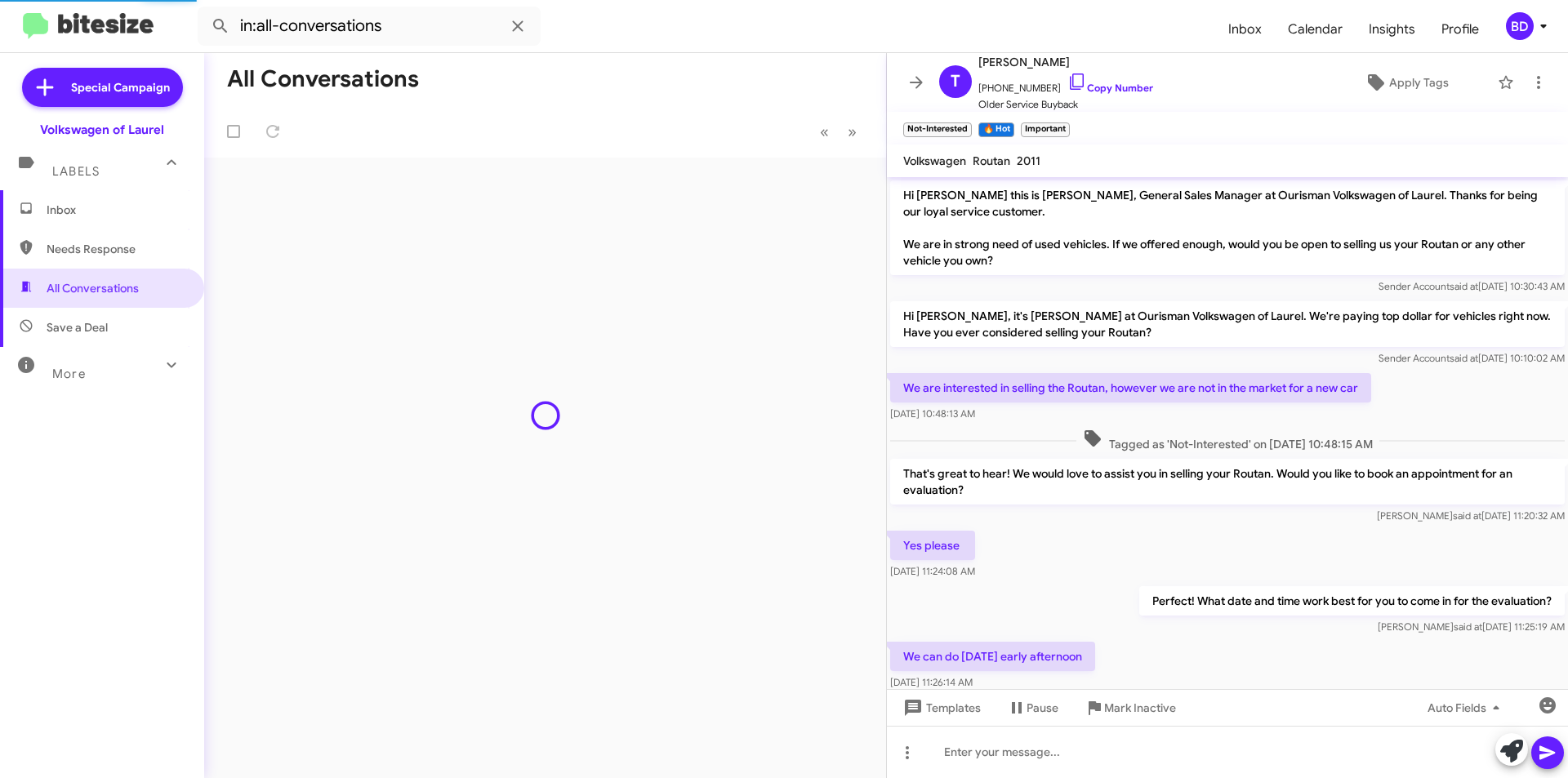
scroll to position [183, 0]
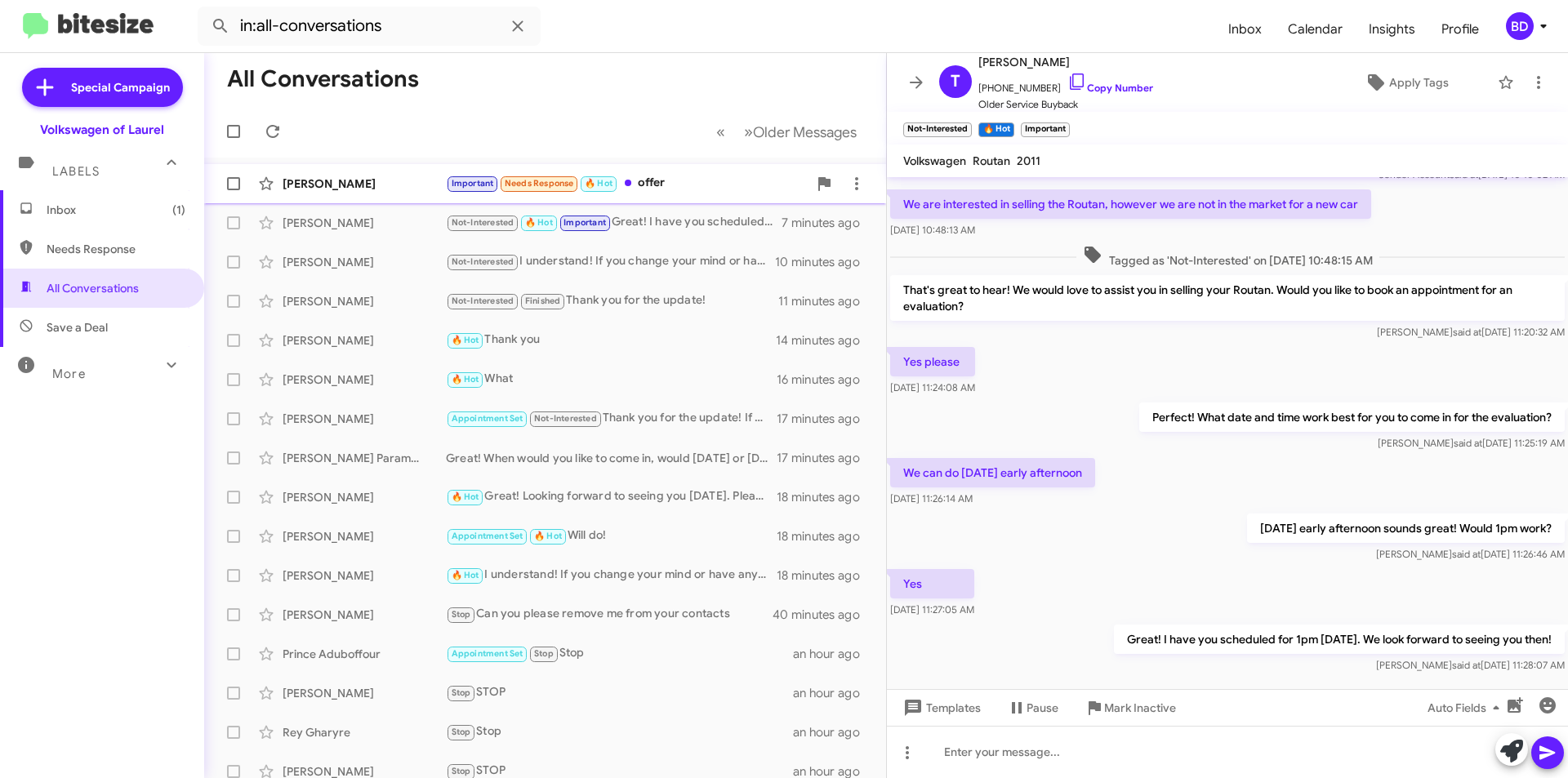
click at [687, 176] on div "Important Needs Response 🔥 Hot offer" at bounding box center [627, 183] width 361 height 18
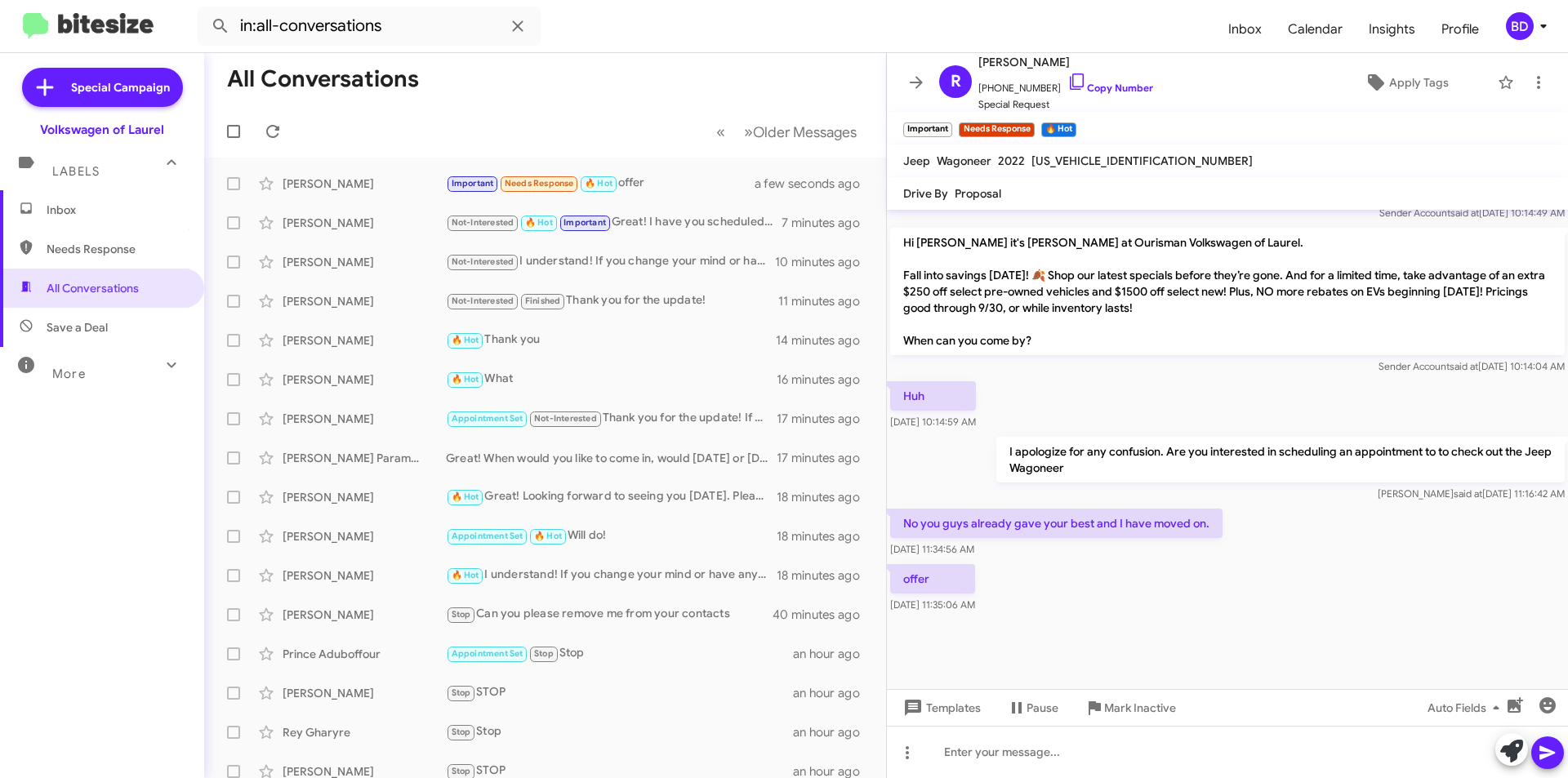
scroll to position [1181, 0]
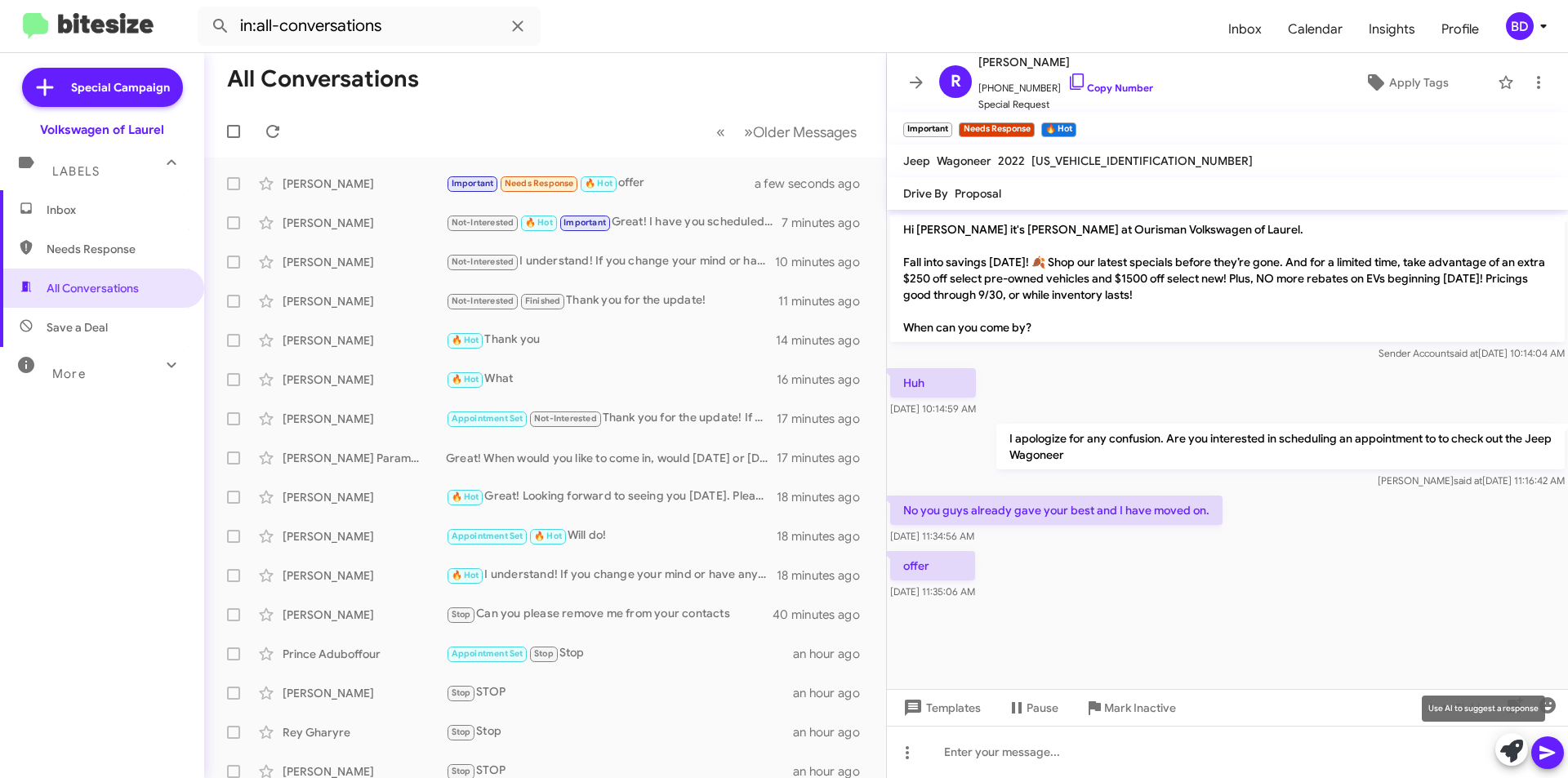
click at [1510, 755] on icon at bounding box center [1512, 751] width 23 height 23
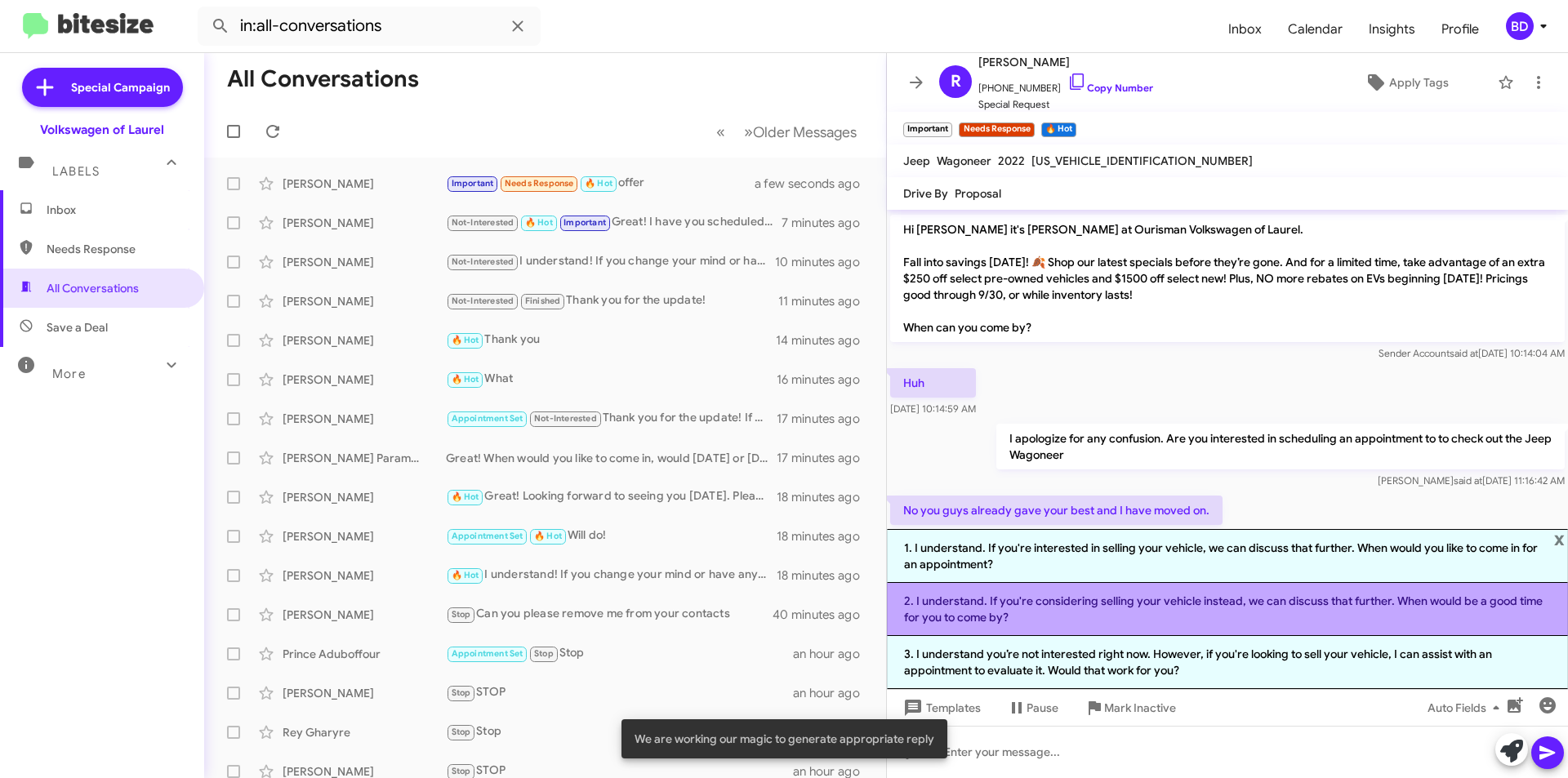
click at [1041, 617] on li "2. I understand. If you're considering selling your vehicle instead, we can dis…" at bounding box center [1227, 610] width 681 height 53
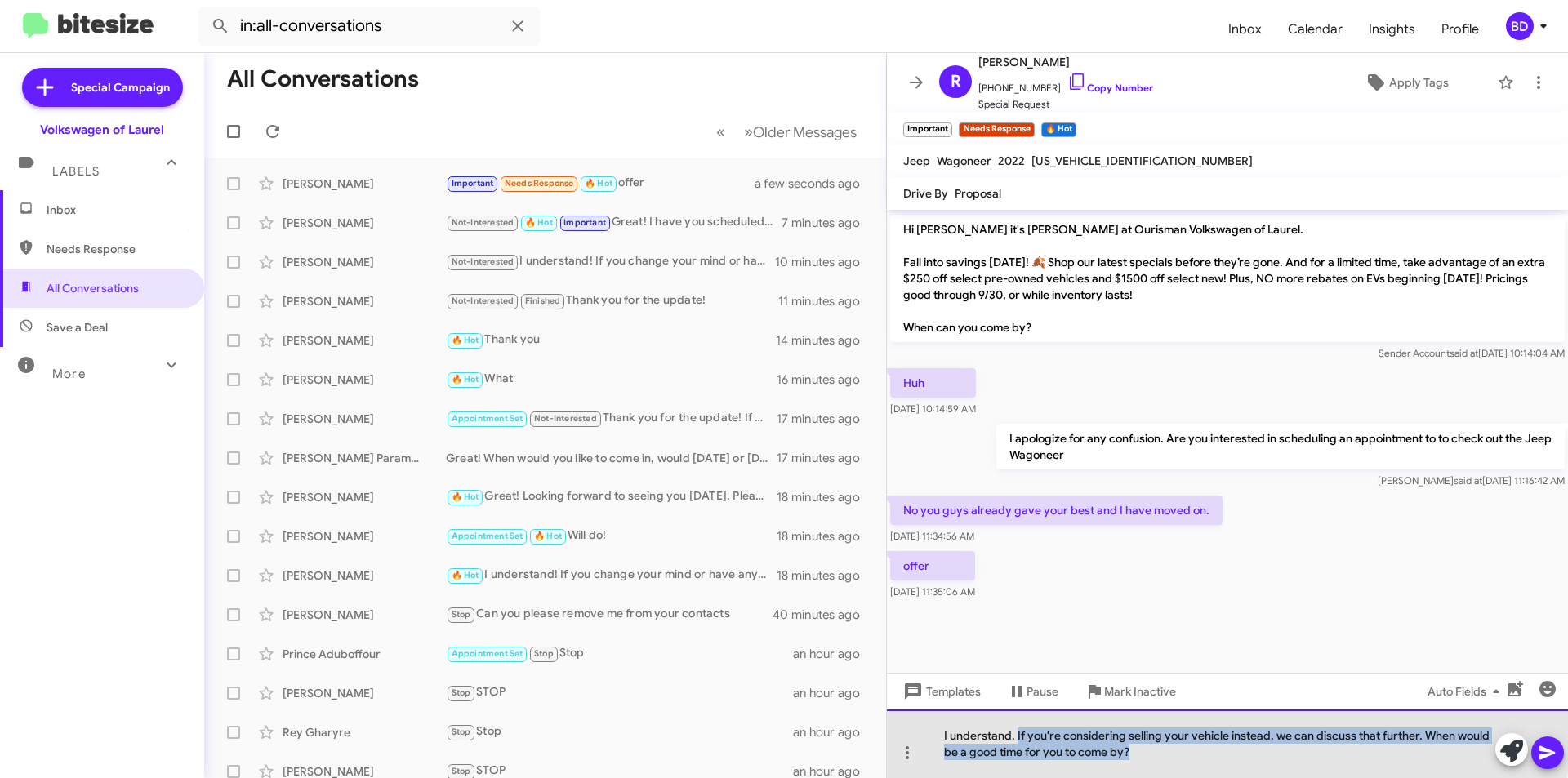
drag, startPoint x: 1021, startPoint y: 732, endPoint x: 1171, endPoint y: 749, distance: 151.0
click at [1171, 749] on div "I understand. If you're considering selling your vehicle instead, we can discus…" at bounding box center [1227, 744] width 681 height 68
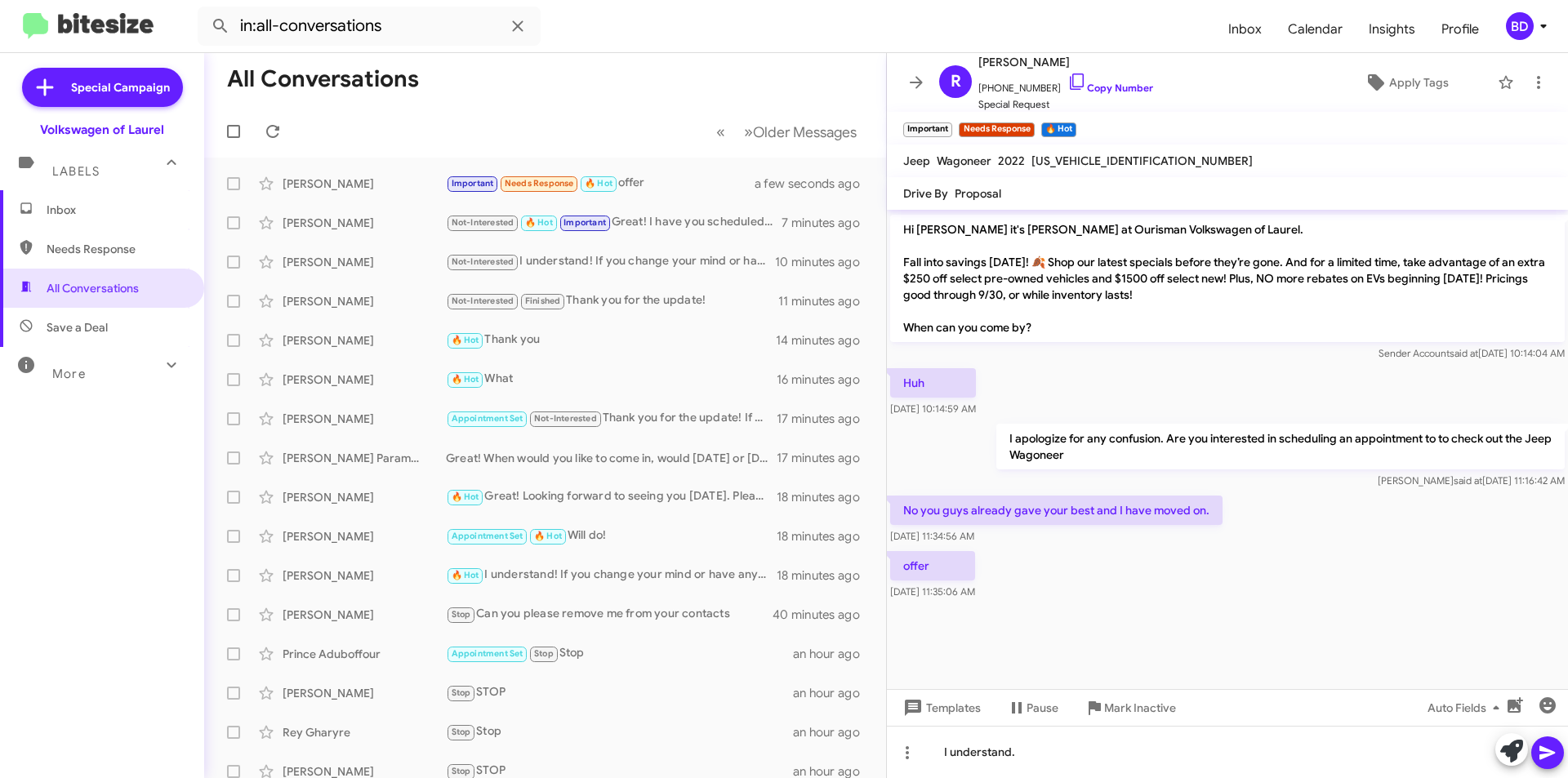
click at [1558, 749] on button at bounding box center [1547, 752] width 32 height 32
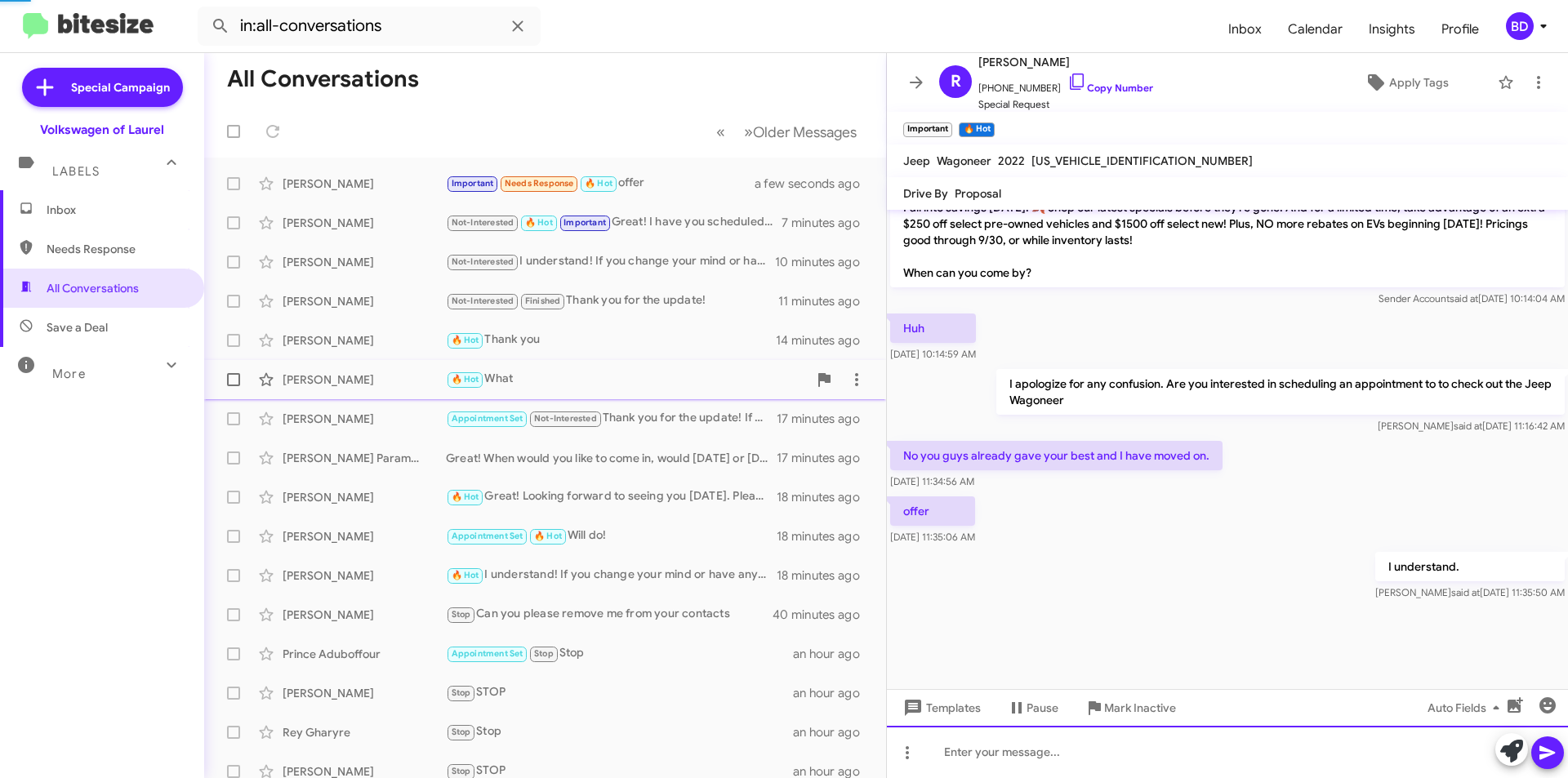
scroll to position [1241, 0]
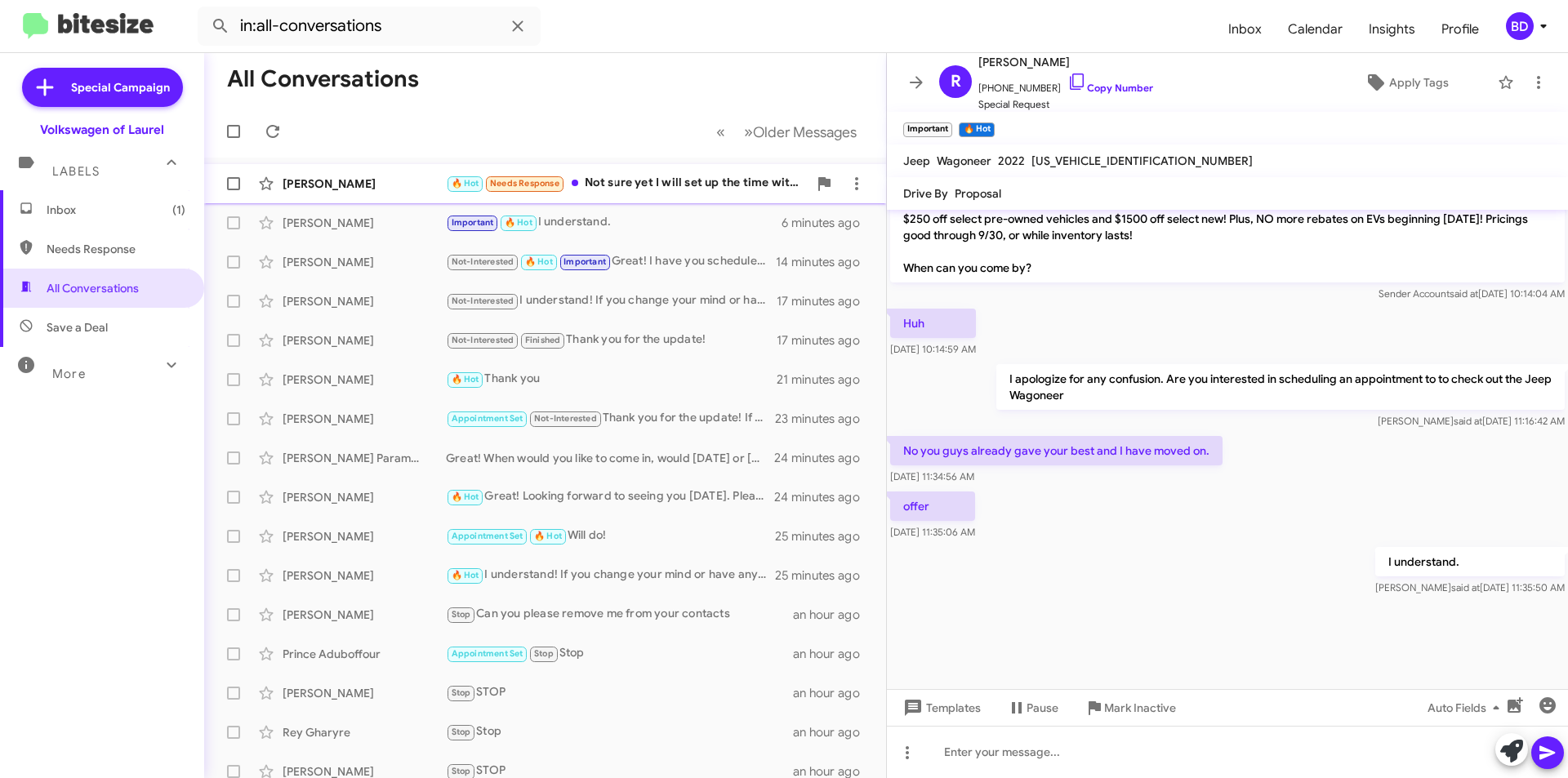
click at [667, 182] on div "🔥 Hot Needs Response Not sure yet I will set up the time with DJ. I have his nu…" at bounding box center [627, 183] width 361 height 18
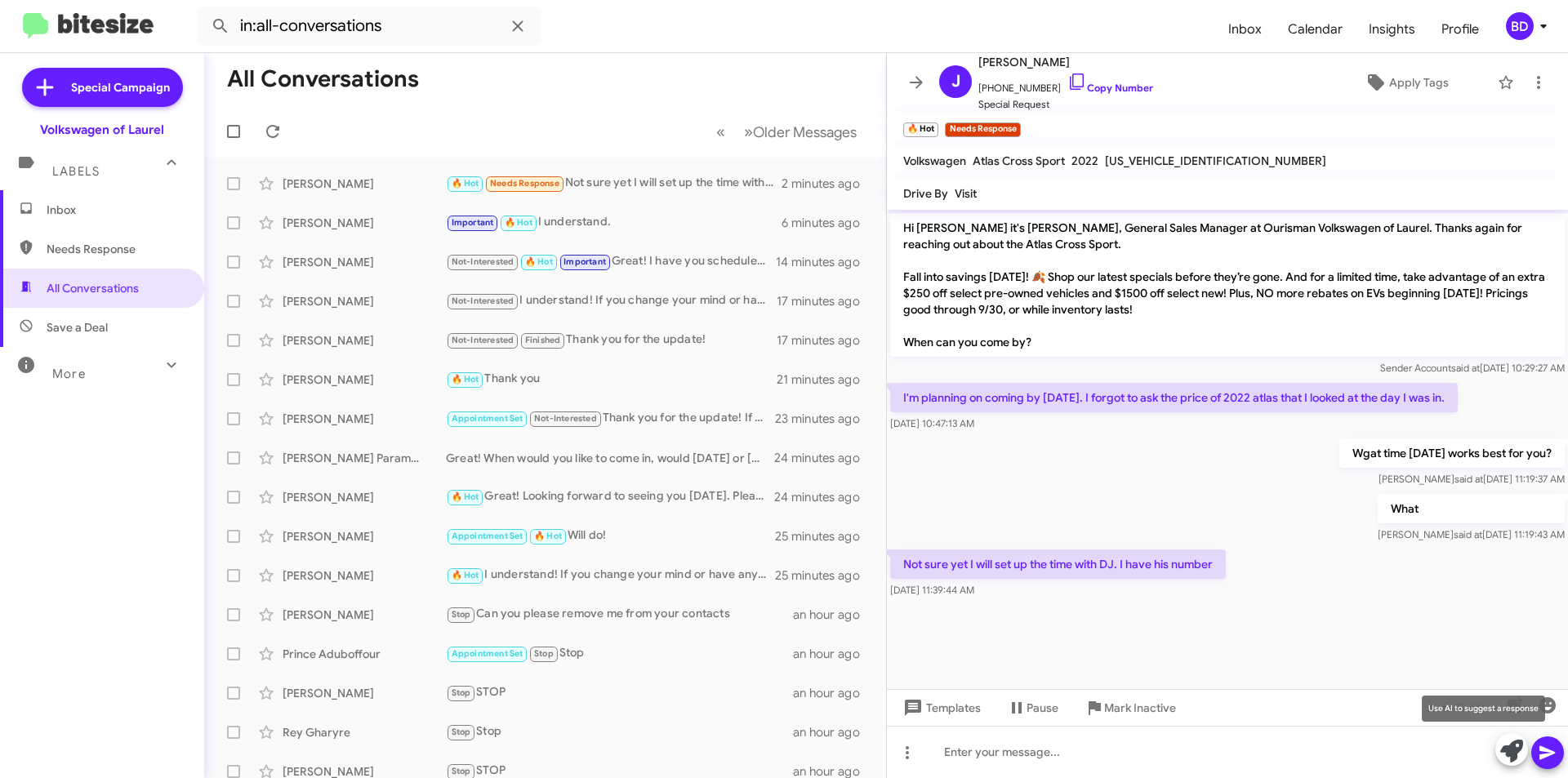
click at [1512, 753] on icon at bounding box center [1512, 751] width 23 height 23
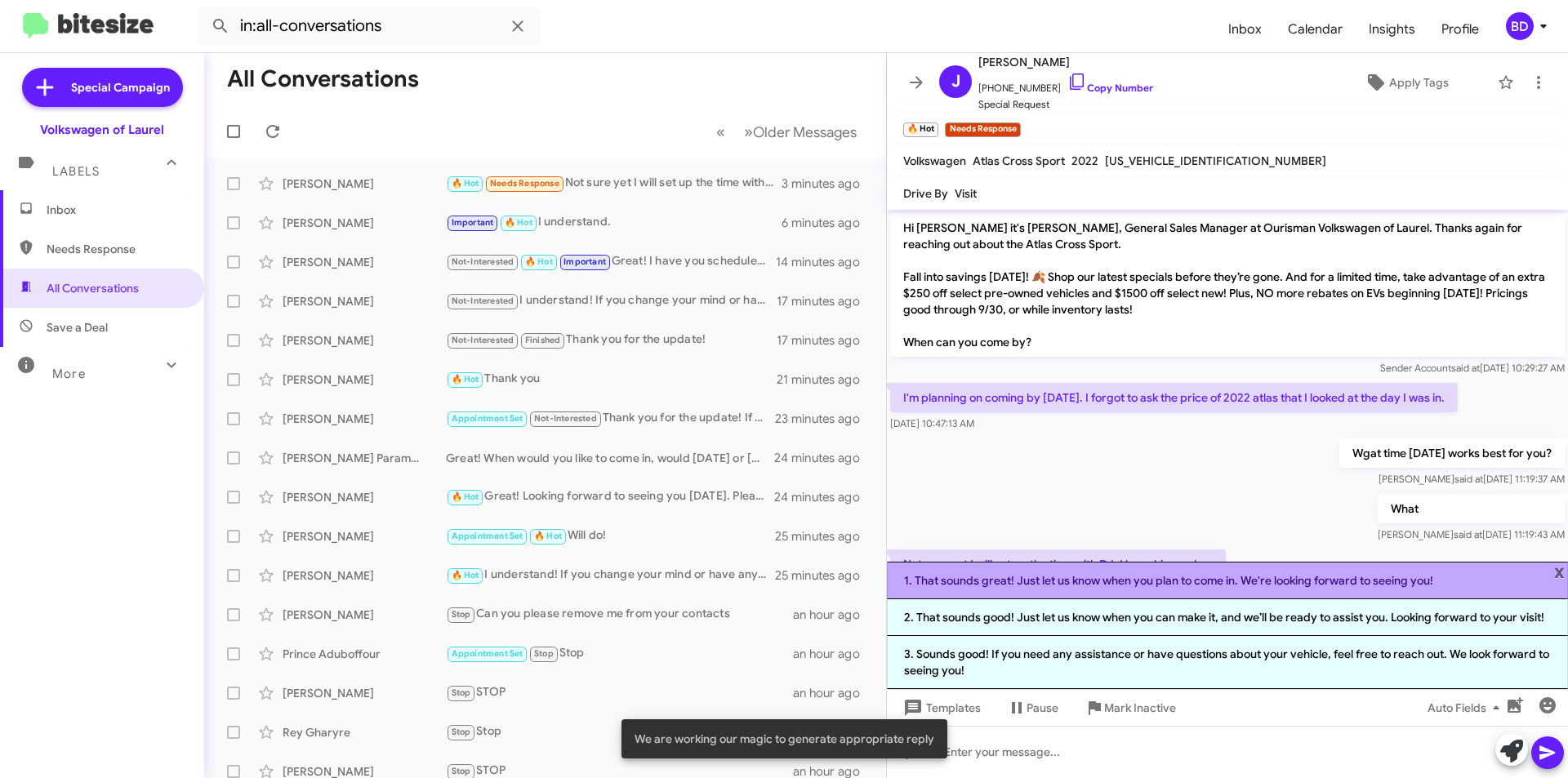
click at [1091, 575] on li "1. That sounds great! Just let us know when you plan to come in. We're looking …" at bounding box center [1227, 581] width 681 height 38
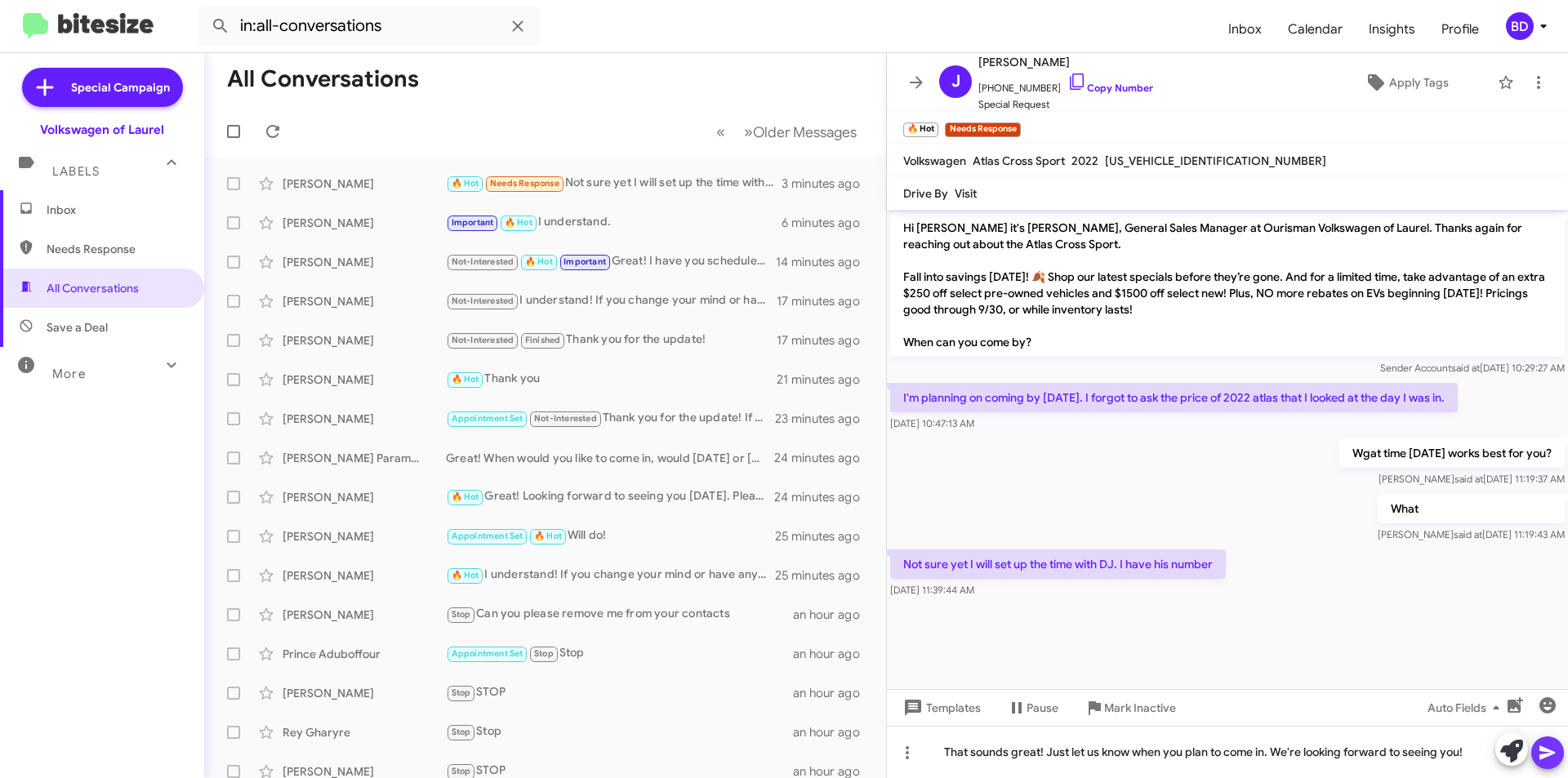
click at [1541, 749] on icon at bounding box center [1547, 753] width 16 height 14
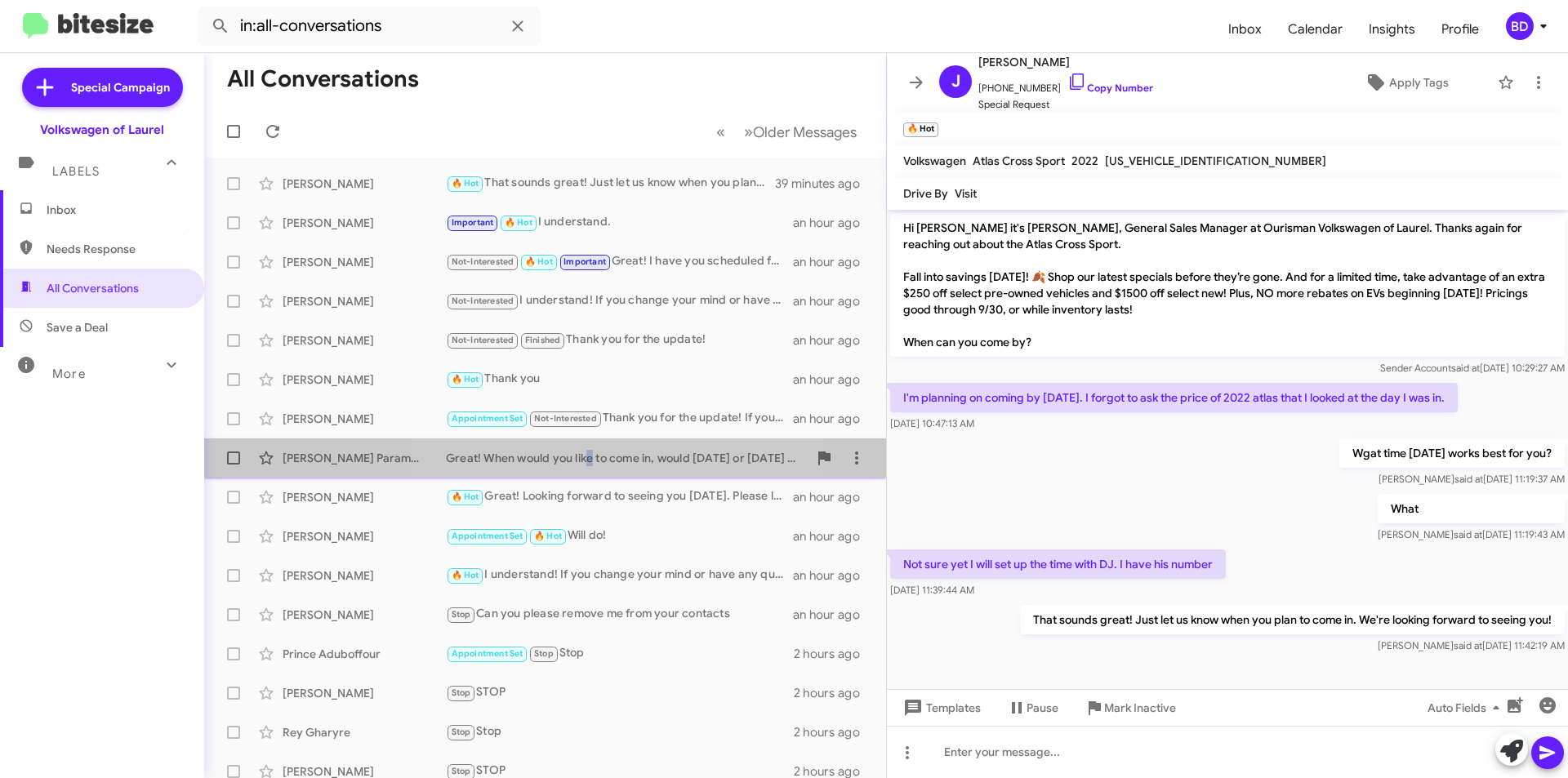
click at [585, 456] on div "Great! When would you like to come in, would [DATE] or [DATE] would be better?" at bounding box center [627, 458] width 361 height 17
